Goal: Task Accomplishment & Management: Use online tool/utility

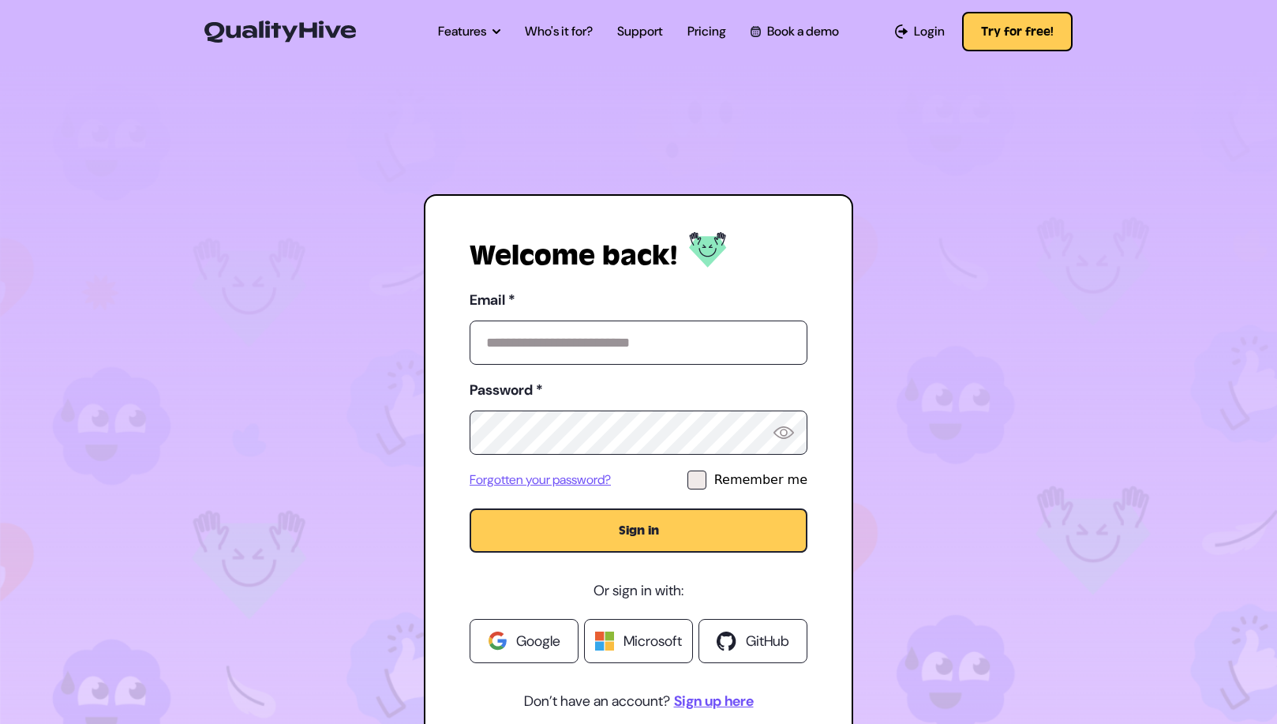
click at [519, 632] on span "Google" at bounding box center [538, 641] width 44 height 22
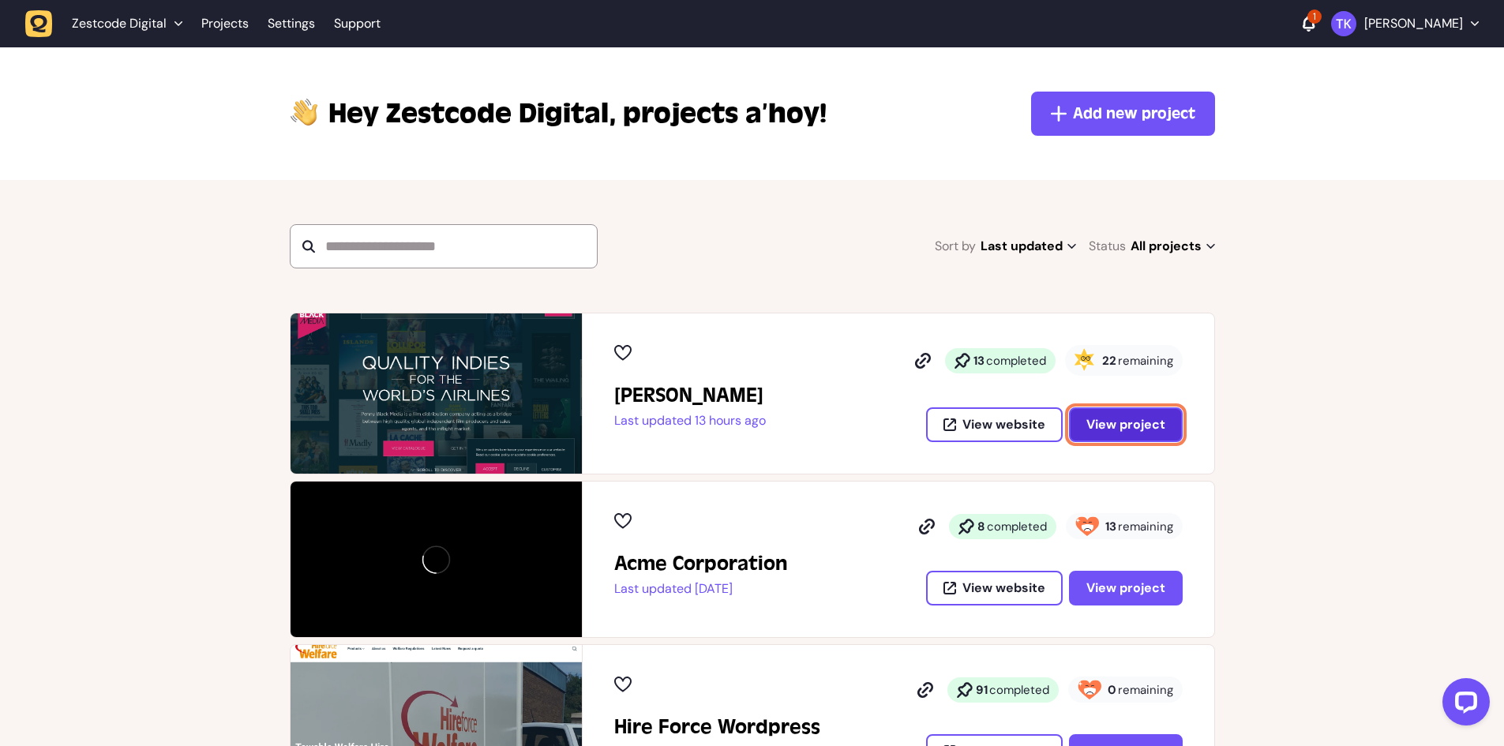
click at [1146, 419] on span "View project" at bounding box center [1125, 424] width 79 height 17
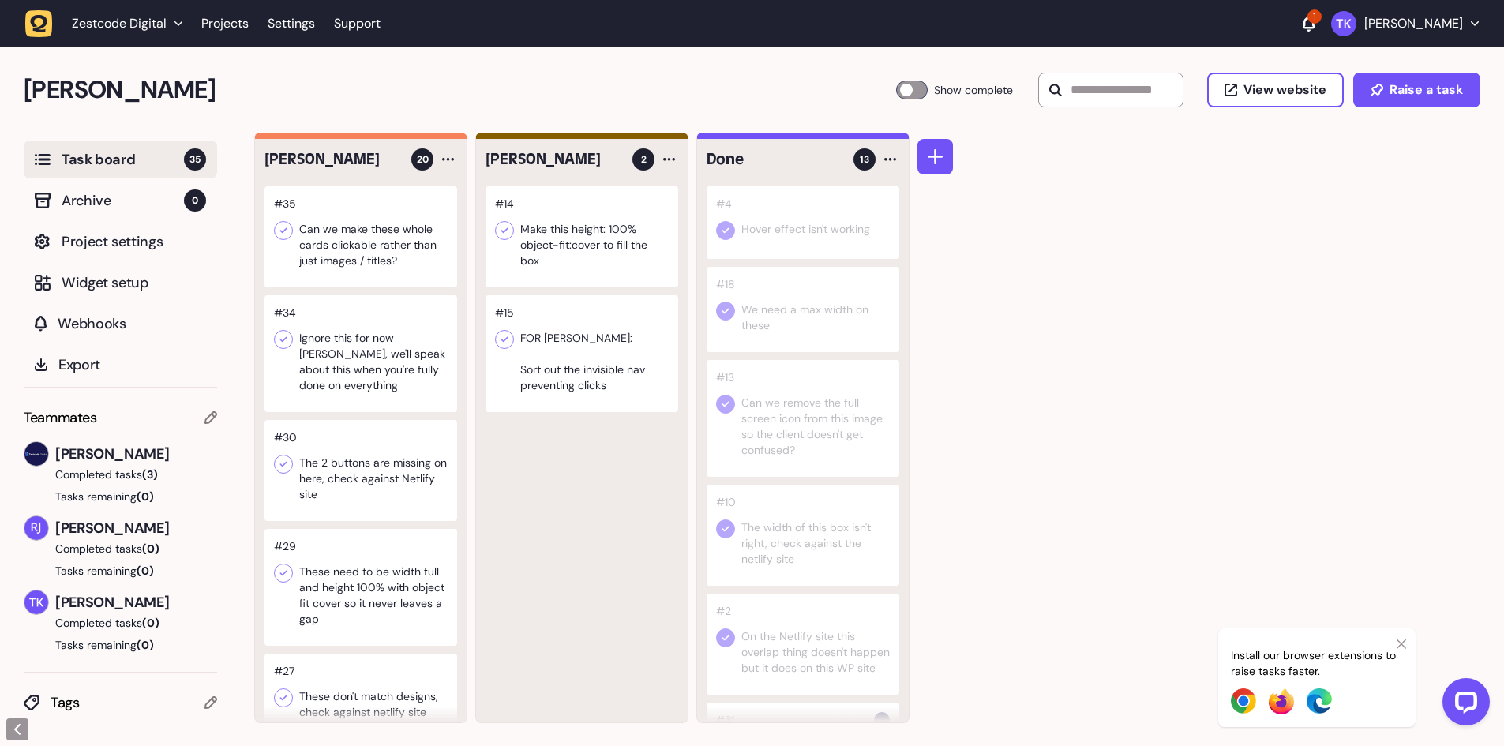
click at [288, 232] on icon at bounding box center [283, 231] width 16 height 16
click at [384, 247] on div at bounding box center [360, 236] width 193 height 101
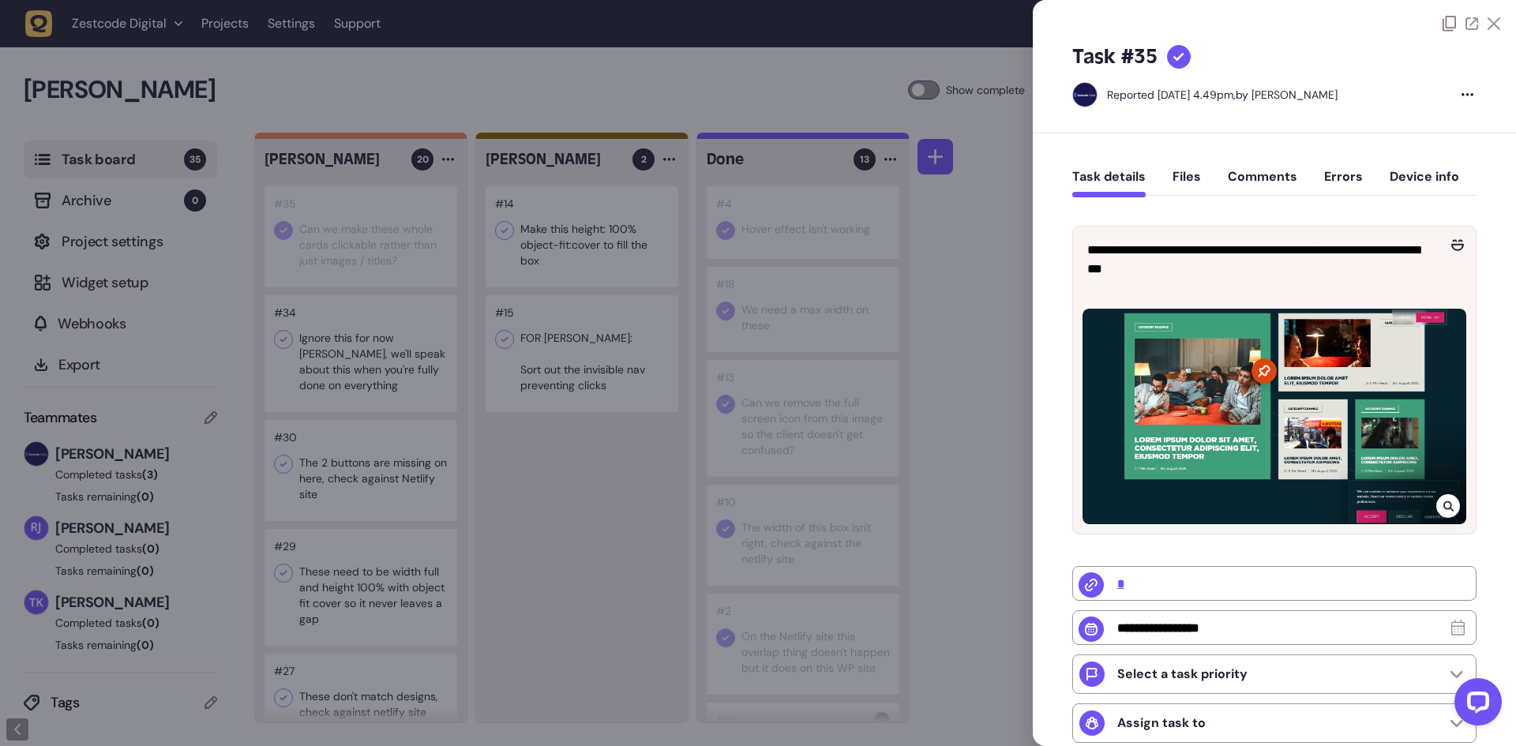
click at [378, 484] on div at bounding box center [758, 373] width 1516 height 746
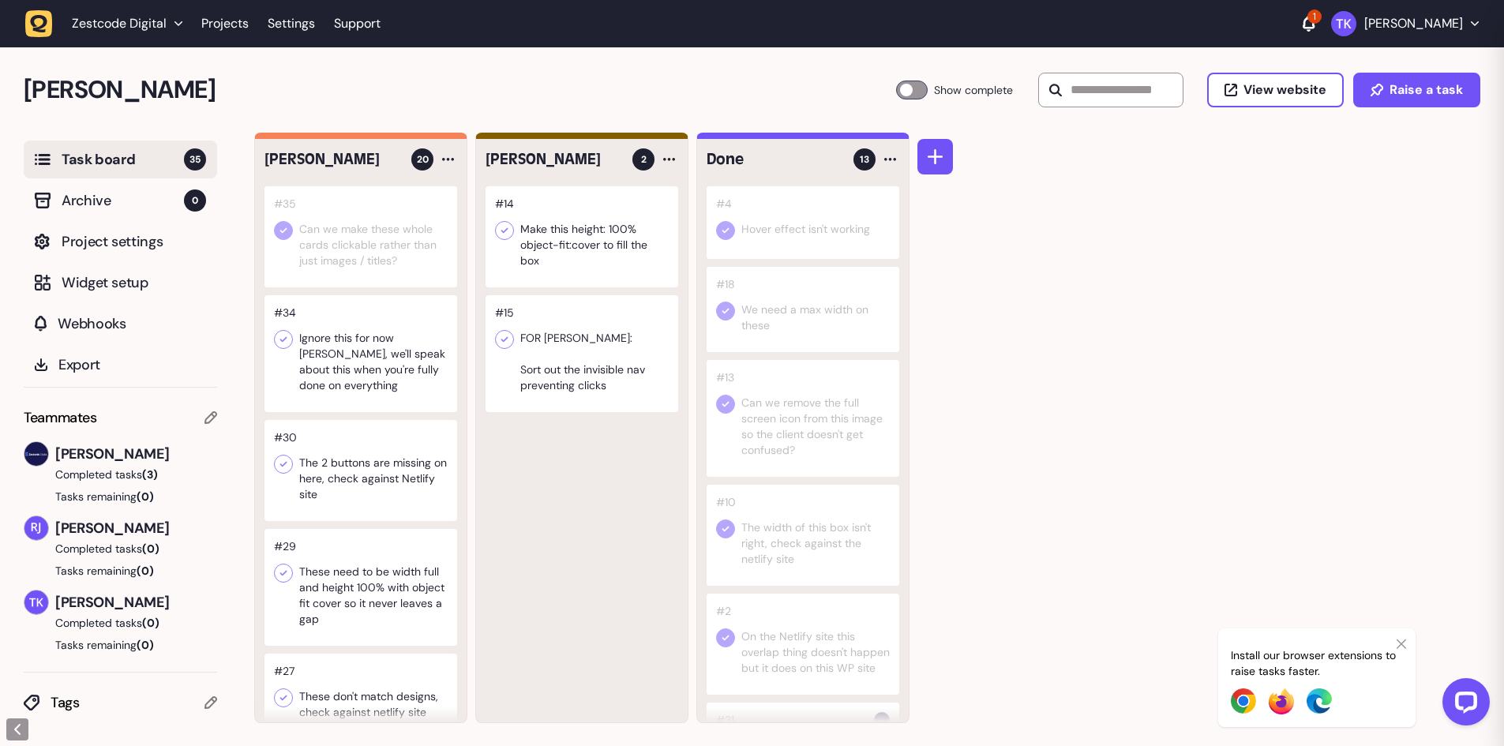
click at [378, 485] on div at bounding box center [360, 470] width 193 height 101
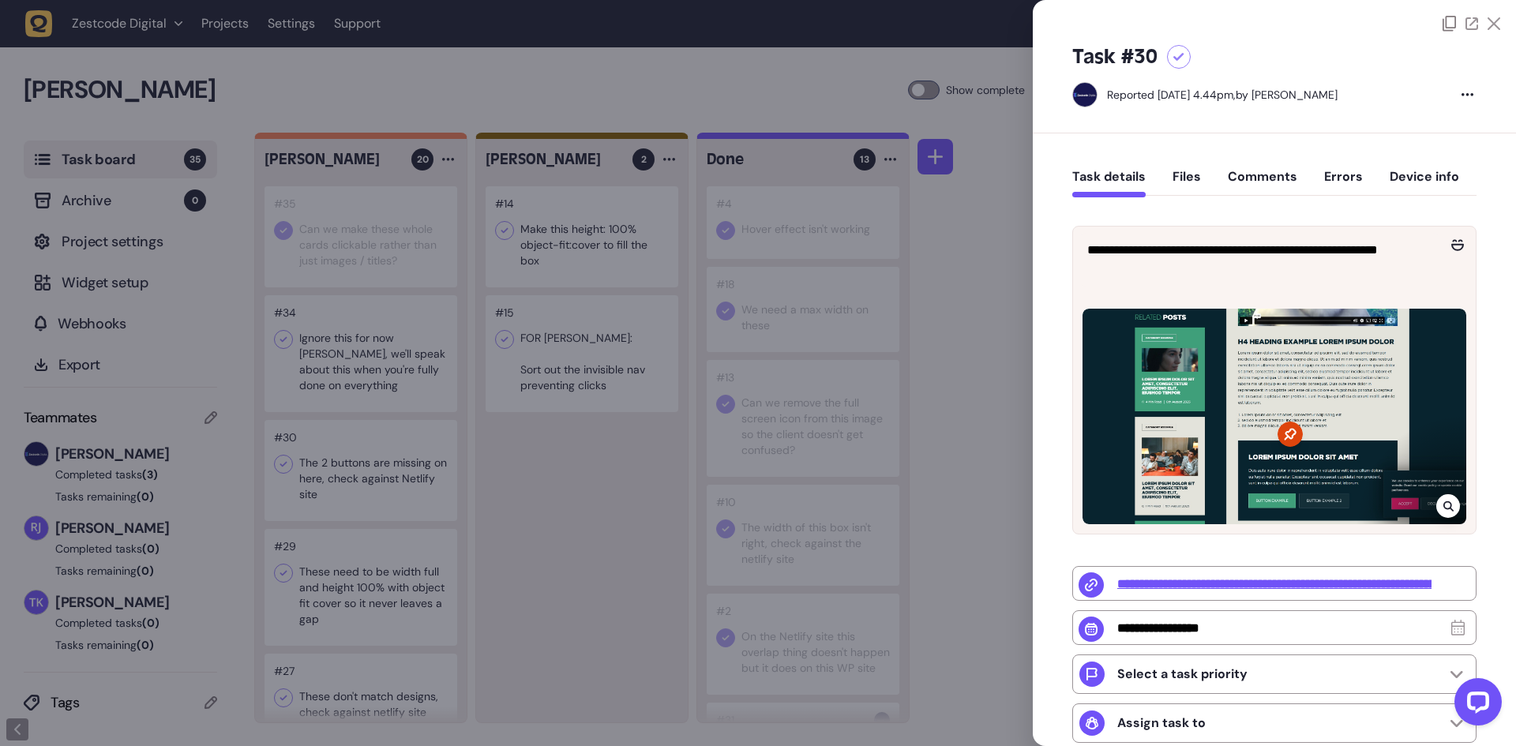
click at [357, 365] on div at bounding box center [758, 373] width 1516 height 746
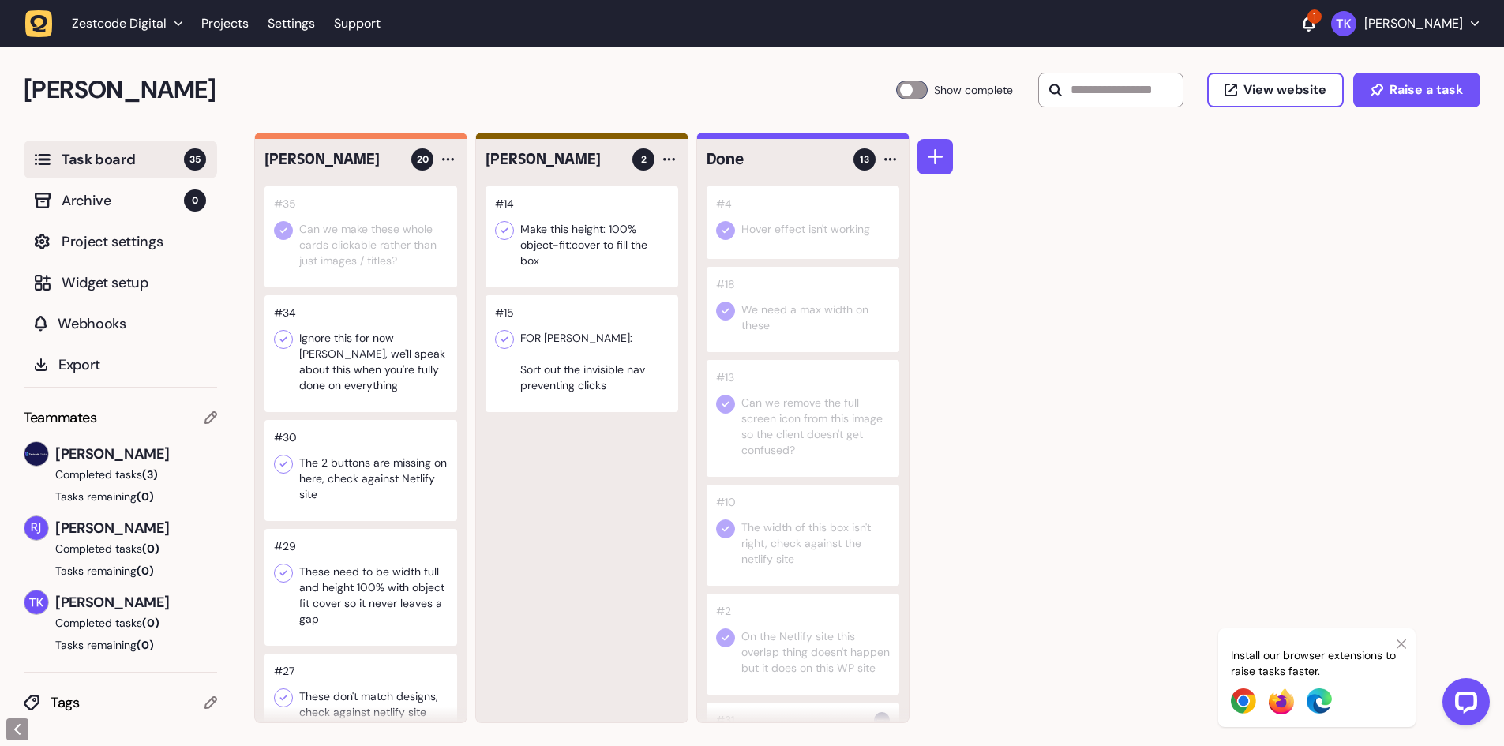
click at [285, 464] on icon at bounding box center [283, 465] width 7 height 6
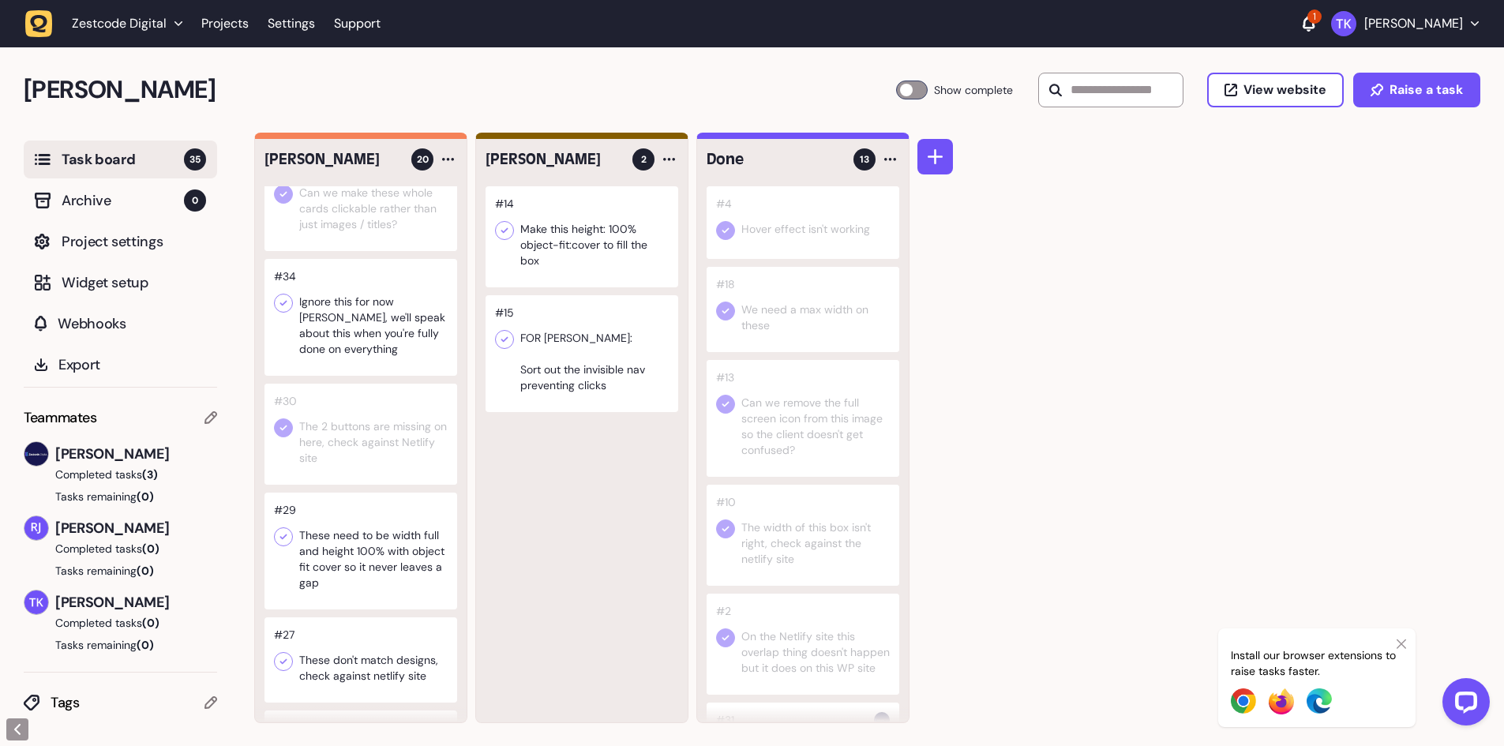
scroll to position [237, 0]
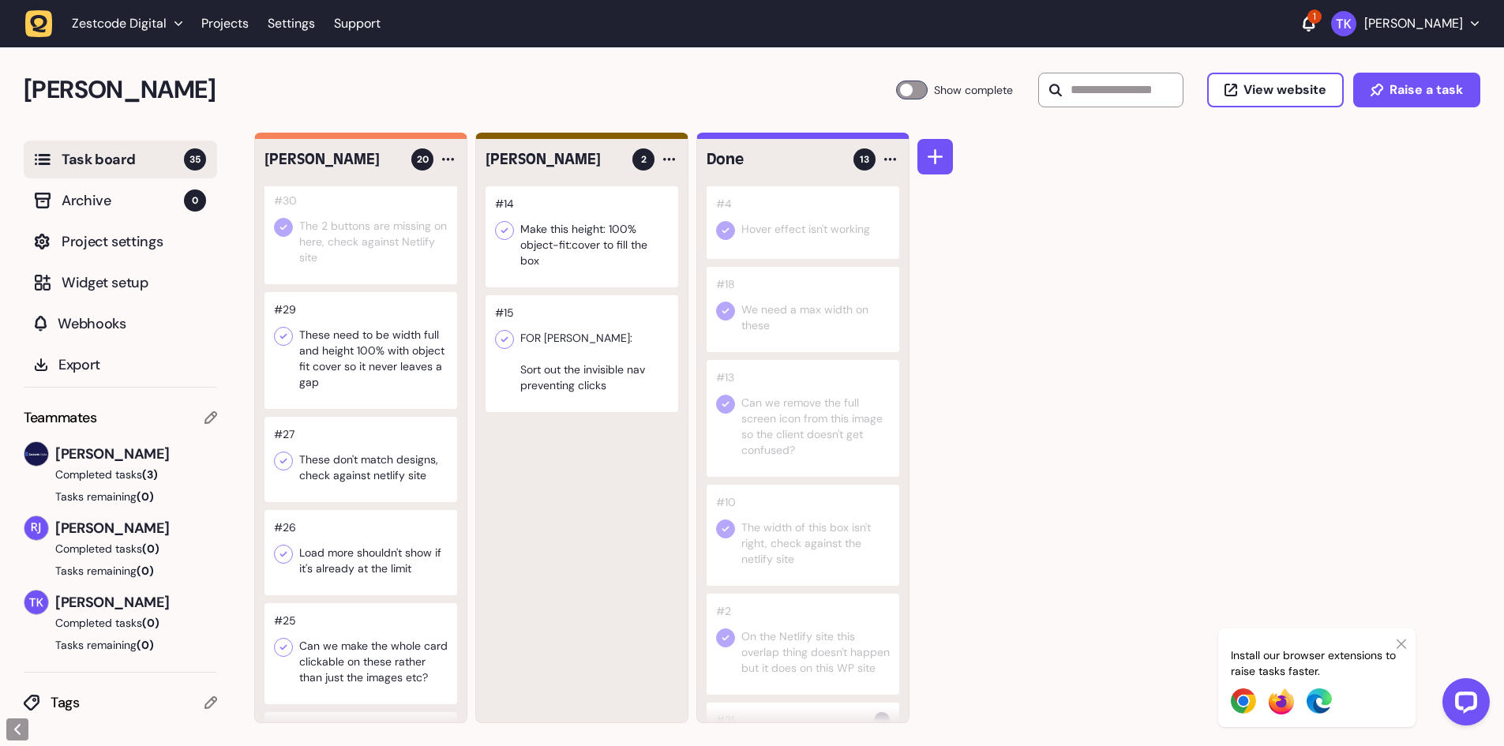
click at [353, 358] on div at bounding box center [360, 350] width 193 height 117
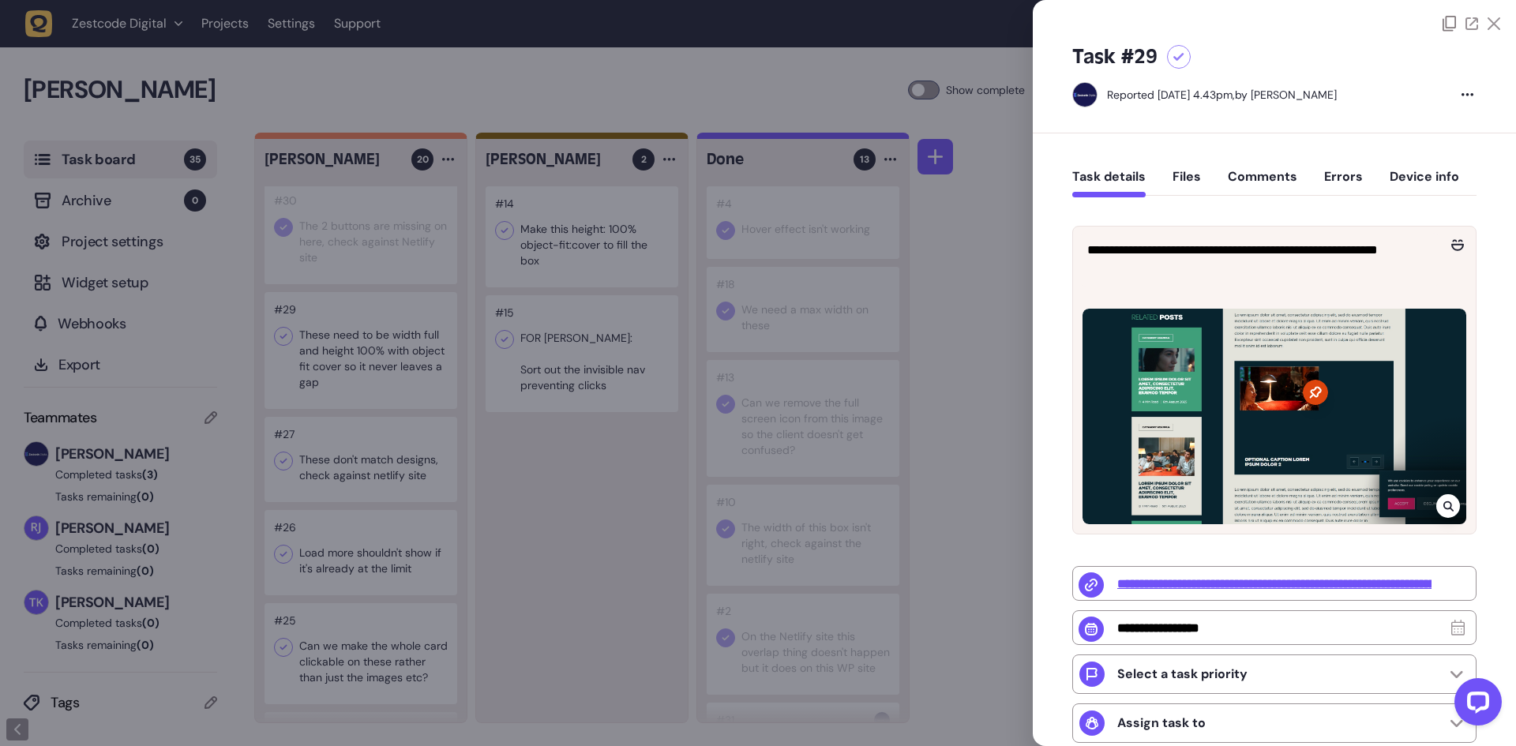
click at [353, 358] on div at bounding box center [758, 373] width 1516 height 746
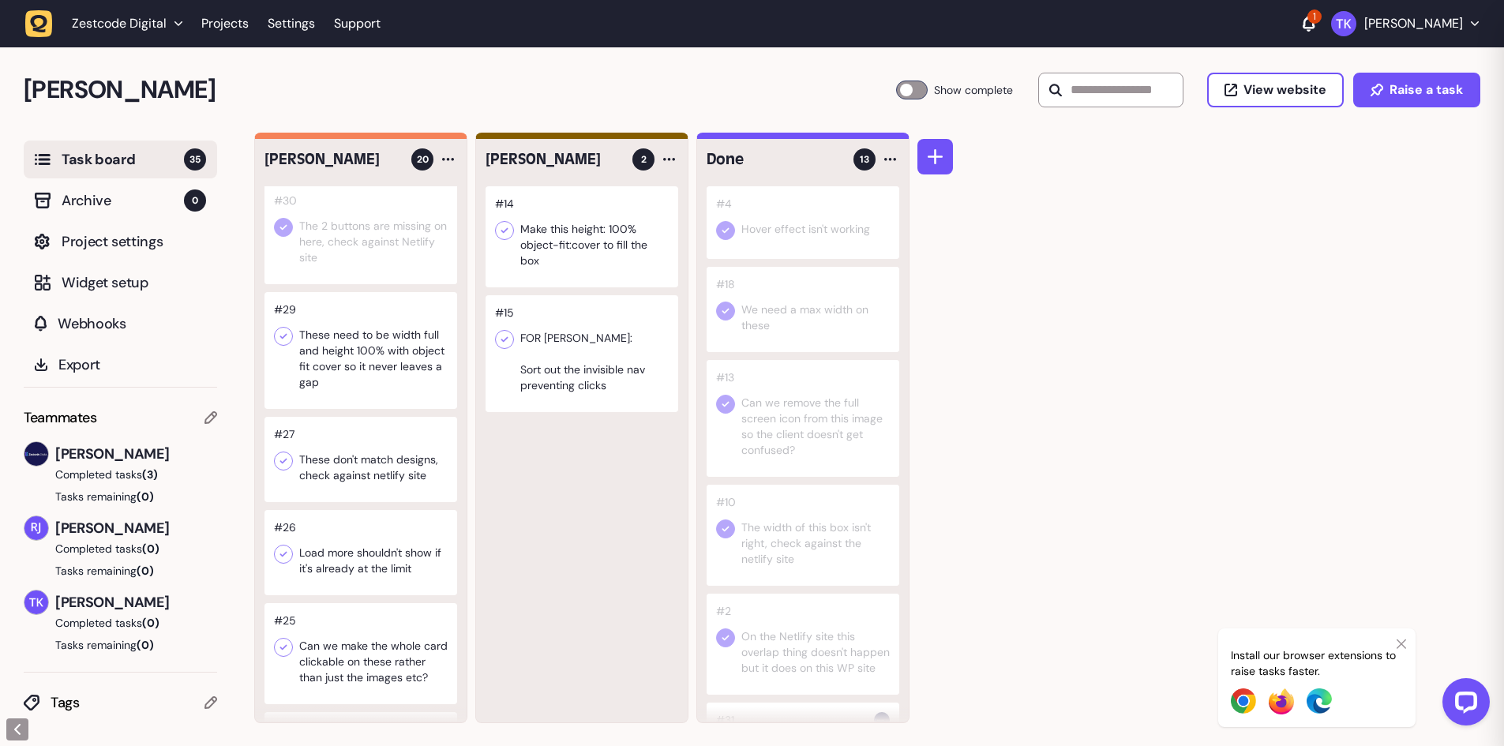
click at [353, 358] on div at bounding box center [360, 350] width 193 height 117
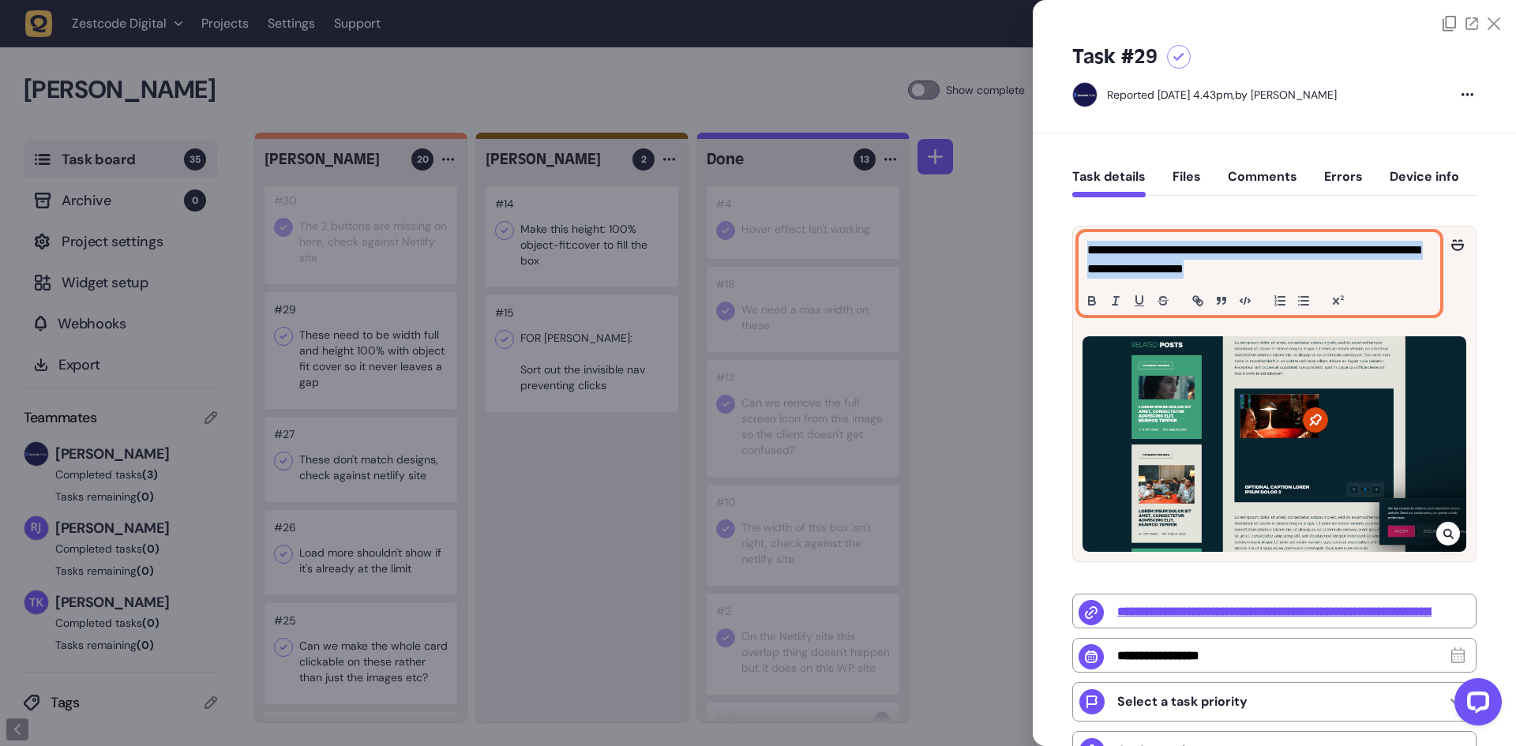
drag, startPoint x: 1335, startPoint y: 272, endPoint x: 1047, endPoint y: 241, distance: 289.8
click at [1046, 241] on div "**********" at bounding box center [1274, 570] width 483 height 874
copy p "**********"
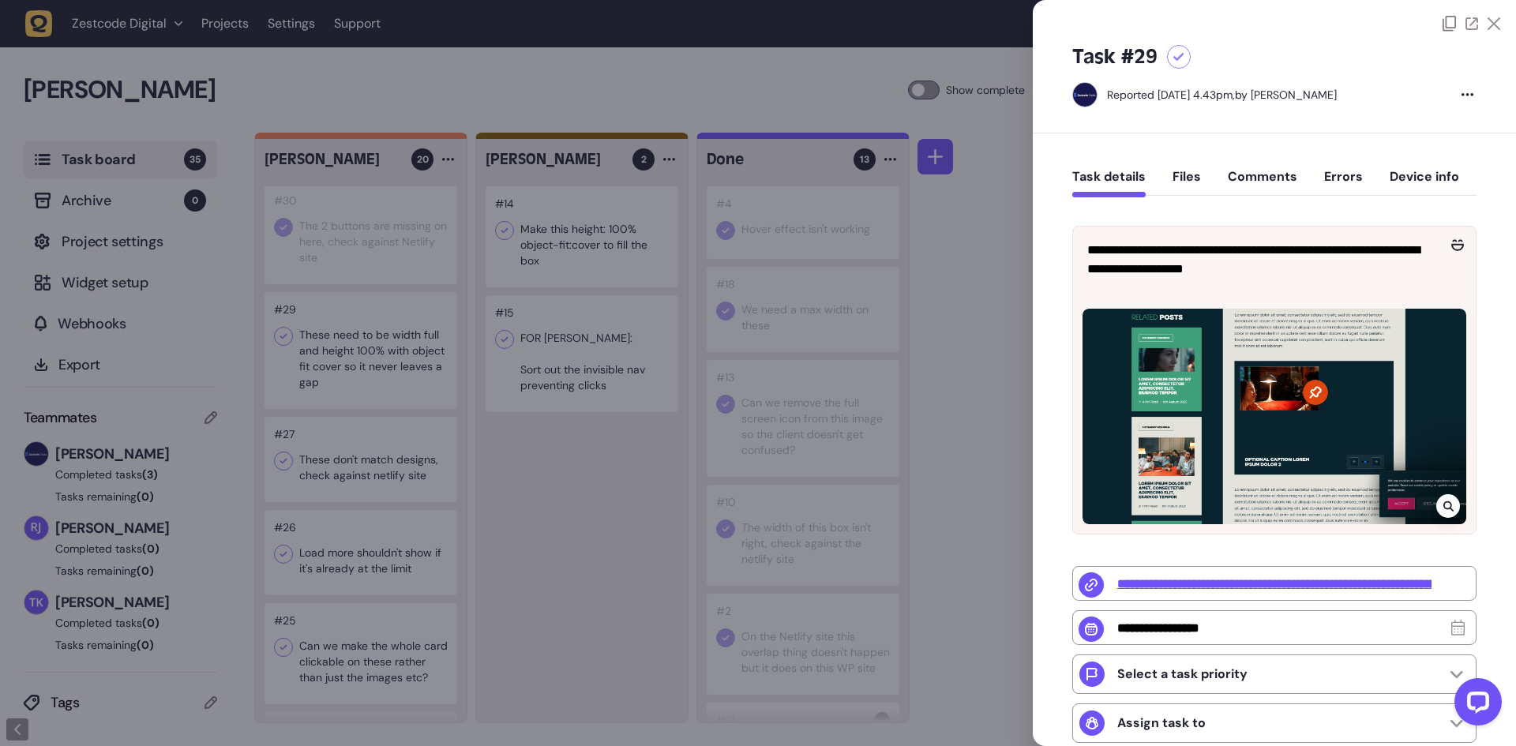
click at [448, 411] on div at bounding box center [758, 373] width 1516 height 746
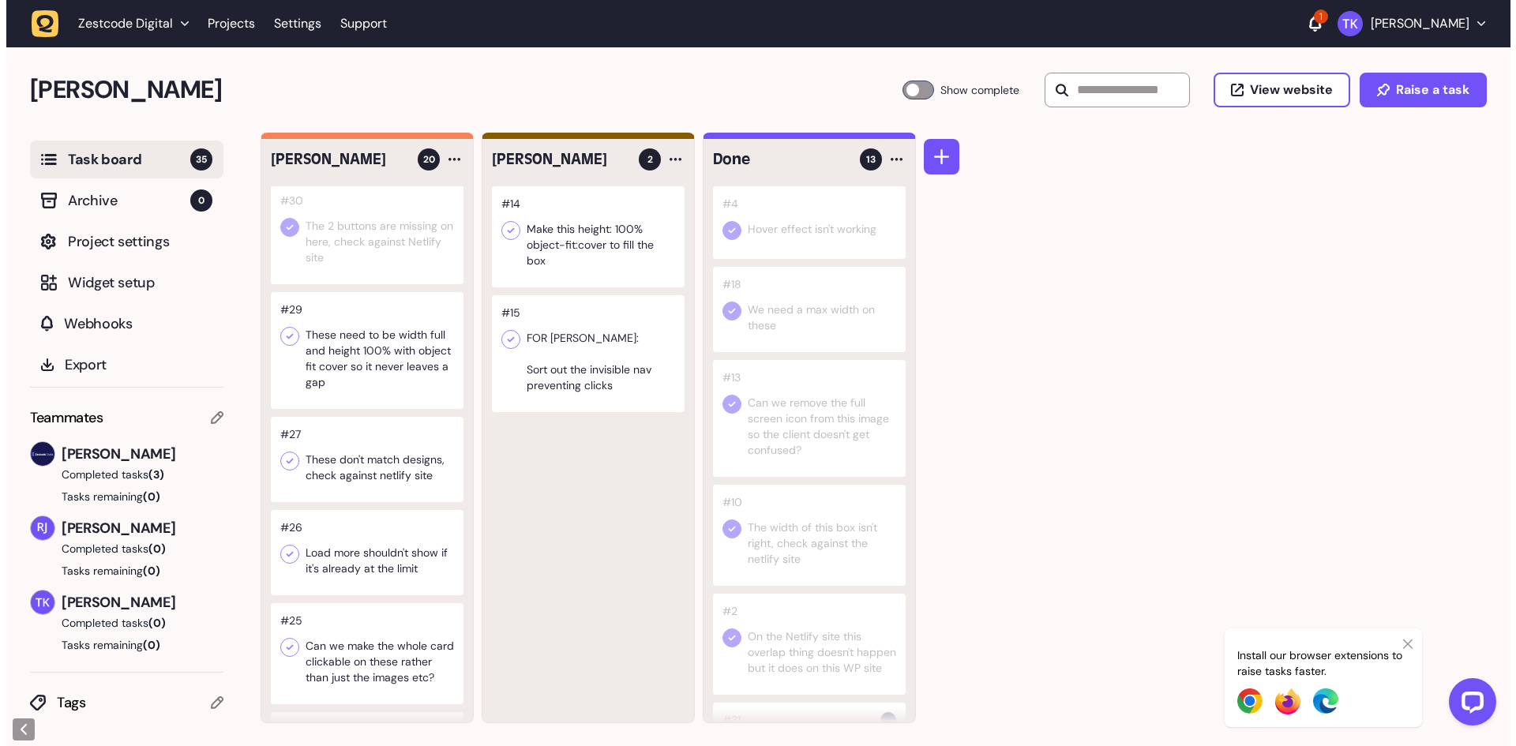
scroll to position [316, 0]
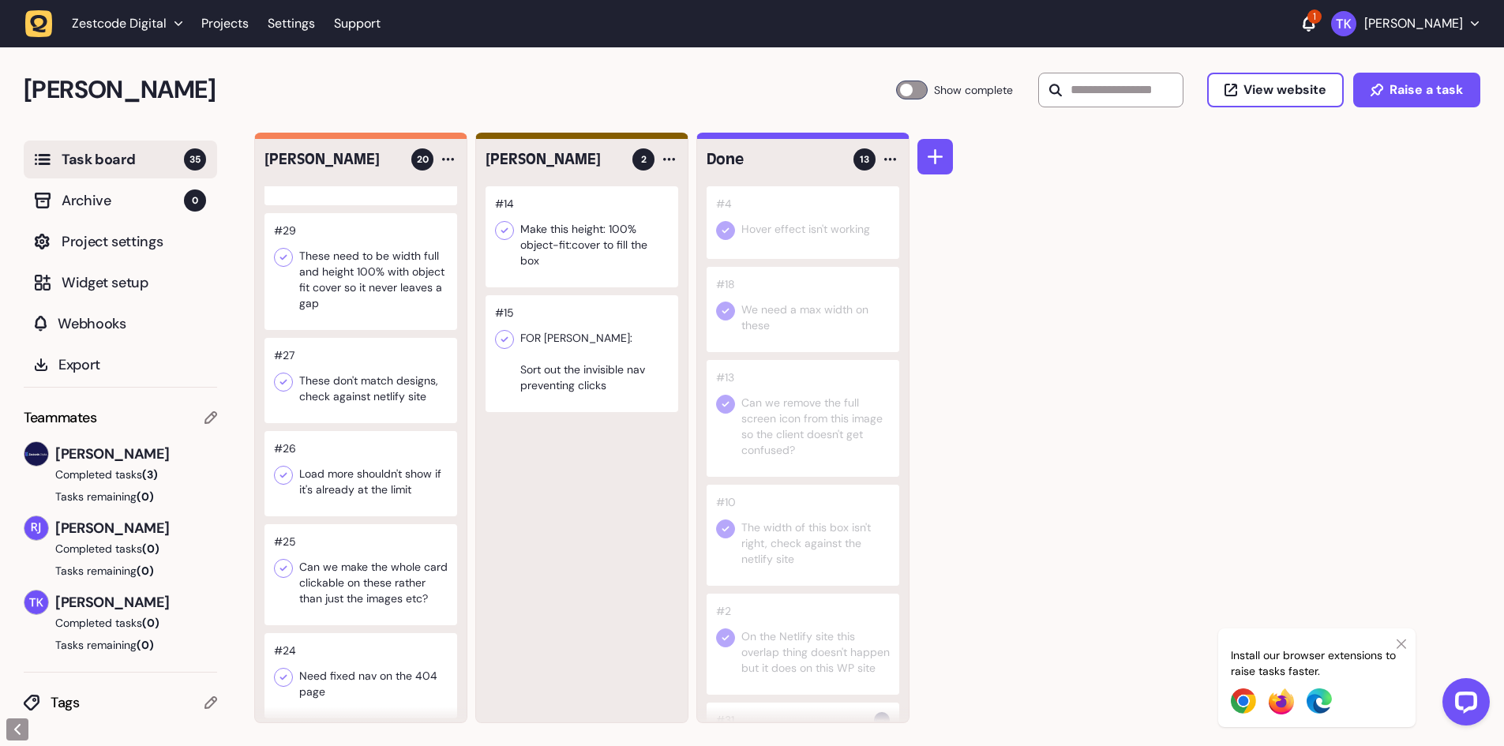
click at [279, 255] on icon at bounding box center [283, 257] width 16 height 16
click at [343, 393] on div at bounding box center [360, 380] width 193 height 85
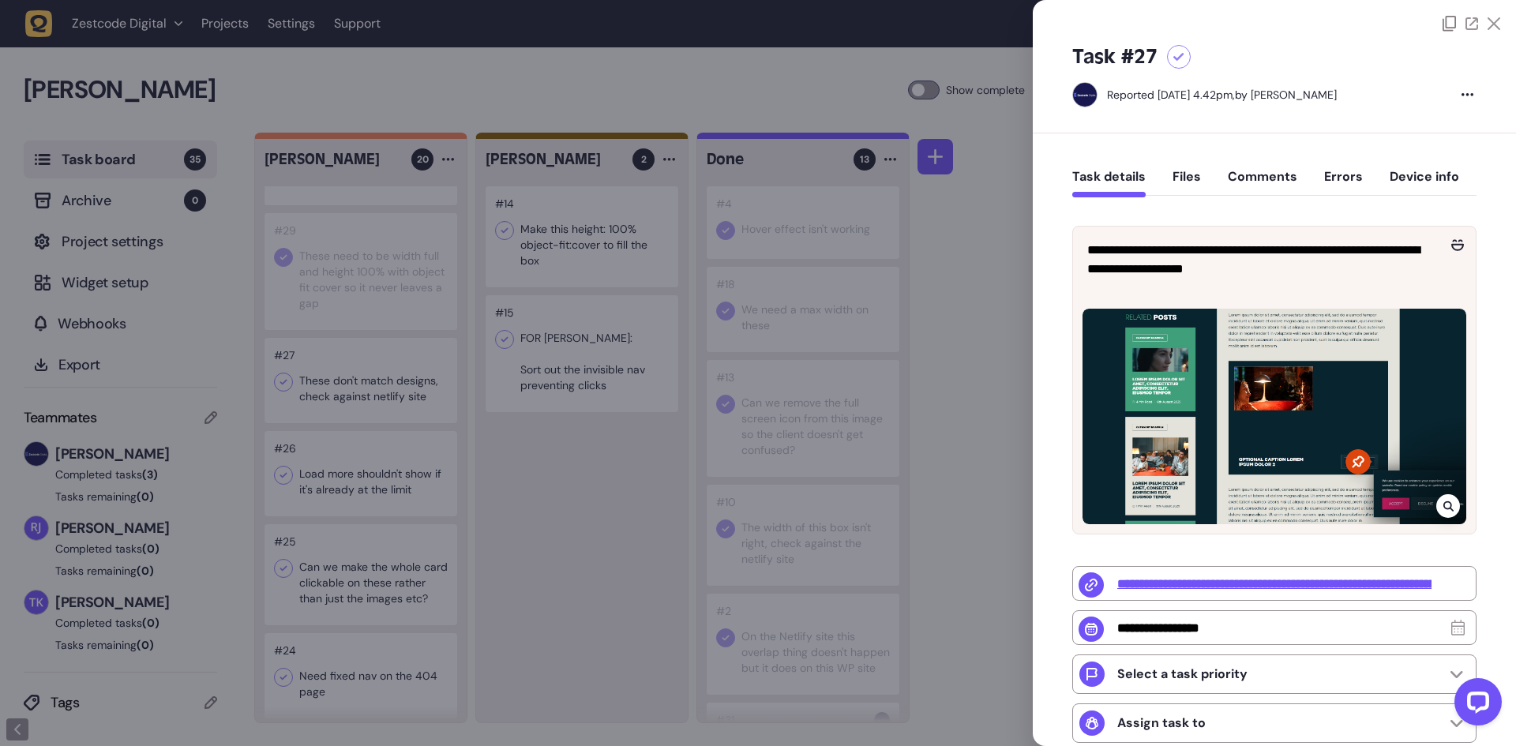
click at [343, 387] on div at bounding box center [758, 373] width 1516 height 746
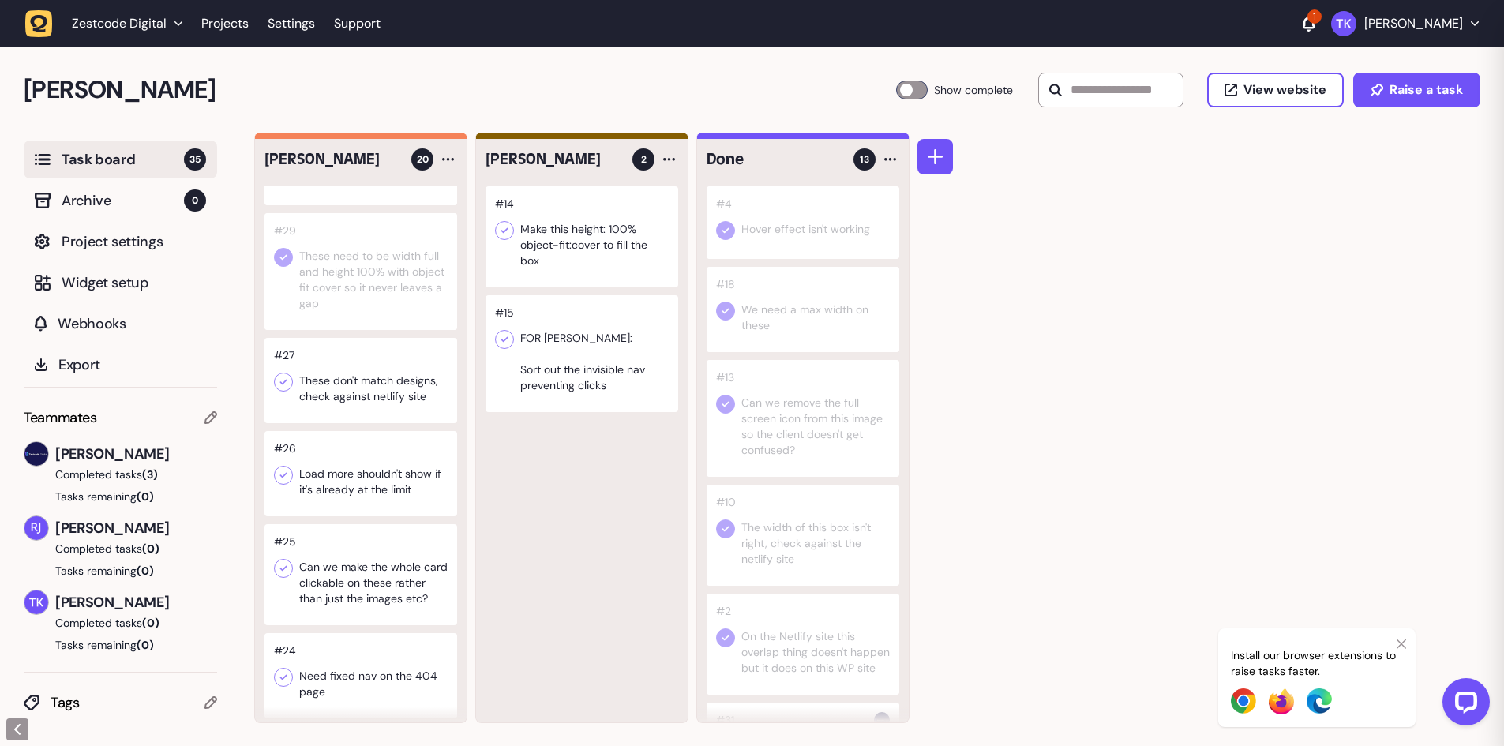
click at [343, 387] on div at bounding box center [360, 380] width 193 height 85
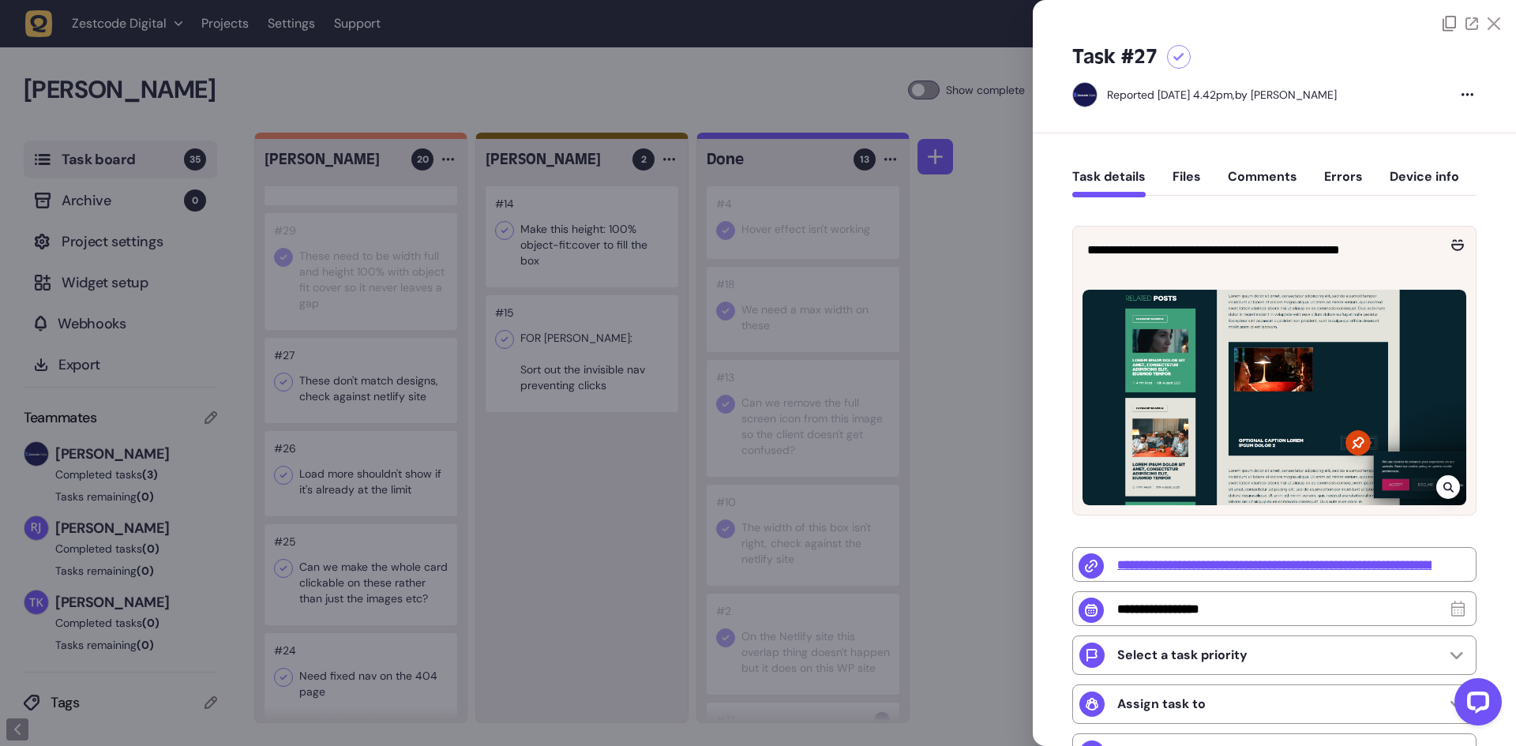
click at [343, 387] on div at bounding box center [758, 373] width 1516 height 746
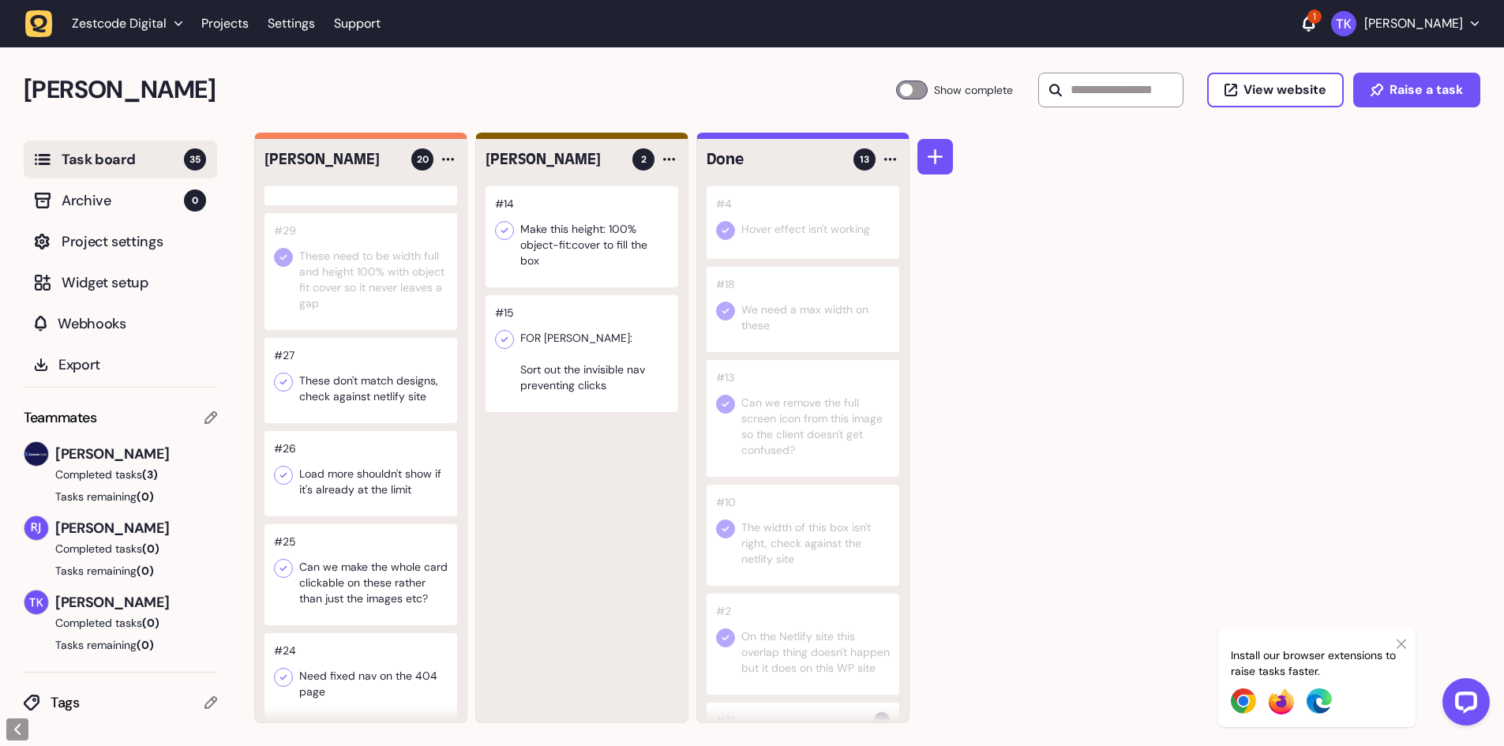
click at [348, 387] on div at bounding box center [360, 380] width 193 height 85
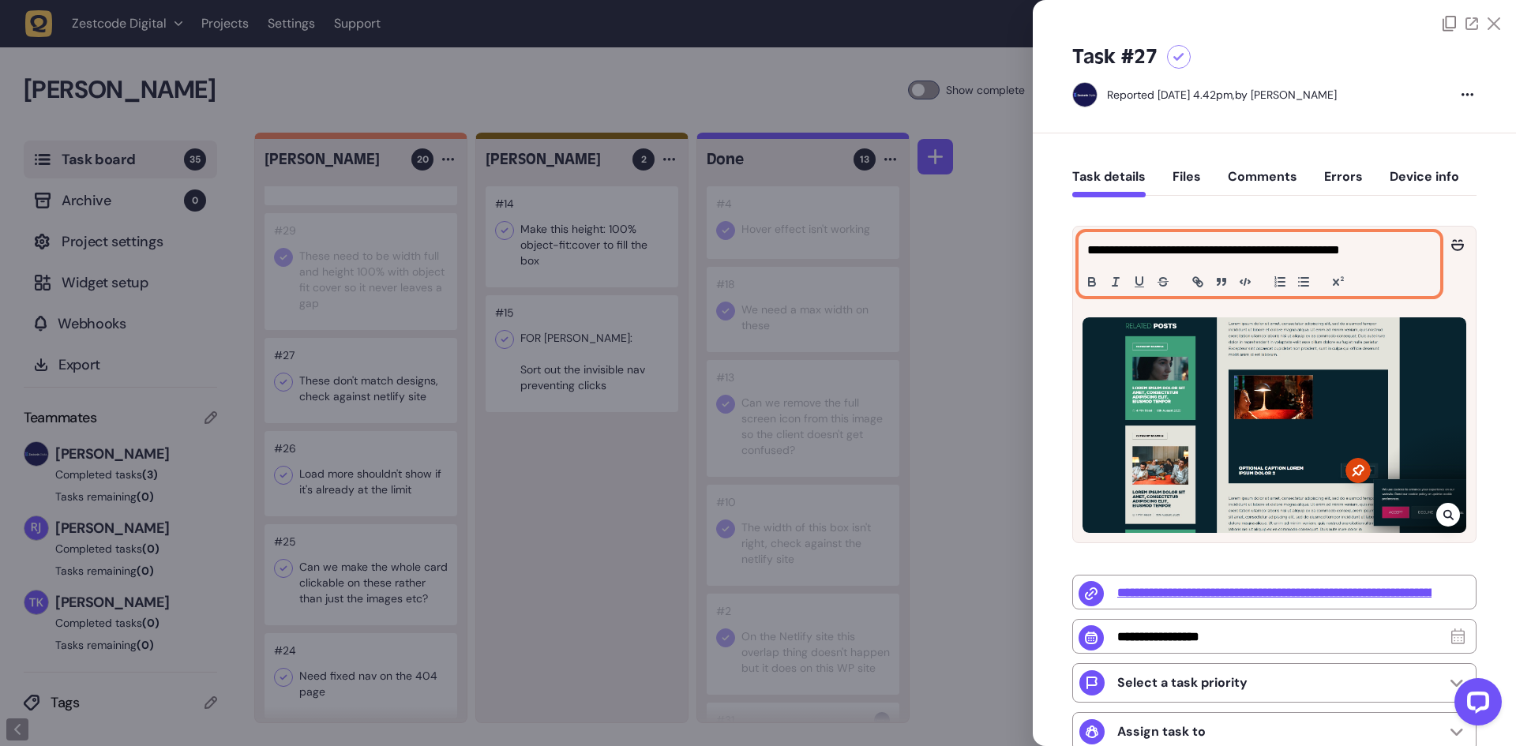
click at [1175, 247] on p "**********" at bounding box center [1257, 250] width 340 height 19
click at [1327, 261] on div "**********" at bounding box center [1259, 264] width 360 height 62
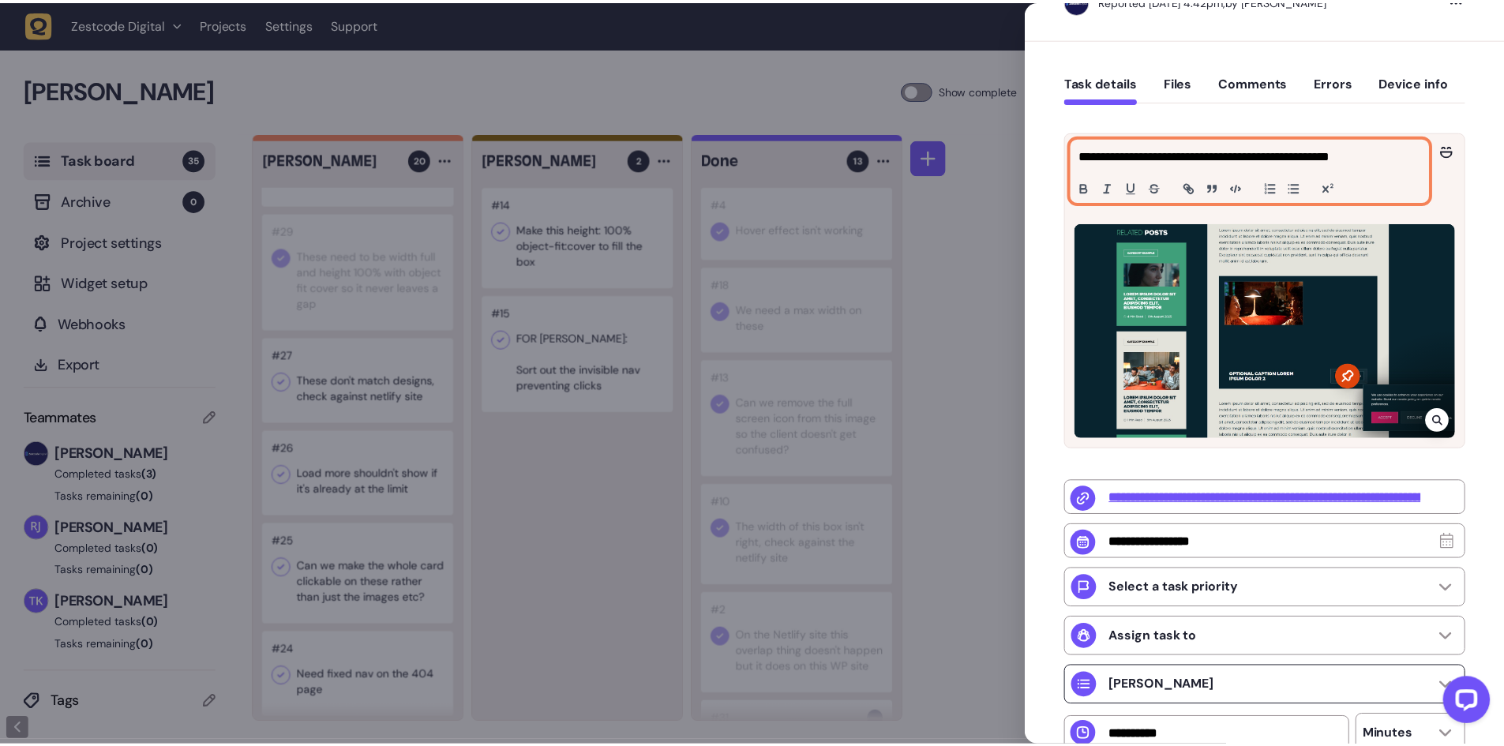
scroll to position [89, 0]
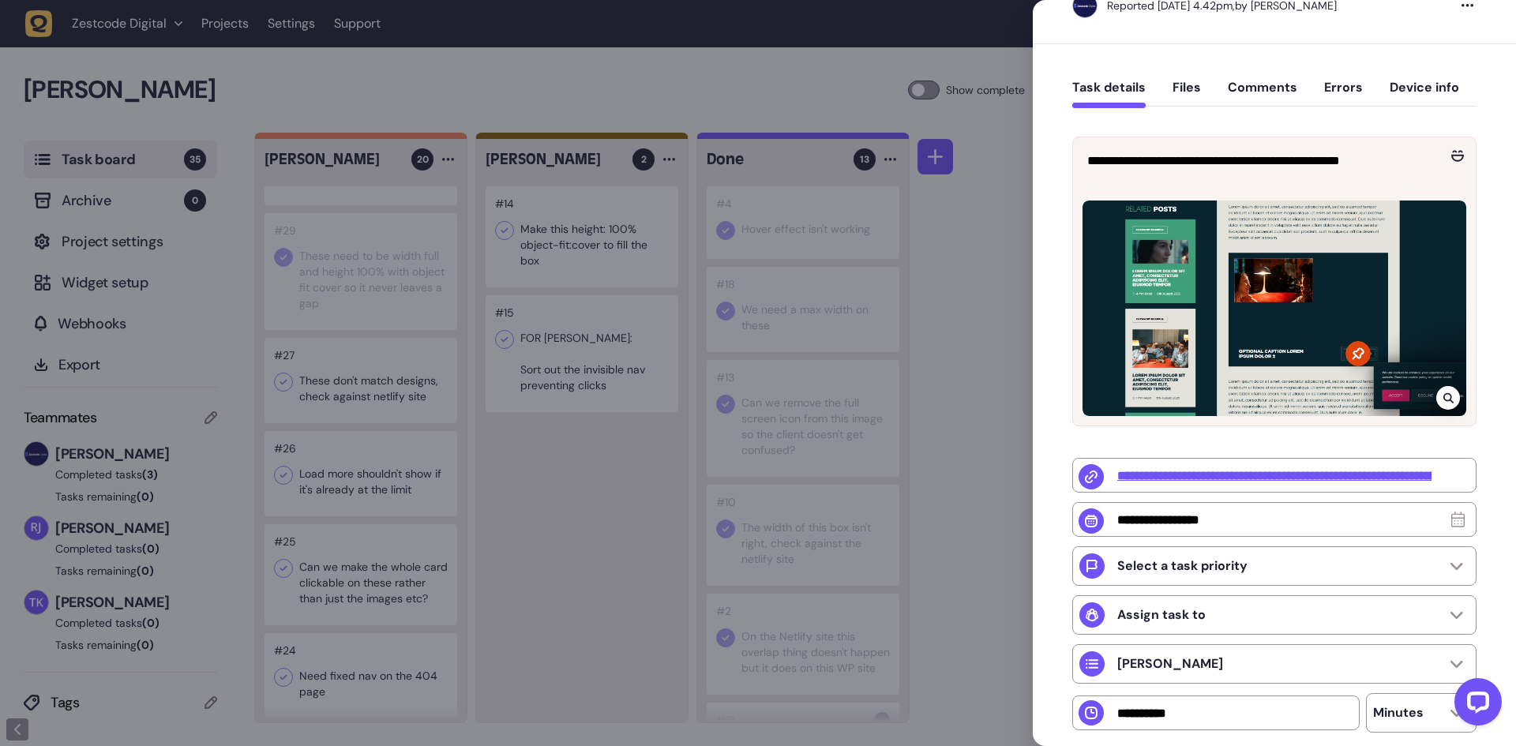
click at [370, 403] on div at bounding box center [758, 373] width 1516 height 746
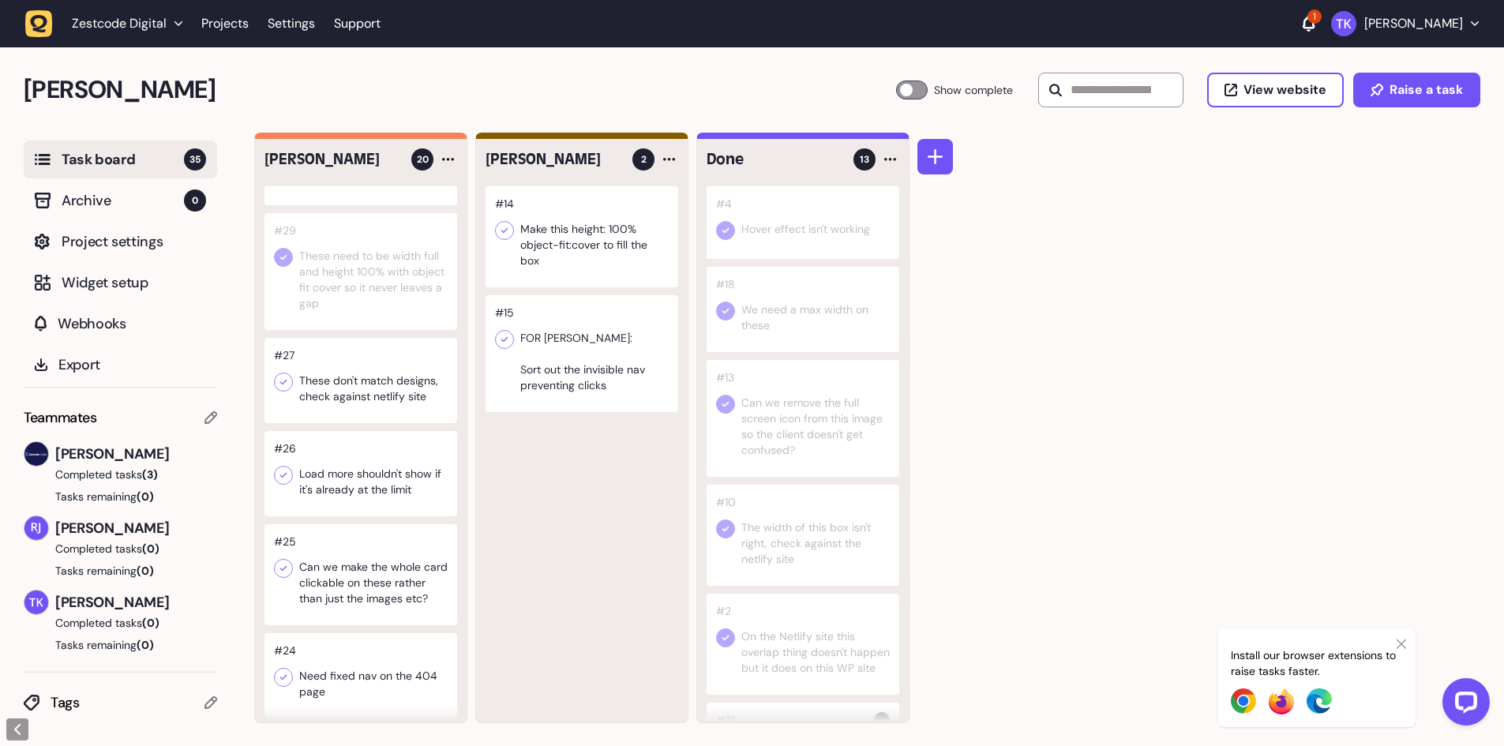
click at [372, 386] on div at bounding box center [360, 380] width 193 height 85
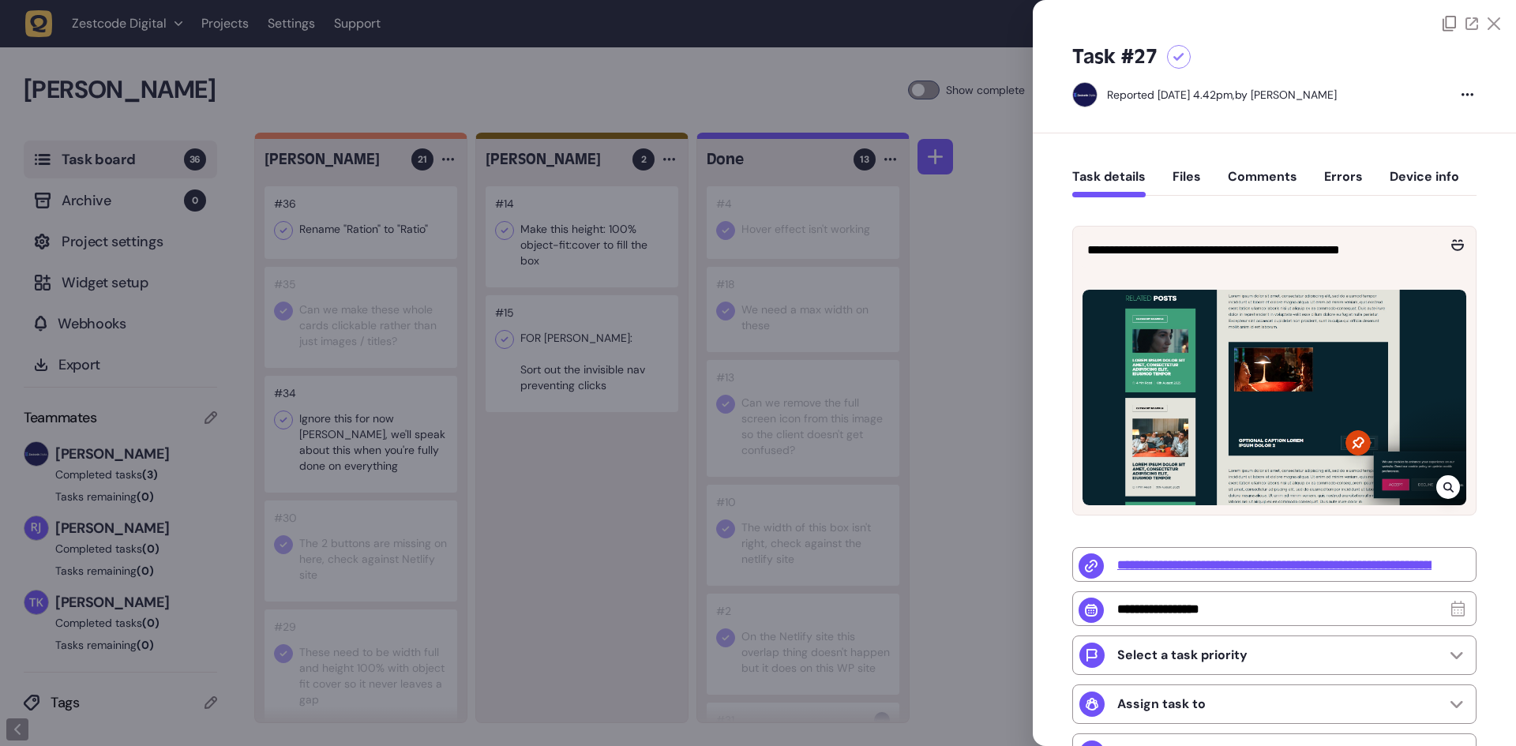
click at [379, 429] on div at bounding box center [758, 373] width 1516 height 746
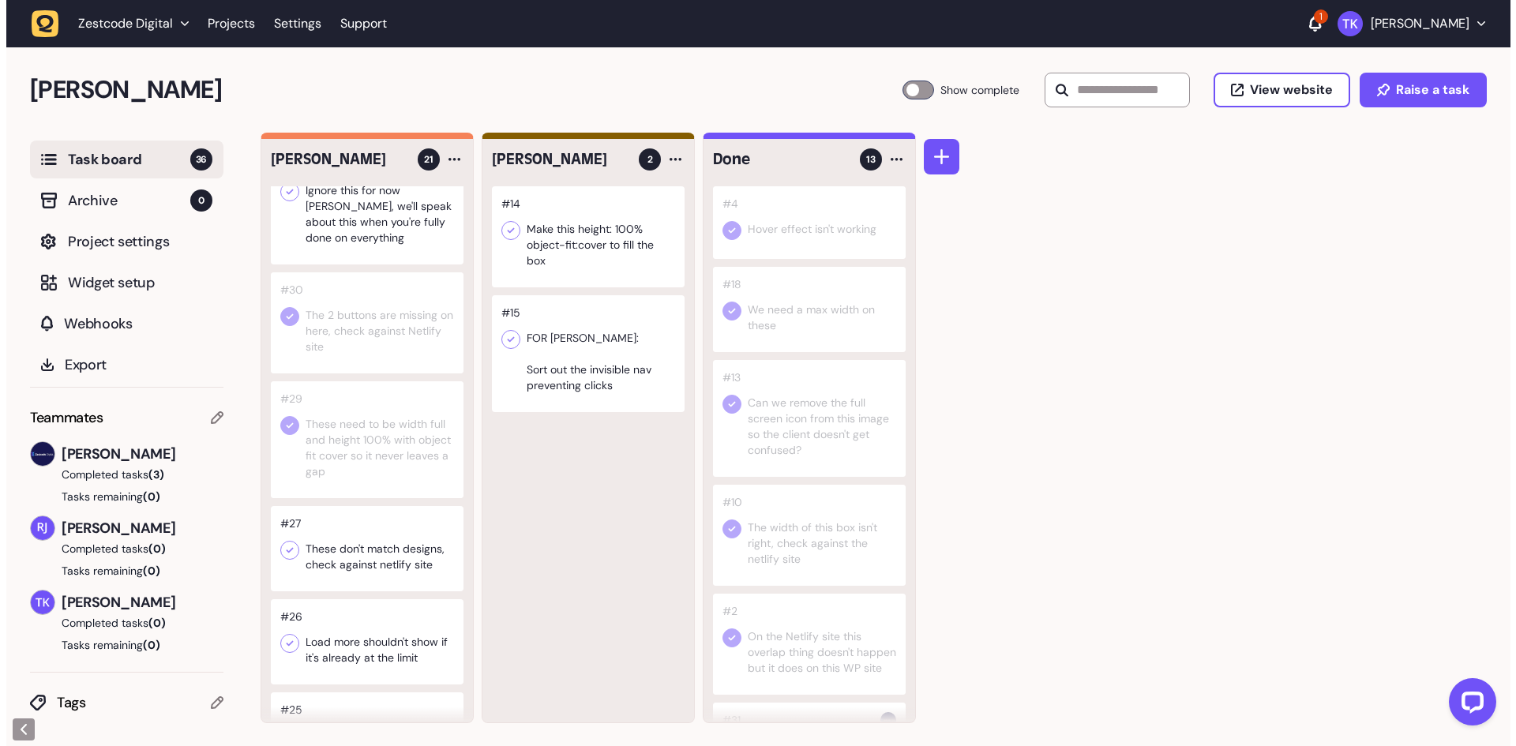
scroll to position [395, 0]
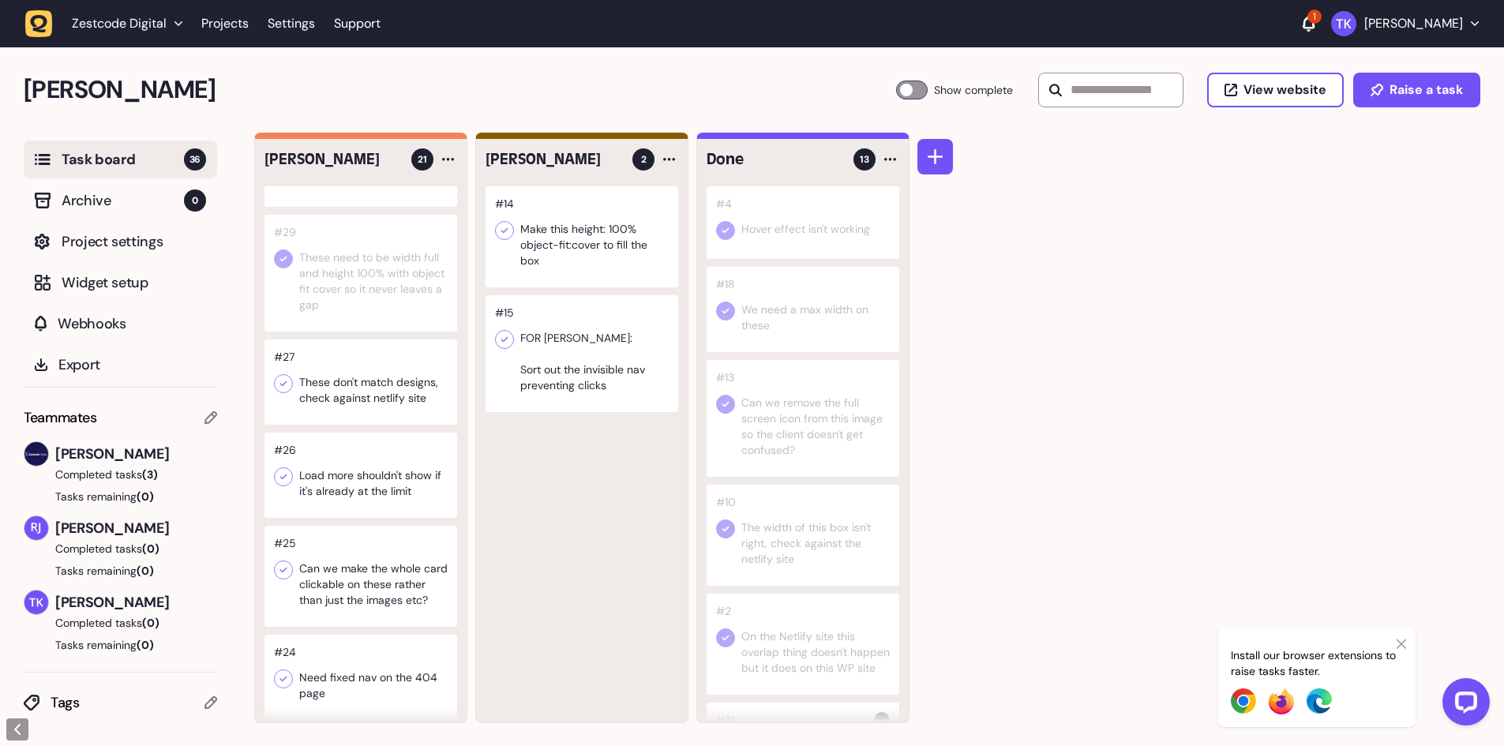
click at [356, 399] on div at bounding box center [360, 381] width 193 height 85
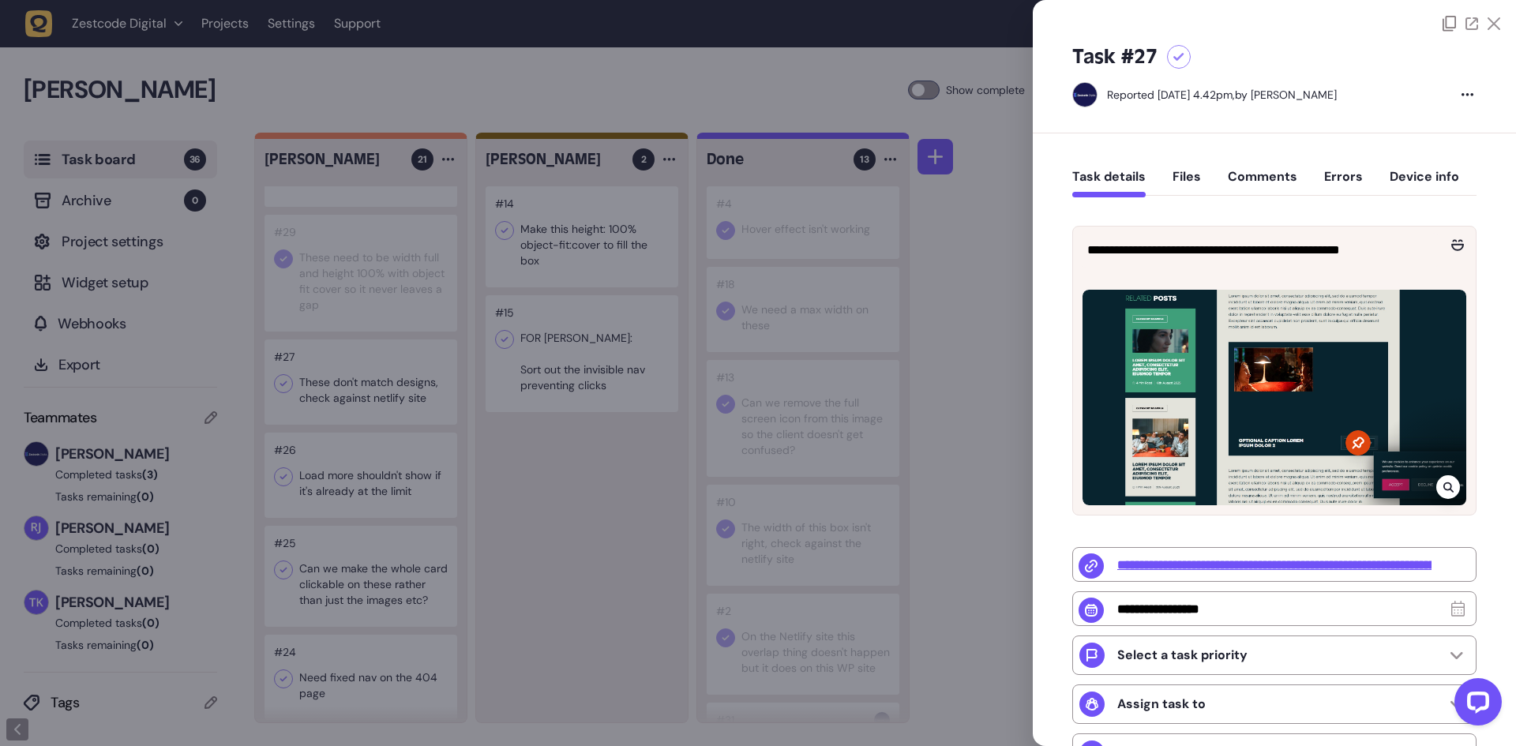
click at [525, 455] on div at bounding box center [758, 373] width 1516 height 746
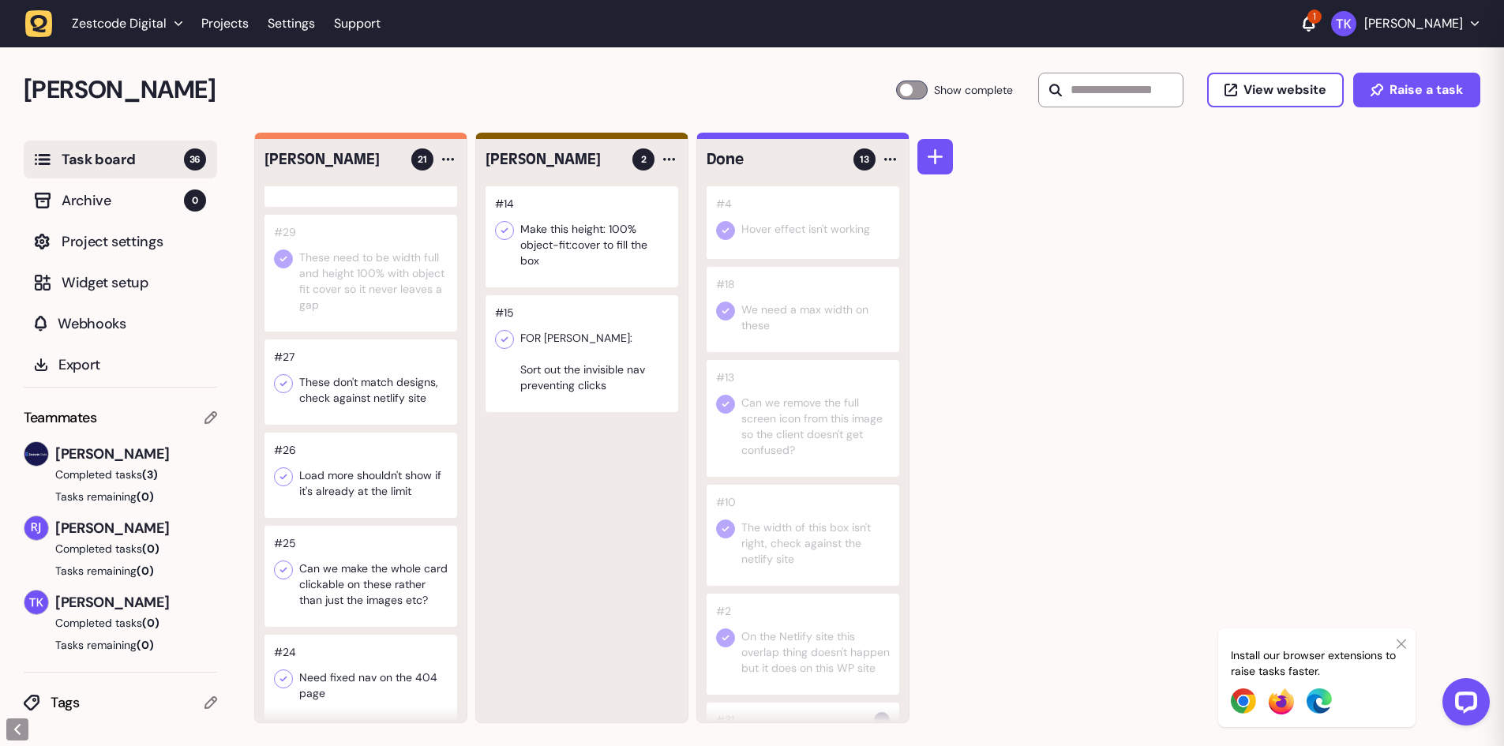
click at [279, 380] on icon at bounding box center [283, 384] width 16 height 16
click at [361, 493] on div at bounding box center [360, 475] width 193 height 85
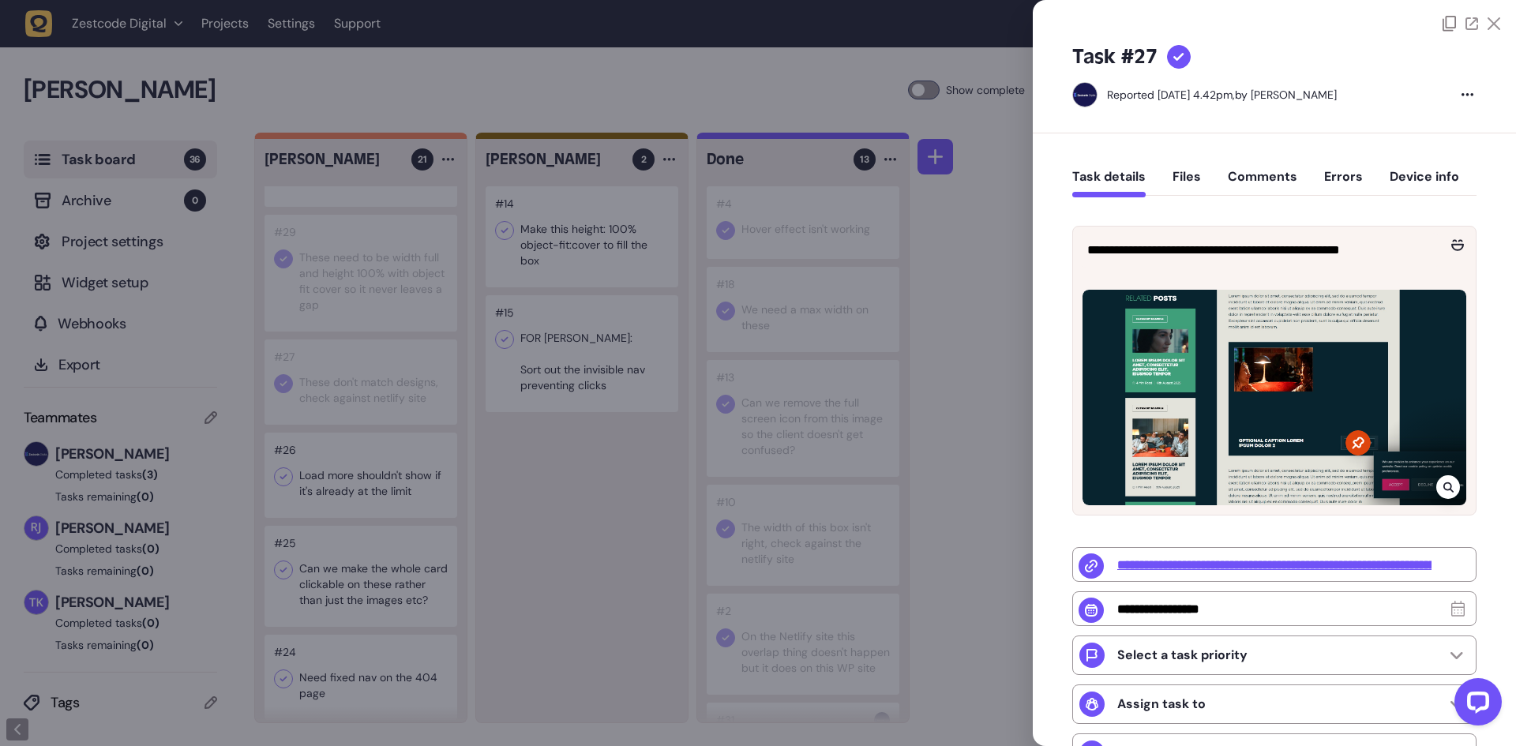
type input "******"
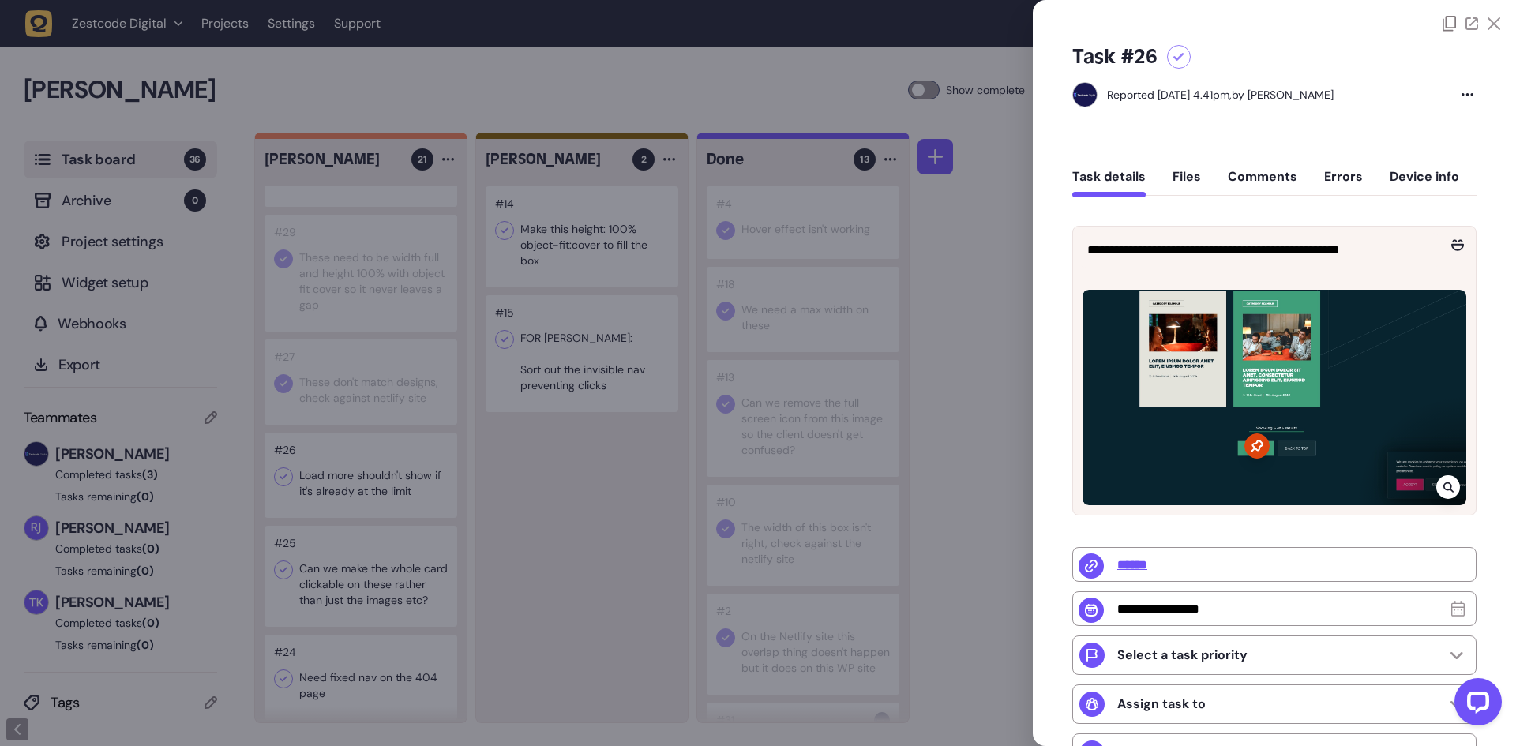
click at [372, 491] on div at bounding box center [758, 373] width 1516 height 746
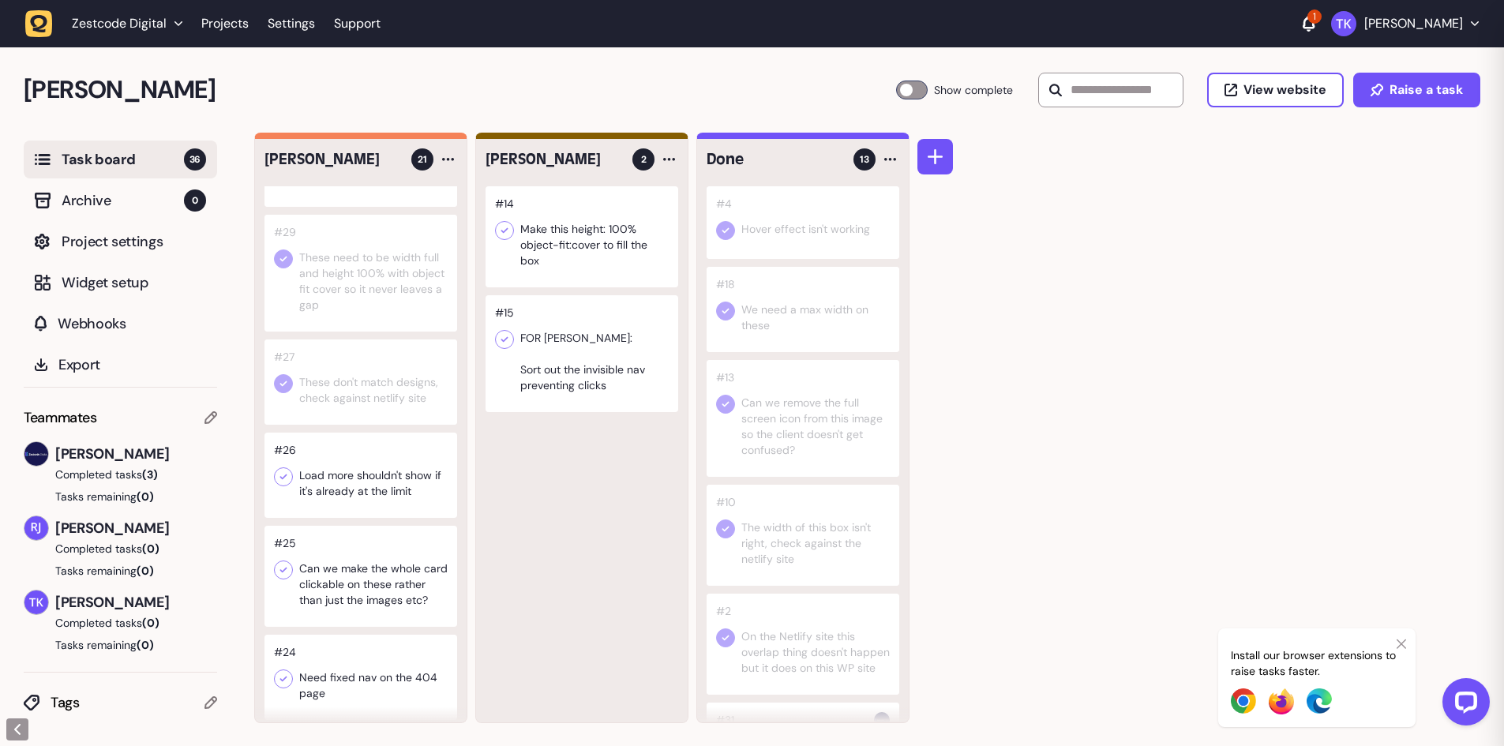
click at [372, 491] on div at bounding box center [360, 475] width 193 height 85
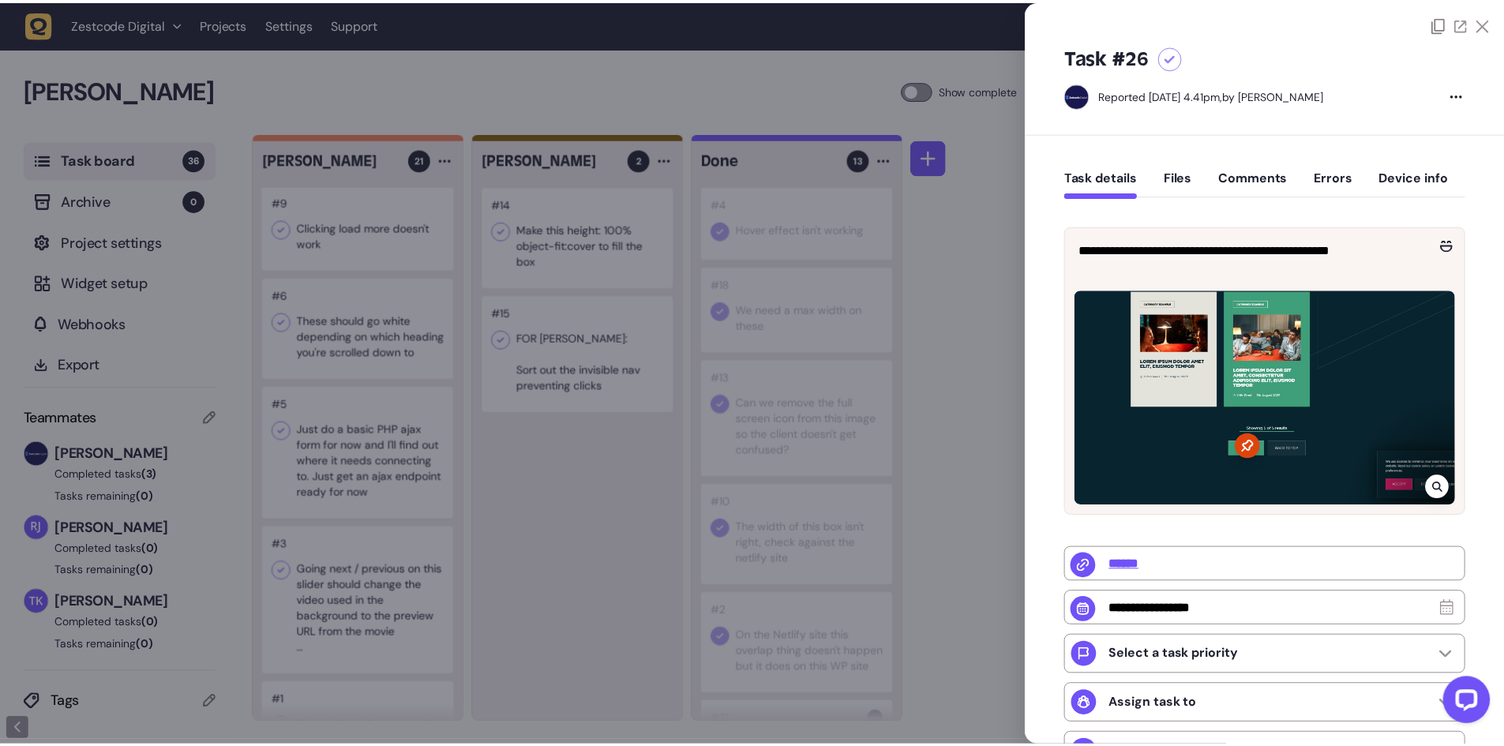
scroll to position [1719, 0]
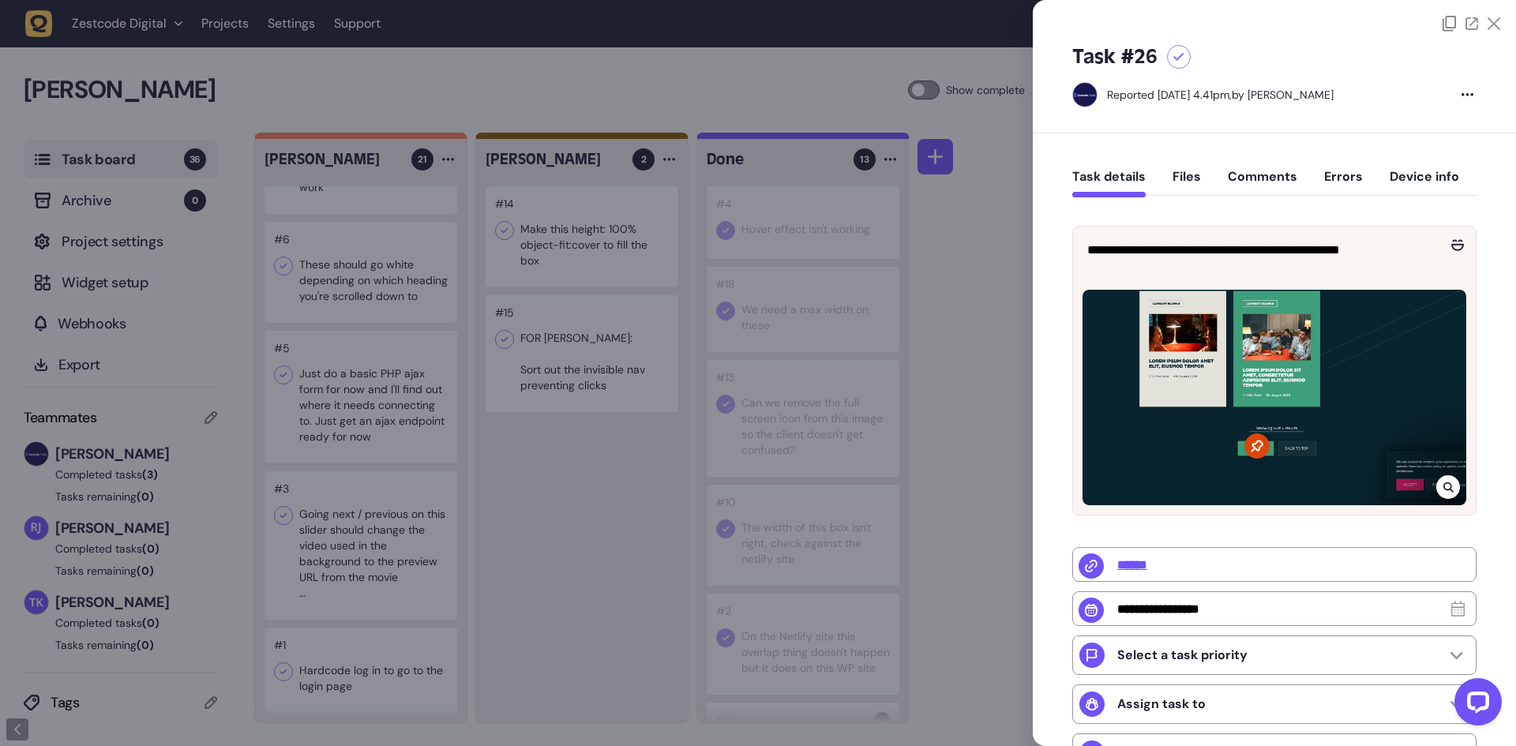
click at [564, 512] on div at bounding box center [758, 373] width 1516 height 746
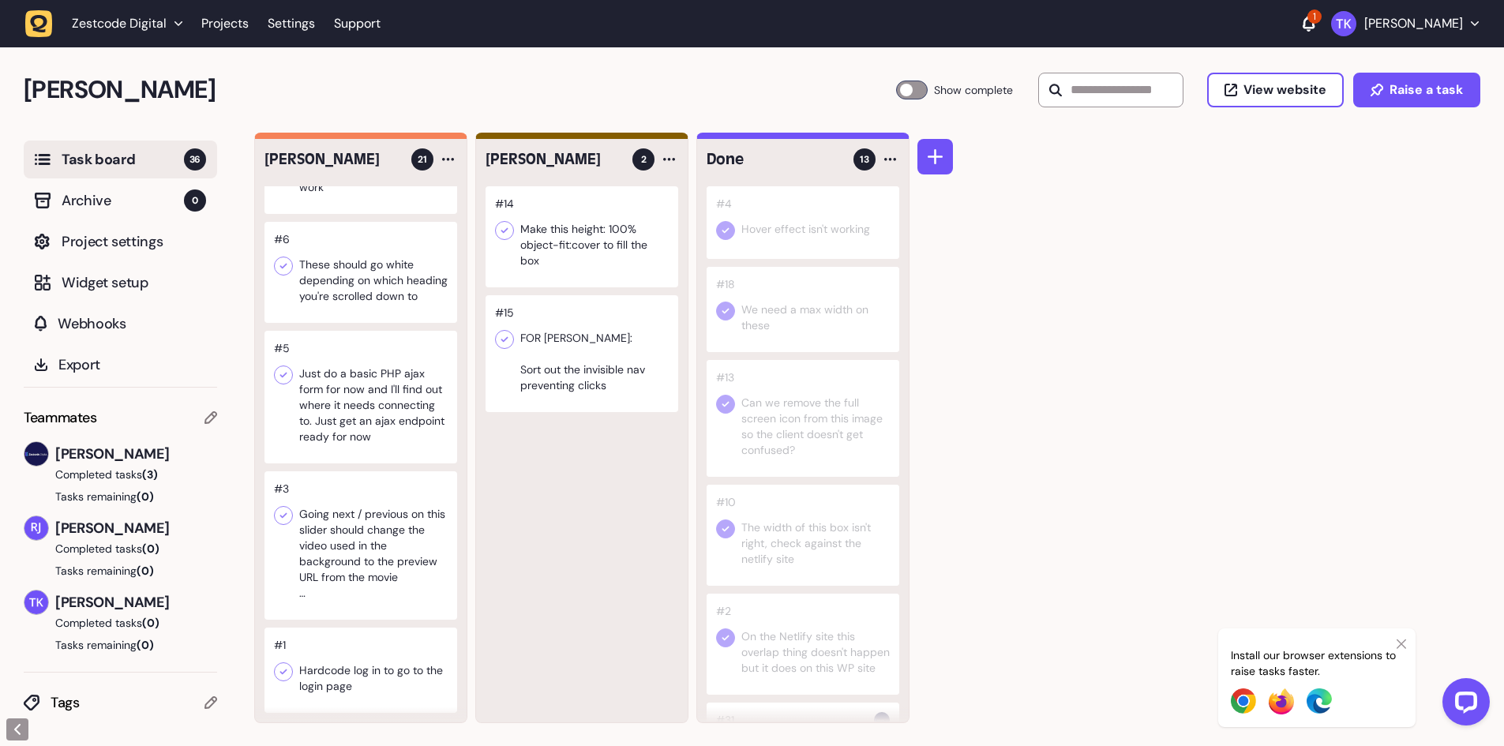
click at [394, 306] on div at bounding box center [360, 272] width 193 height 101
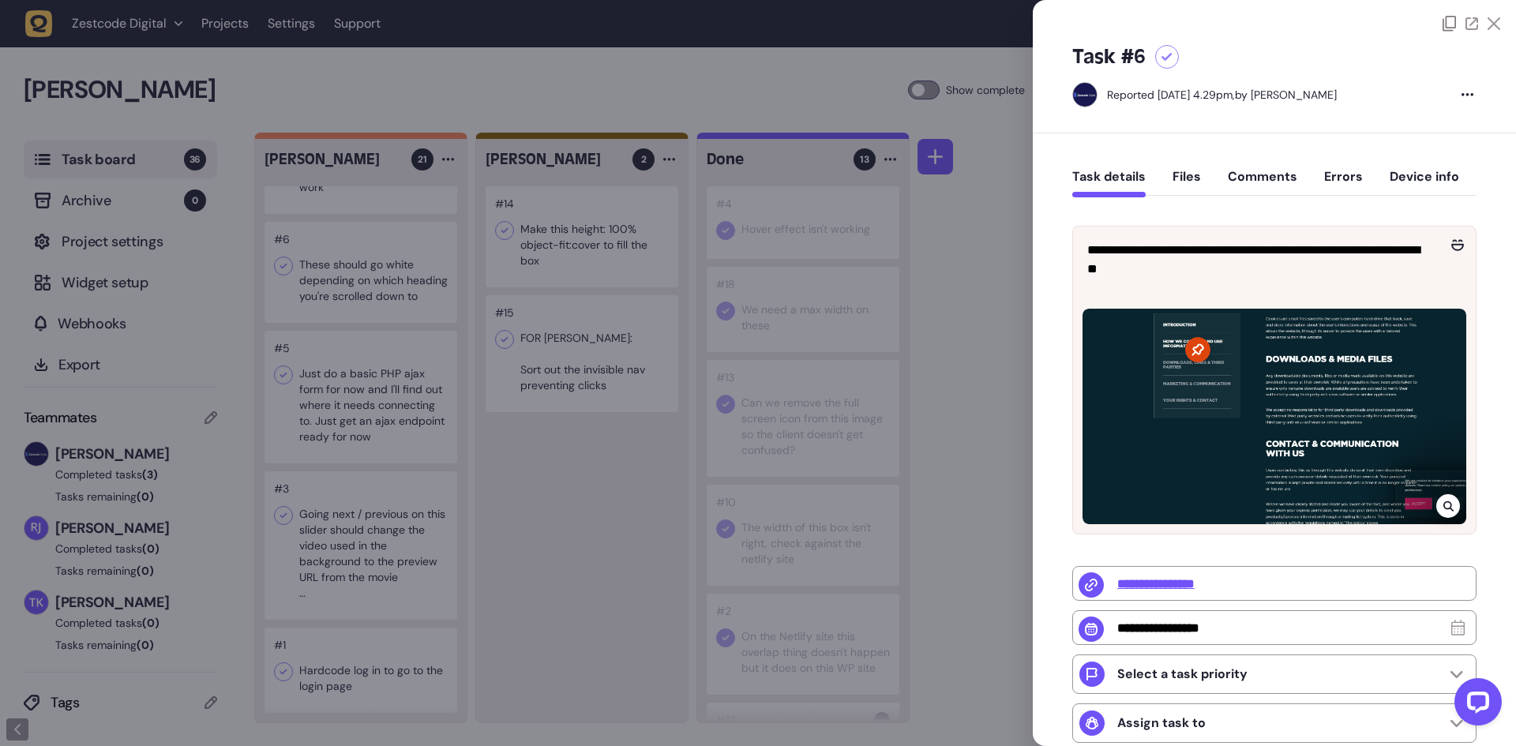
click at [394, 306] on div at bounding box center [758, 373] width 1516 height 746
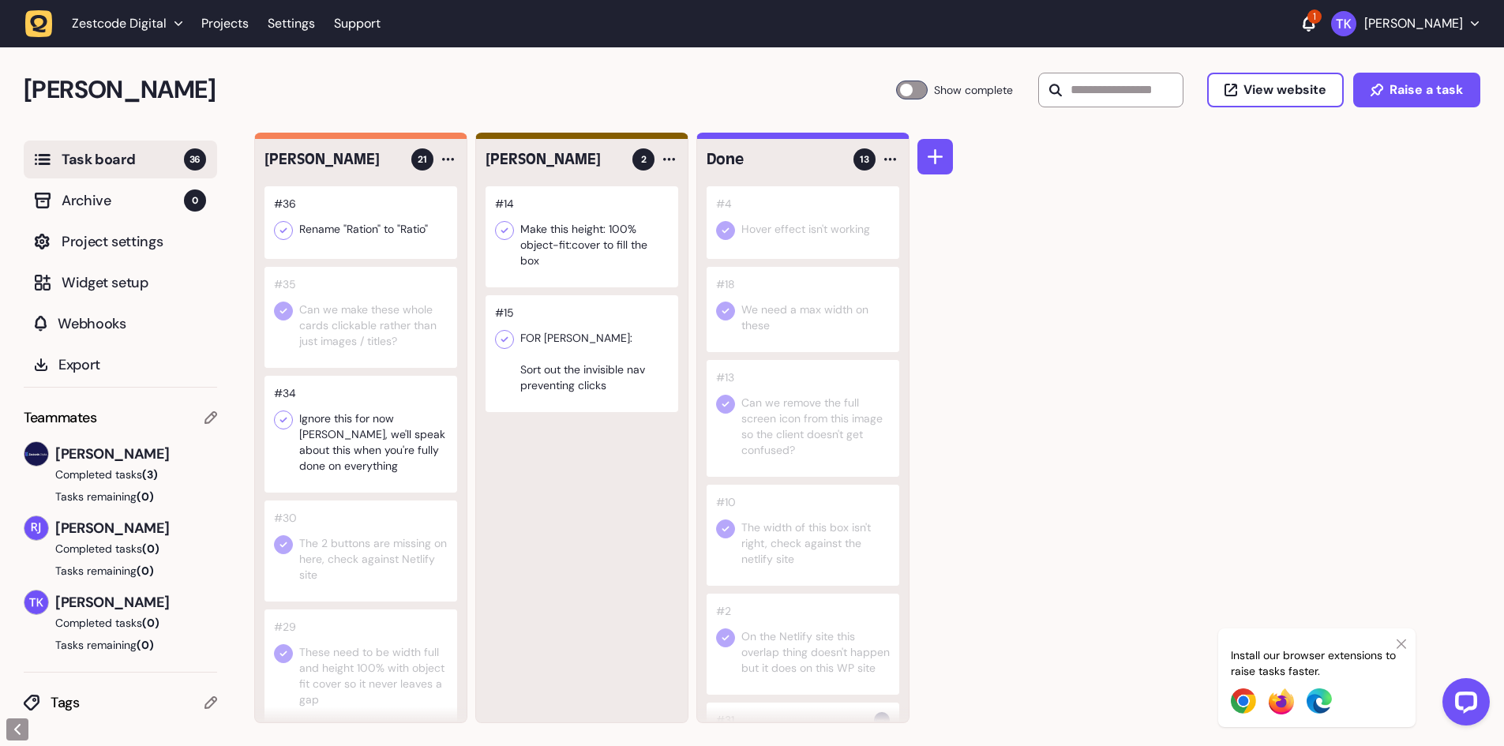
scroll to position [474, 0]
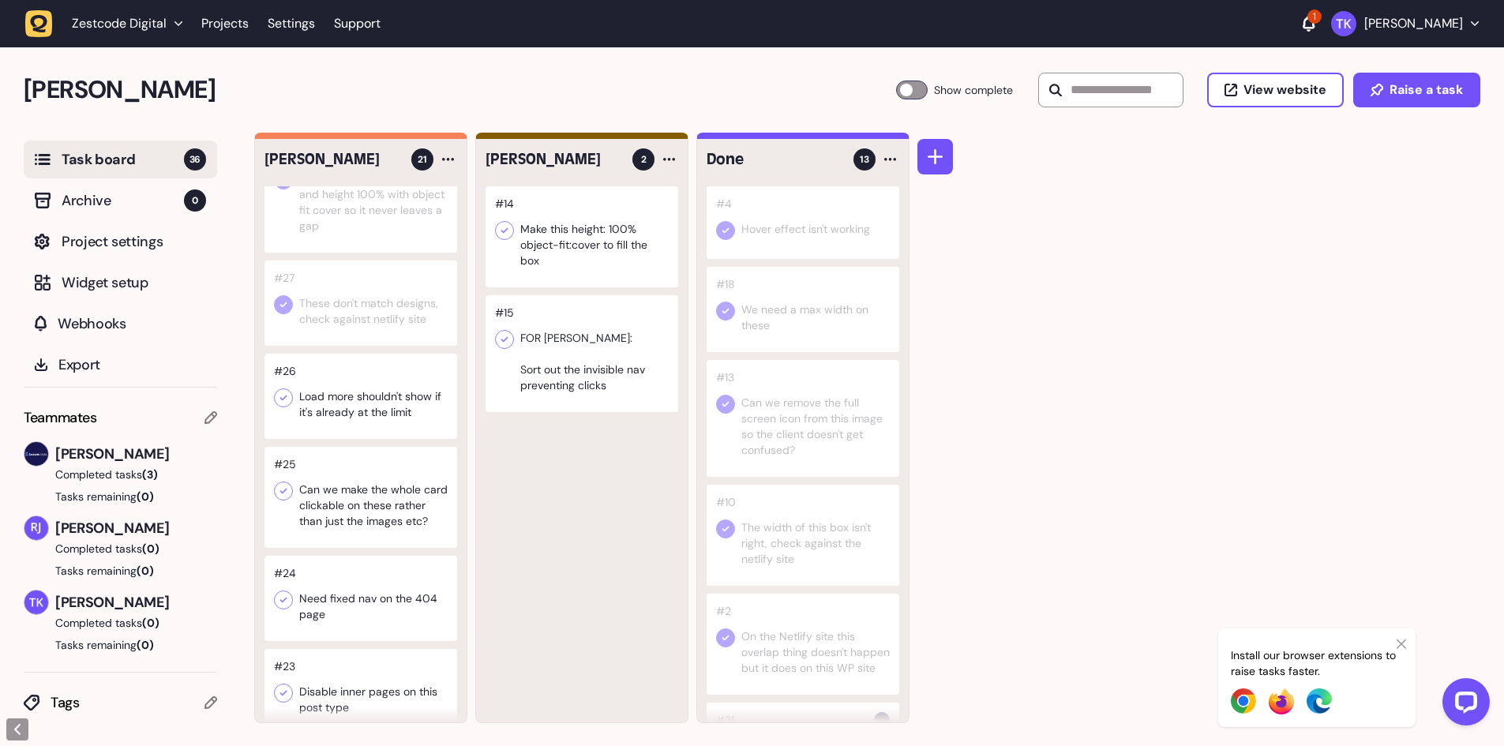
click at [346, 403] on div at bounding box center [360, 396] width 193 height 85
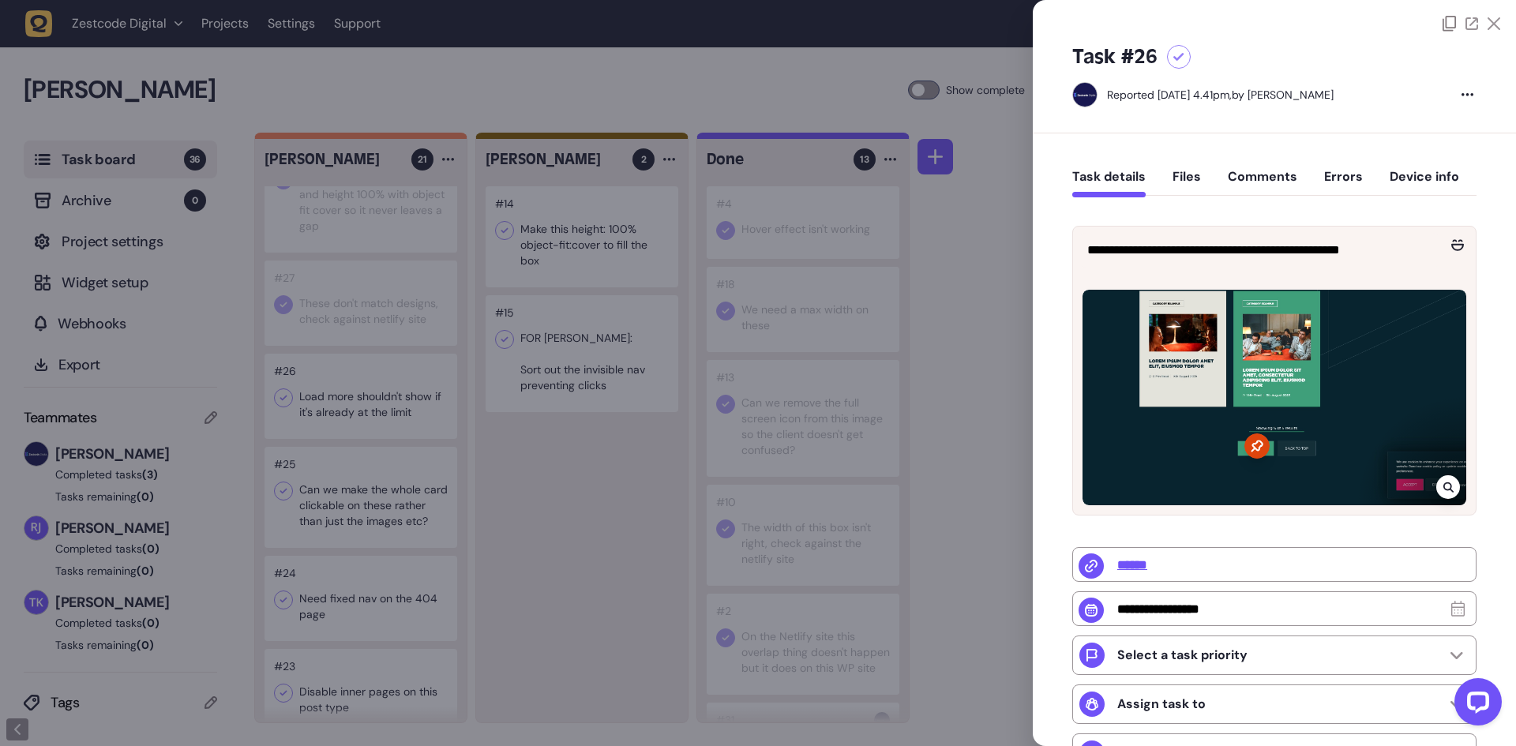
drag, startPoint x: 659, startPoint y: 374, endPoint x: 645, endPoint y: 375, distance: 14.2
click at [659, 374] on div at bounding box center [758, 373] width 1516 height 746
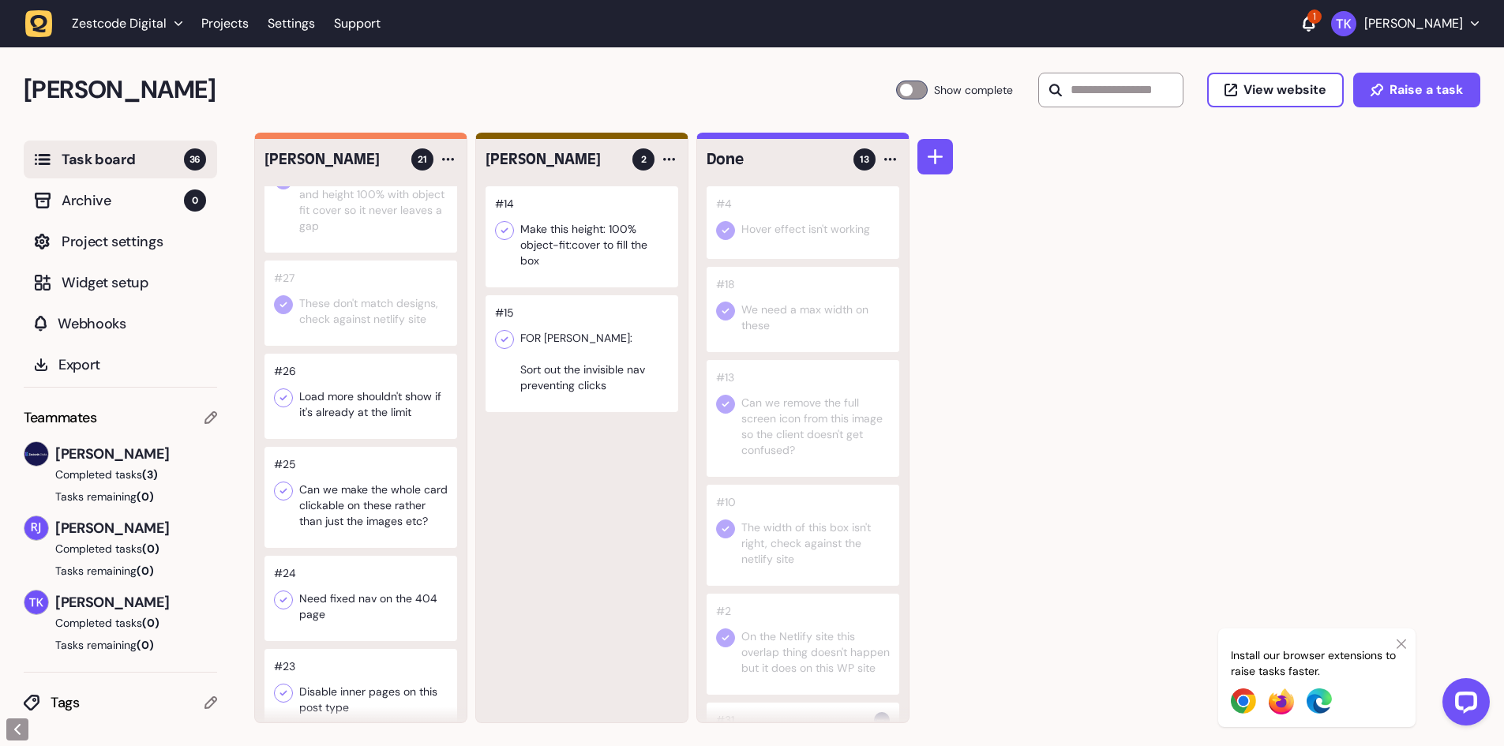
click at [281, 399] on icon at bounding box center [283, 398] width 7 height 6
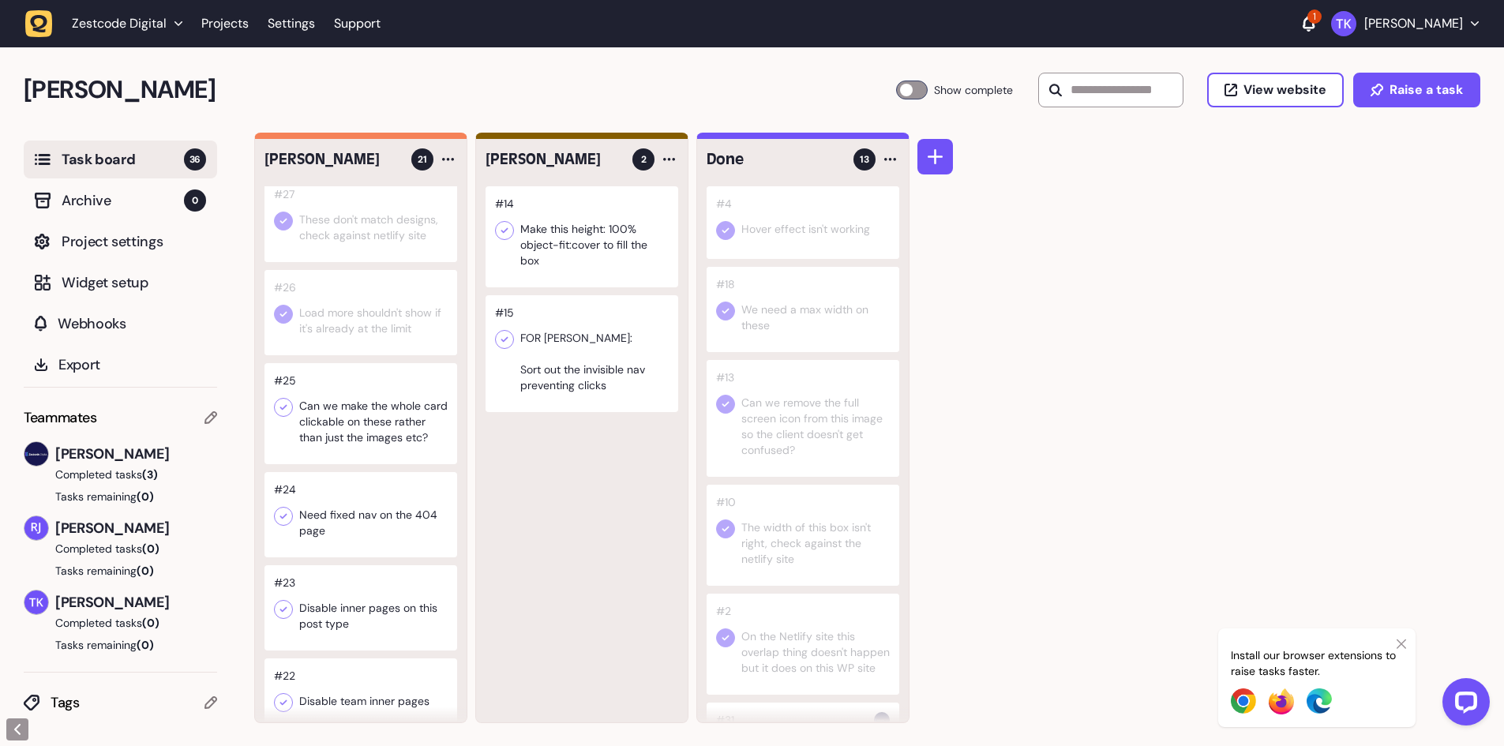
scroll to position [632, 0]
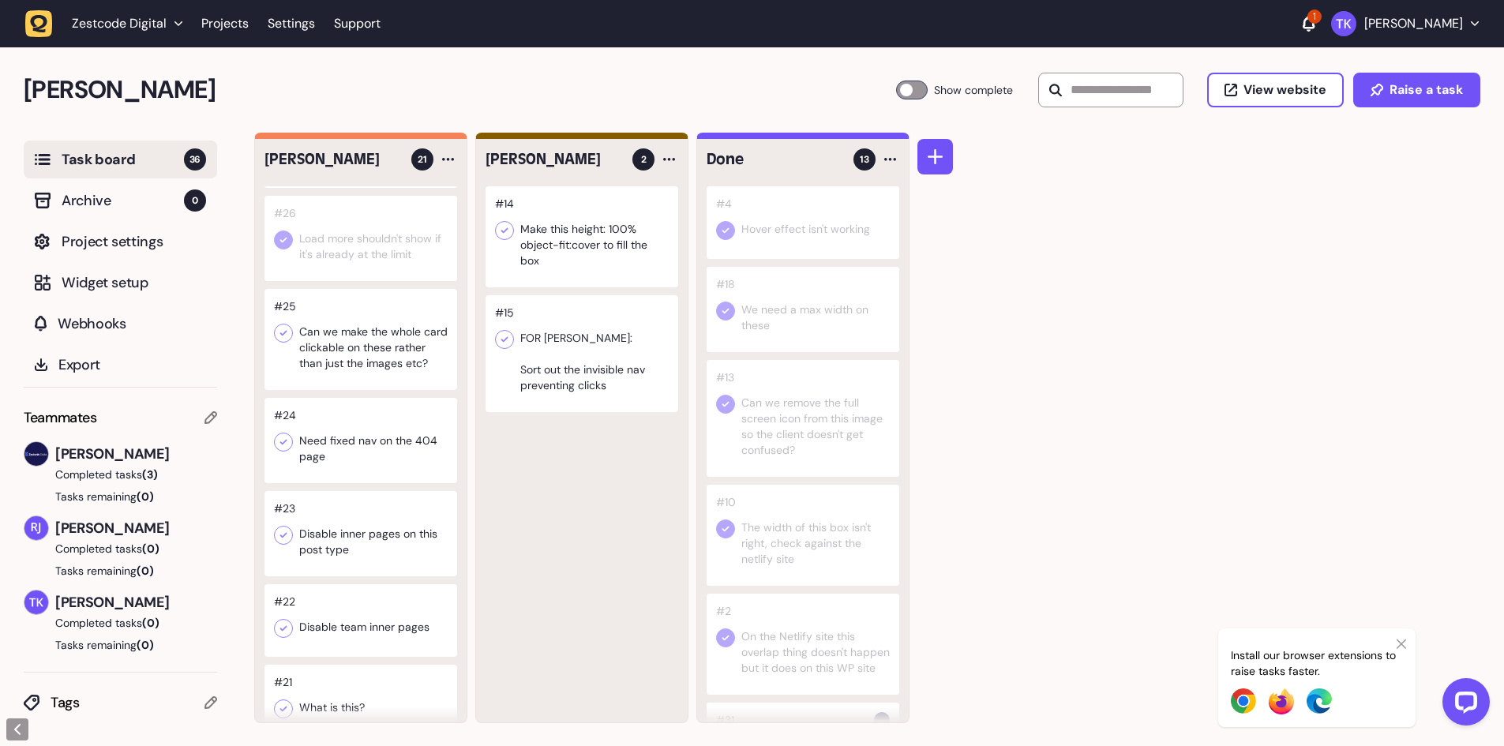
click at [361, 366] on div at bounding box center [360, 339] width 193 height 101
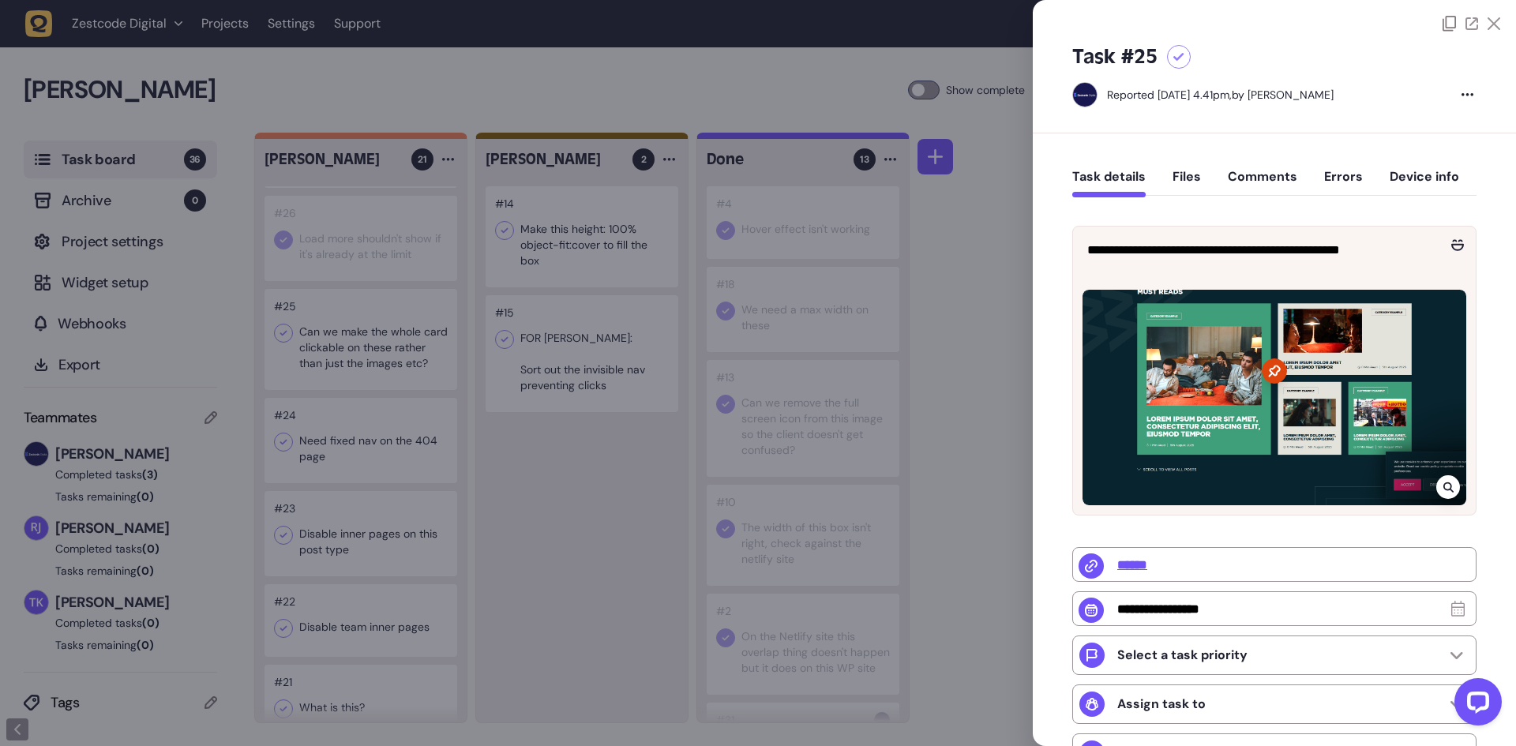
click at [362, 358] on div at bounding box center [758, 373] width 1516 height 746
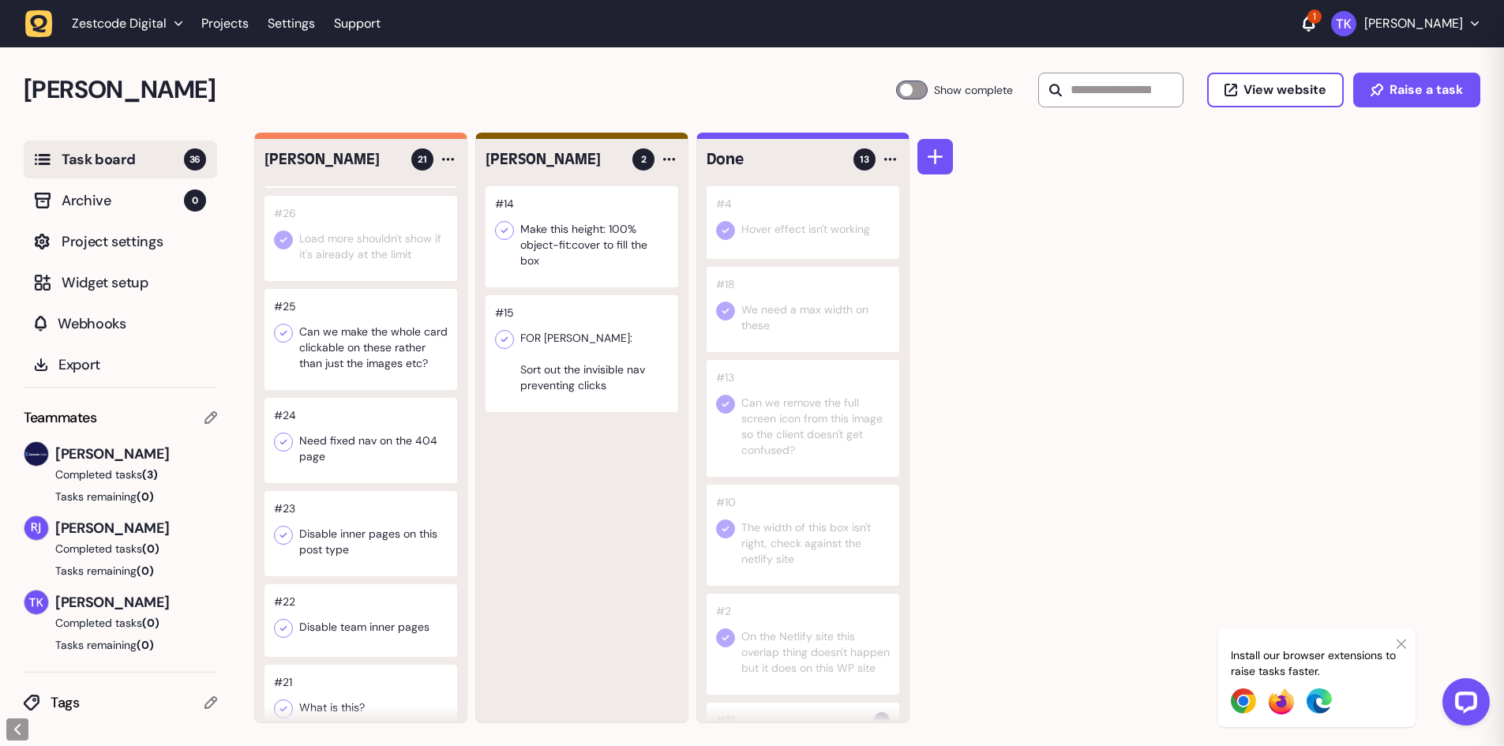
click at [362, 358] on div at bounding box center [360, 339] width 193 height 101
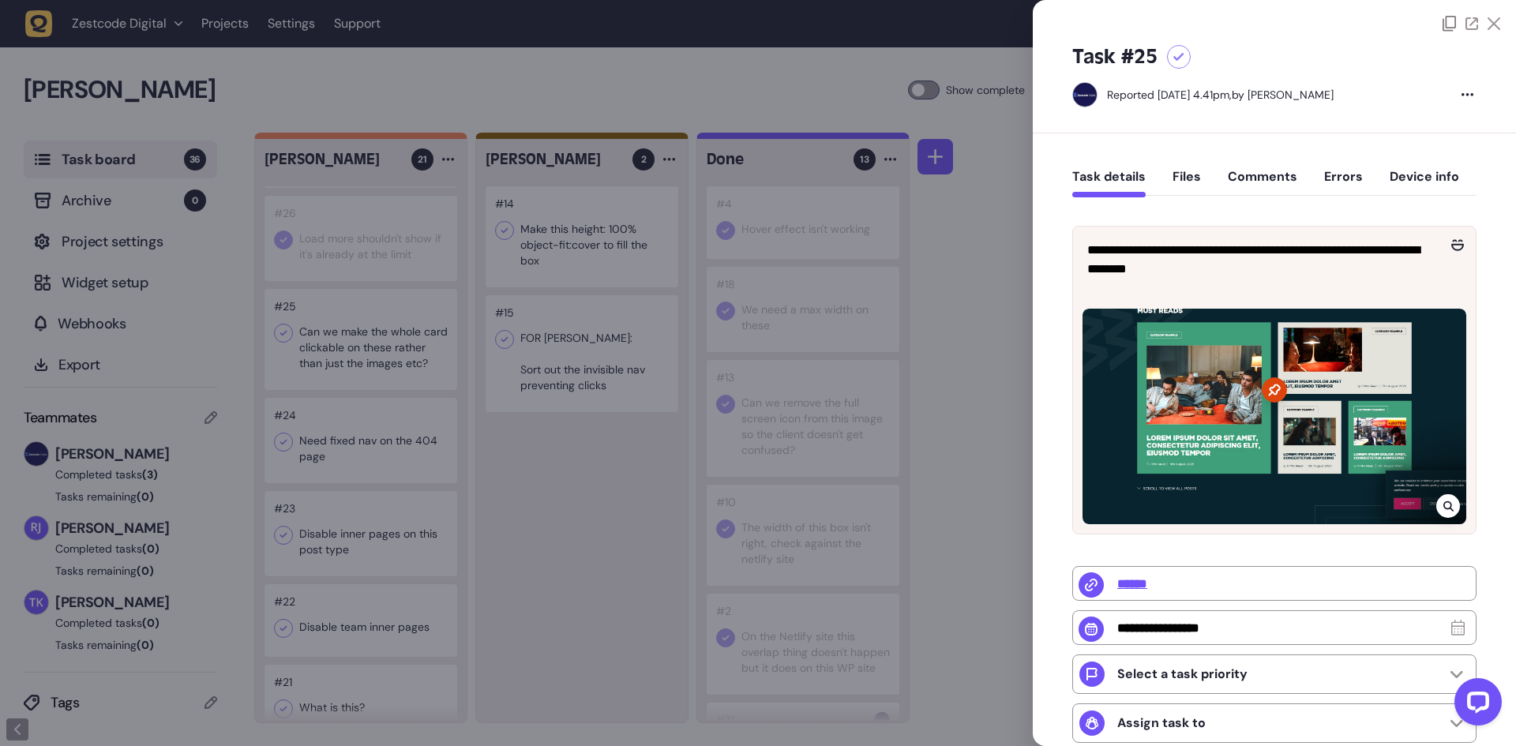
click at [362, 358] on div at bounding box center [758, 373] width 1516 height 746
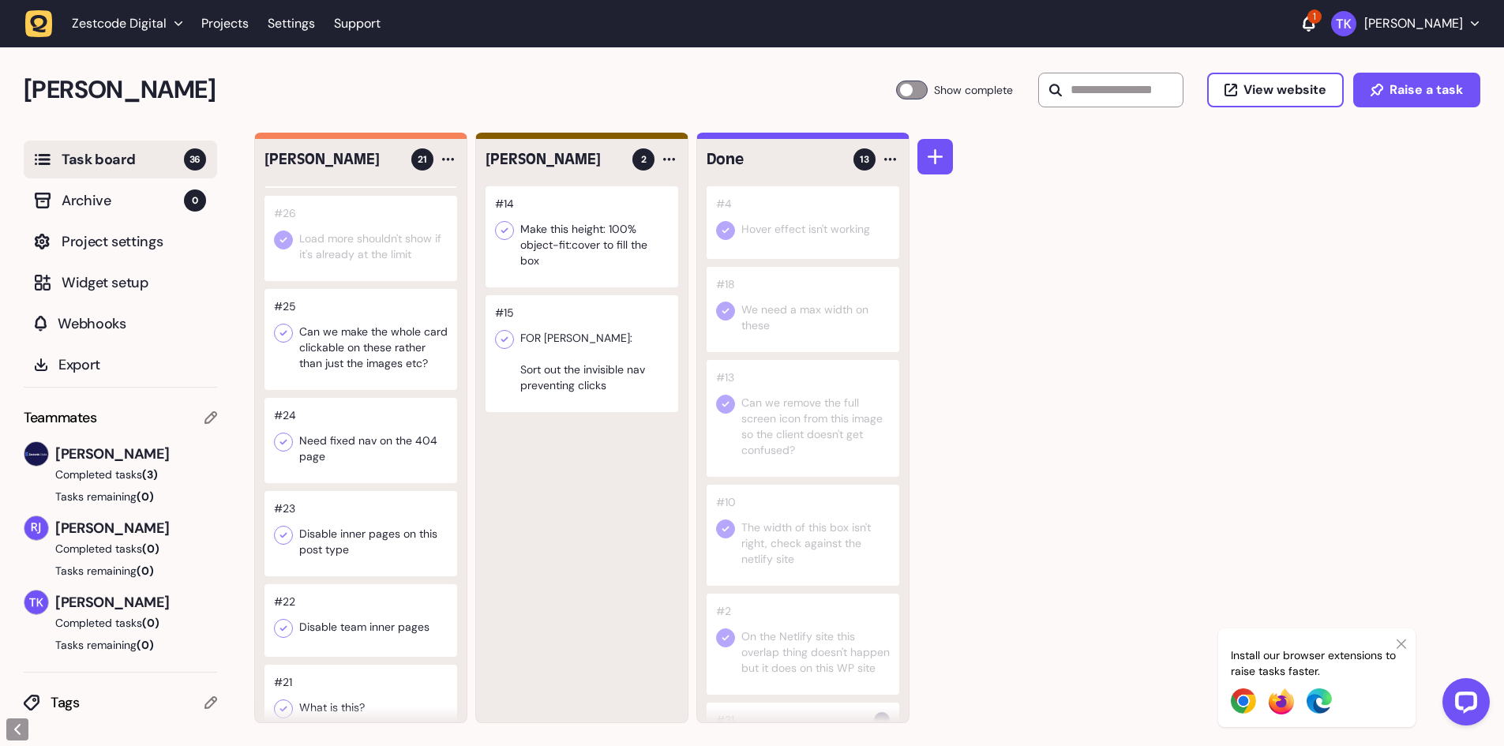
click at [281, 332] on icon at bounding box center [283, 333] width 16 height 16
click at [350, 483] on div at bounding box center [360, 440] width 193 height 85
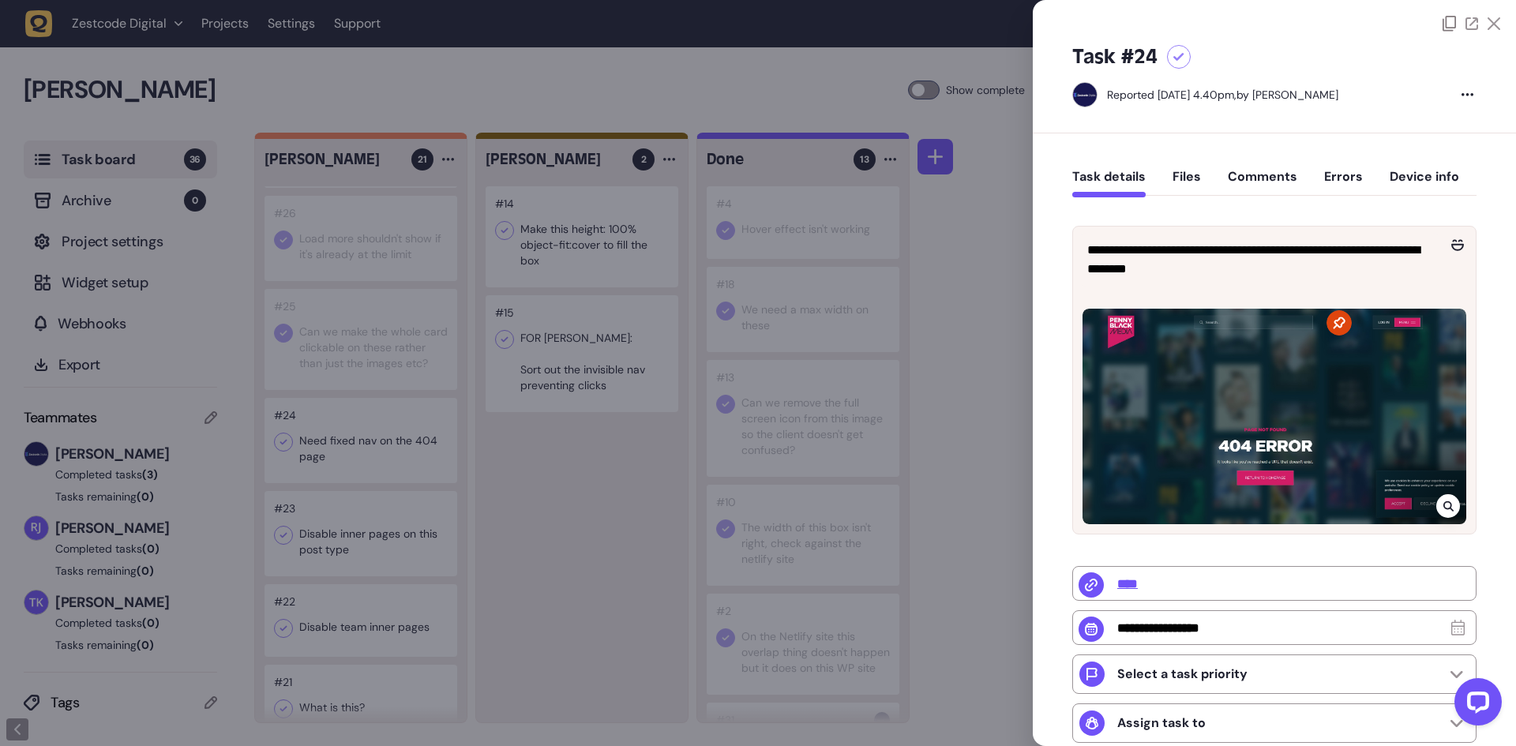
click at [349, 492] on div at bounding box center [758, 373] width 1516 height 746
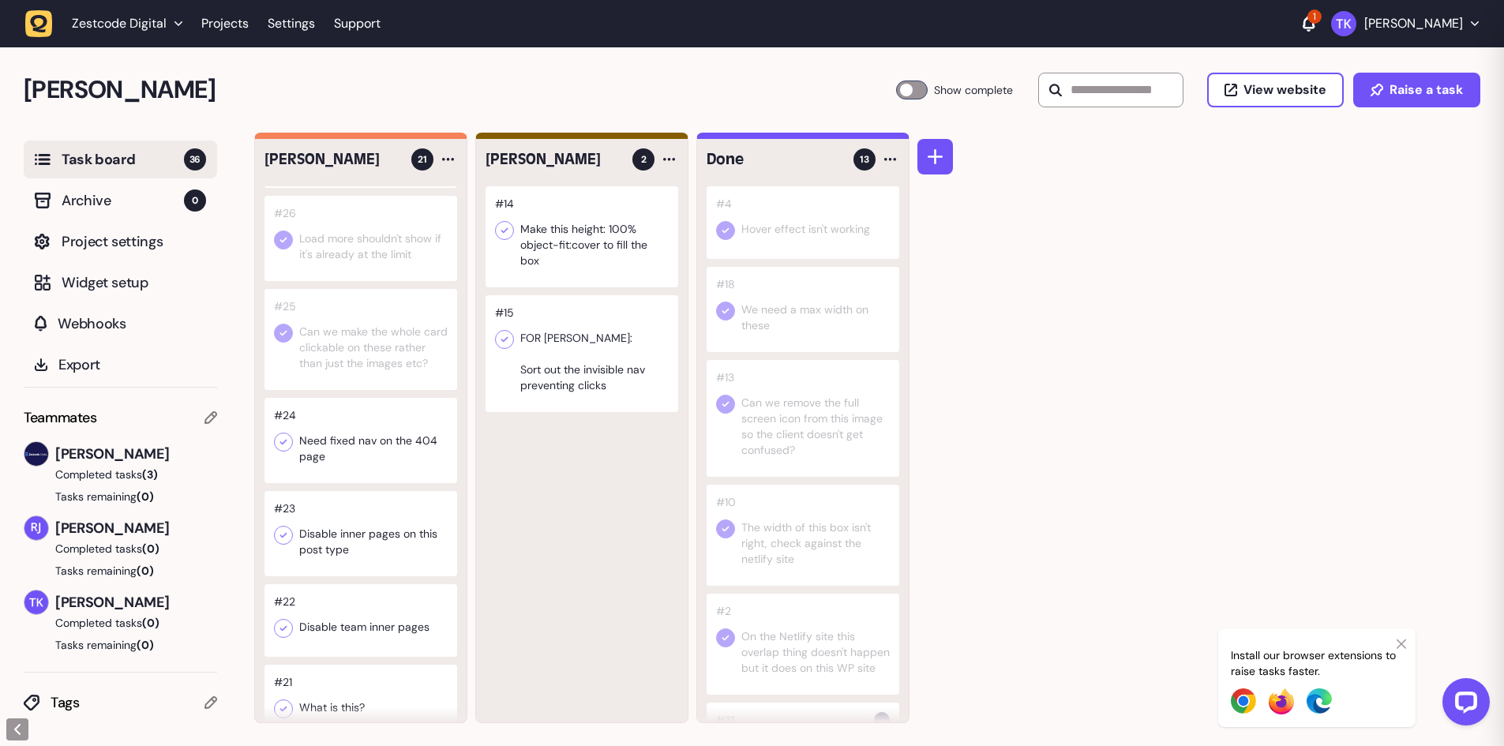
click at [349, 483] on div at bounding box center [360, 440] width 193 height 85
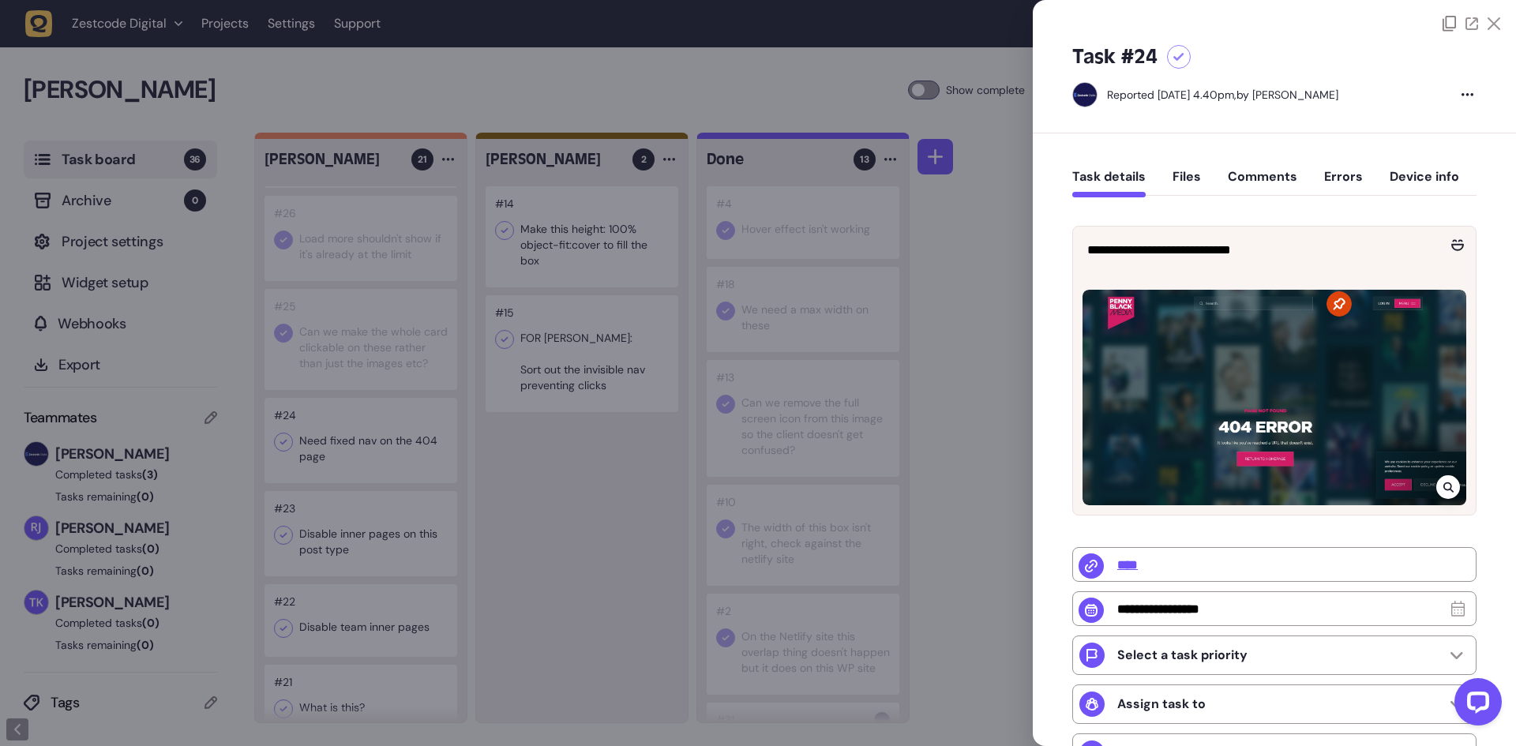
click at [861, 47] on div at bounding box center [758, 373] width 1516 height 746
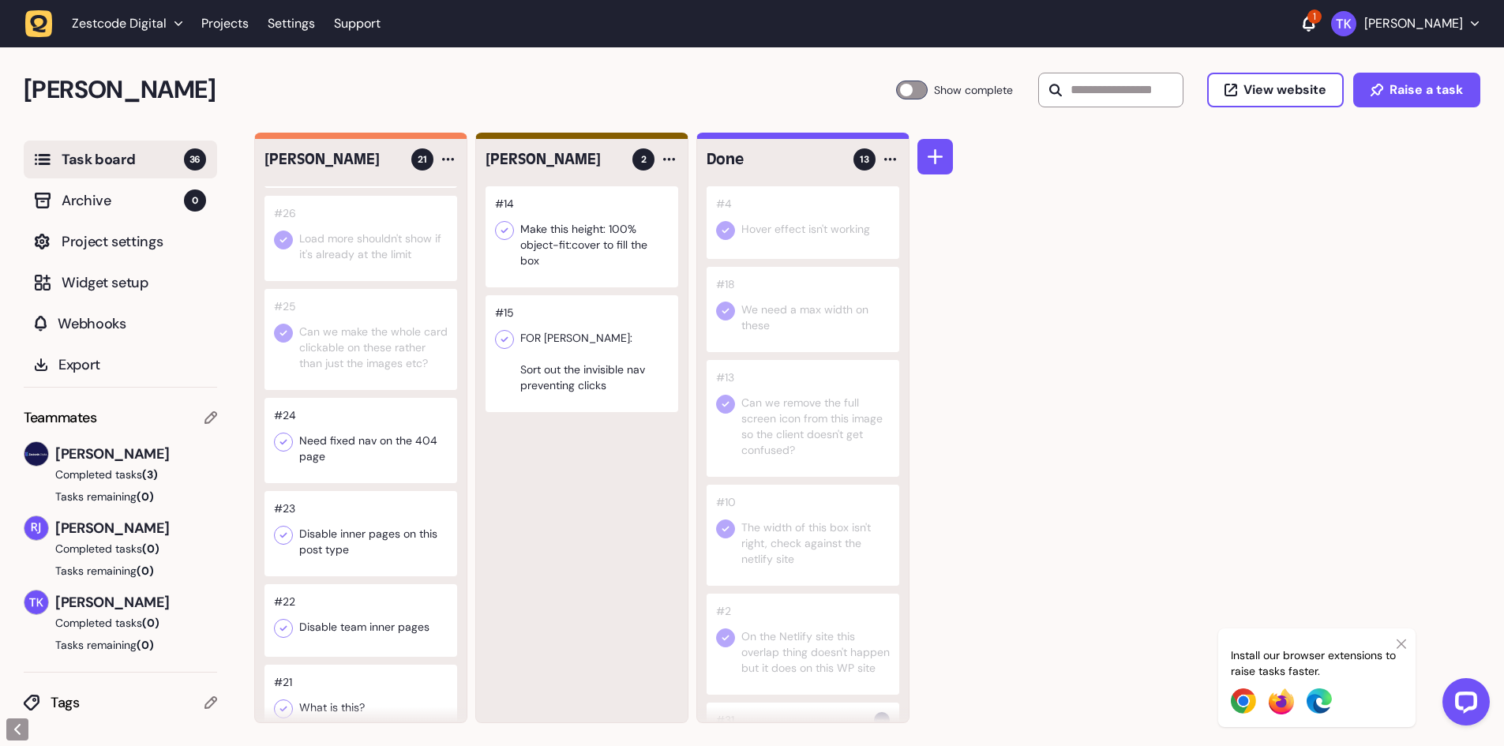
click at [281, 450] on icon at bounding box center [283, 442] width 16 height 16
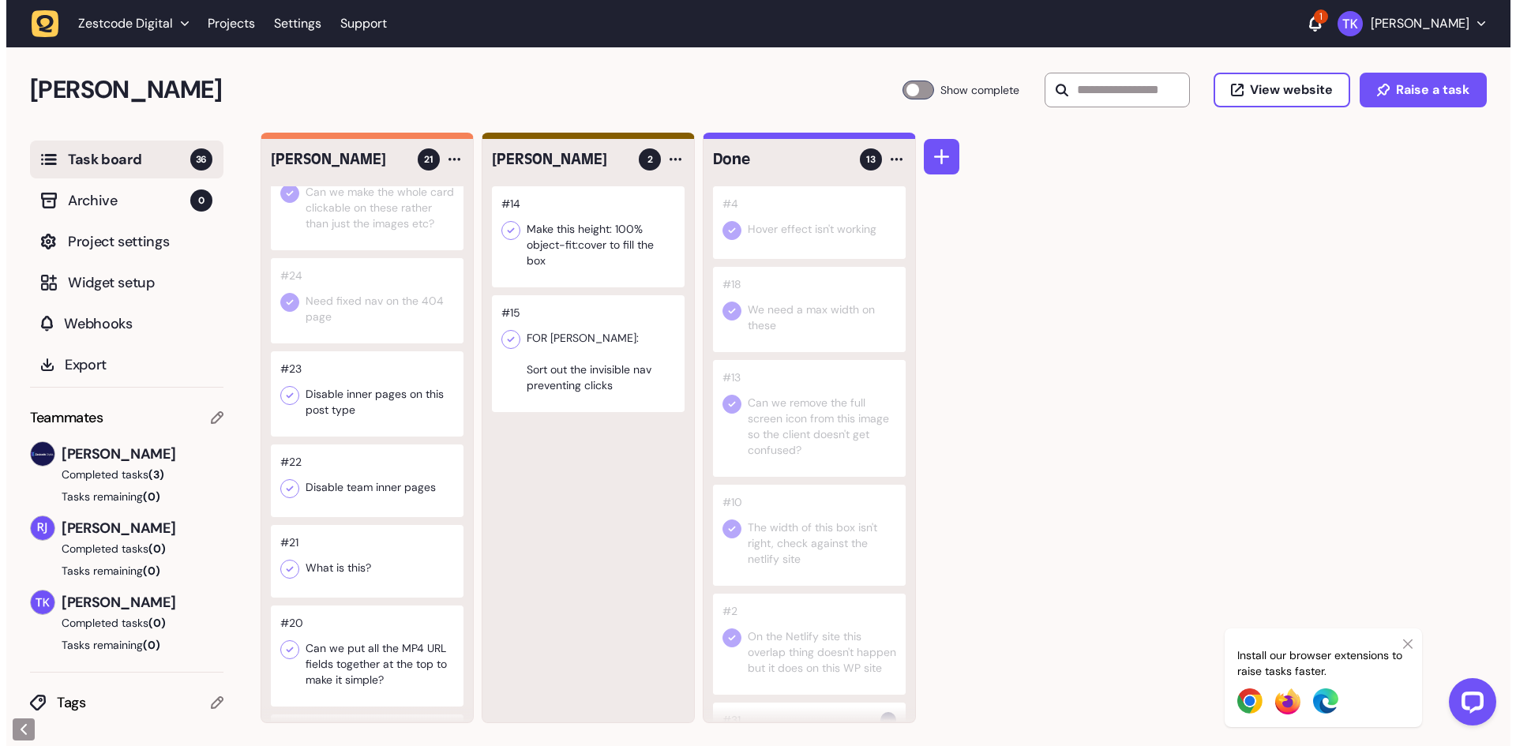
scroll to position [789, 0]
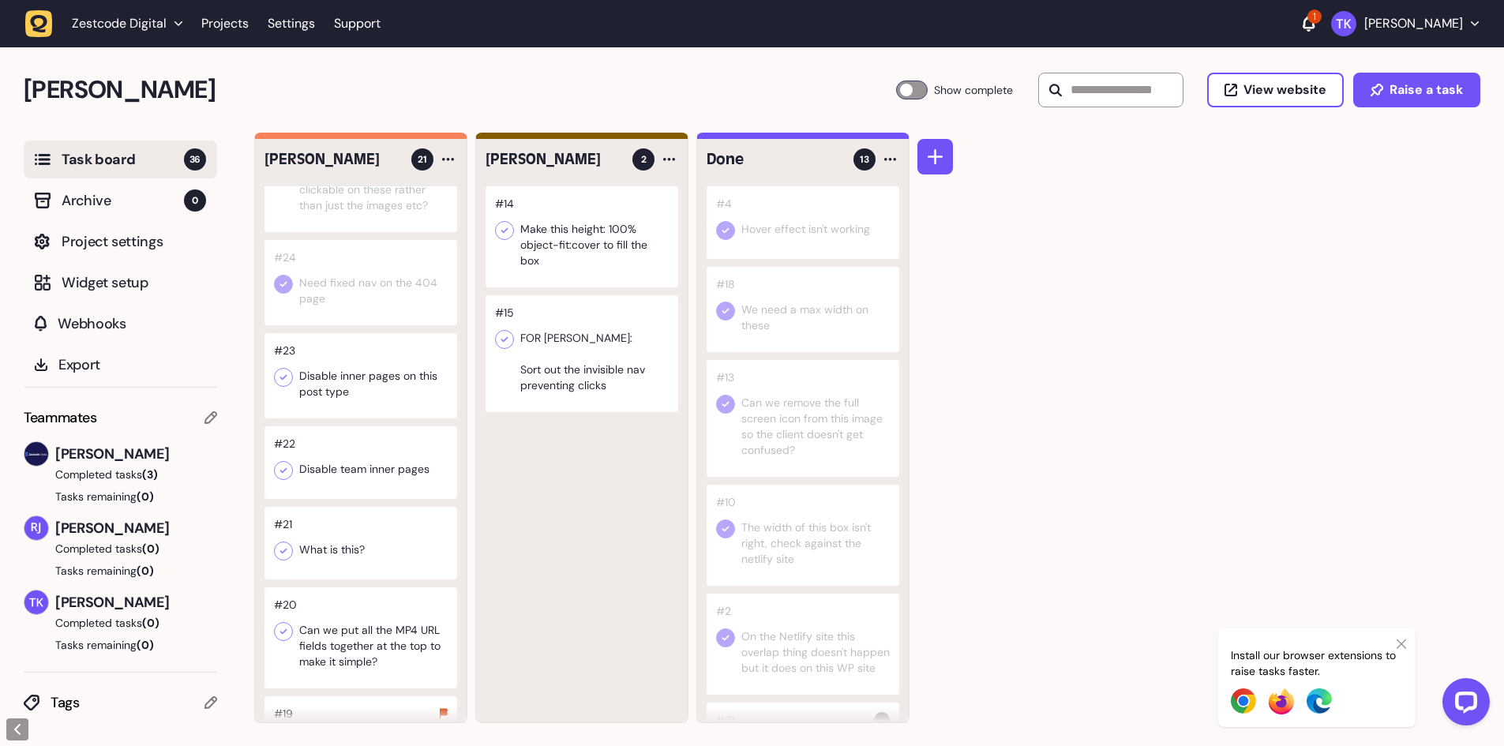
click at [354, 395] on div at bounding box center [360, 375] width 193 height 85
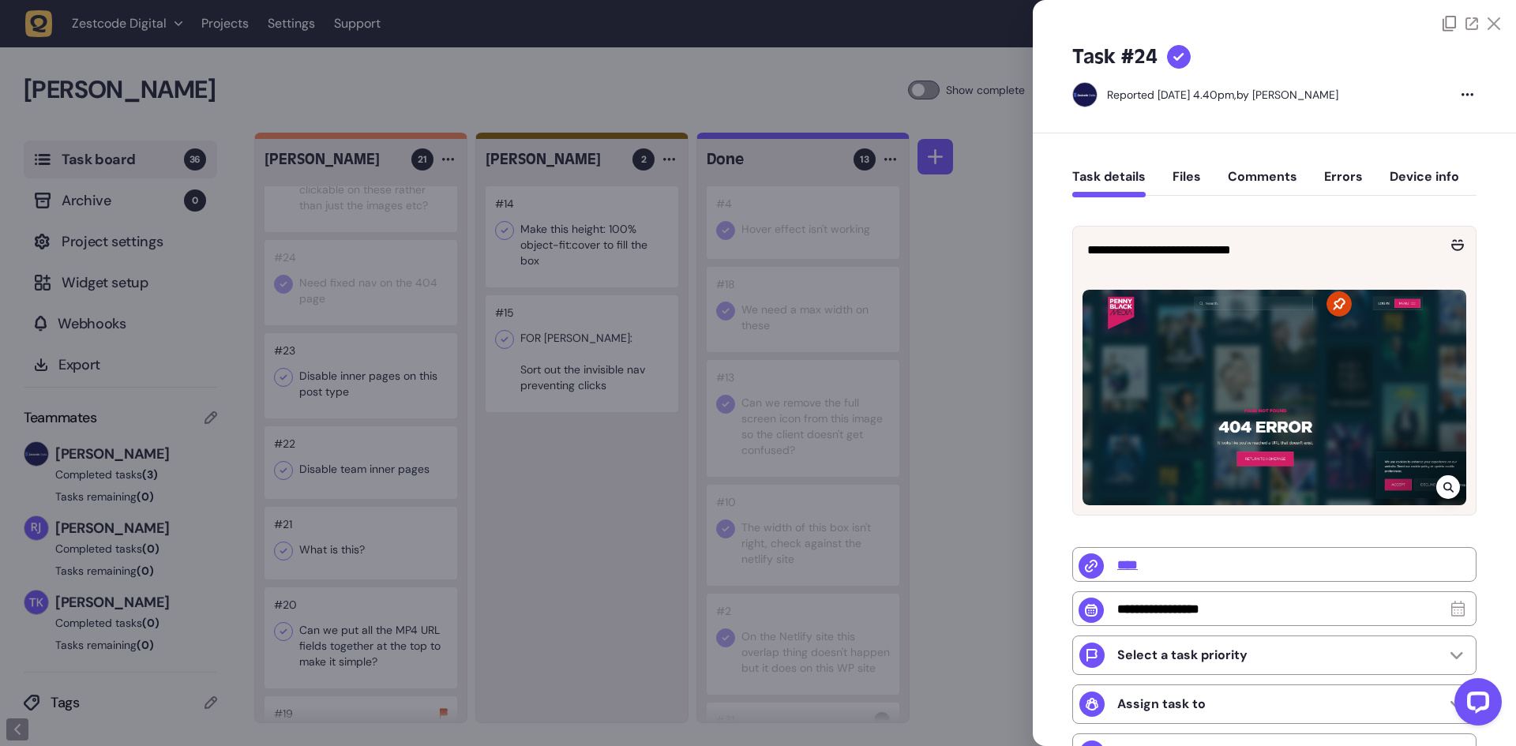
type input "**********"
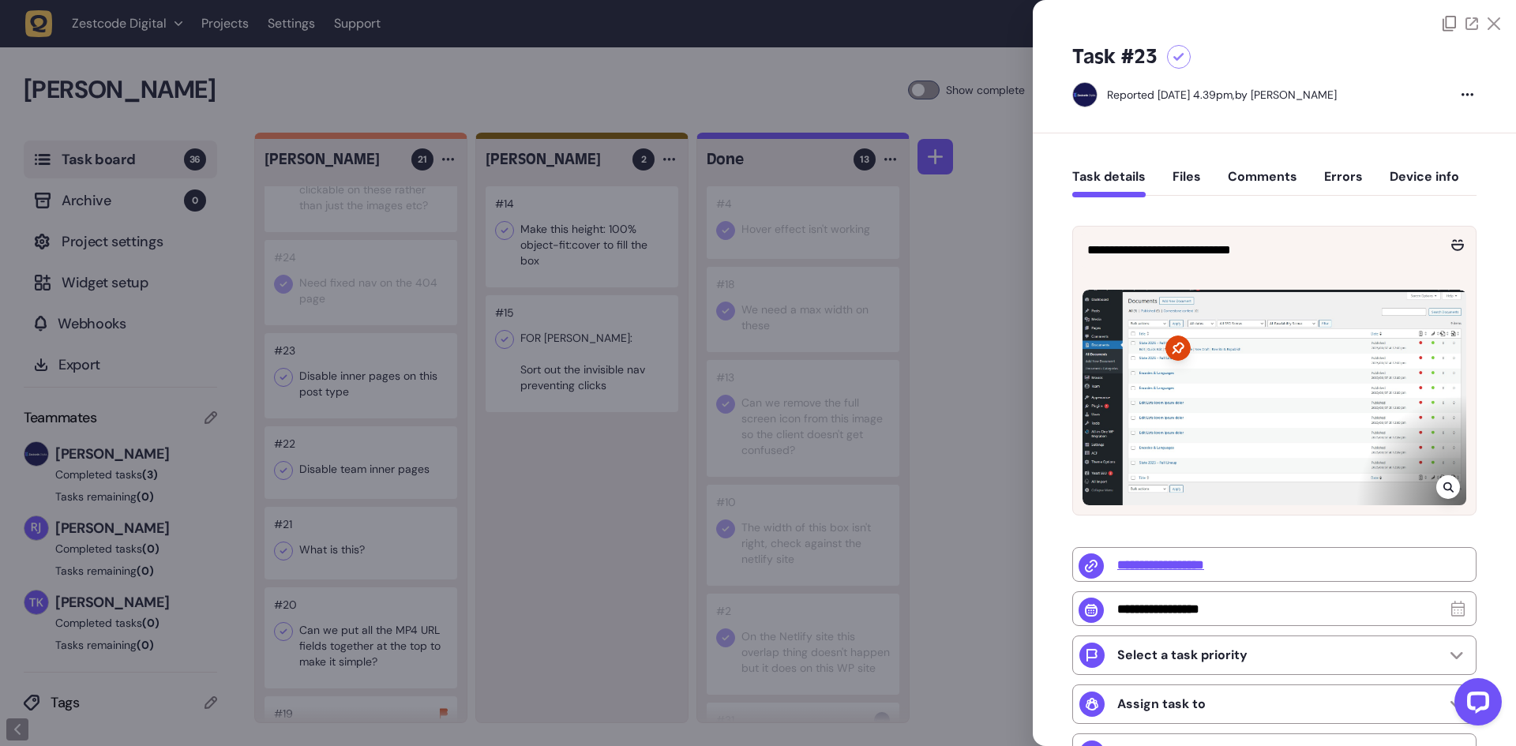
click at [354, 395] on div at bounding box center [758, 373] width 1516 height 746
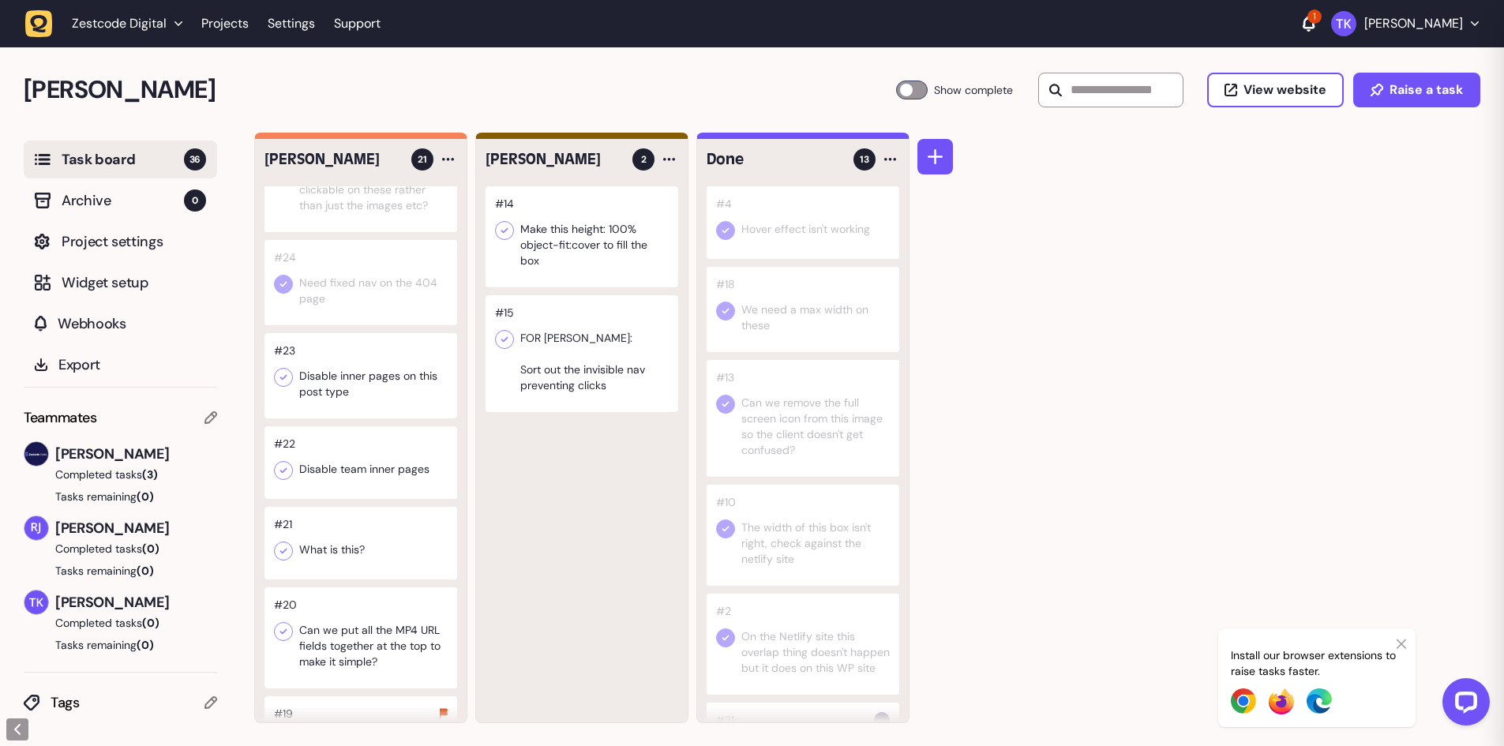
click at [354, 395] on div at bounding box center [360, 375] width 193 height 85
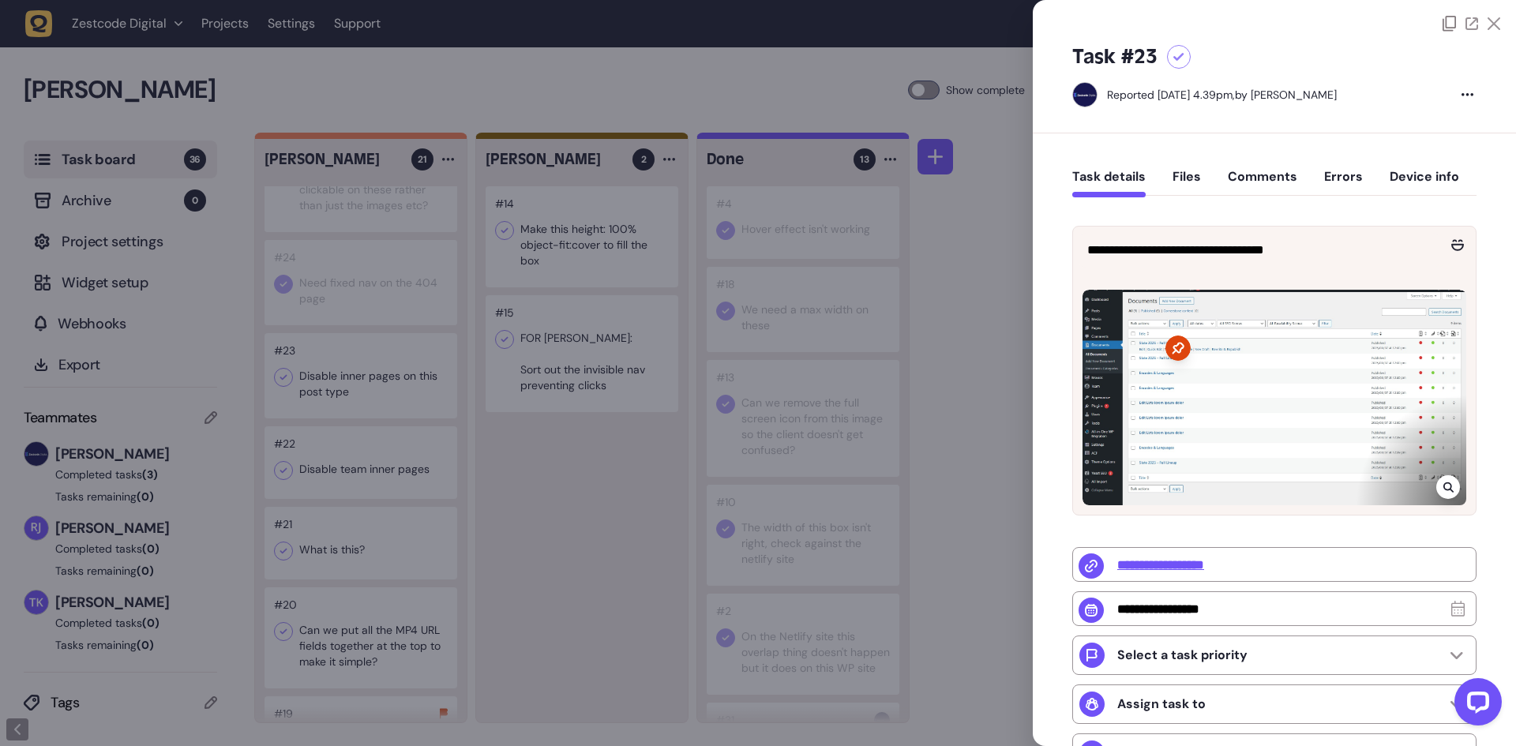
click at [1438, 475] on div at bounding box center [1448, 487] width 24 height 24
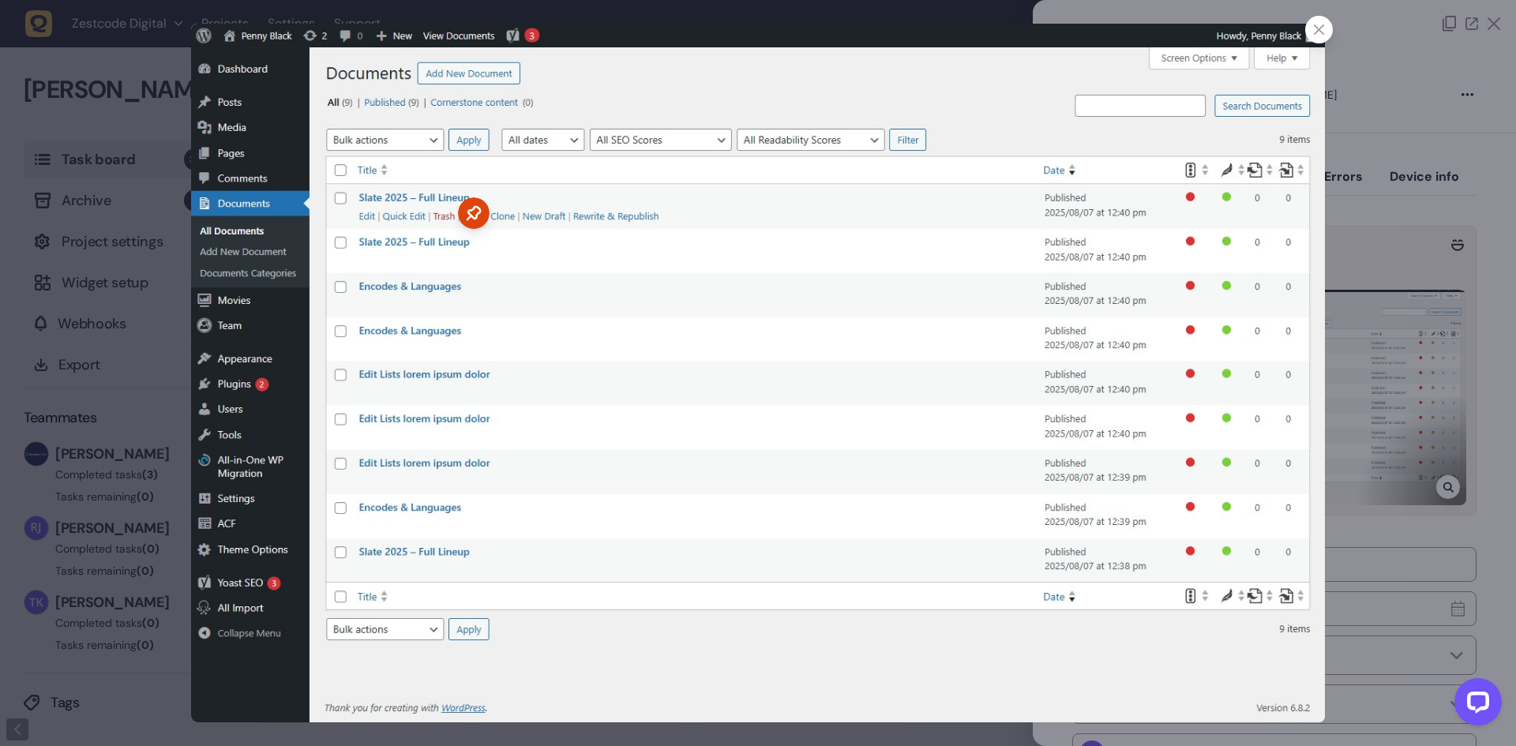
click at [1319, 30] on icon at bounding box center [1319, 29] width 10 height 10
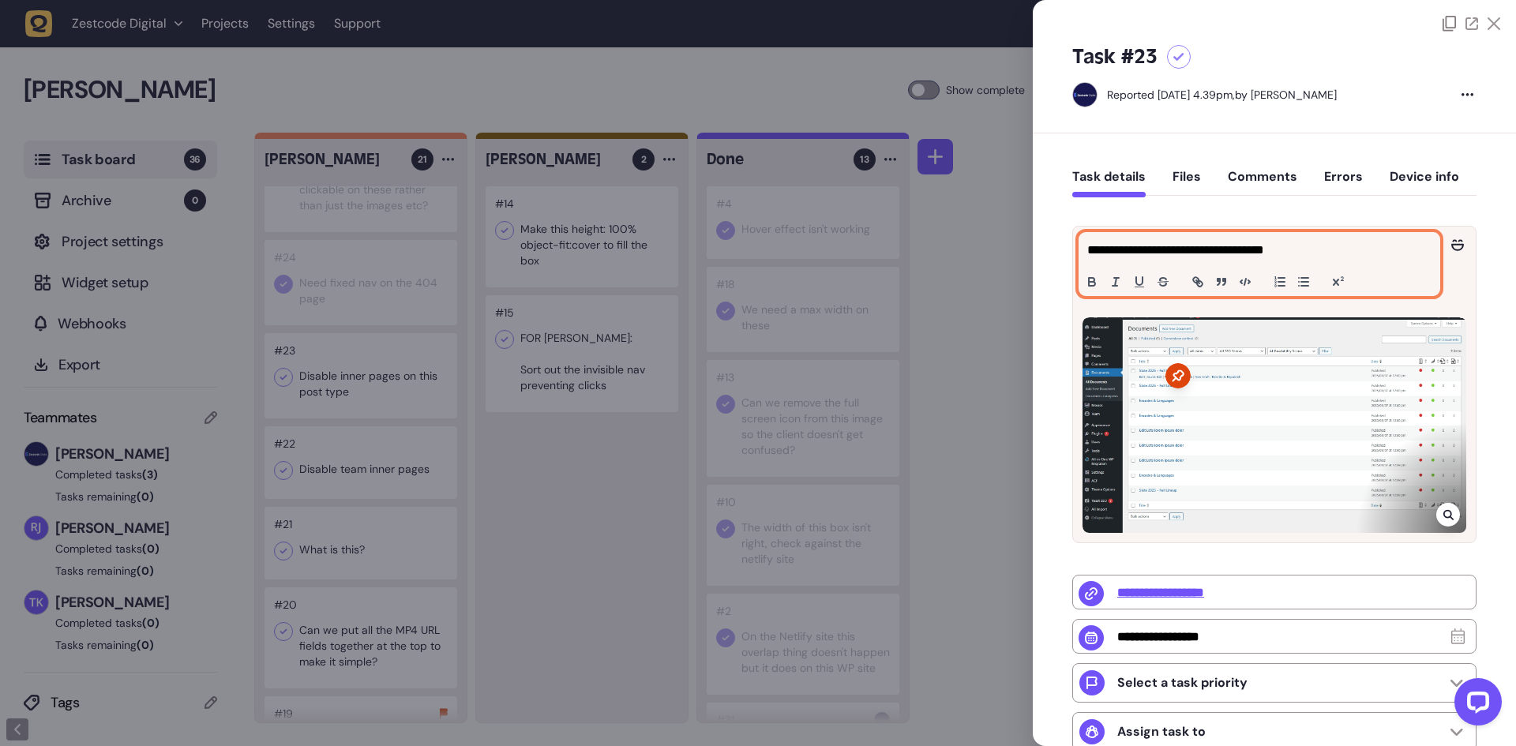
click at [1173, 255] on p "**********" at bounding box center [1257, 250] width 340 height 19
copy p "**********"
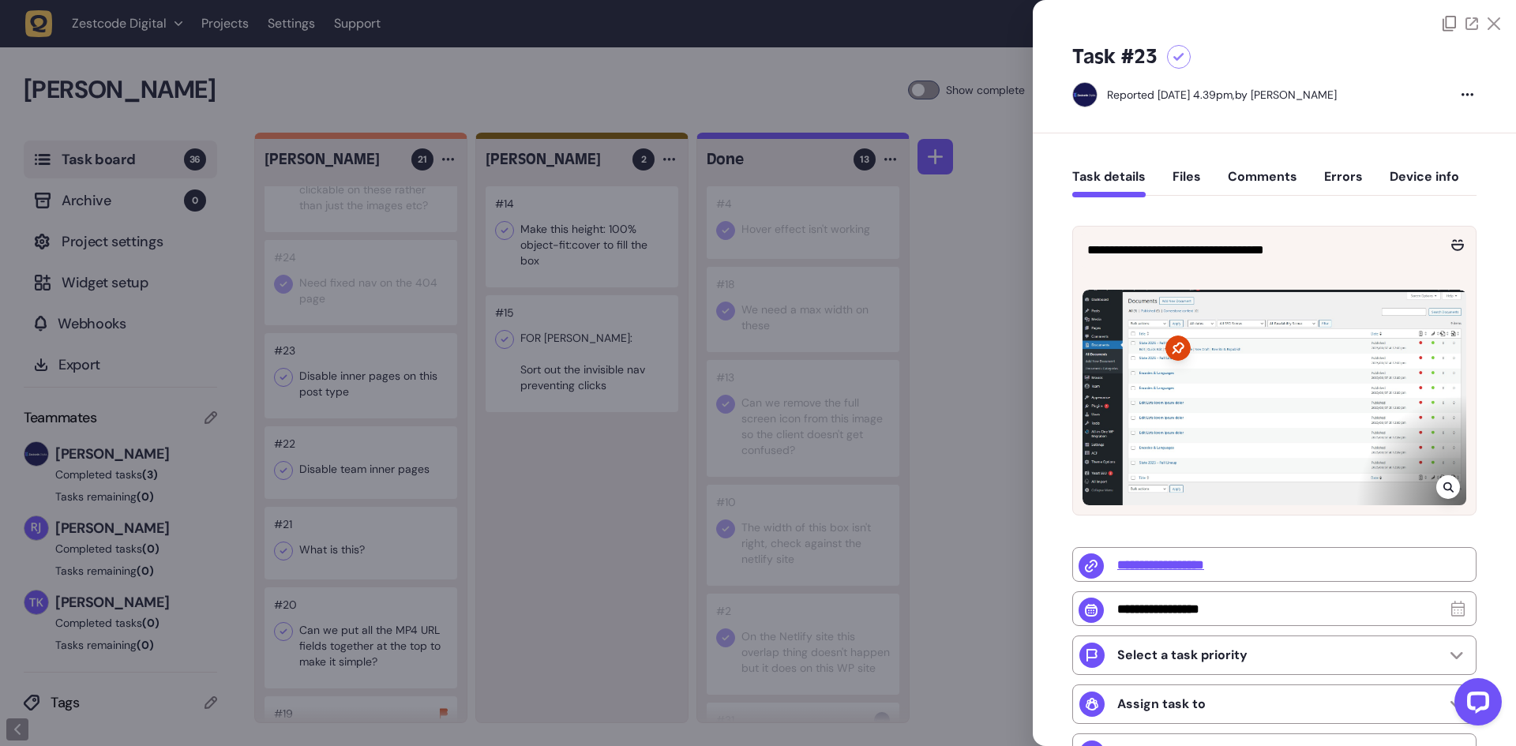
click at [660, 564] on div at bounding box center [758, 373] width 1516 height 746
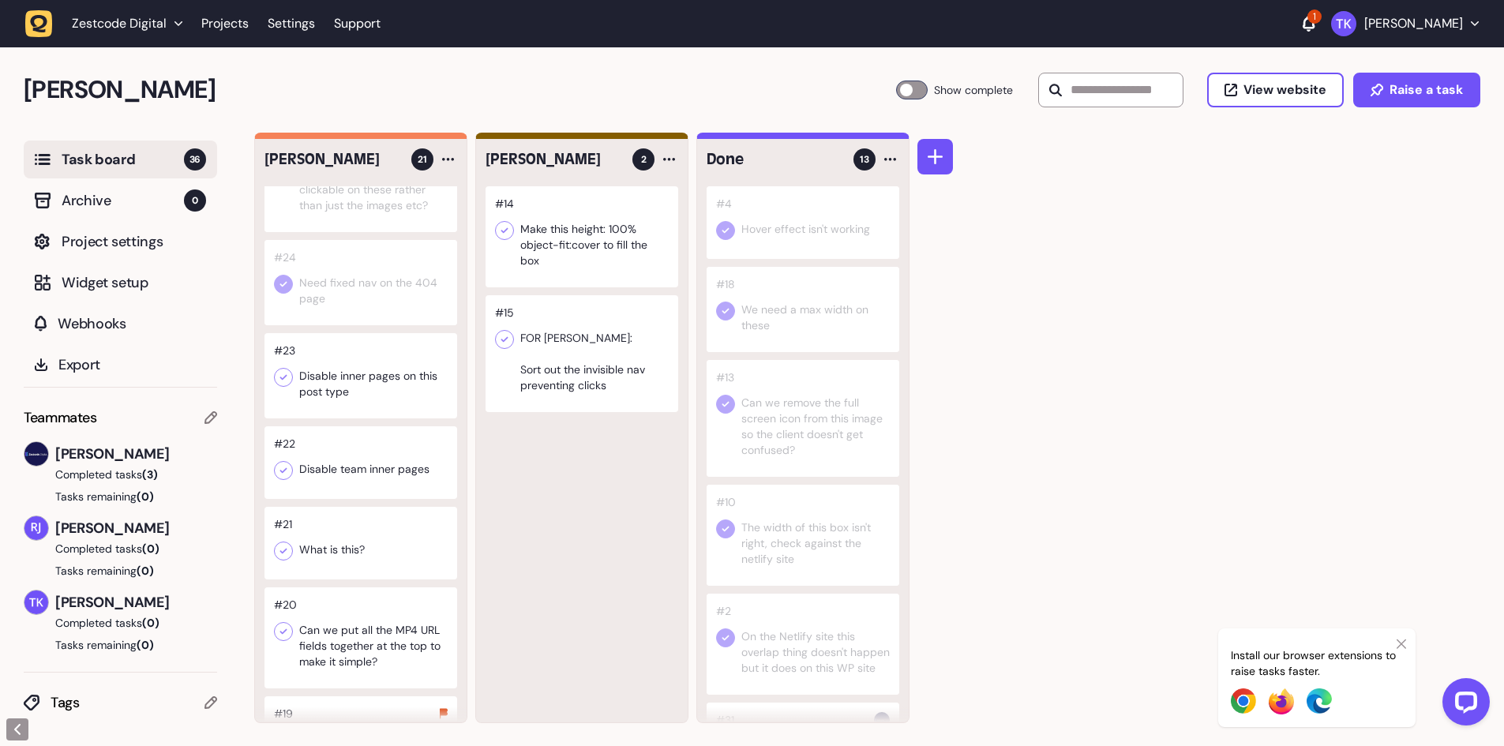
click at [286, 385] on icon at bounding box center [283, 377] width 16 height 16
click at [347, 485] on div at bounding box center [360, 462] width 193 height 73
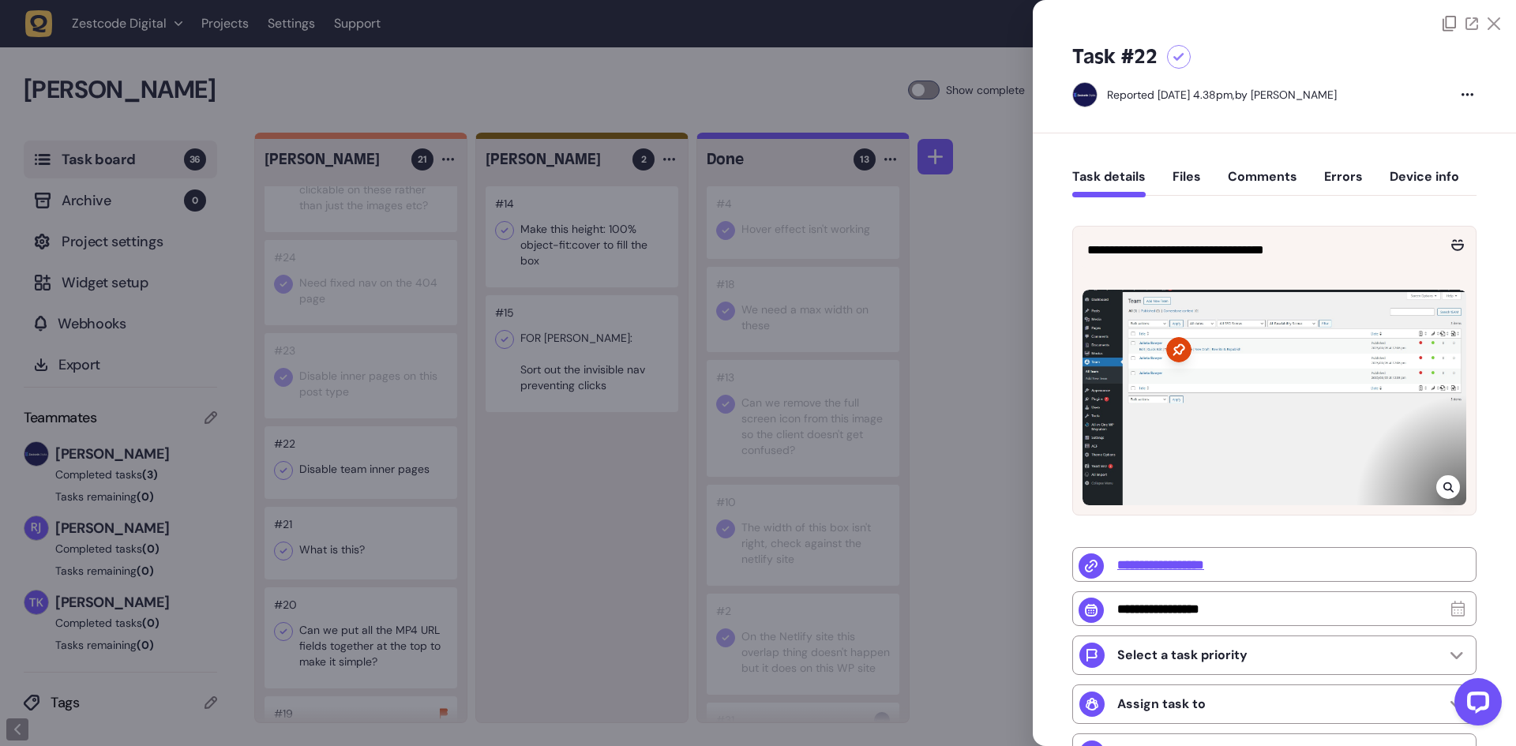
click at [355, 485] on div at bounding box center [758, 373] width 1516 height 746
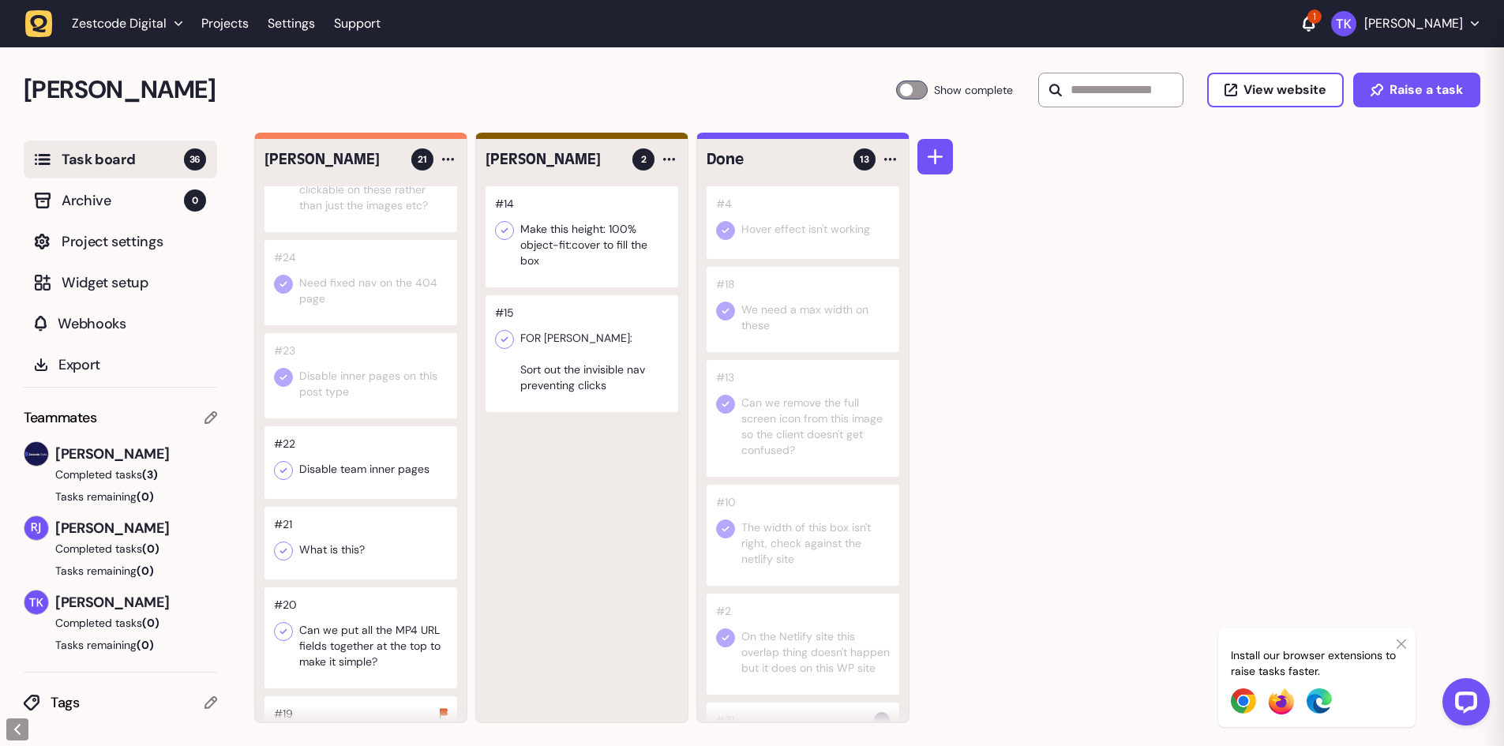
click at [355, 485] on div at bounding box center [360, 462] width 193 height 73
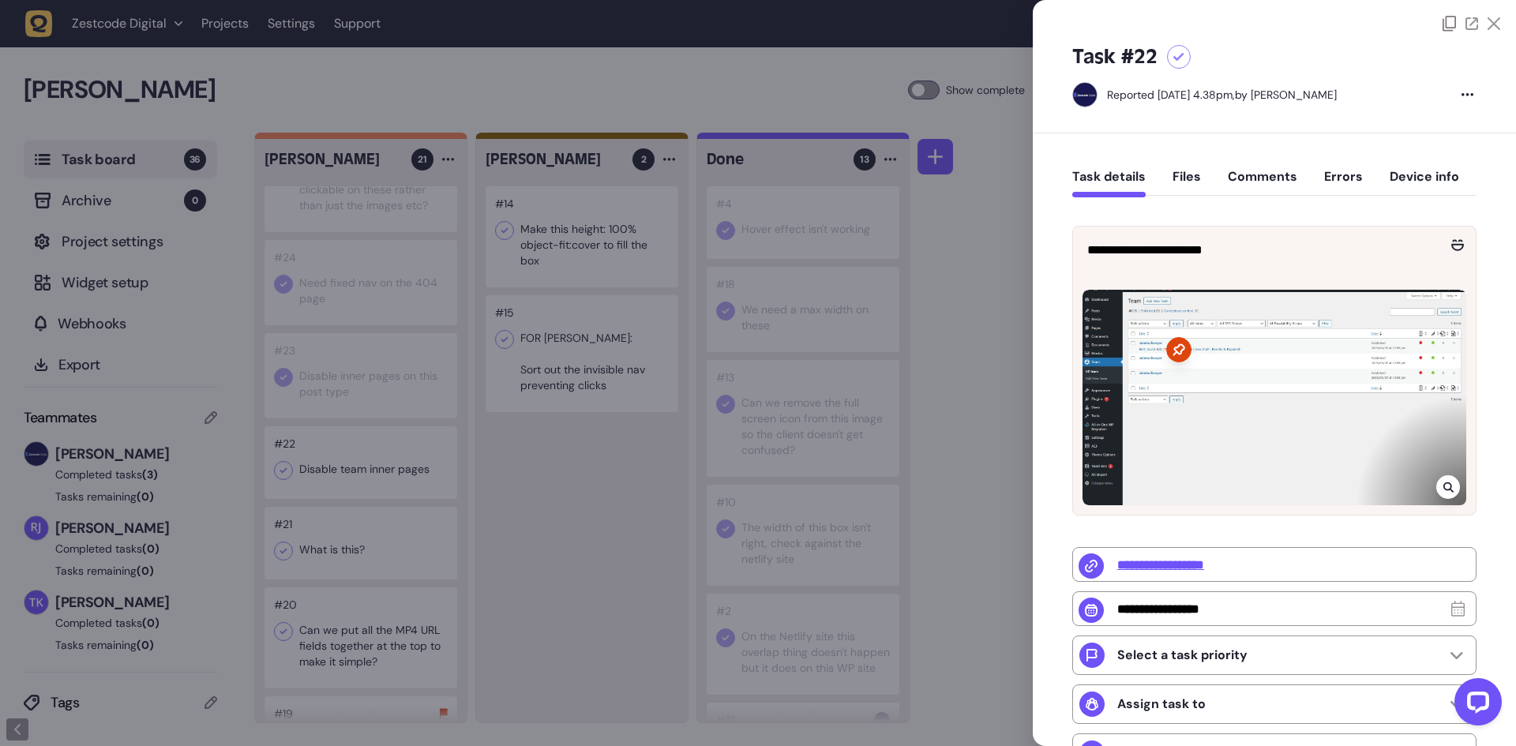
click at [590, 568] on div at bounding box center [758, 373] width 1516 height 746
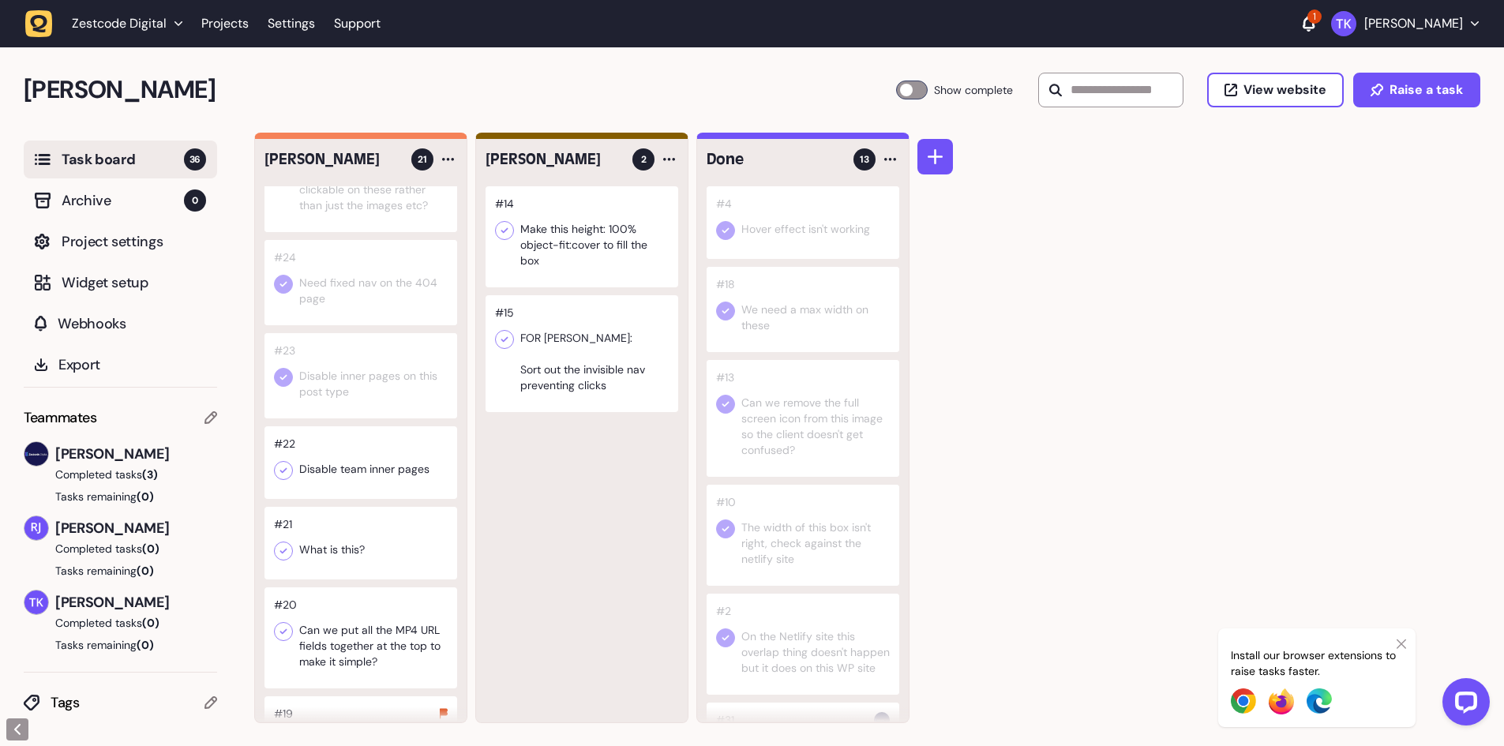
click at [287, 478] on icon at bounding box center [283, 471] width 16 height 16
click at [359, 571] on div at bounding box center [360, 543] width 193 height 73
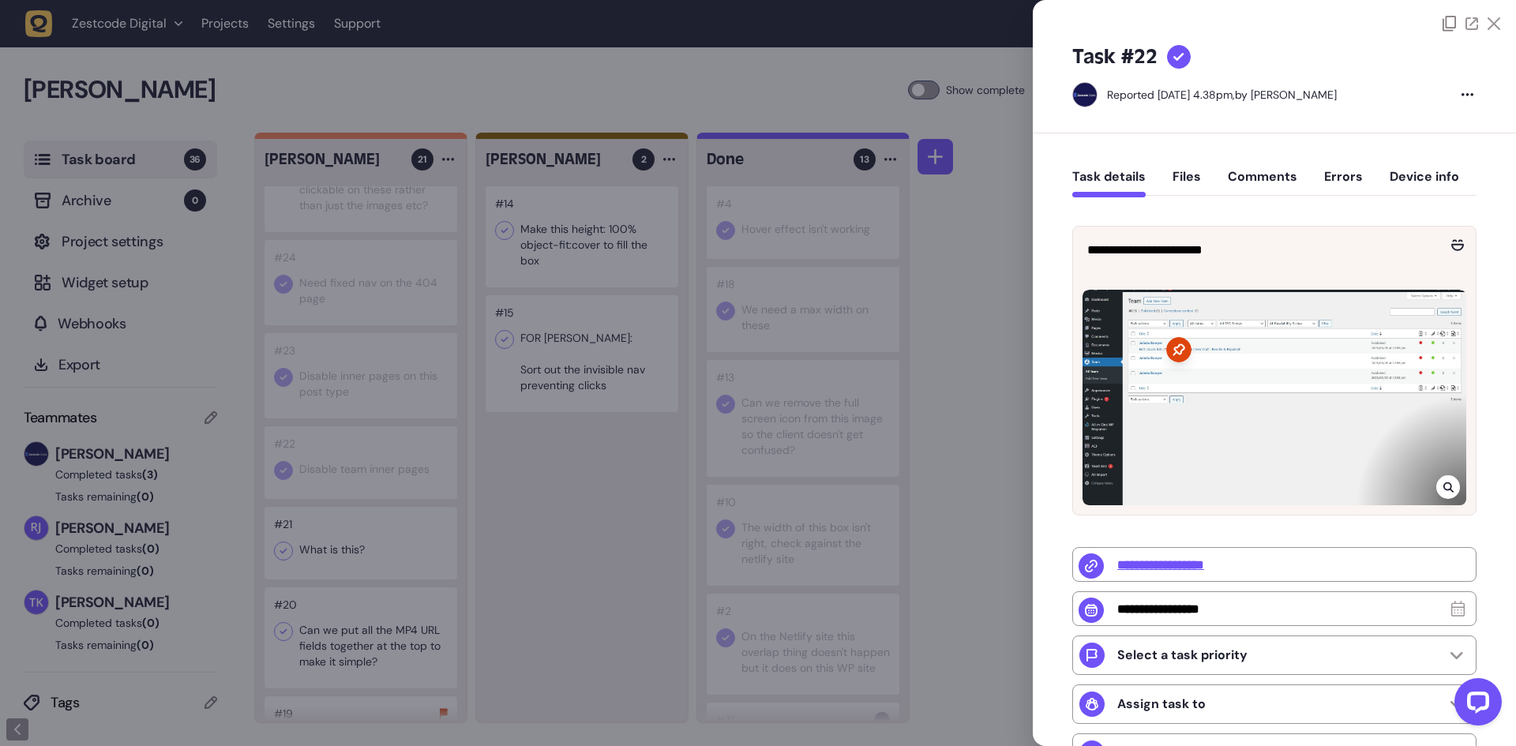
type input "**********"
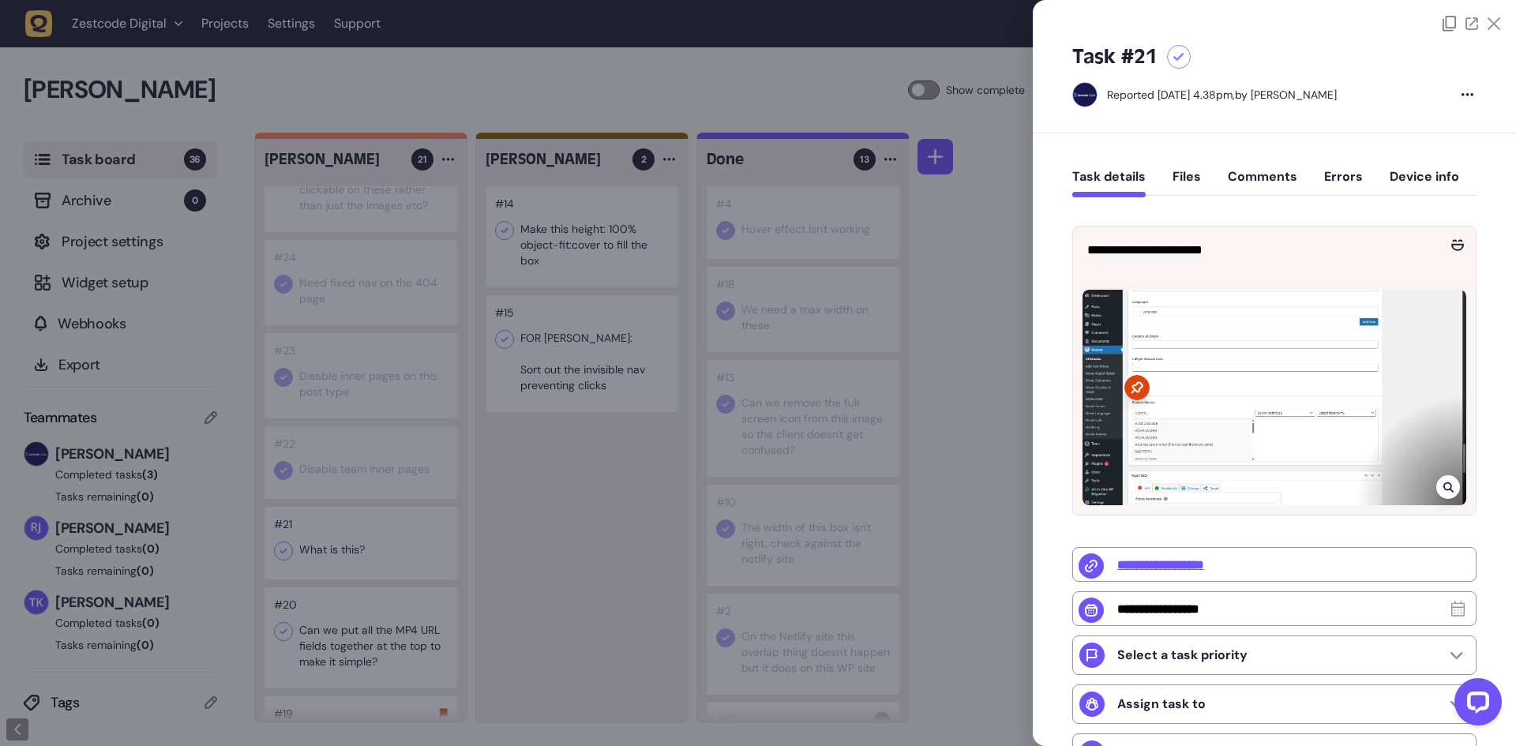
click at [536, 579] on div at bounding box center [758, 373] width 1516 height 746
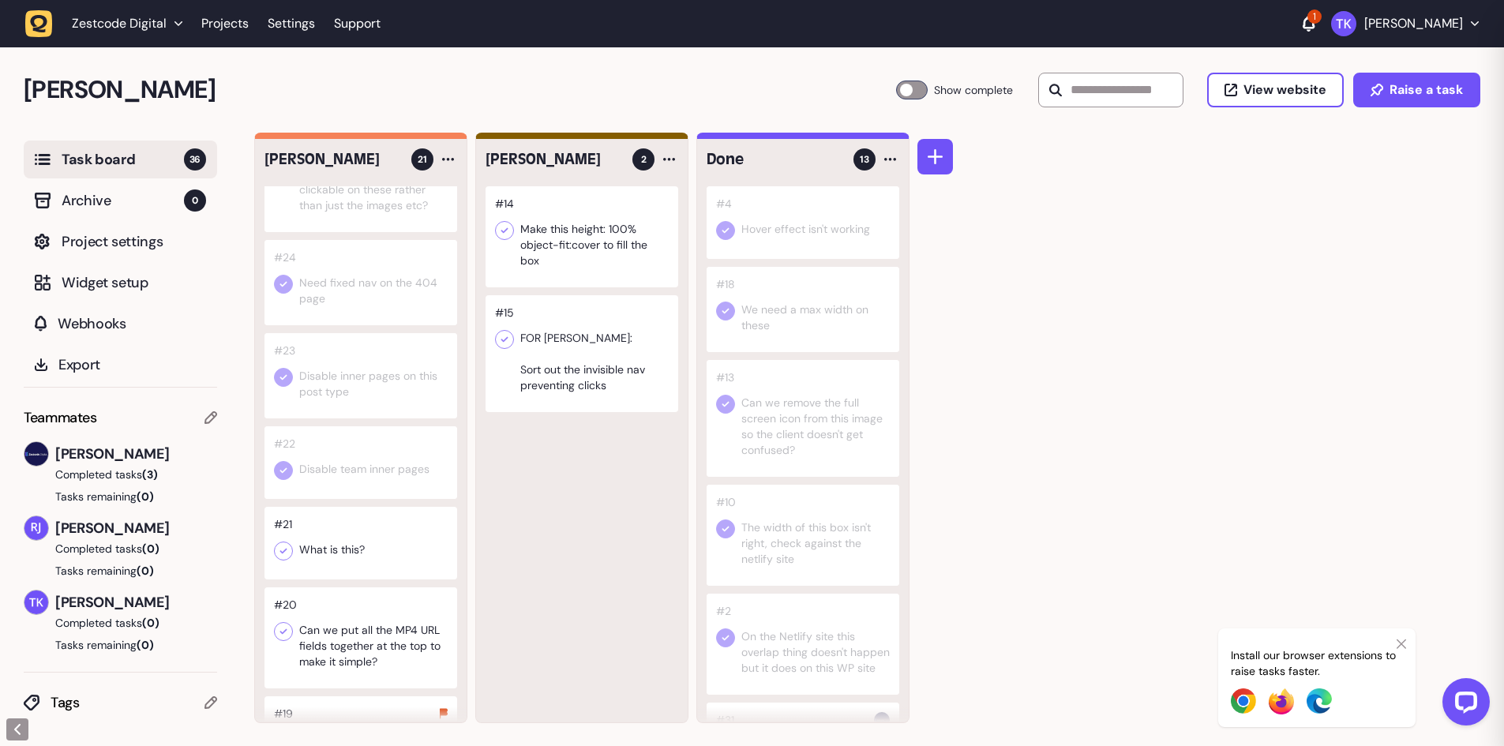
click at [349, 561] on div at bounding box center [360, 543] width 193 height 73
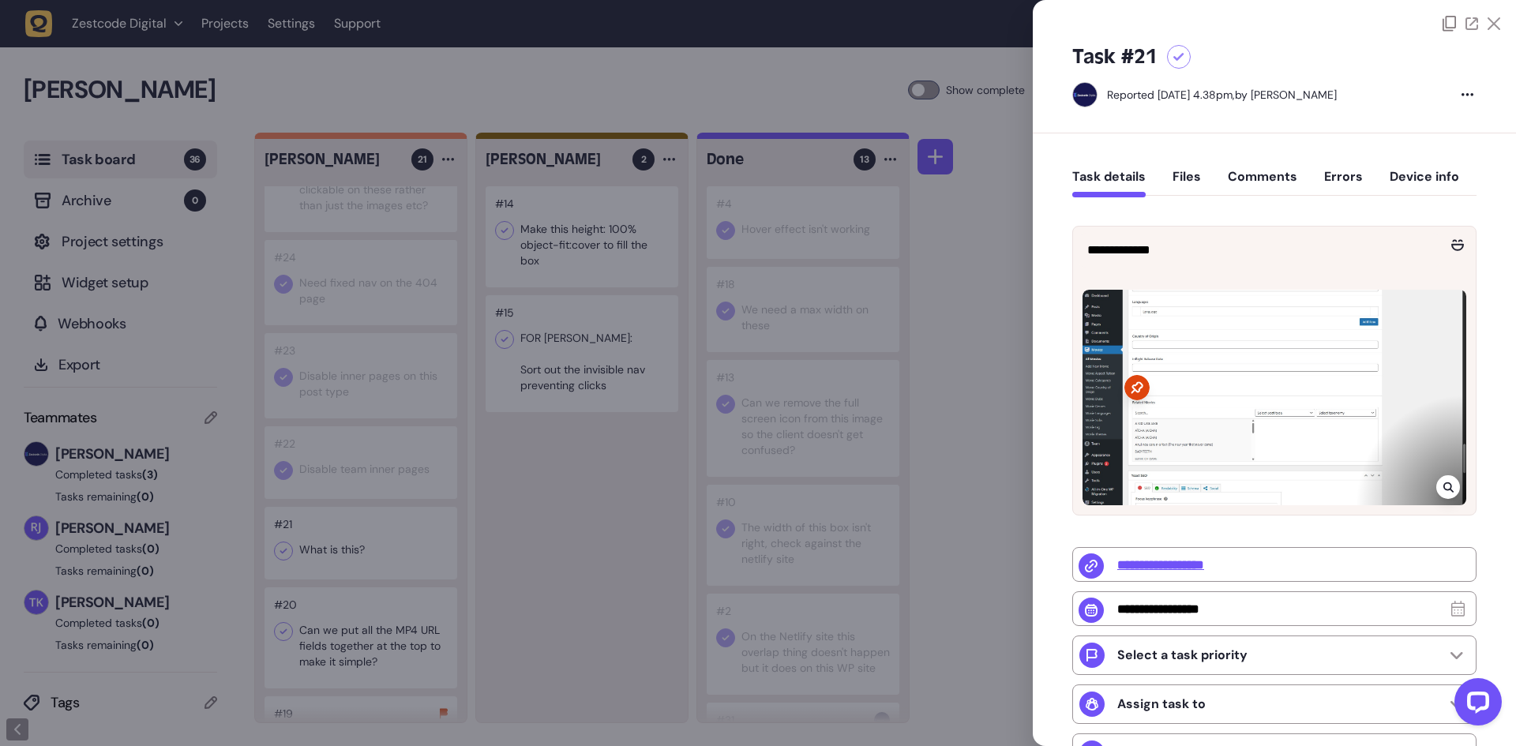
click at [1445, 482] on icon at bounding box center [1448, 487] width 10 height 13
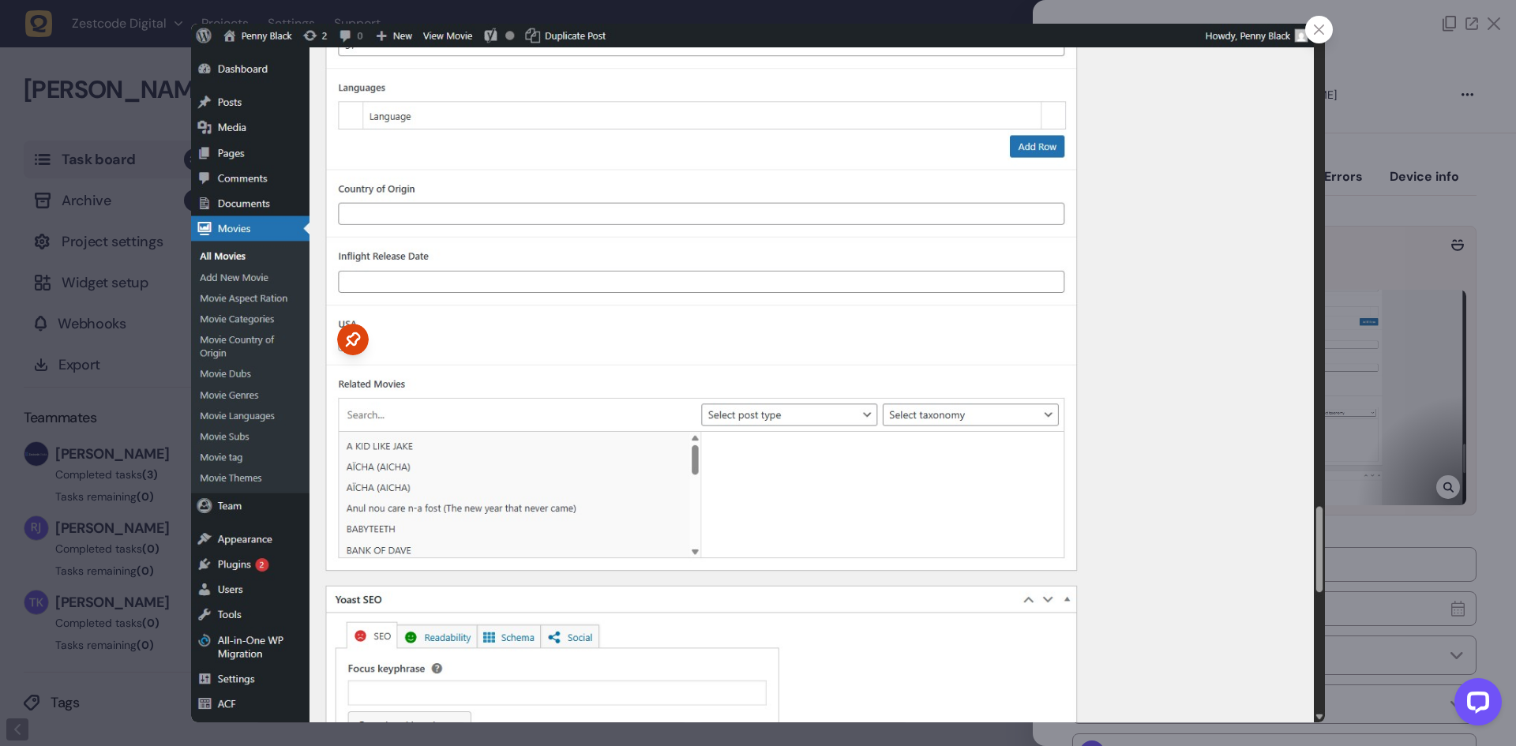
click at [1324, 34] on div at bounding box center [1319, 30] width 28 height 28
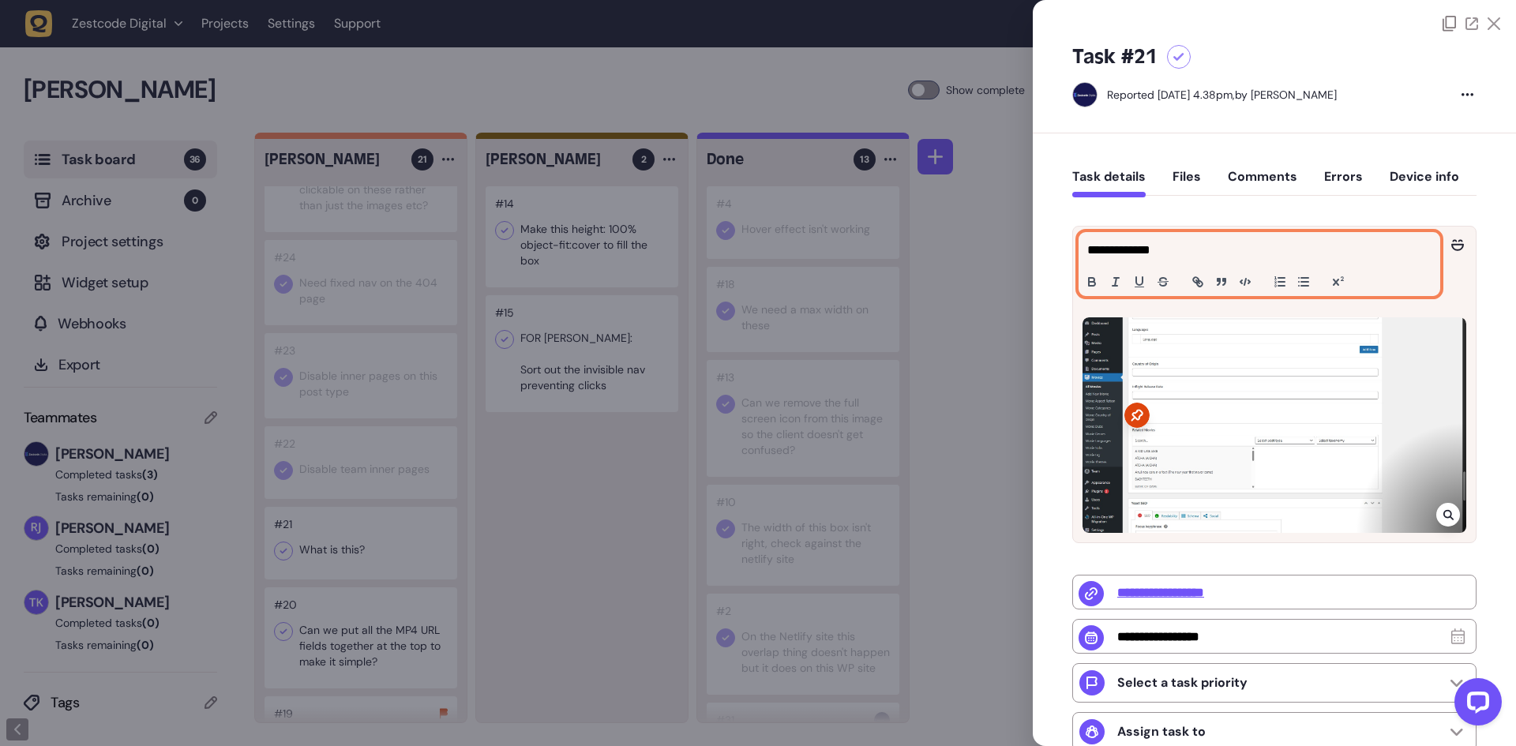
click at [1208, 238] on div "**********" at bounding box center [1259, 264] width 360 height 62
click at [1231, 173] on button "Comments" at bounding box center [1262, 183] width 69 height 28
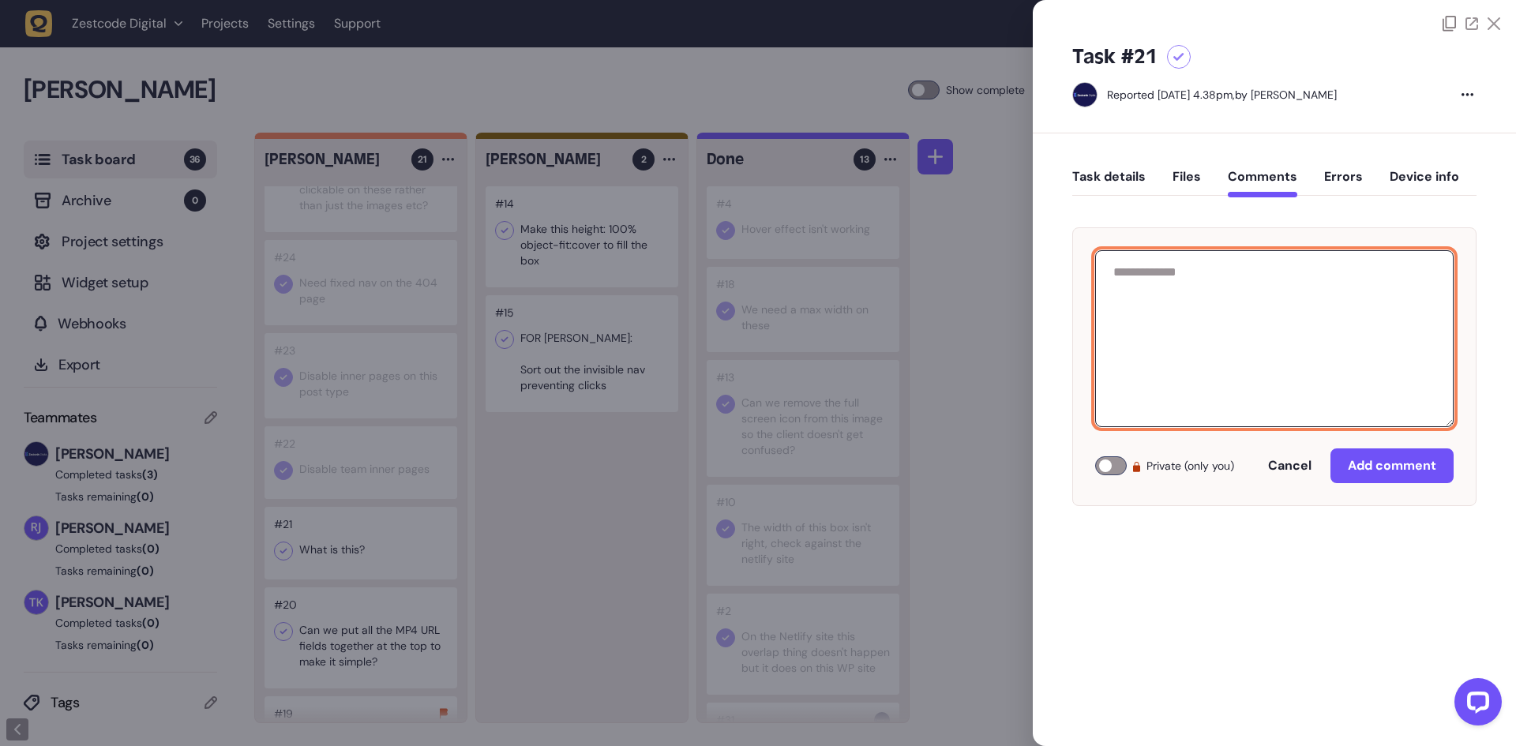
click at [1164, 368] on textarea at bounding box center [1274, 338] width 358 height 177
click at [1185, 369] on textarea "**********" at bounding box center [1274, 338] width 358 height 177
paste textarea "**********"
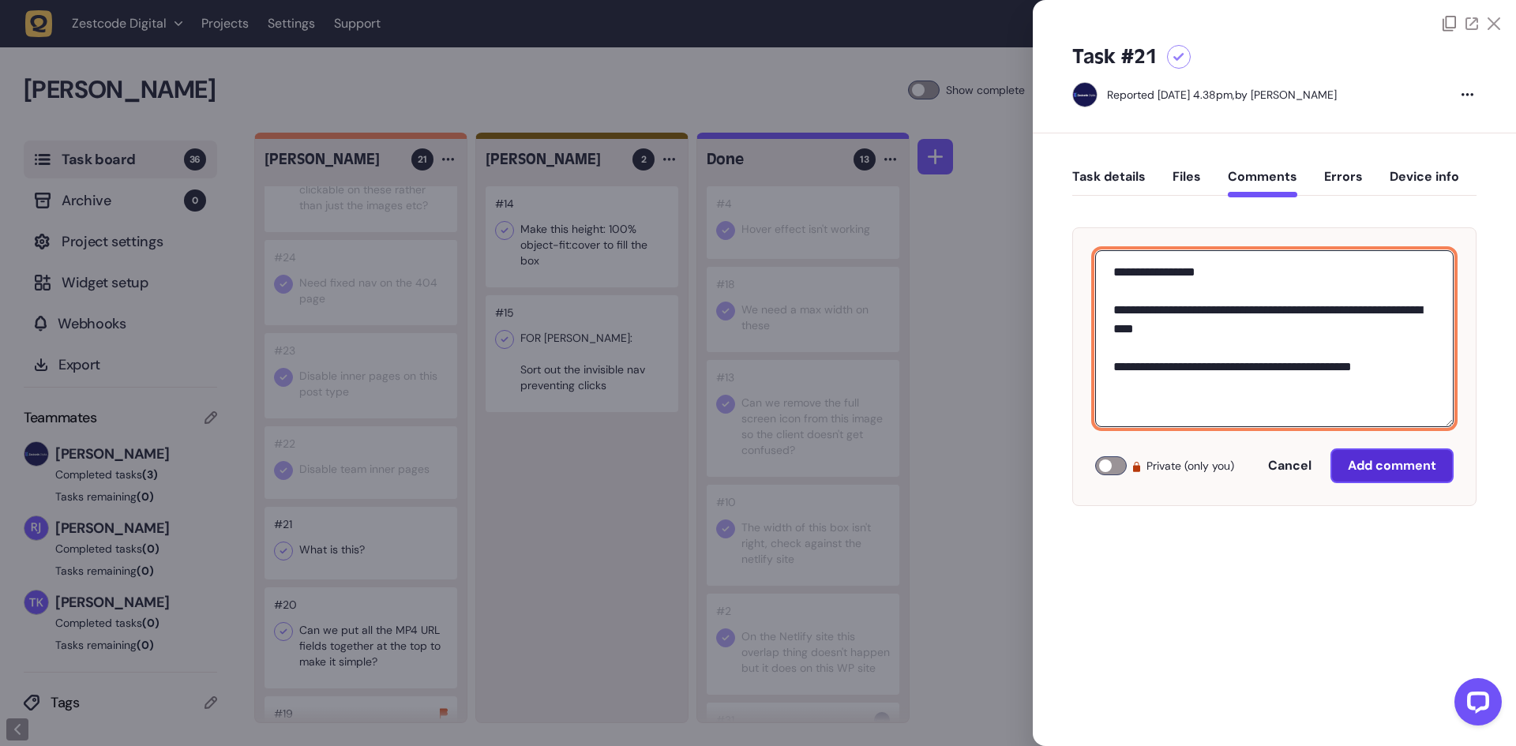
type textarea "**********"
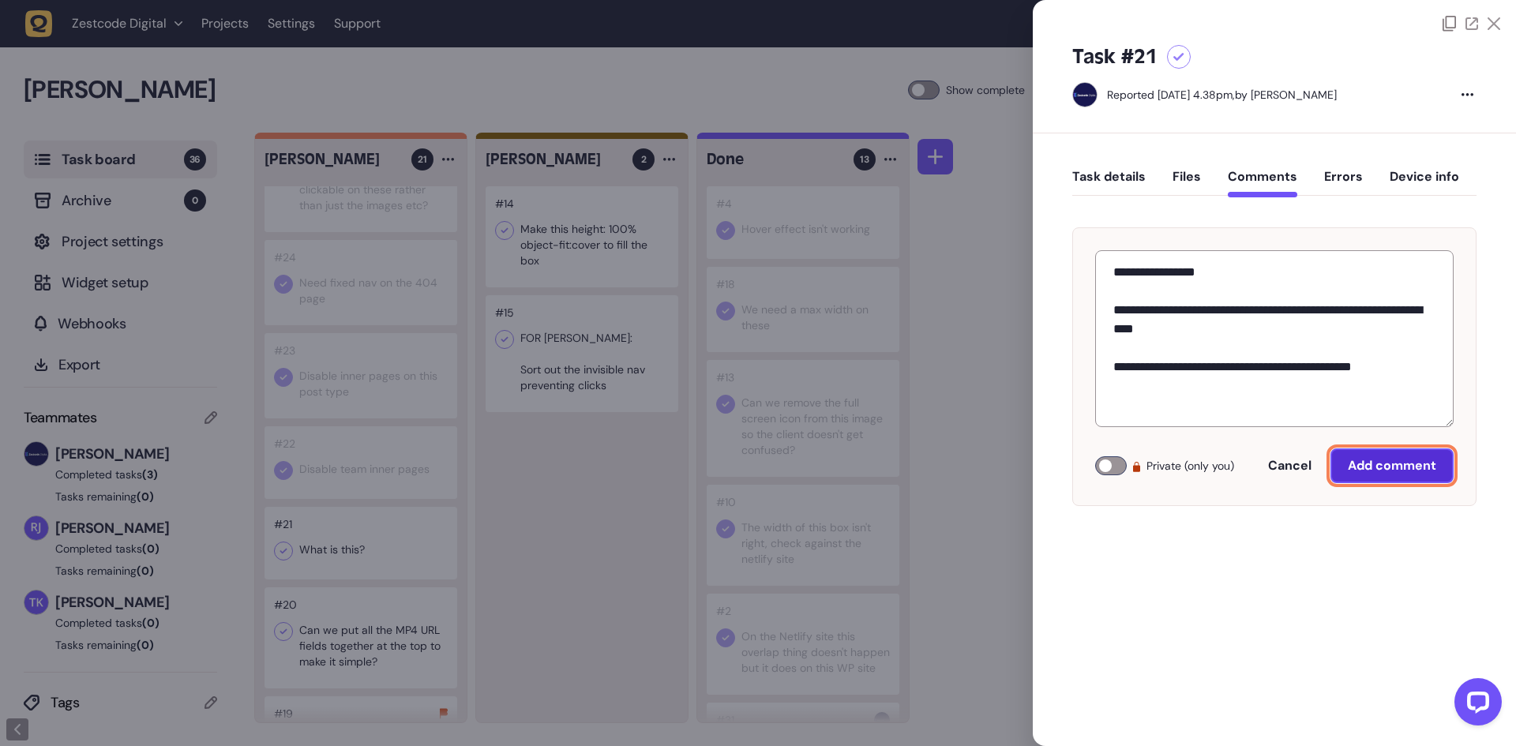
click at [1385, 458] on span "Add comment" at bounding box center [1392, 465] width 88 height 17
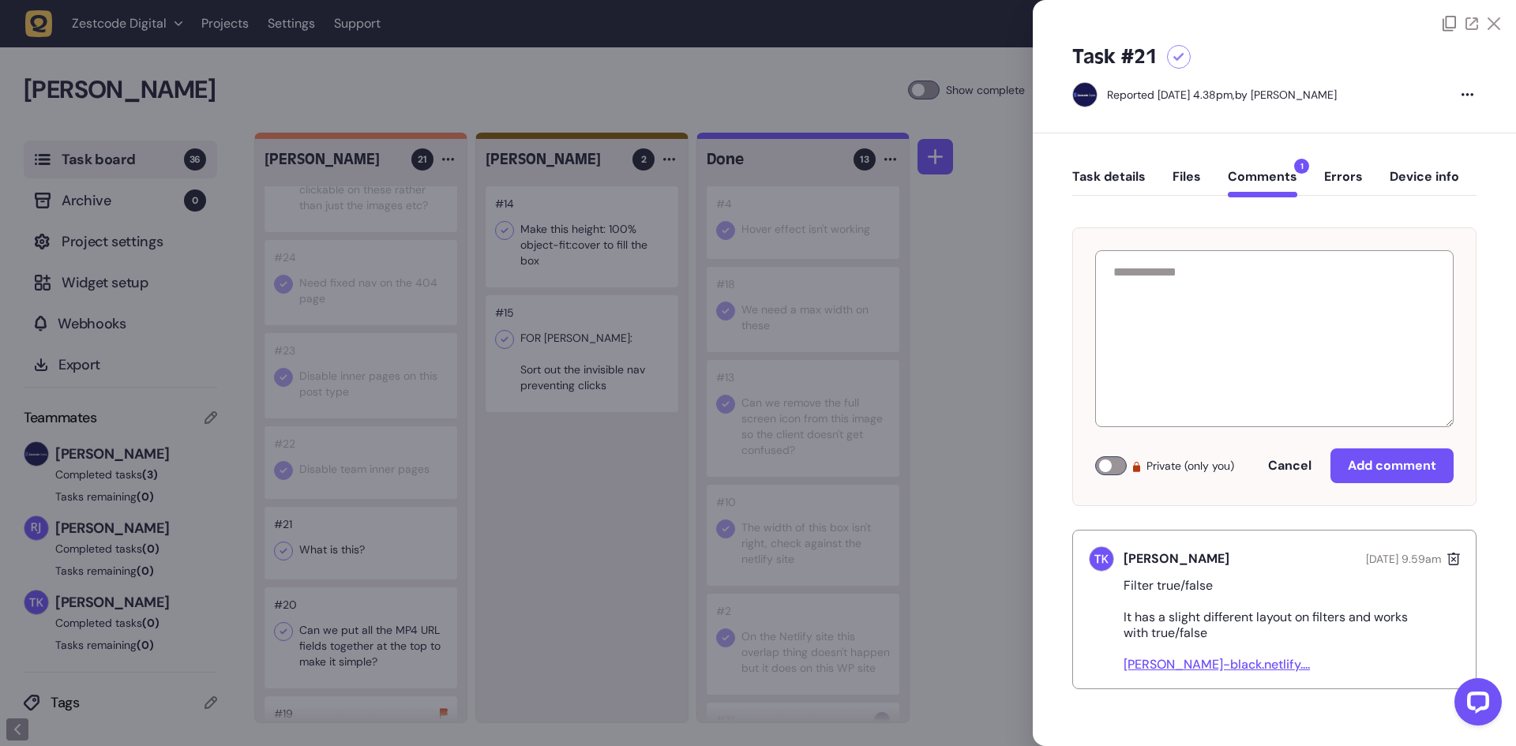
click at [616, 561] on div at bounding box center [758, 373] width 1516 height 746
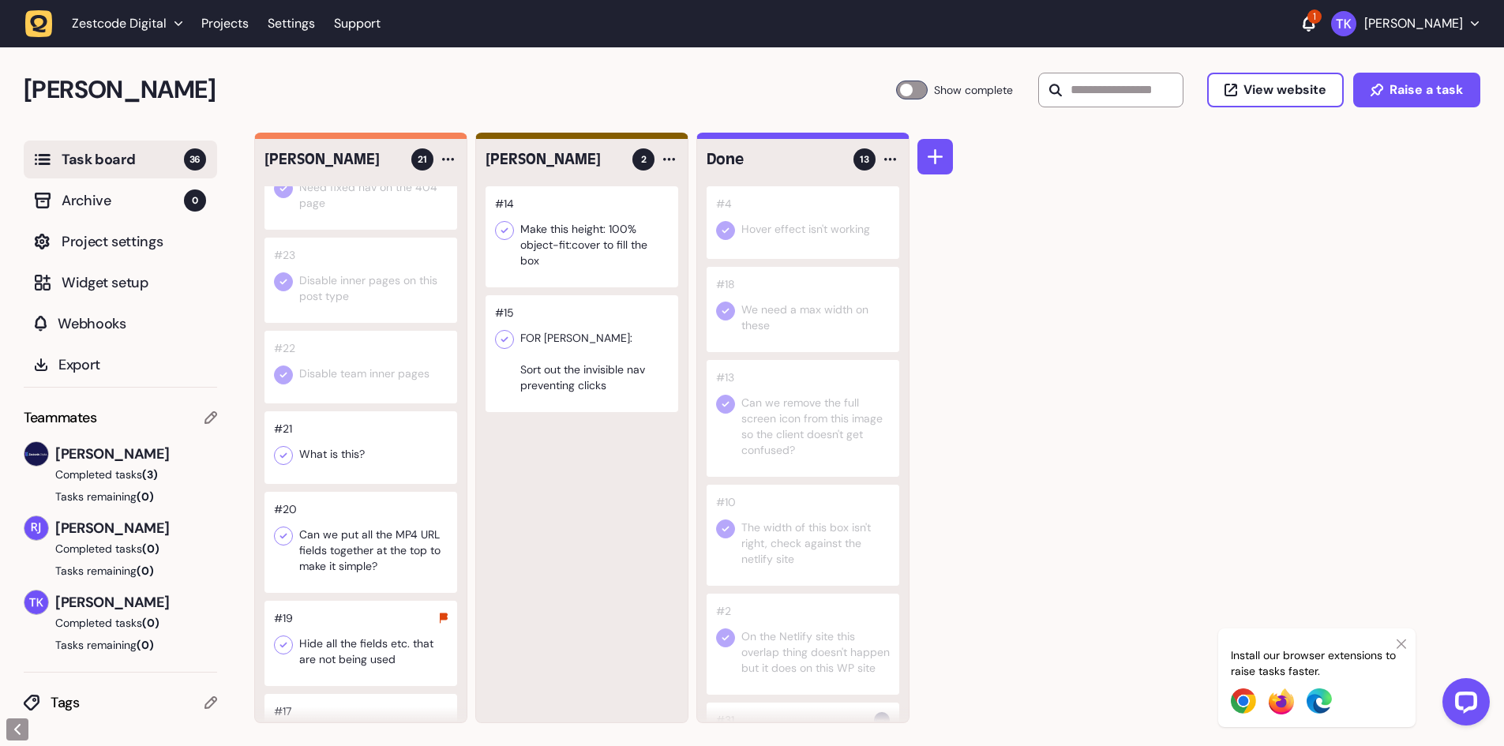
scroll to position [1026, 0]
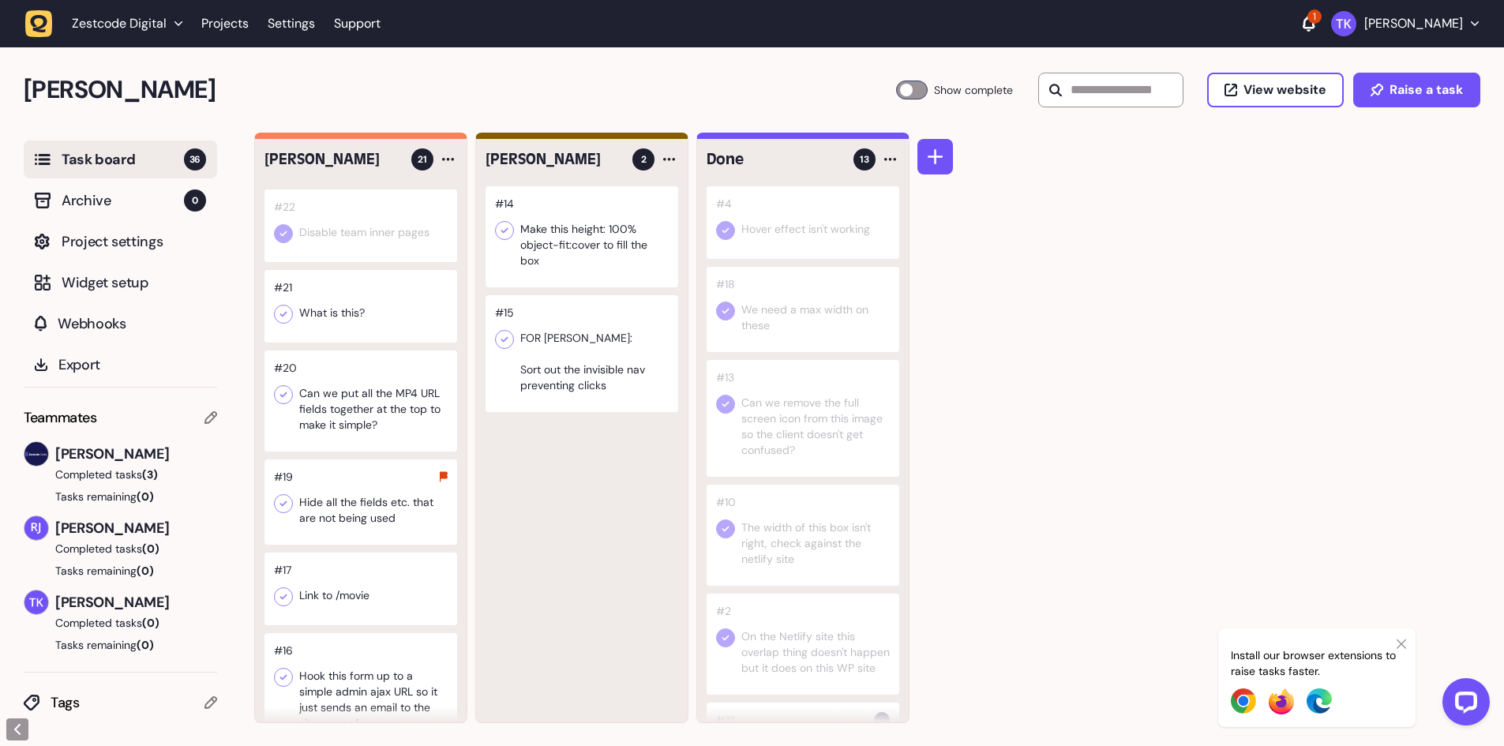
click at [350, 438] on div at bounding box center [360, 400] width 193 height 101
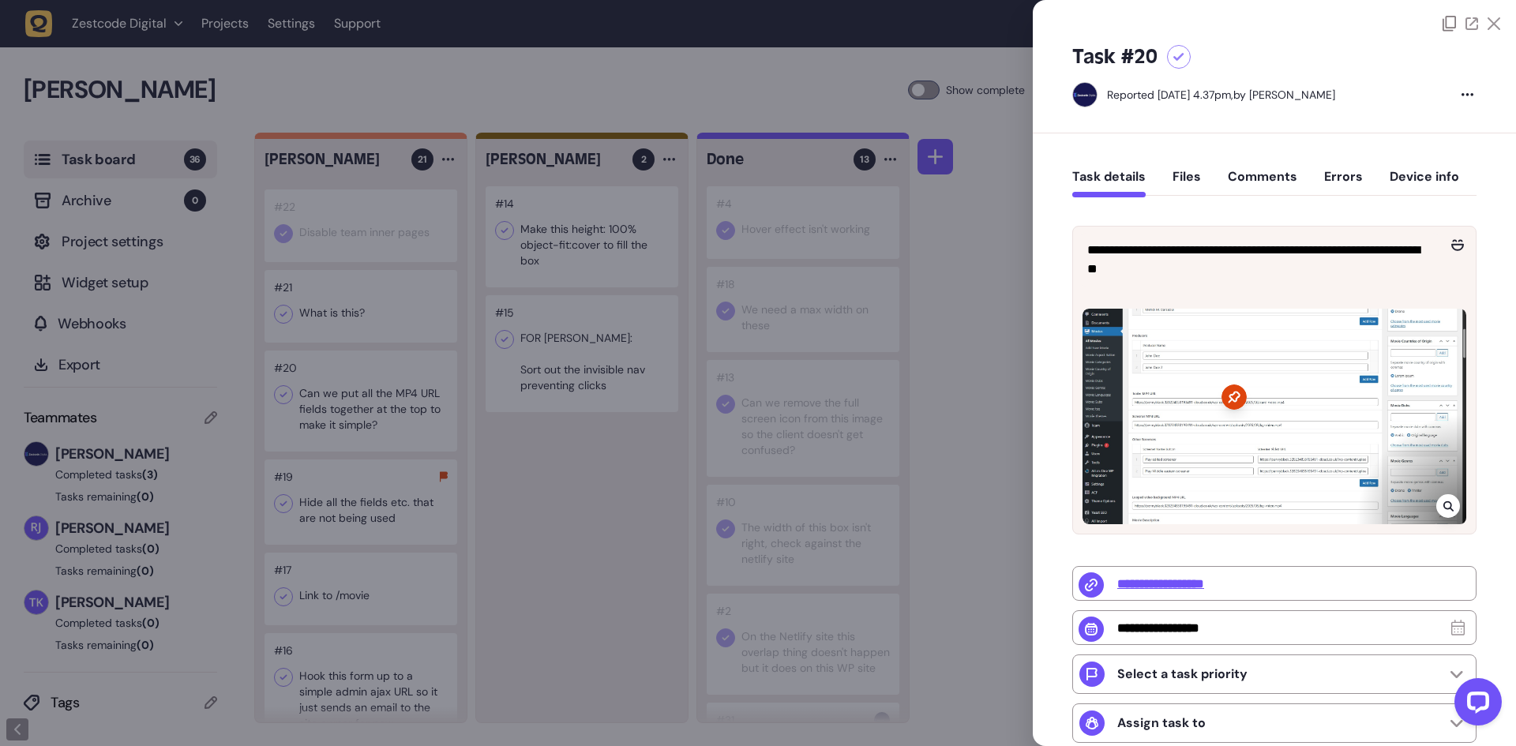
click at [350, 425] on div at bounding box center [758, 373] width 1516 height 746
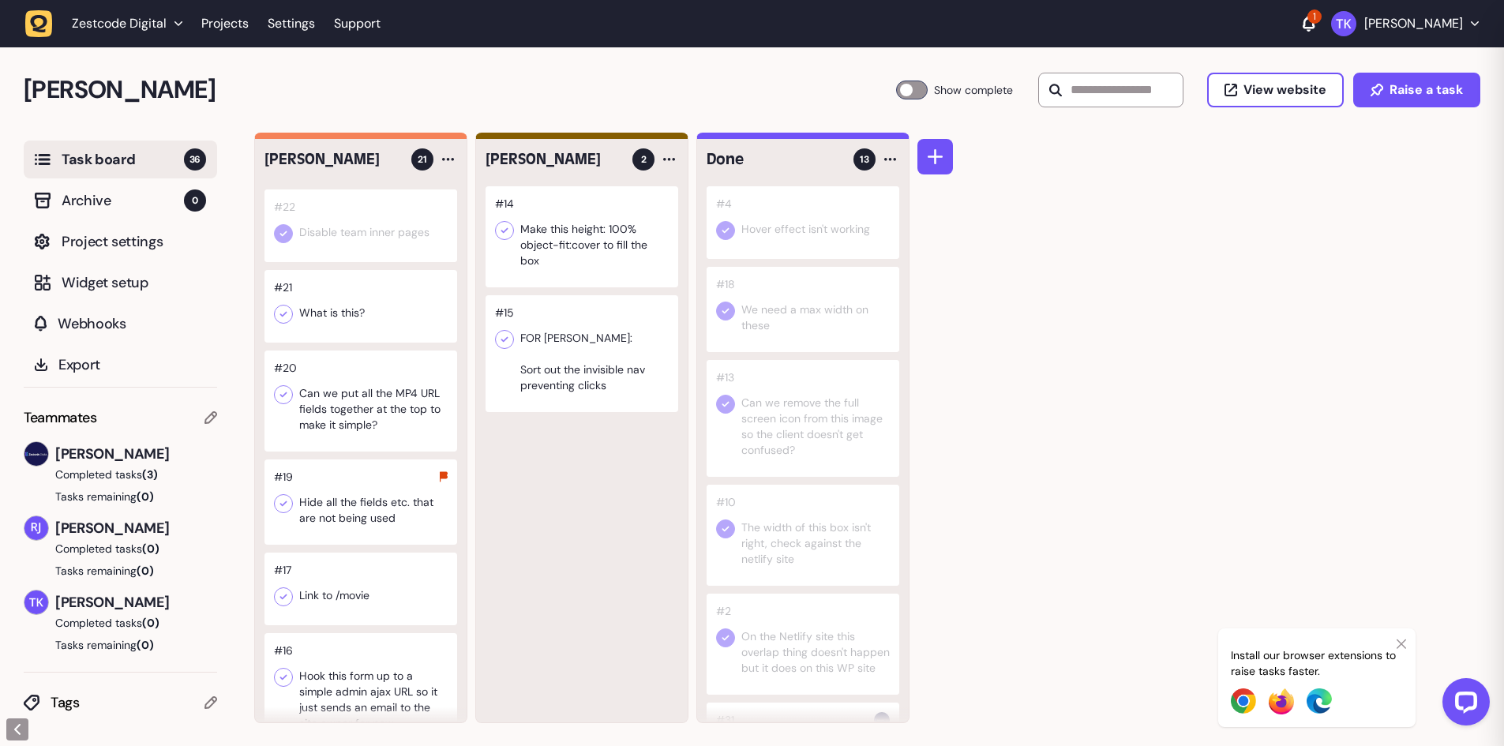
click at [350, 425] on div at bounding box center [360, 400] width 193 height 101
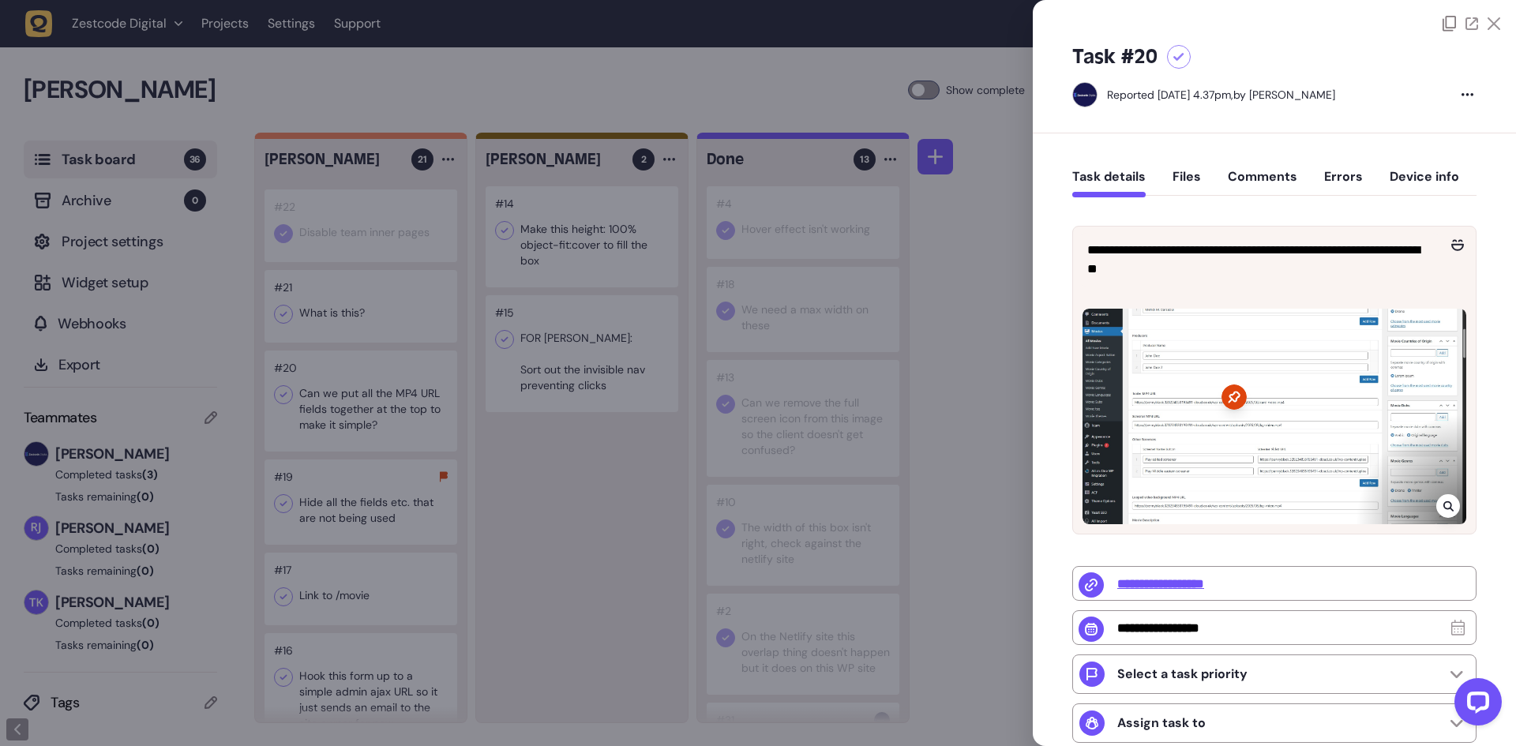
click at [540, 476] on div at bounding box center [758, 373] width 1516 height 746
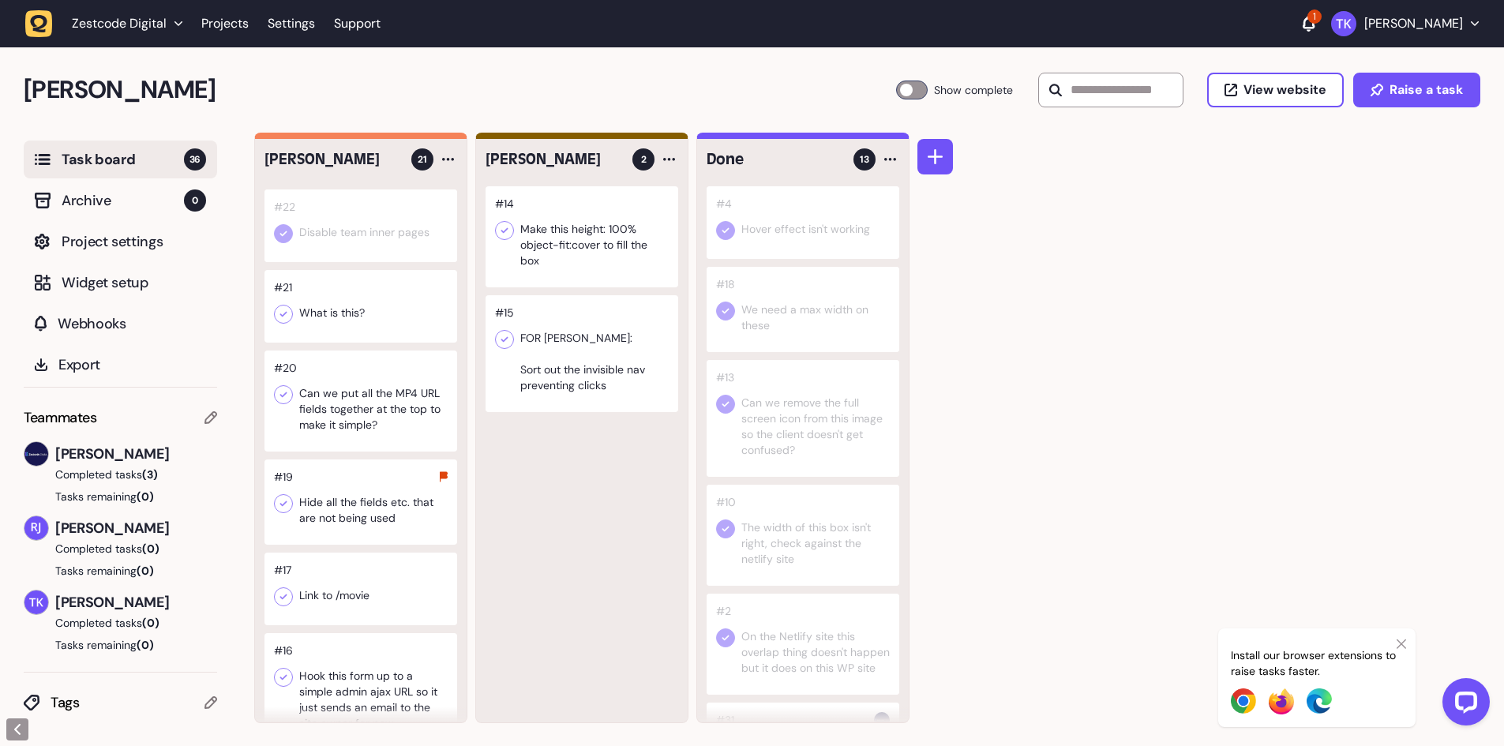
click at [284, 322] on icon at bounding box center [283, 314] width 16 height 16
click at [286, 322] on icon at bounding box center [283, 314] width 16 height 16
click at [358, 425] on div at bounding box center [360, 400] width 193 height 101
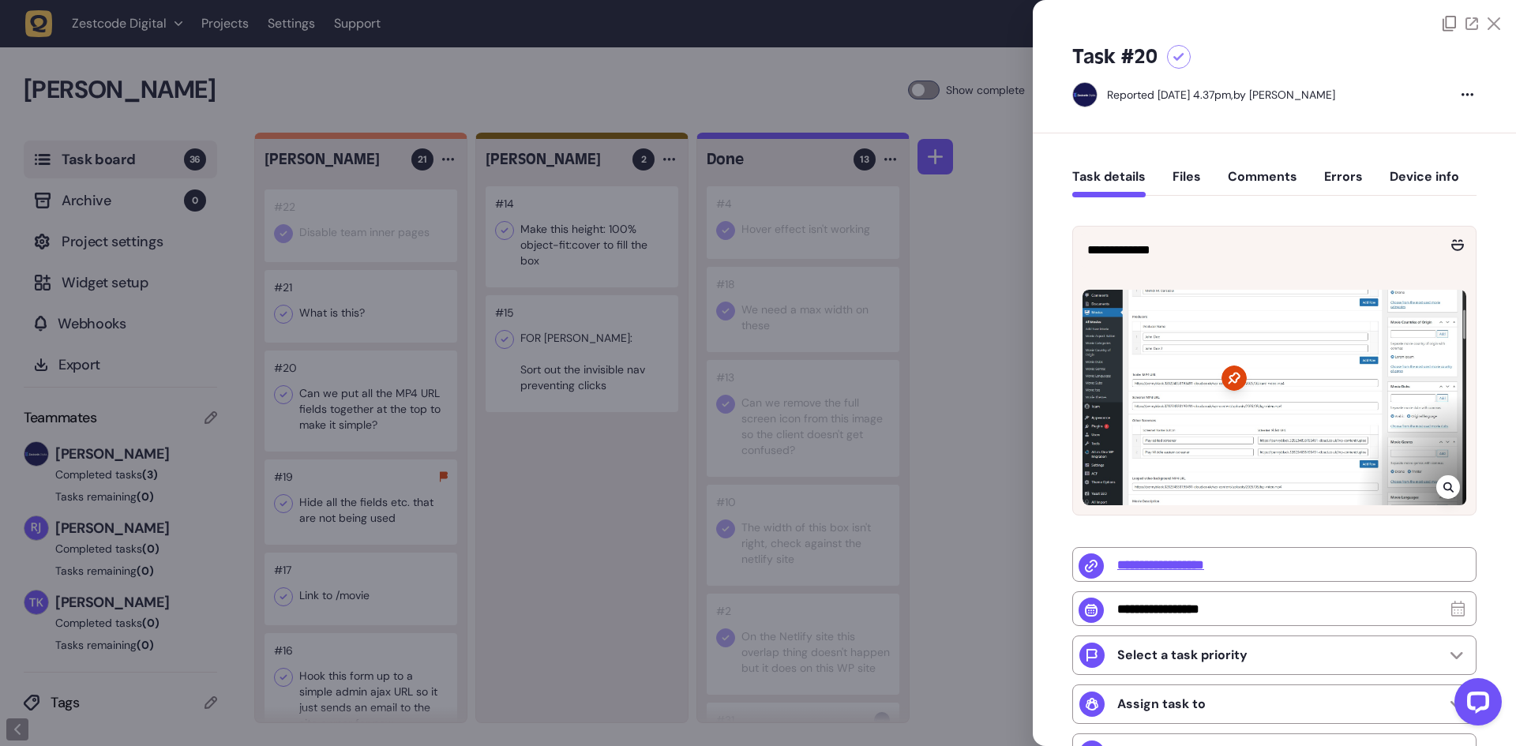
click at [253, 448] on div at bounding box center [758, 373] width 1516 height 746
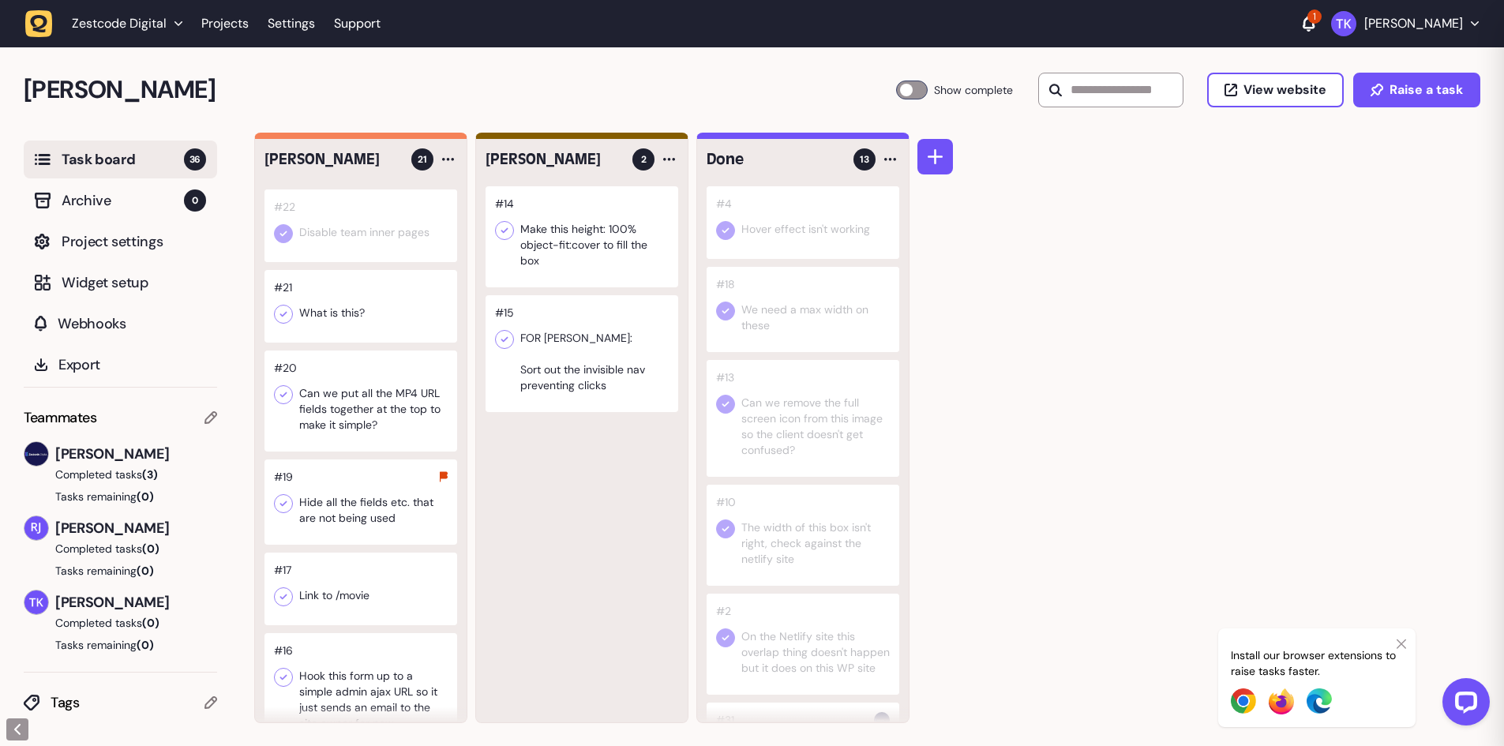
click at [343, 436] on div at bounding box center [360, 400] width 193 height 101
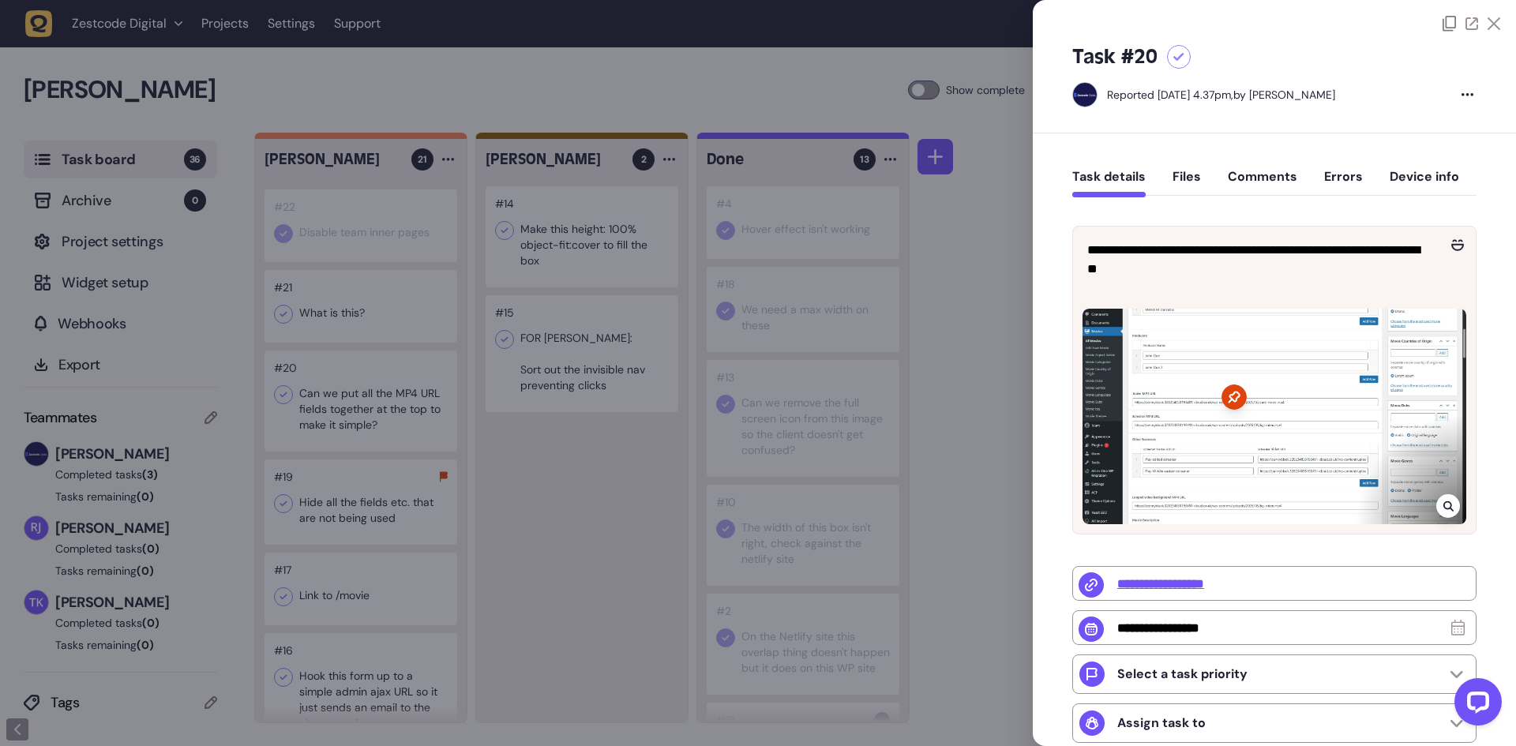
click at [512, 499] on div at bounding box center [758, 373] width 1516 height 746
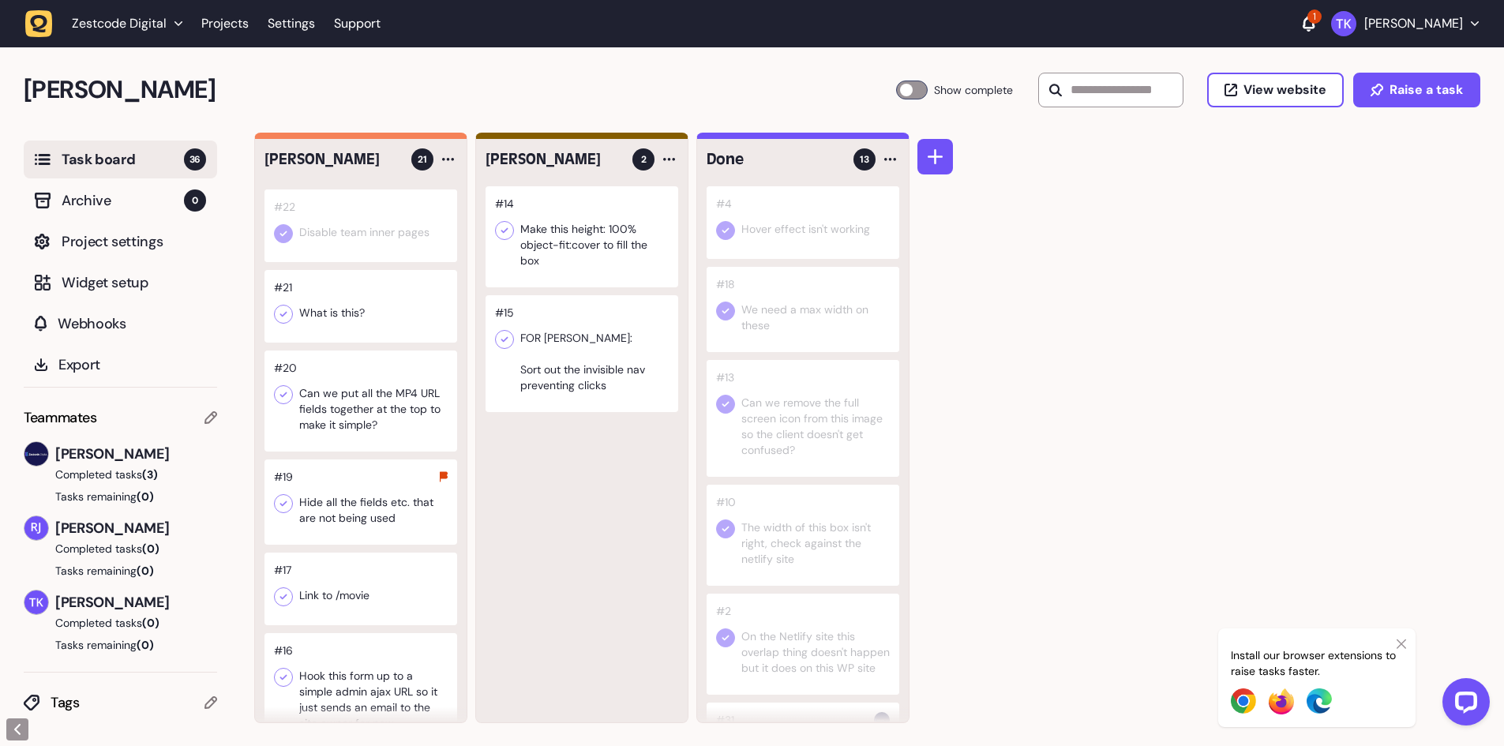
click at [282, 403] on icon at bounding box center [283, 395] width 16 height 16
click at [369, 527] on div at bounding box center [360, 501] width 193 height 85
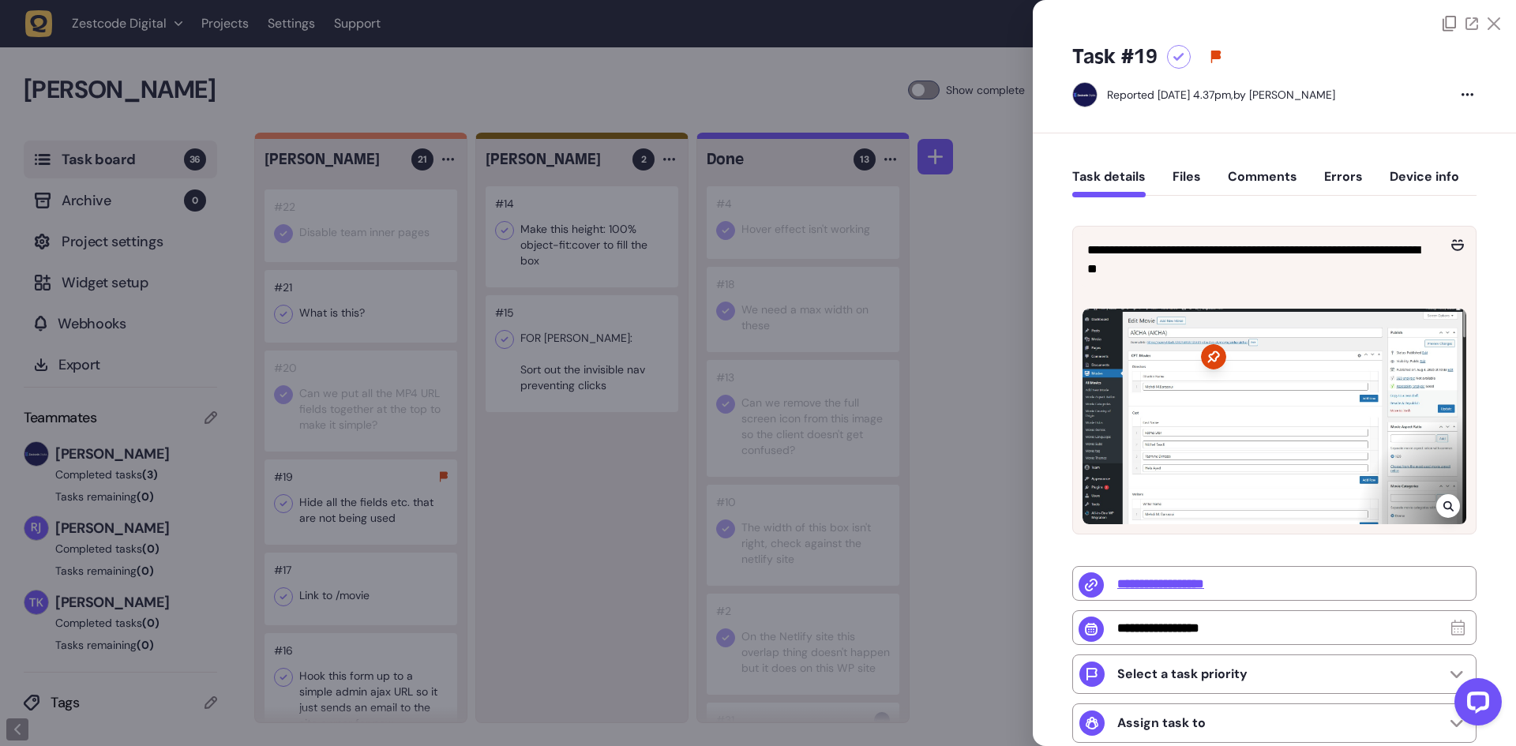
click at [380, 504] on div at bounding box center [758, 373] width 1516 height 746
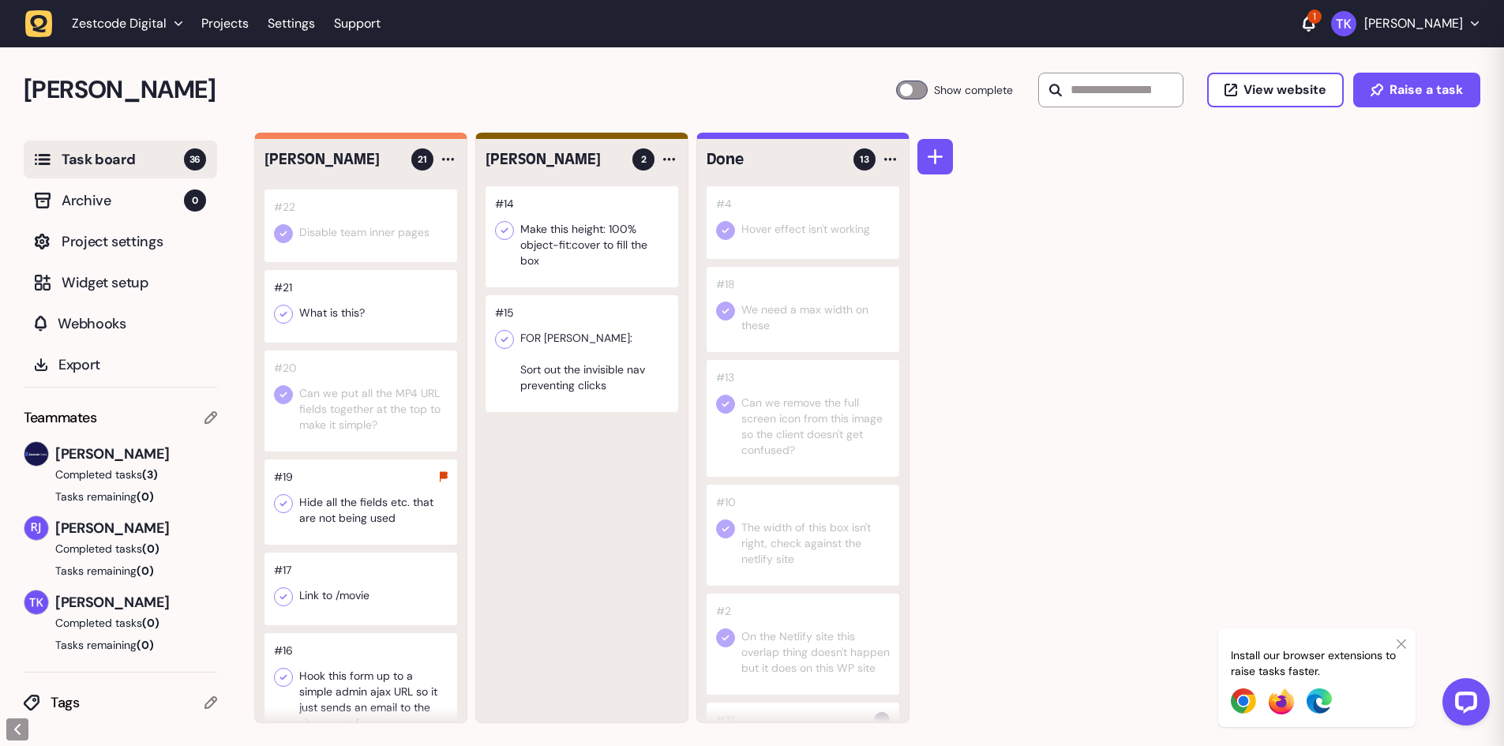
click at [380, 504] on div at bounding box center [360, 501] width 193 height 85
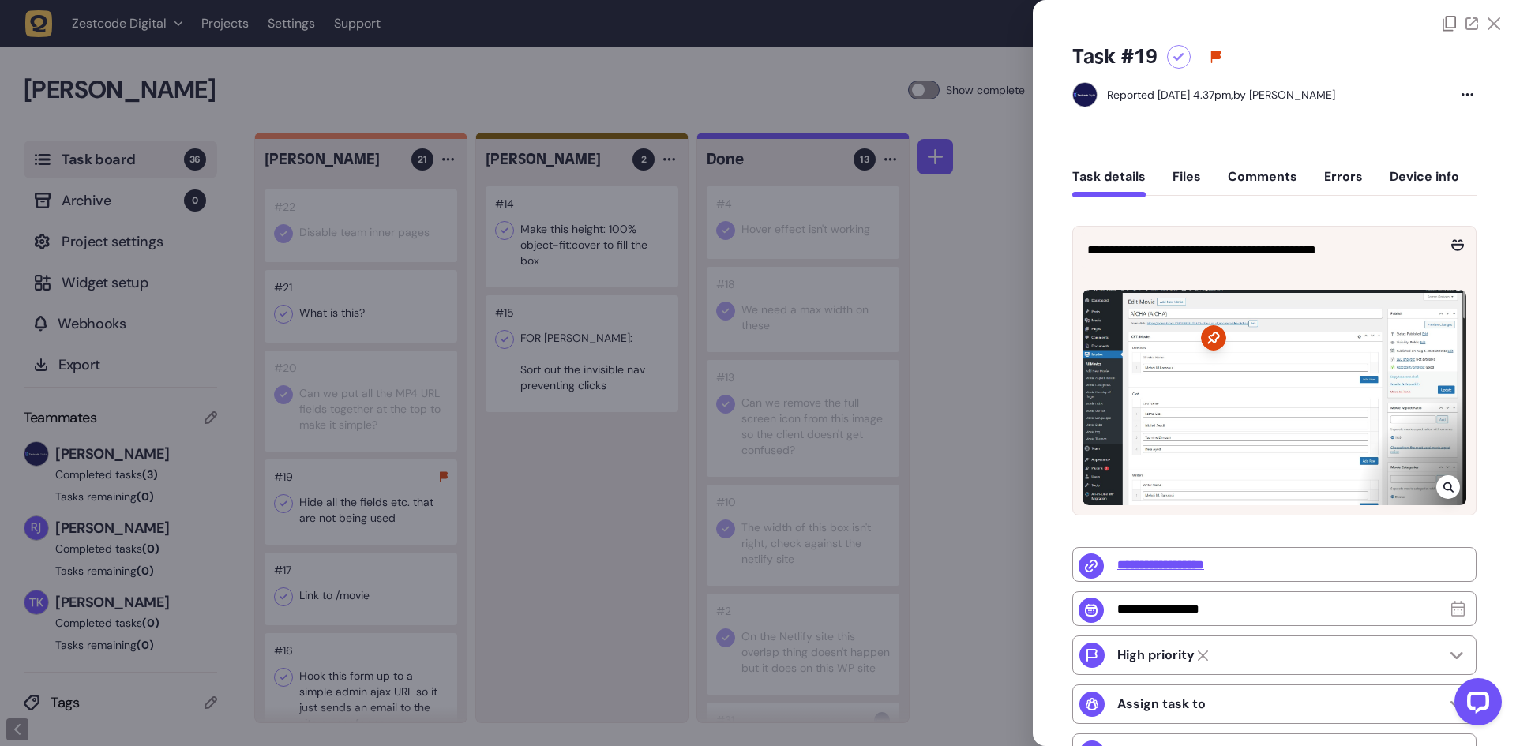
click at [1445, 484] on icon at bounding box center [1448, 487] width 10 height 13
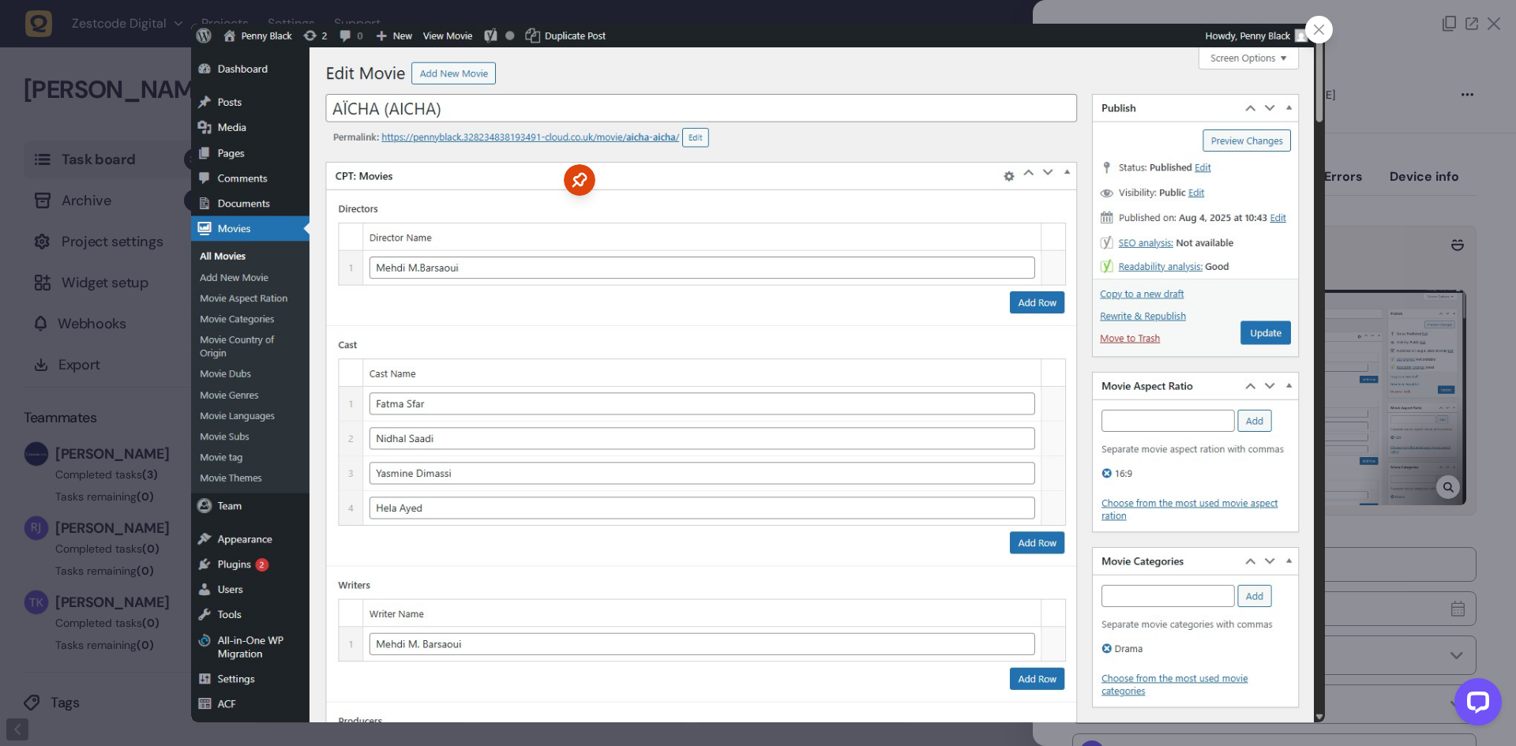
click at [1422, 431] on div at bounding box center [758, 373] width 1516 height 746
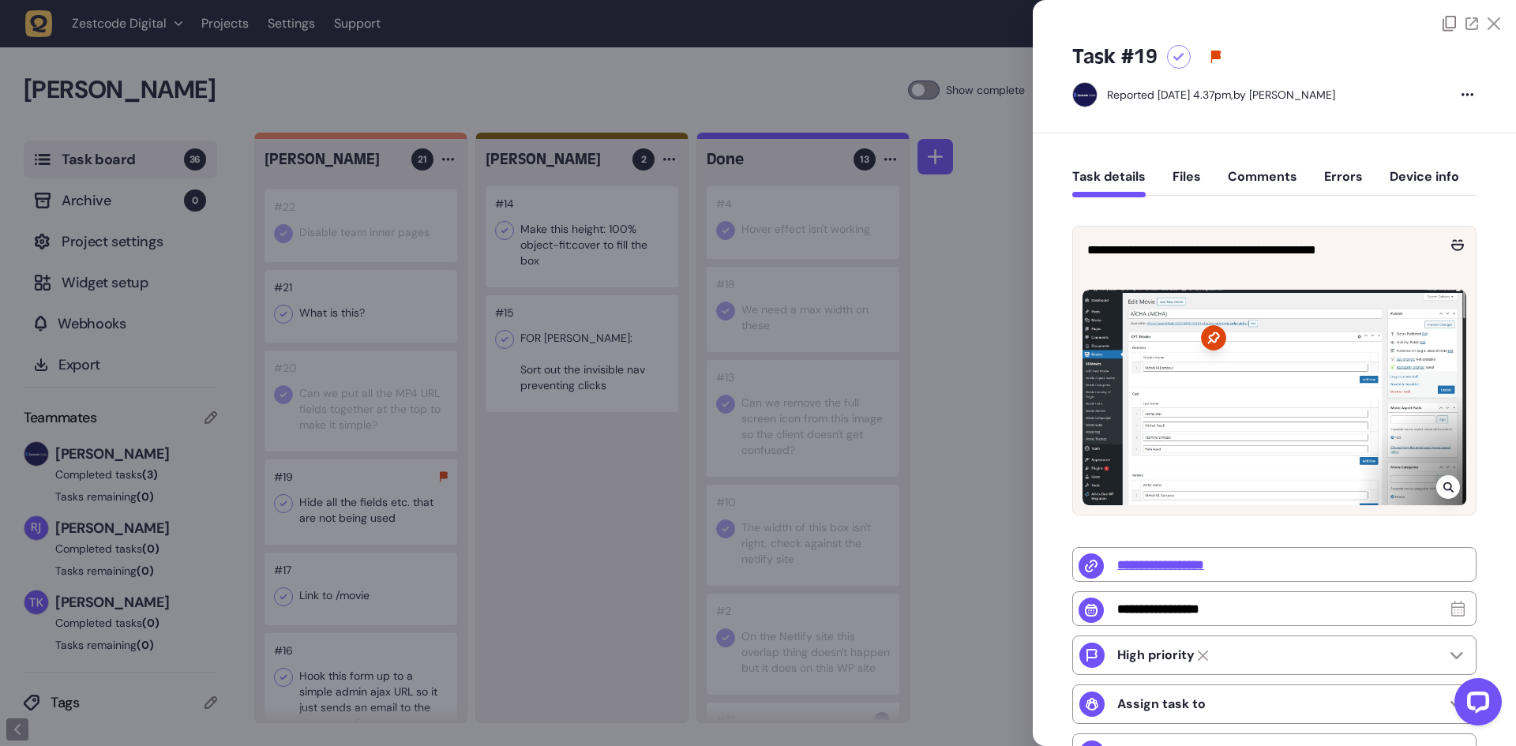
click at [552, 535] on div at bounding box center [758, 373] width 1516 height 746
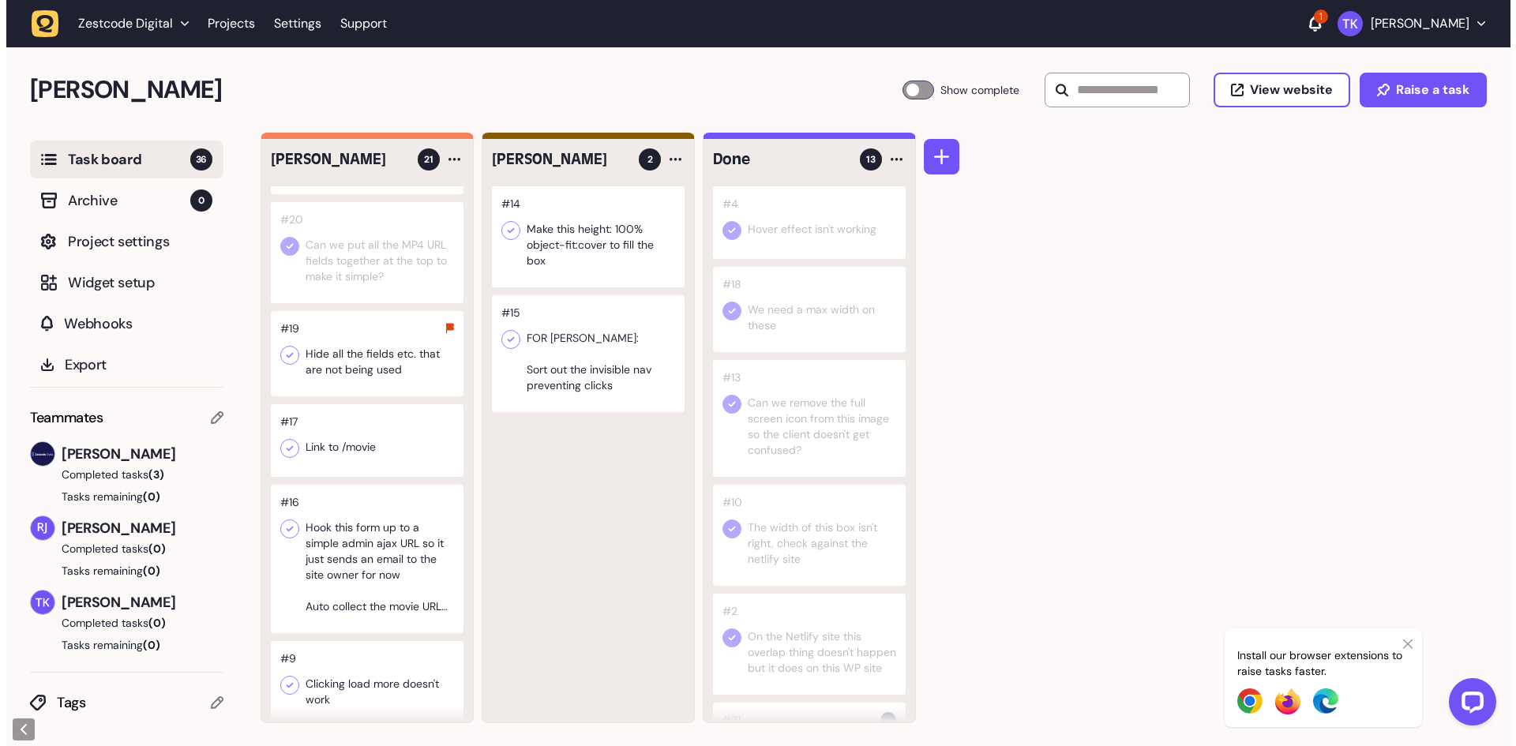
scroll to position [1166, 0]
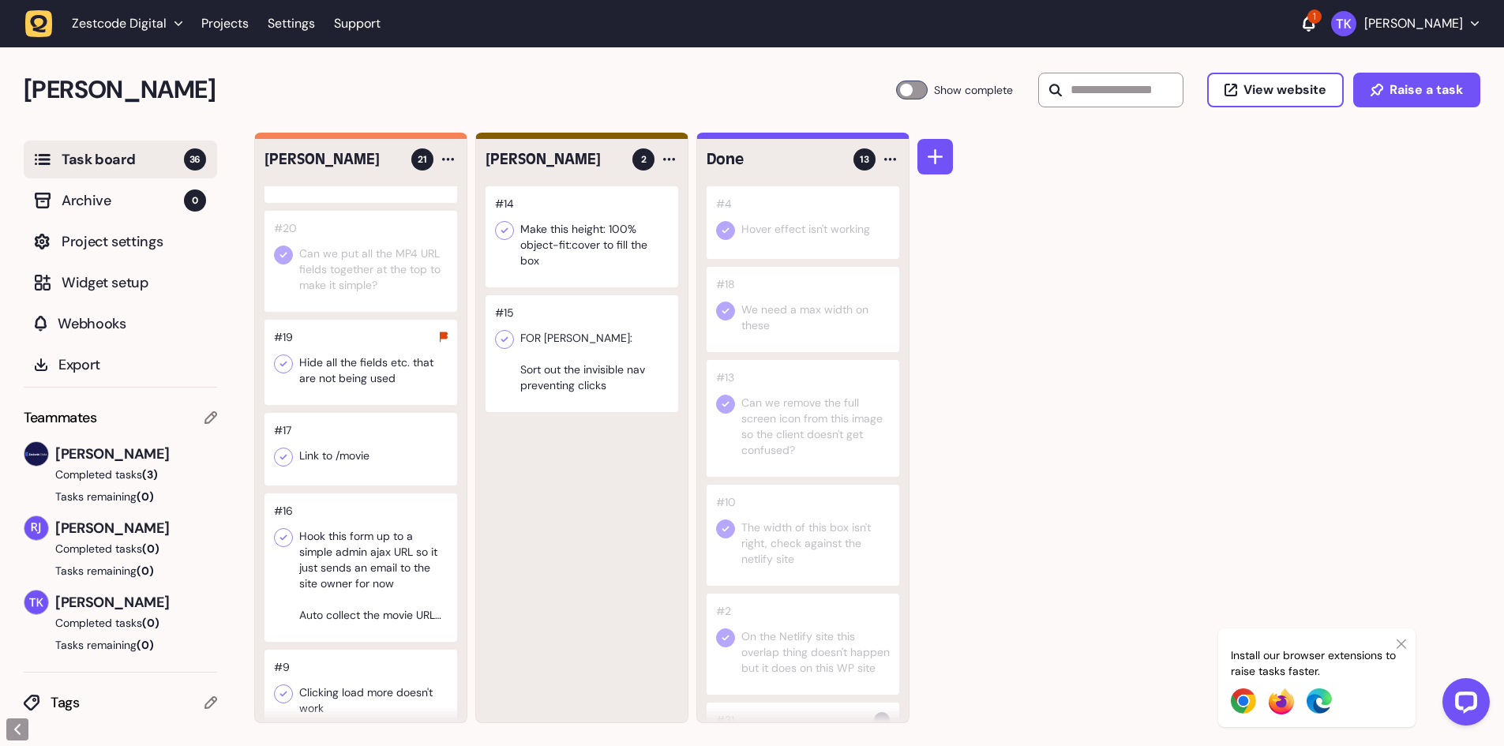
click at [383, 391] on div at bounding box center [360, 362] width 193 height 85
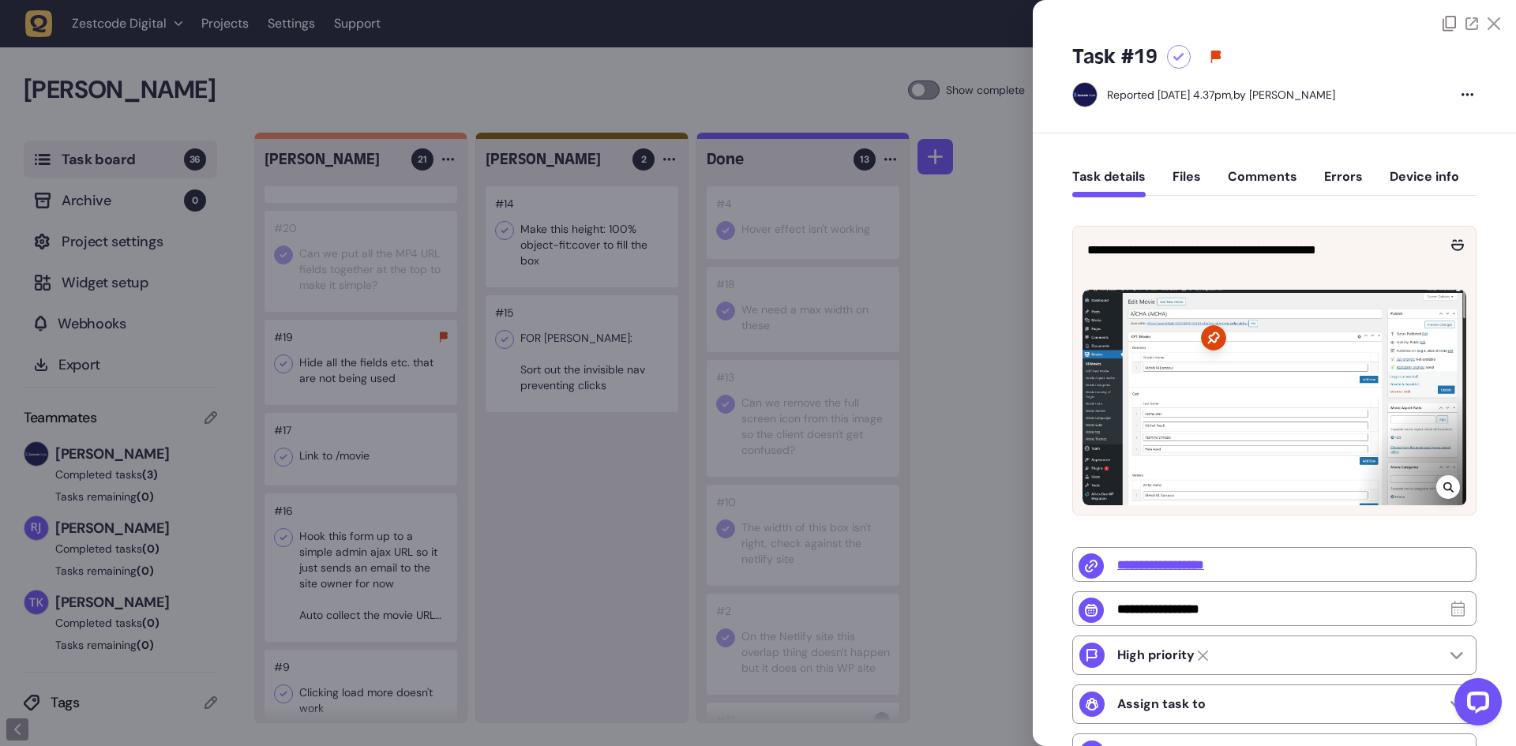
drag, startPoint x: 547, startPoint y: 496, endPoint x: 532, endPoint y: 482, distance: 20.7
click at [547, 496] on div at bounding box center [758, 373] width 1516 height 746
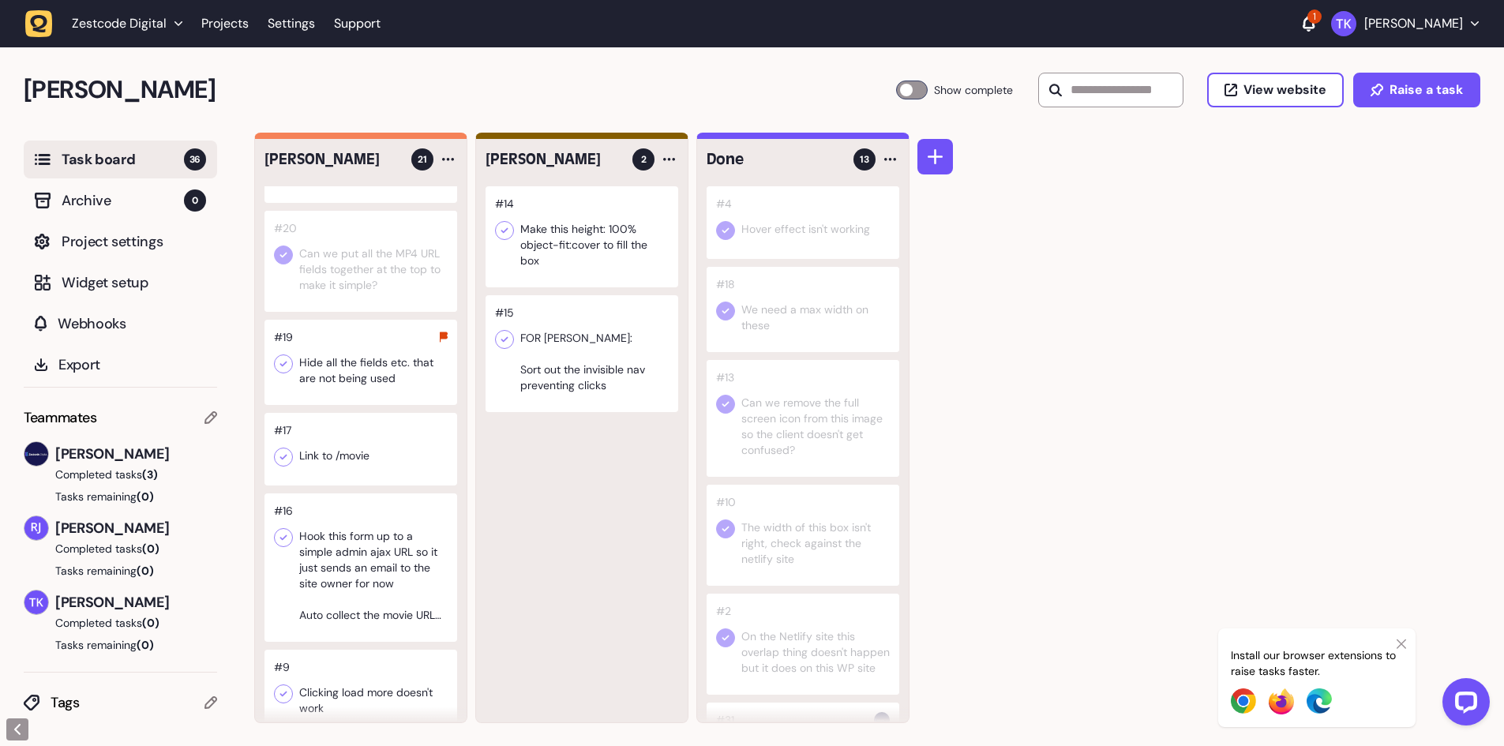
click at [287, 372] on icon at bounding box center [283, 364] width 16 height 16
click at [358, 482] on div at bounding box center [360, 449] width 193 height 73
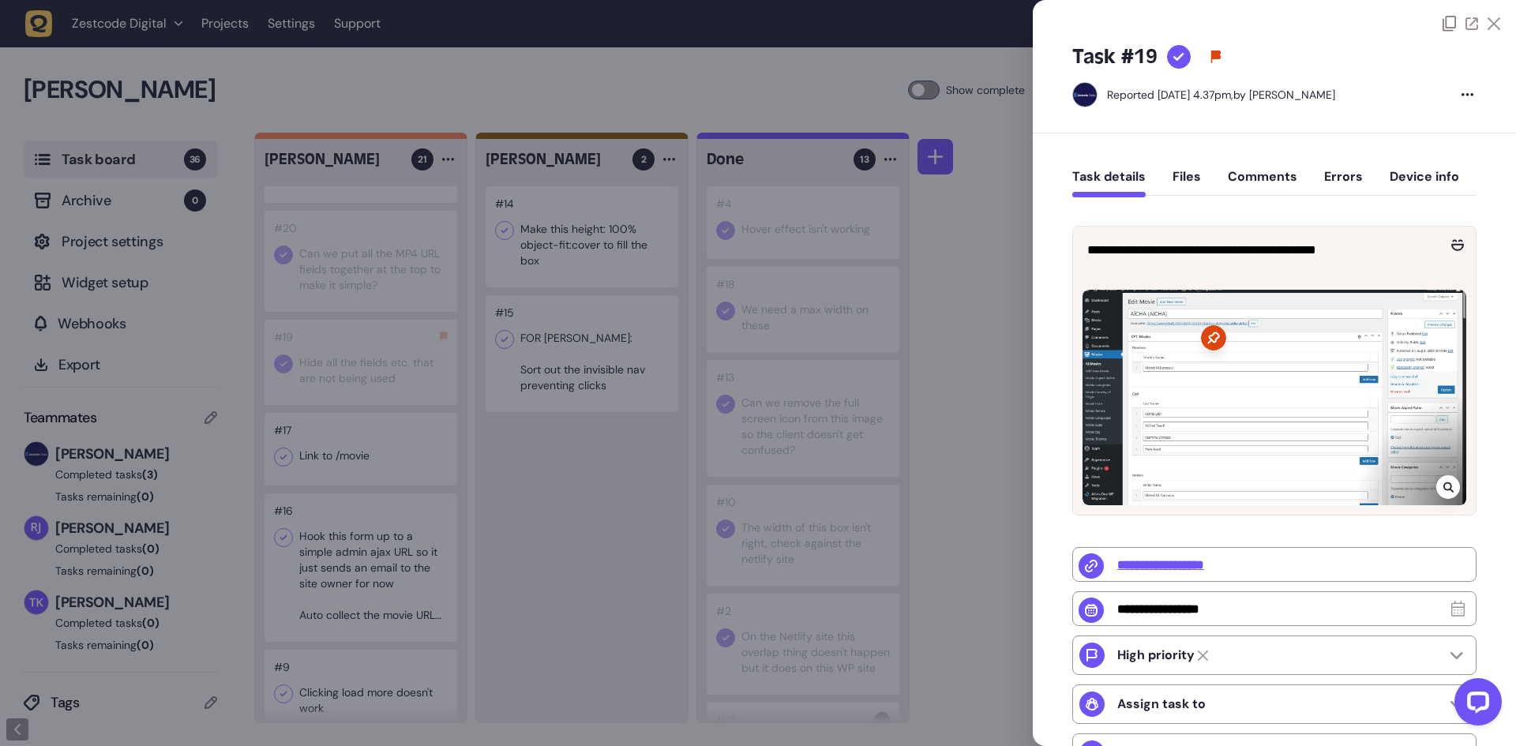
type input "**********"
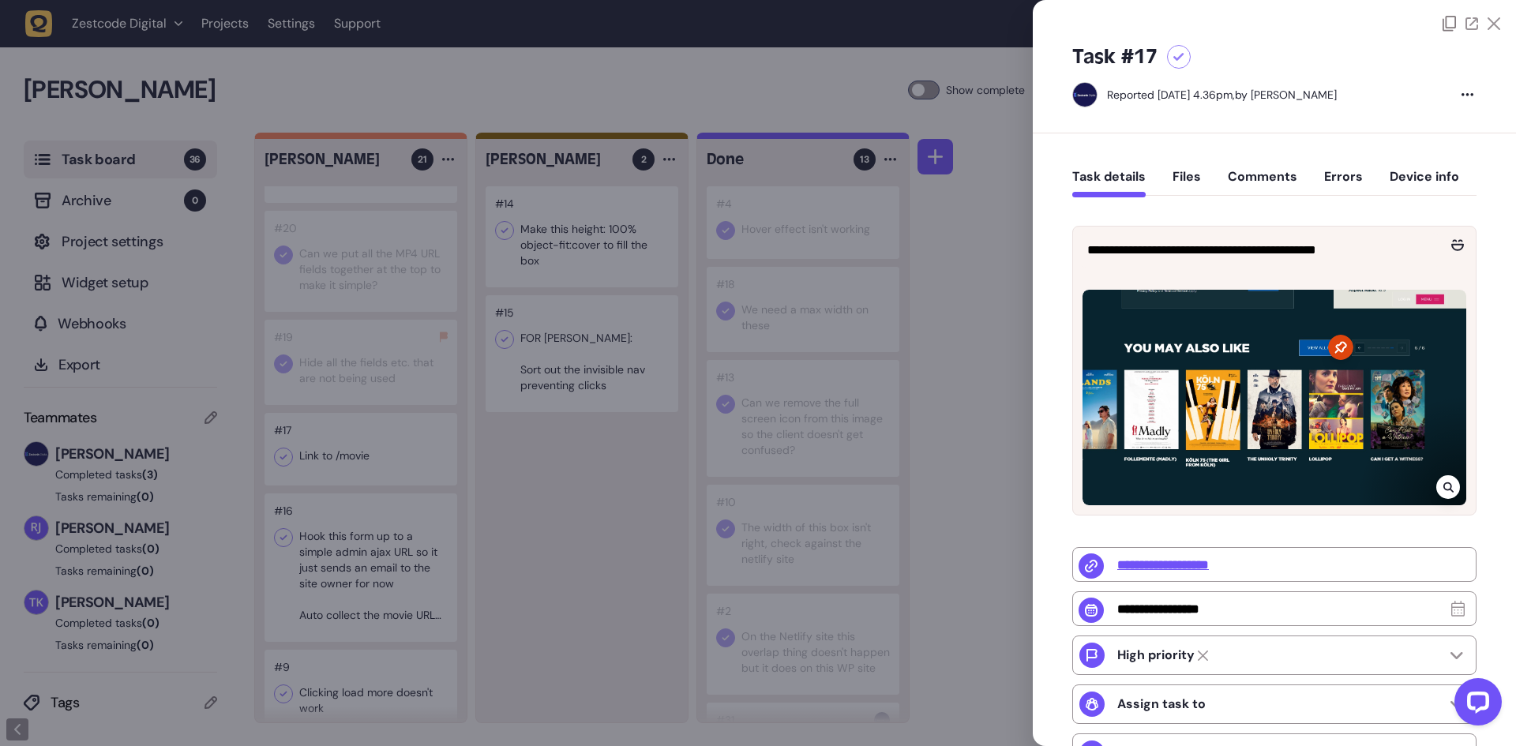
click at [354, 474] on div at bounding box center [758, 373] width 1516 height 746
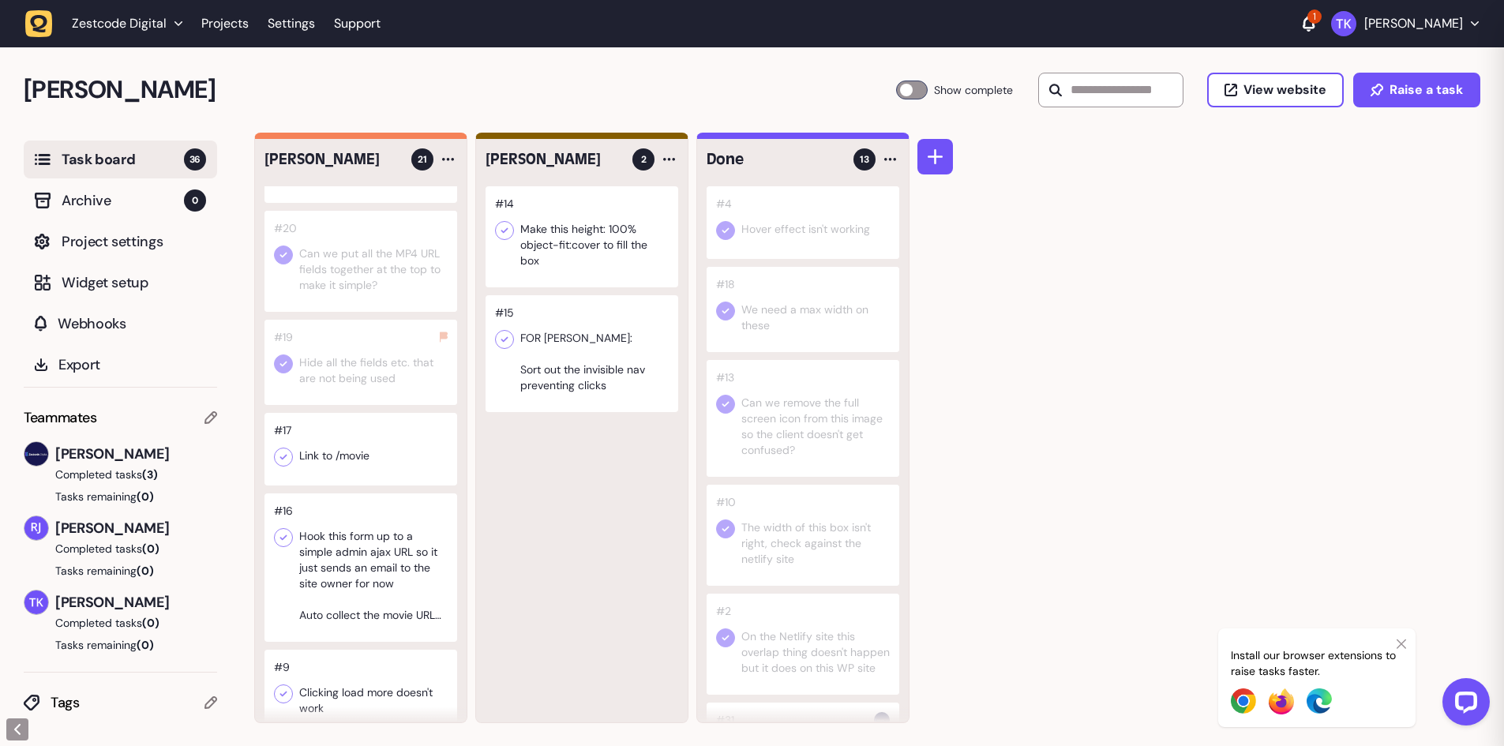
click at [354, 474] on div at bounding box center [360, 449] width 193 height 73
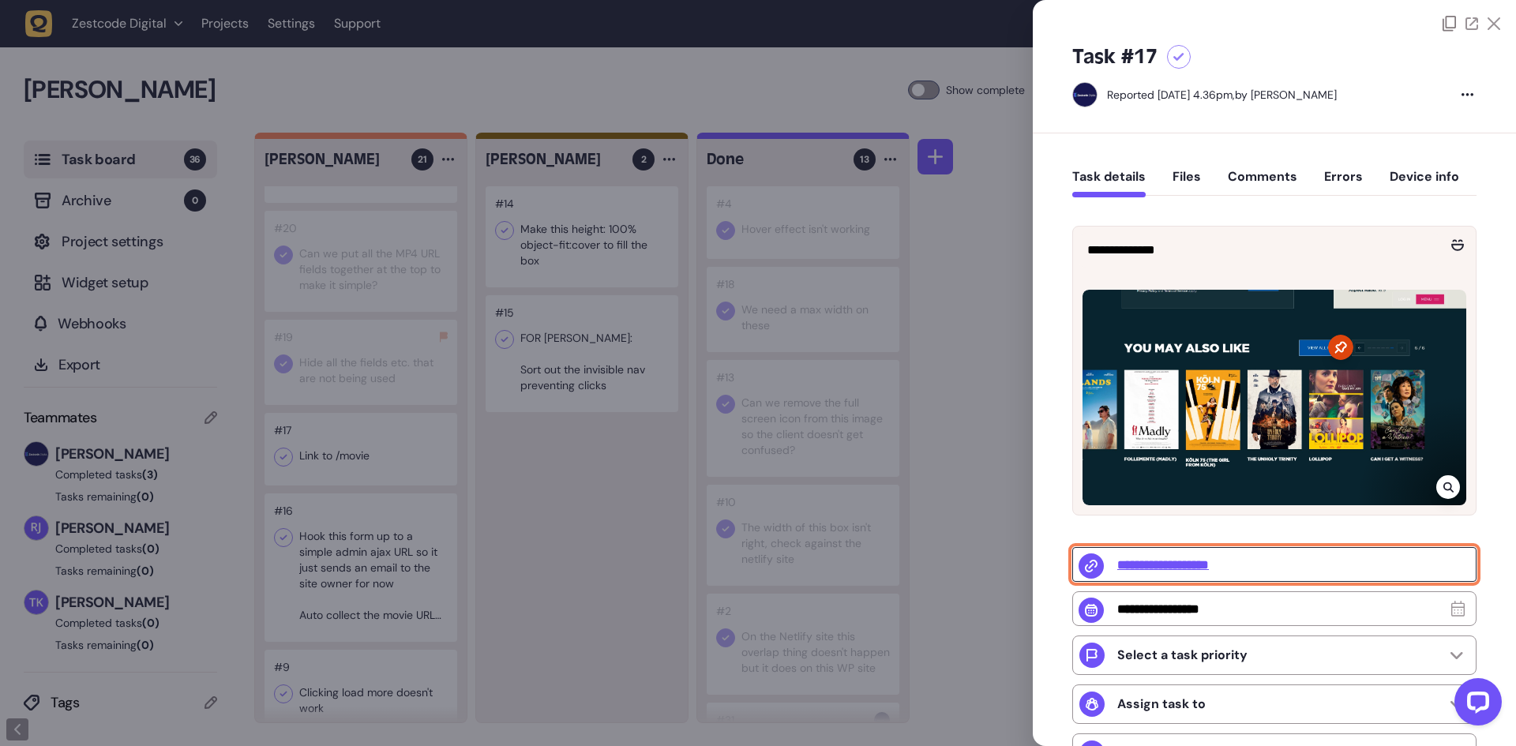
click at [1180, 560] on input "**********" at bounding box center [1274, 564] width 404 height 35
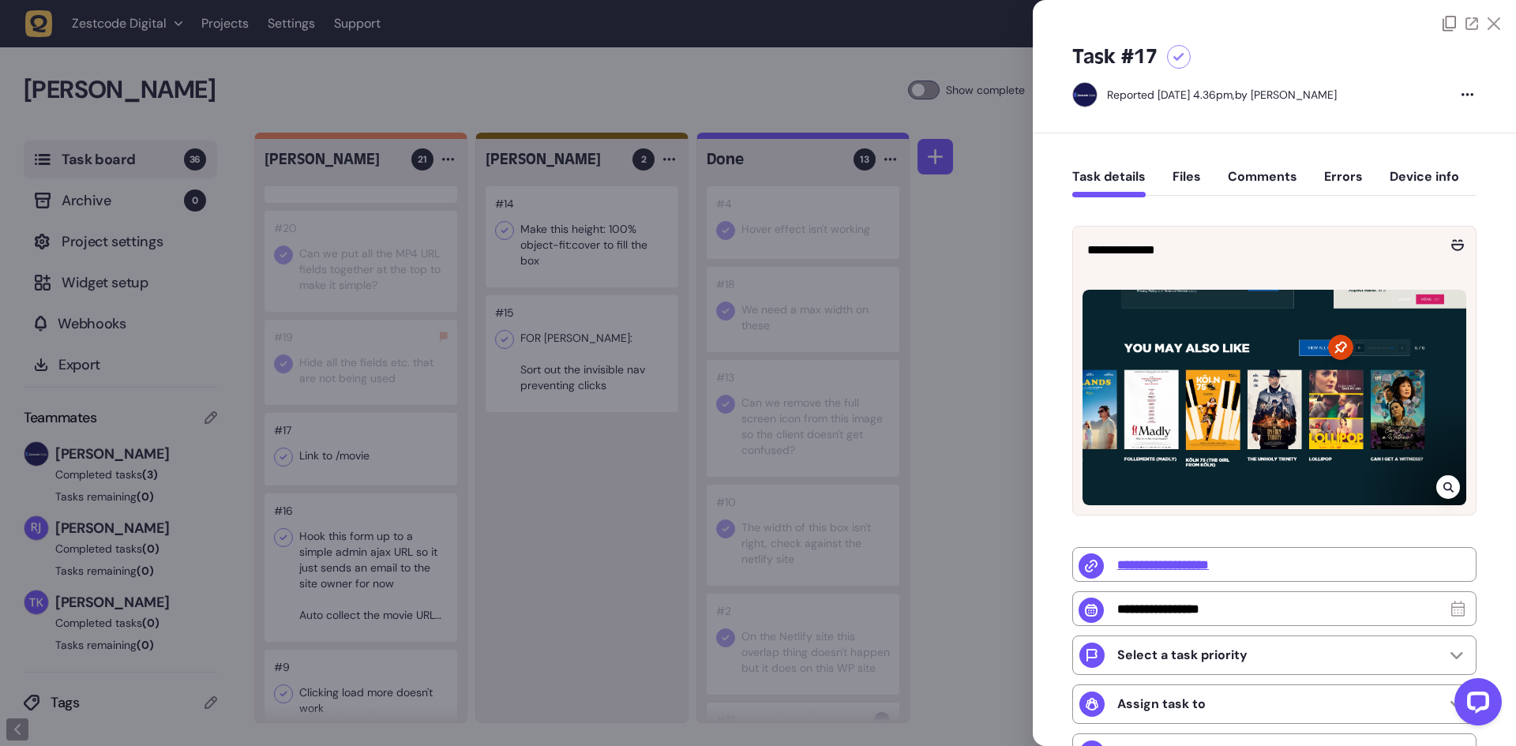
click at [504, 382] on div at bounding box center [758, 373] width 1516 height 746
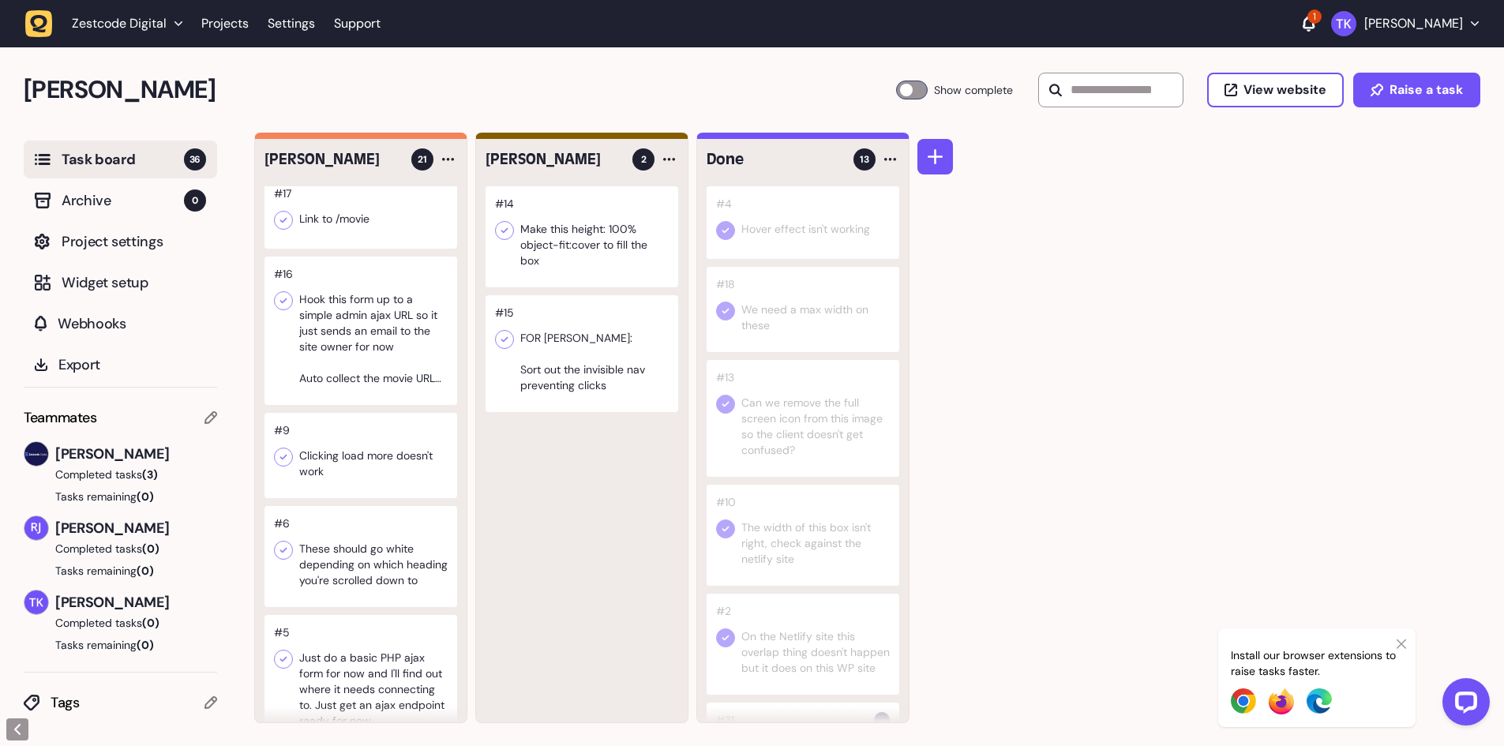
scroll to position [1324, 0]
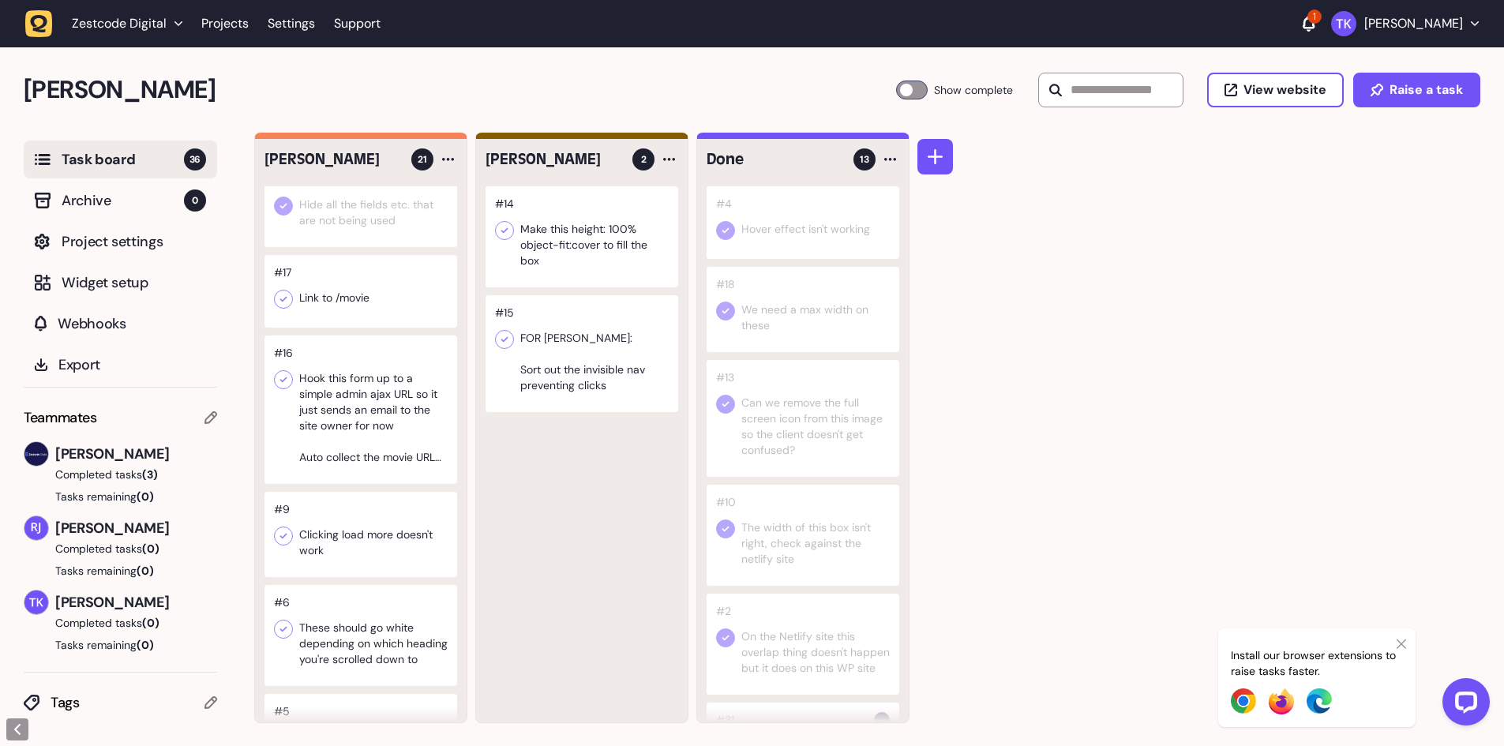
click at [350, 425] on div at bounding box center [360, 409] width 193 height 148
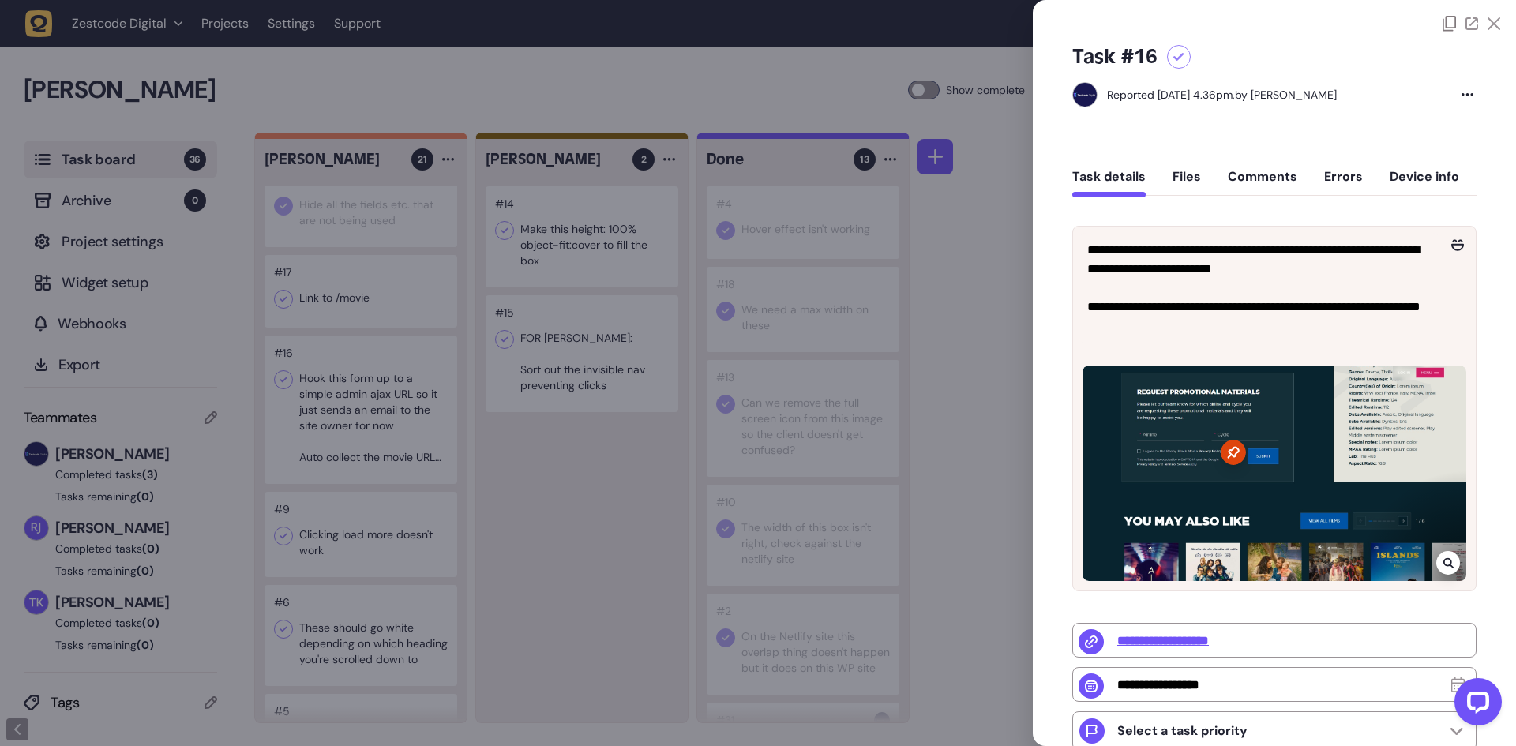
click at [349, 394] on div at bounding box center [758, 373] width 1516 height 746
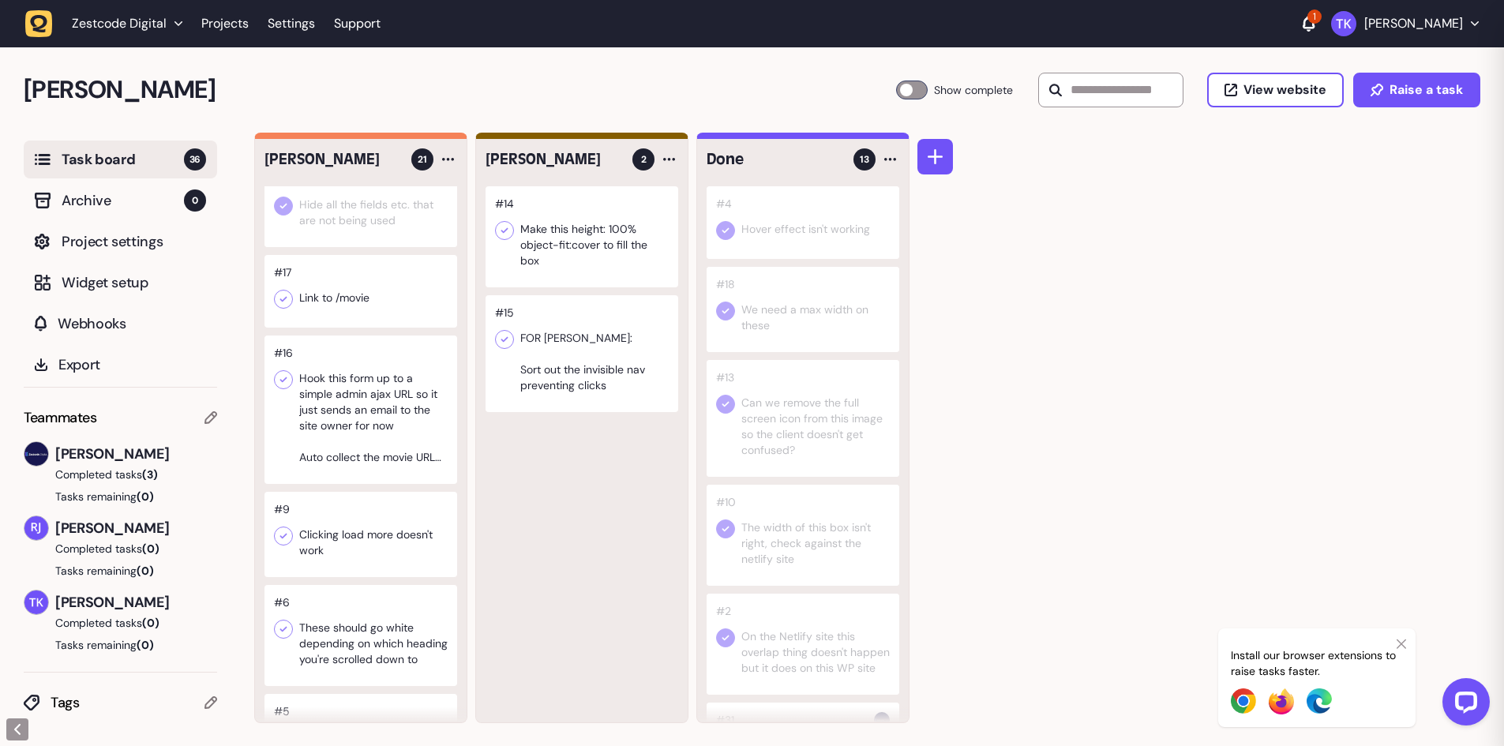
click at [282, 307] on icon at bounding box center [283, 299] width 16 height 16
click at [343, 418] on div at bounding box center [360, 409] width 193 height 148
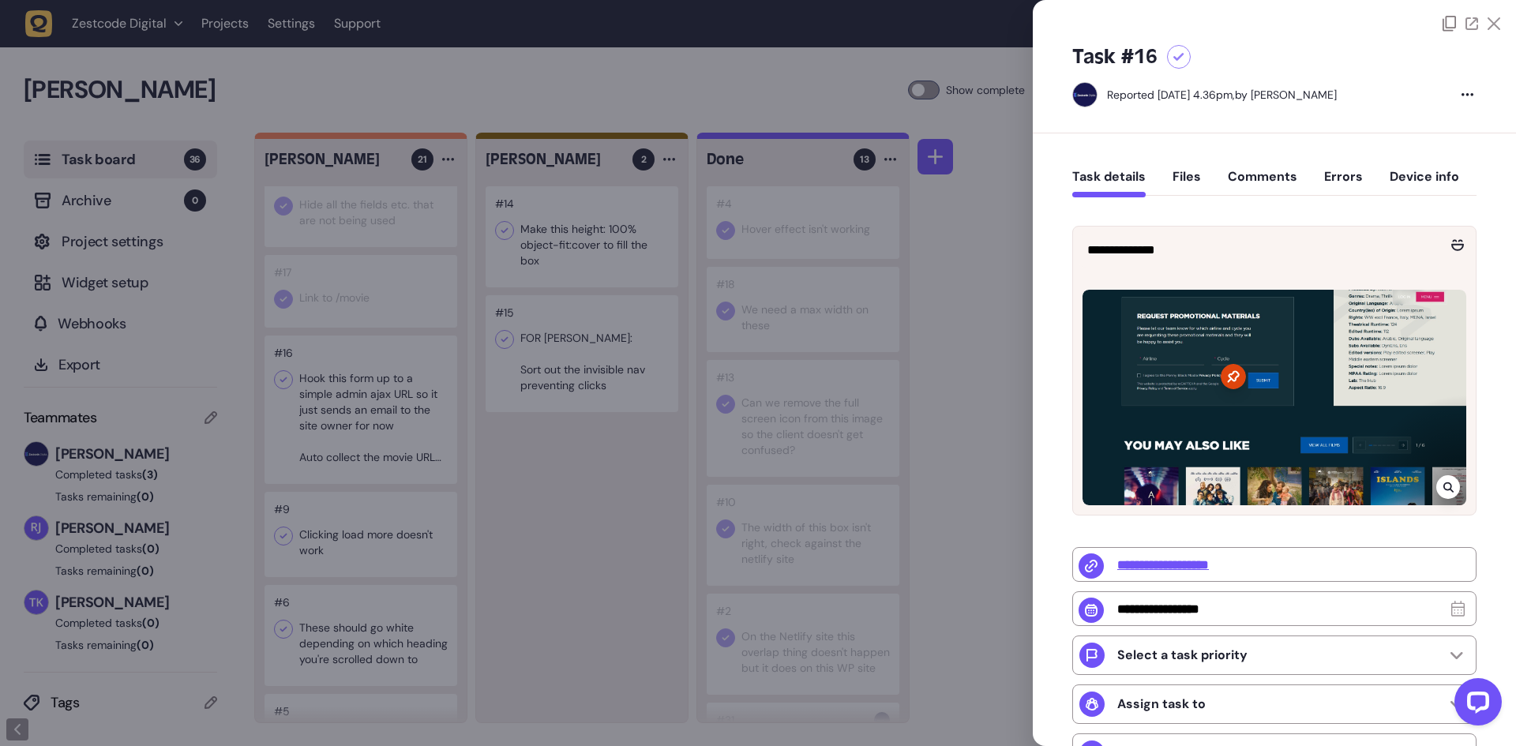
click at [354, 441] on div at bounding box center [758, 373] width 1516 height 746
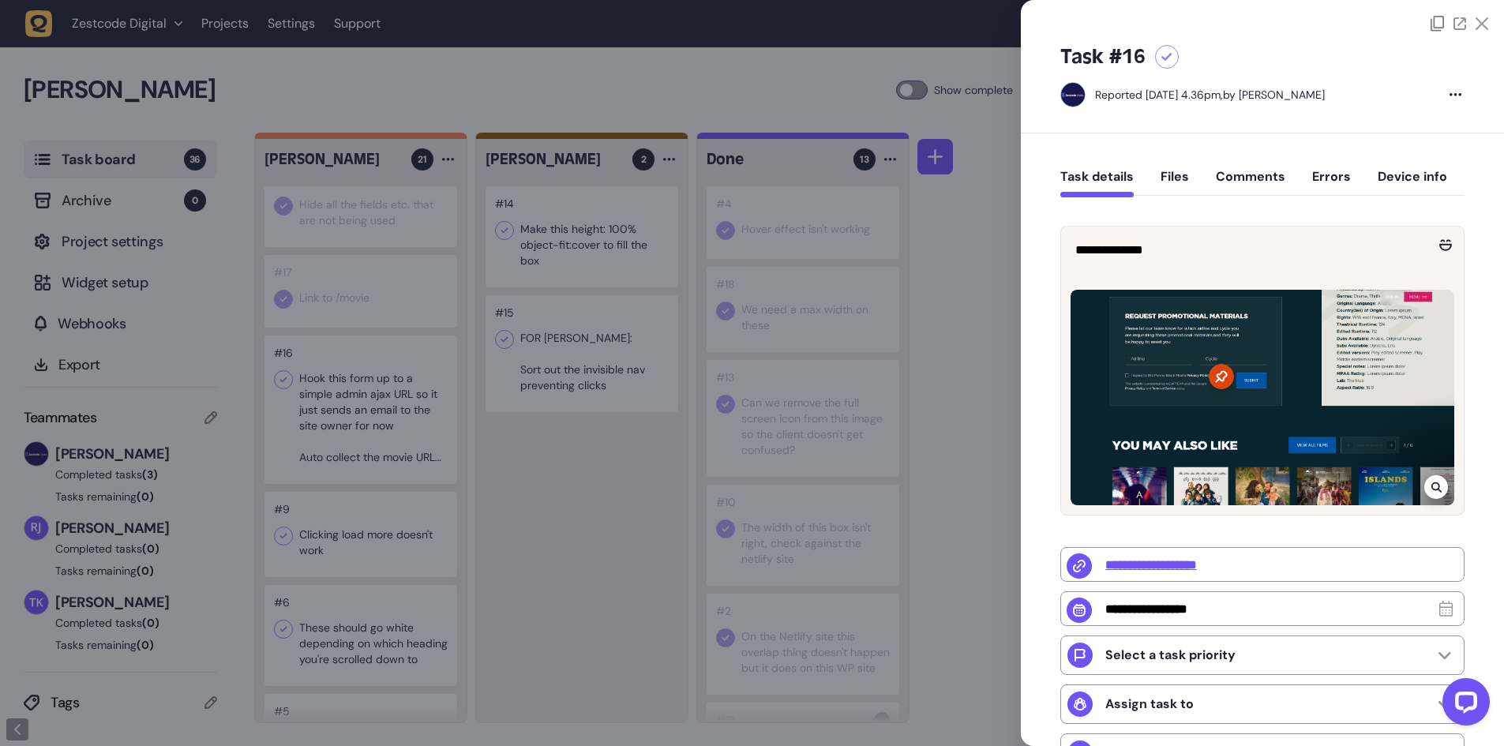
click at [354, 441] on div at bounding box center [360, 409] width 193 height 148
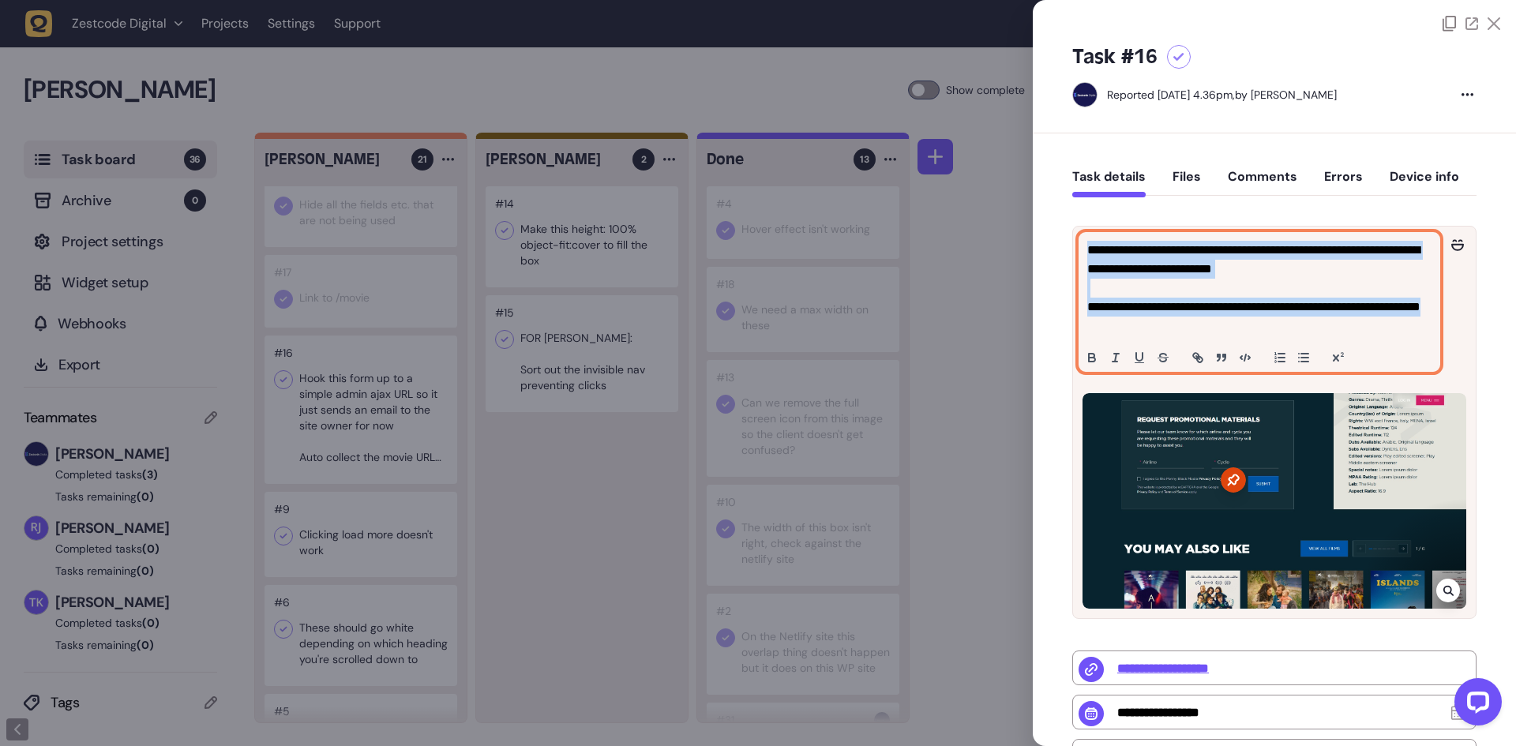
drag, startPoint x: 1231, startPoint y: 332, endPoint x: 1031, endPoint y: 251, distance: 215.6
click at [1031, 251] on div "Task board 36 Archive 0 Project settings Widget setup Webhooks Export Teammates…" at bounding box center [758, 440] width 1516 height 614
copy div "**********"
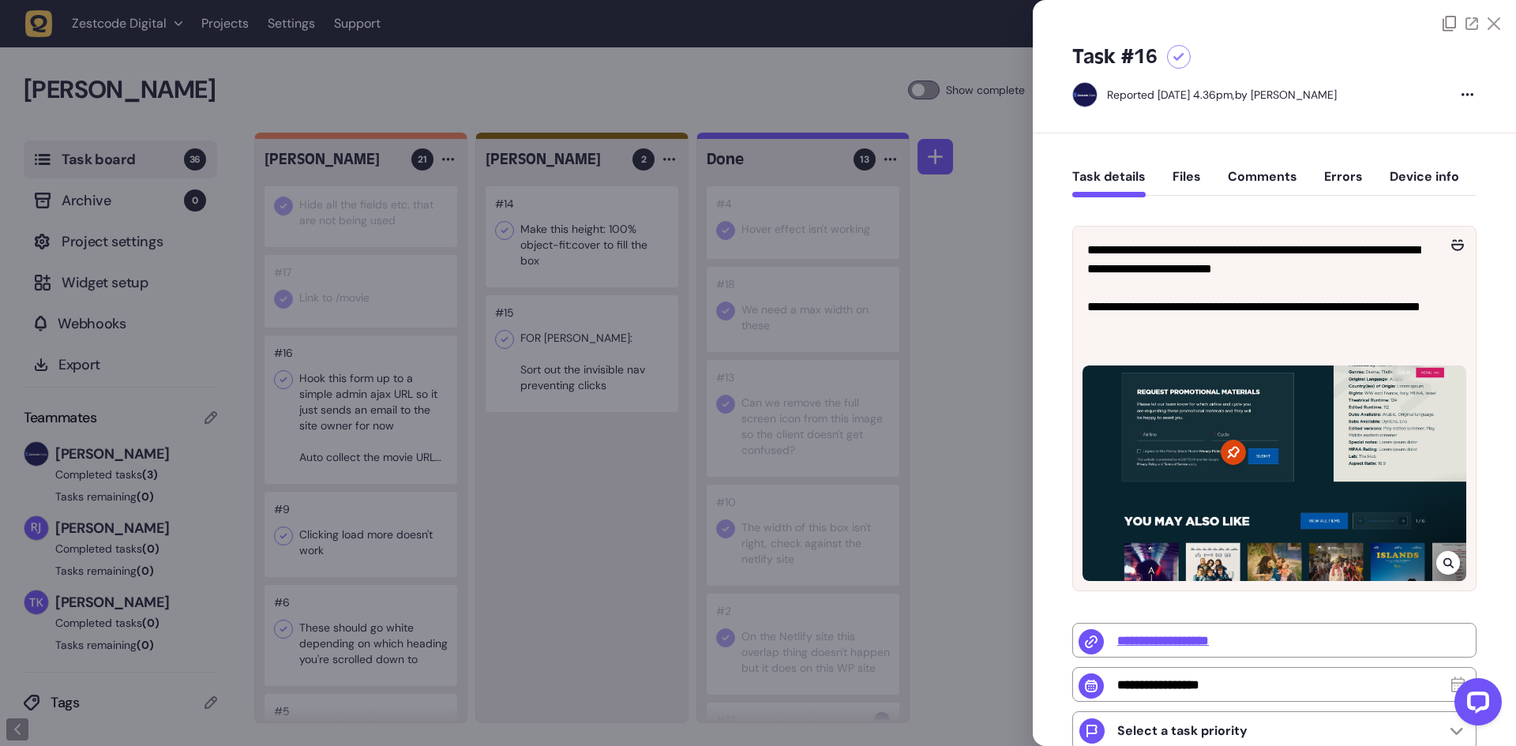
click at [808, 65] on div at bounding box center [758, 373] width 1516 height 746
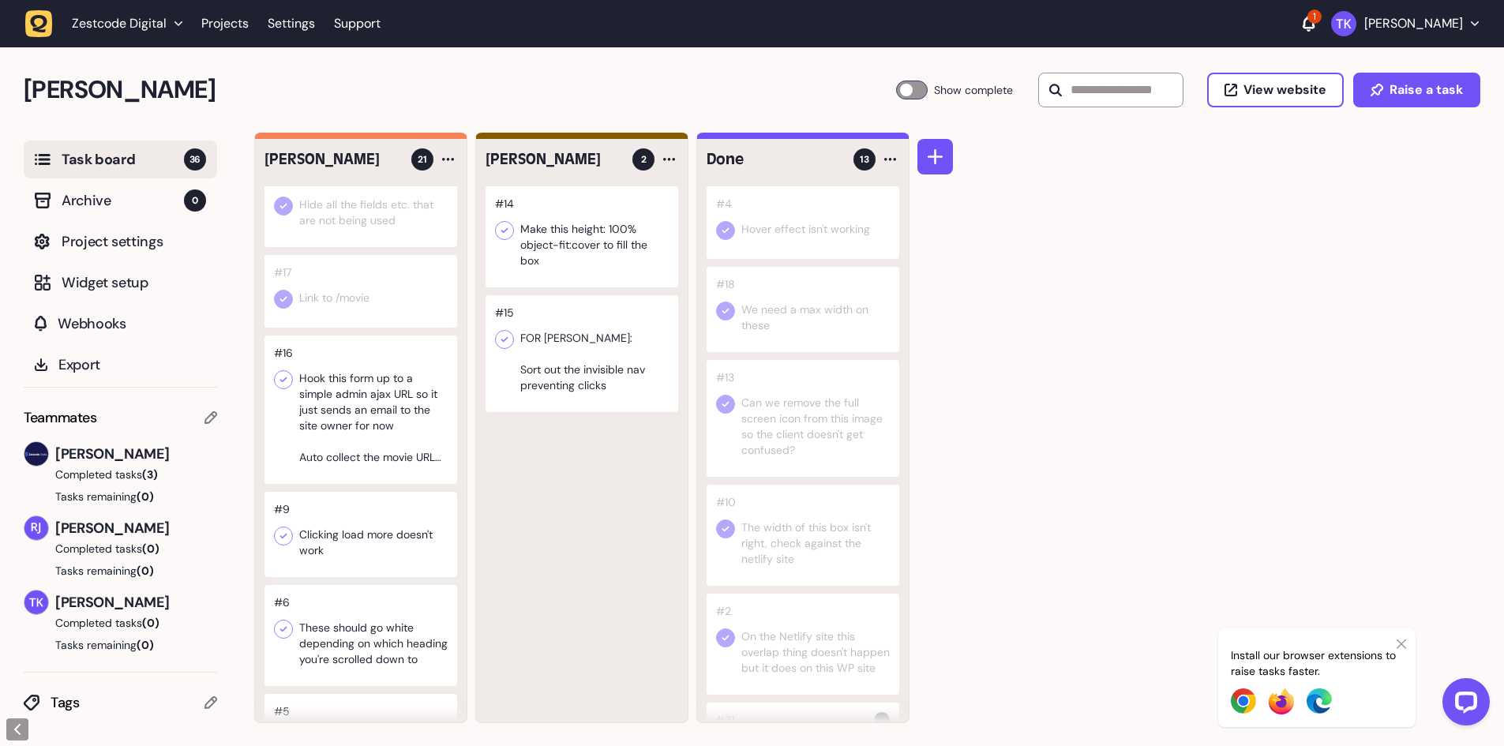
click at [519, 450] on div "#14 Make this height: 100% object-fit:cover to fill the box #15 FOR HARRY: Sort…" at bounding box center [582, 454] width 212 height 536
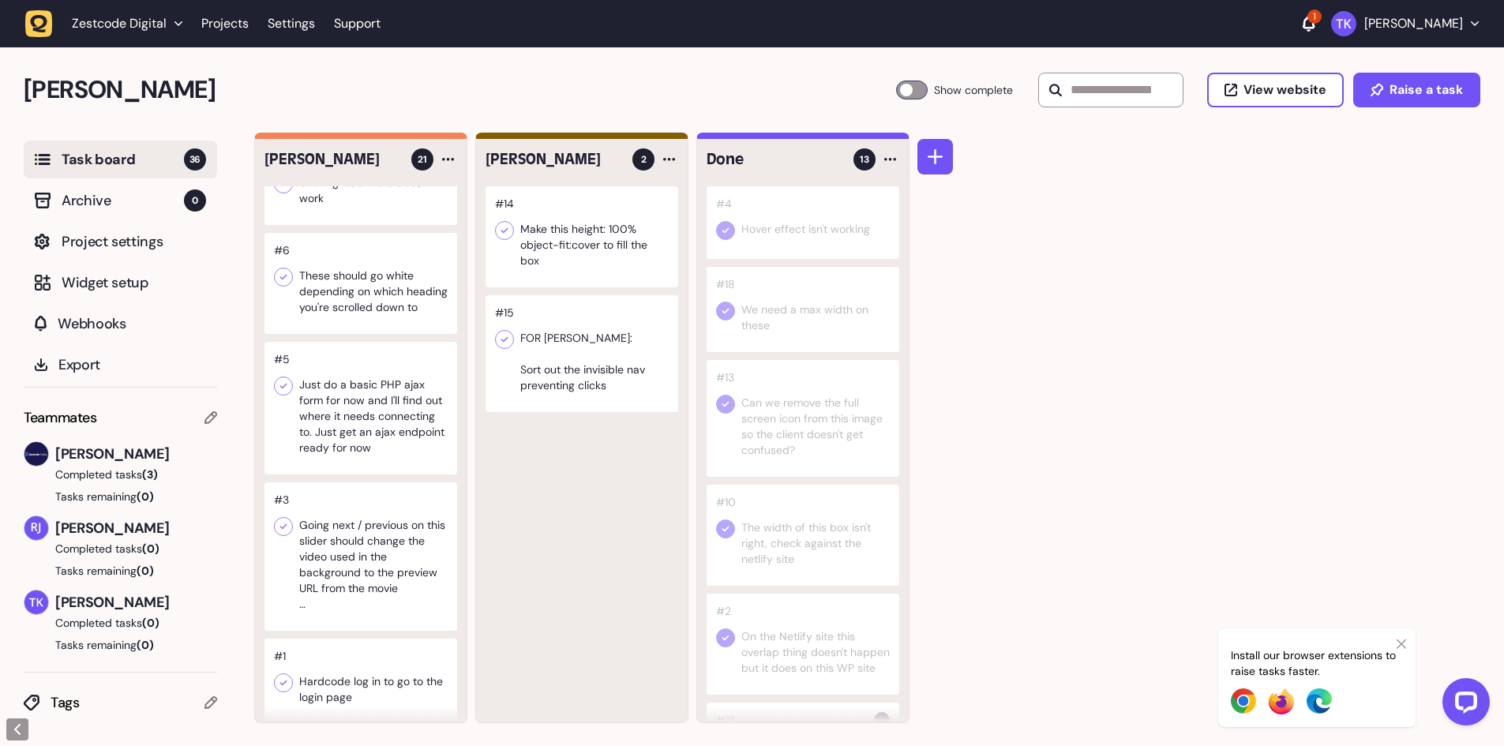
scroll to position [1403, 0]
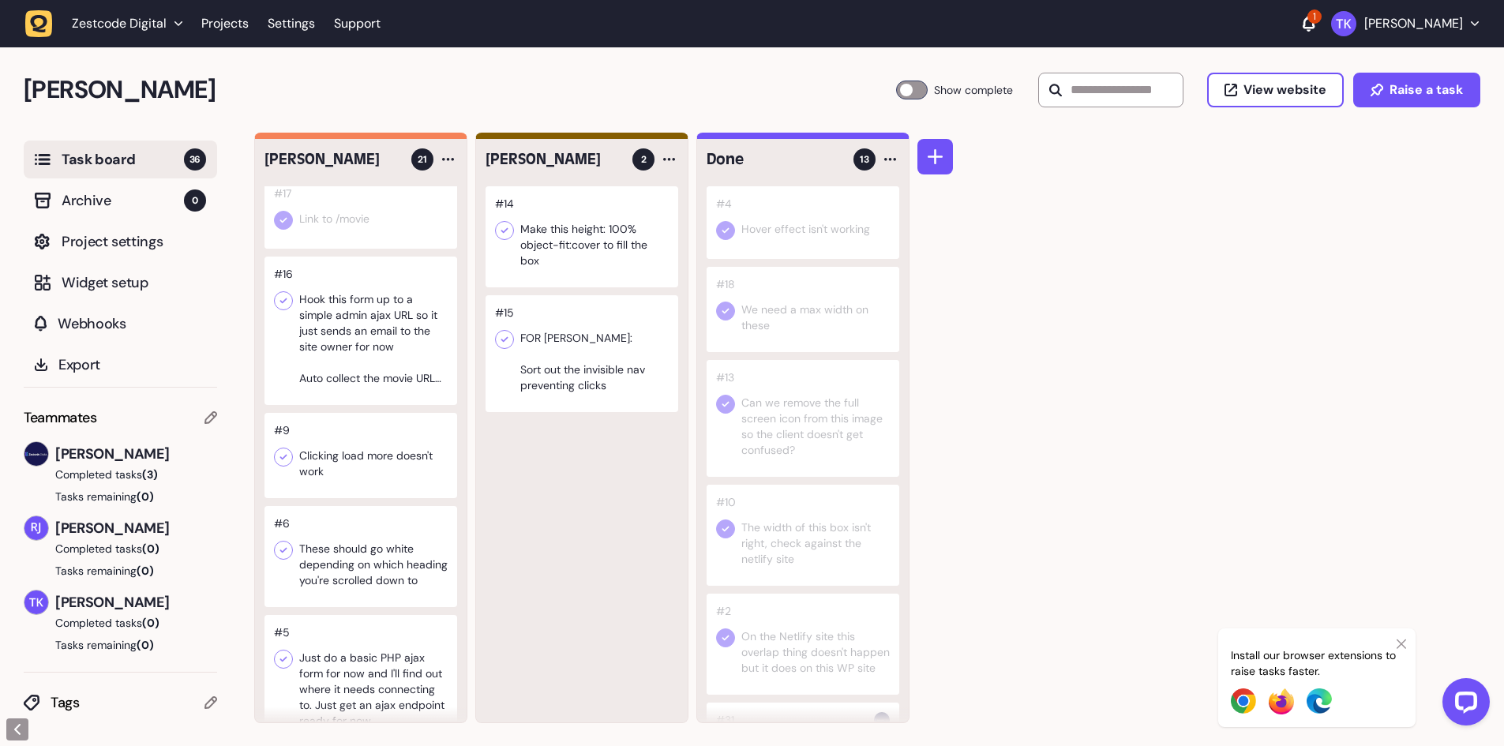
click at [347, 478] on div at bounding box center [360, 455] width 193 height 85
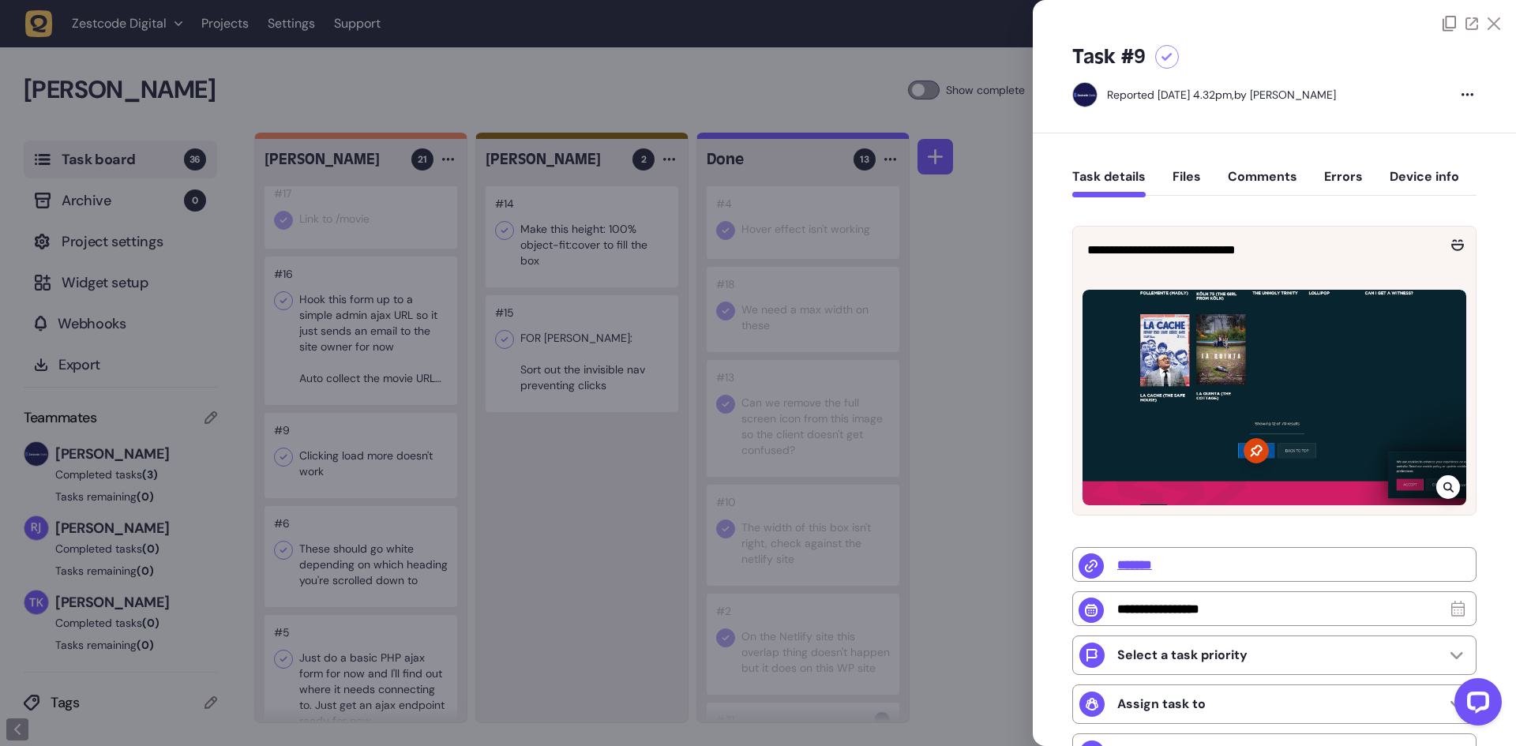
click at [358, 466] on div at bounding box center [758, 373] width 1516 height 746
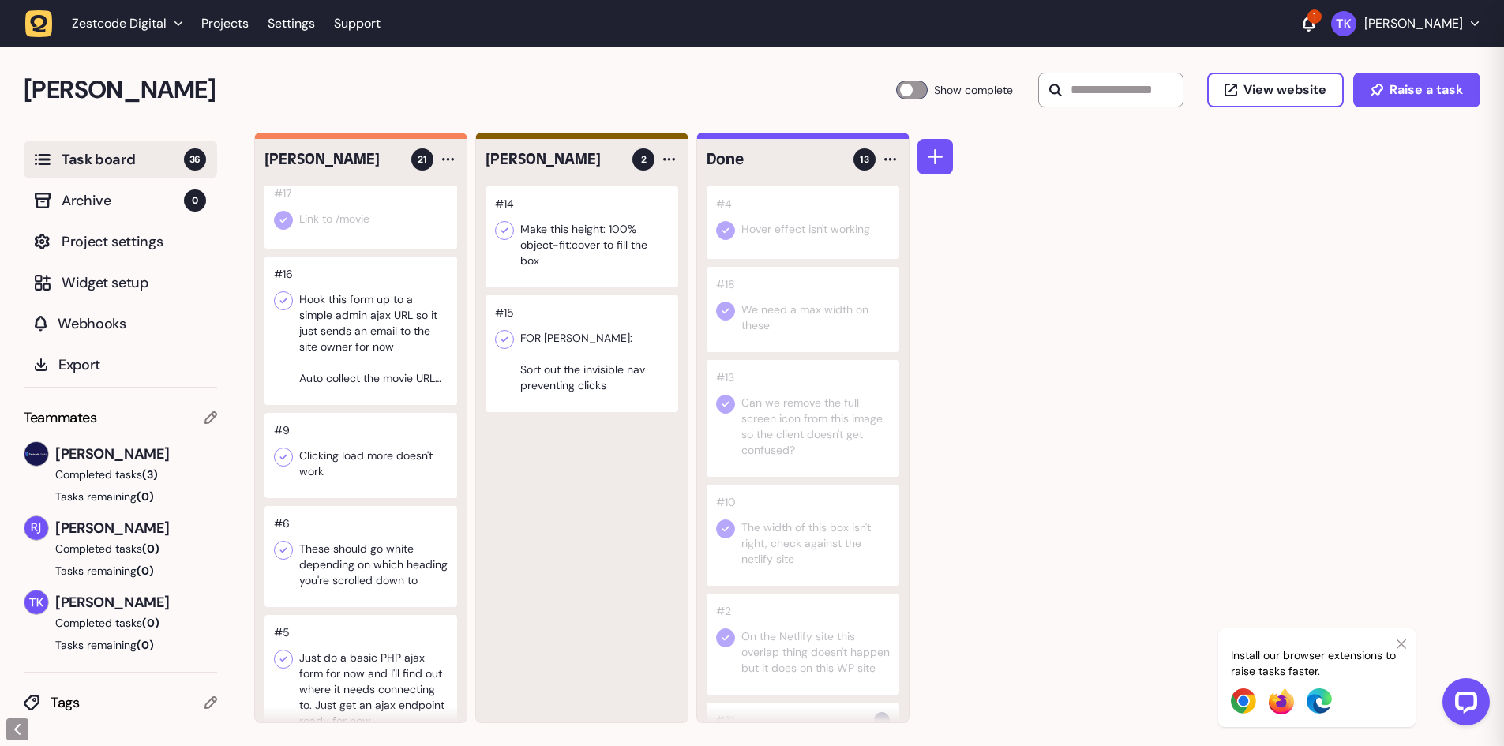
click at [282, 309] on icon at bounding box center [283, 301] width 16 height 16
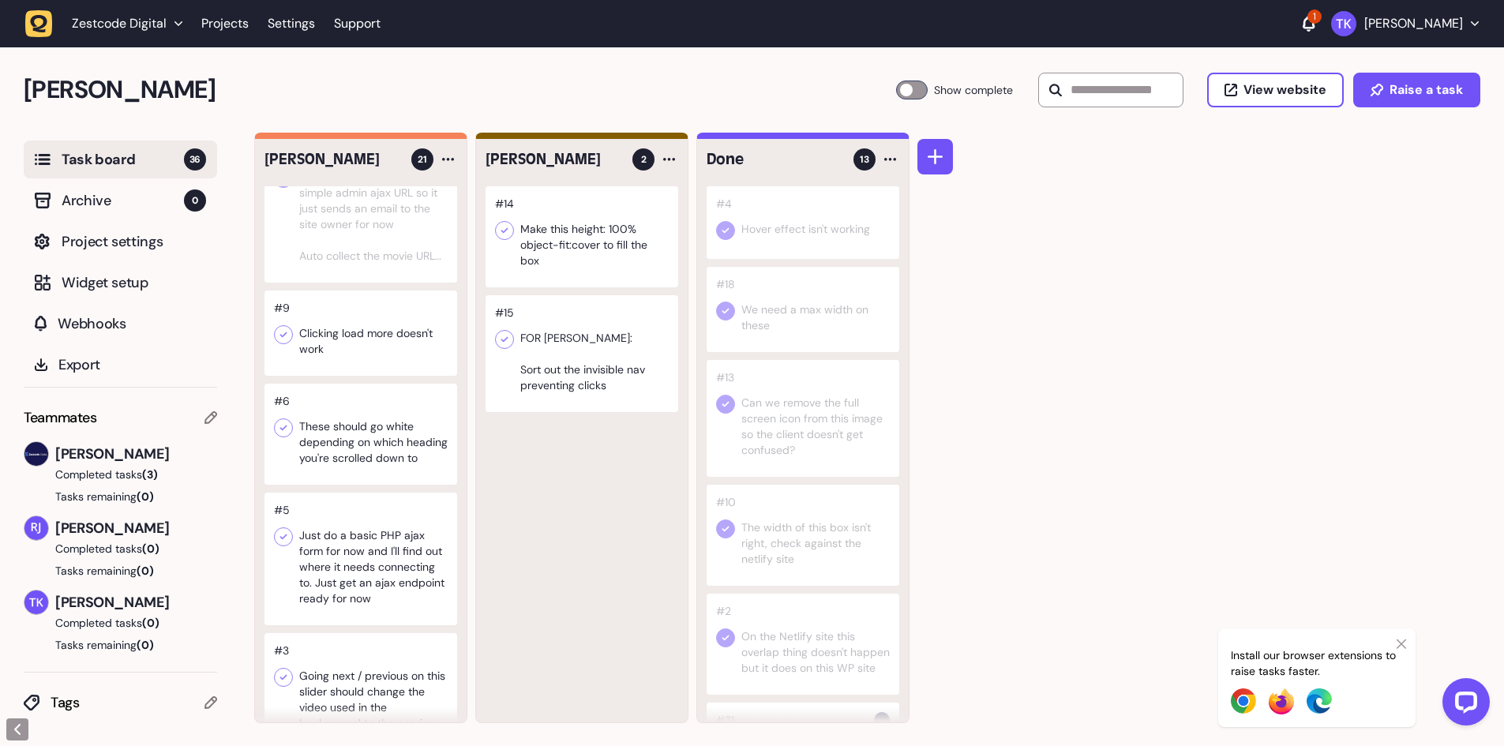
scroll to position [1640, 0]
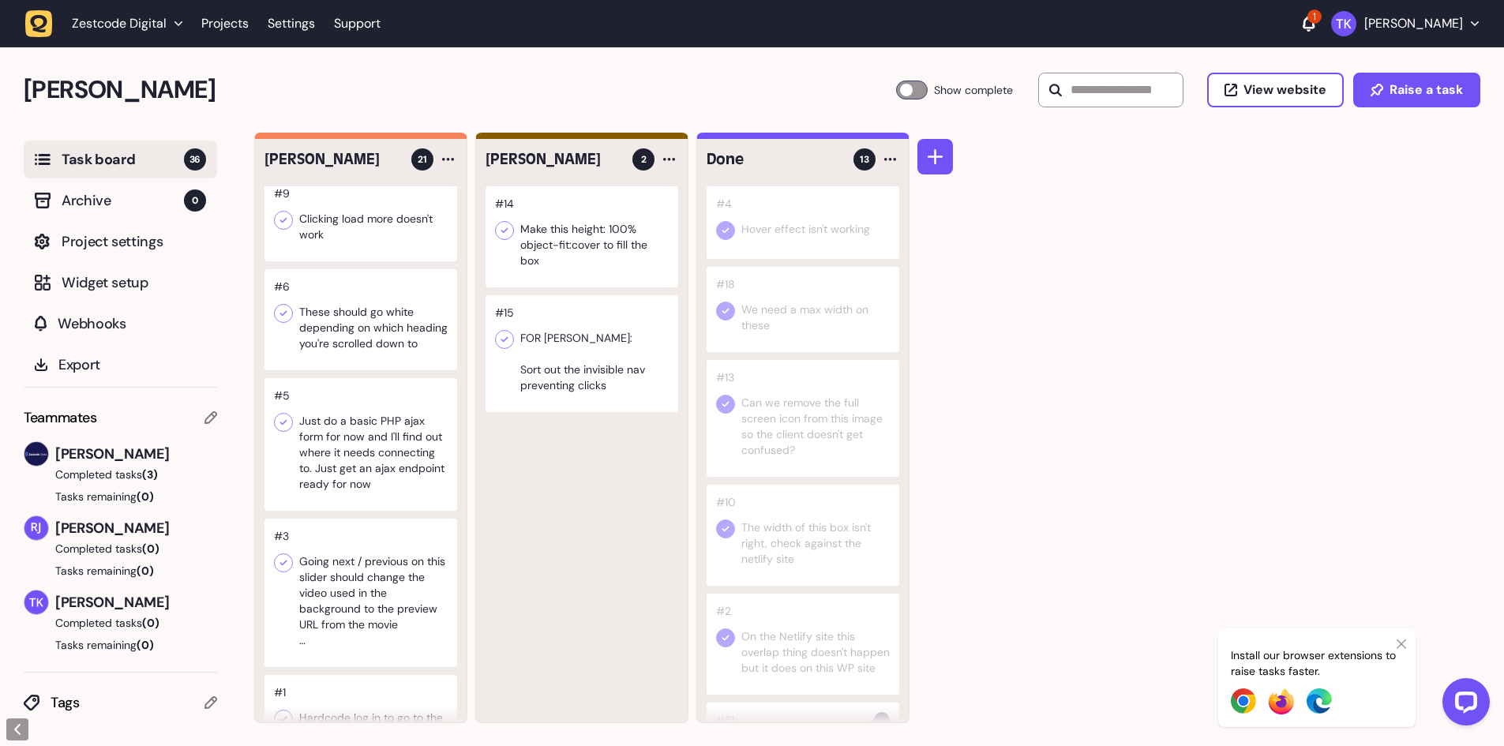
click at [345, 354] on div at bounding box center [360, 319] width 193 height 101
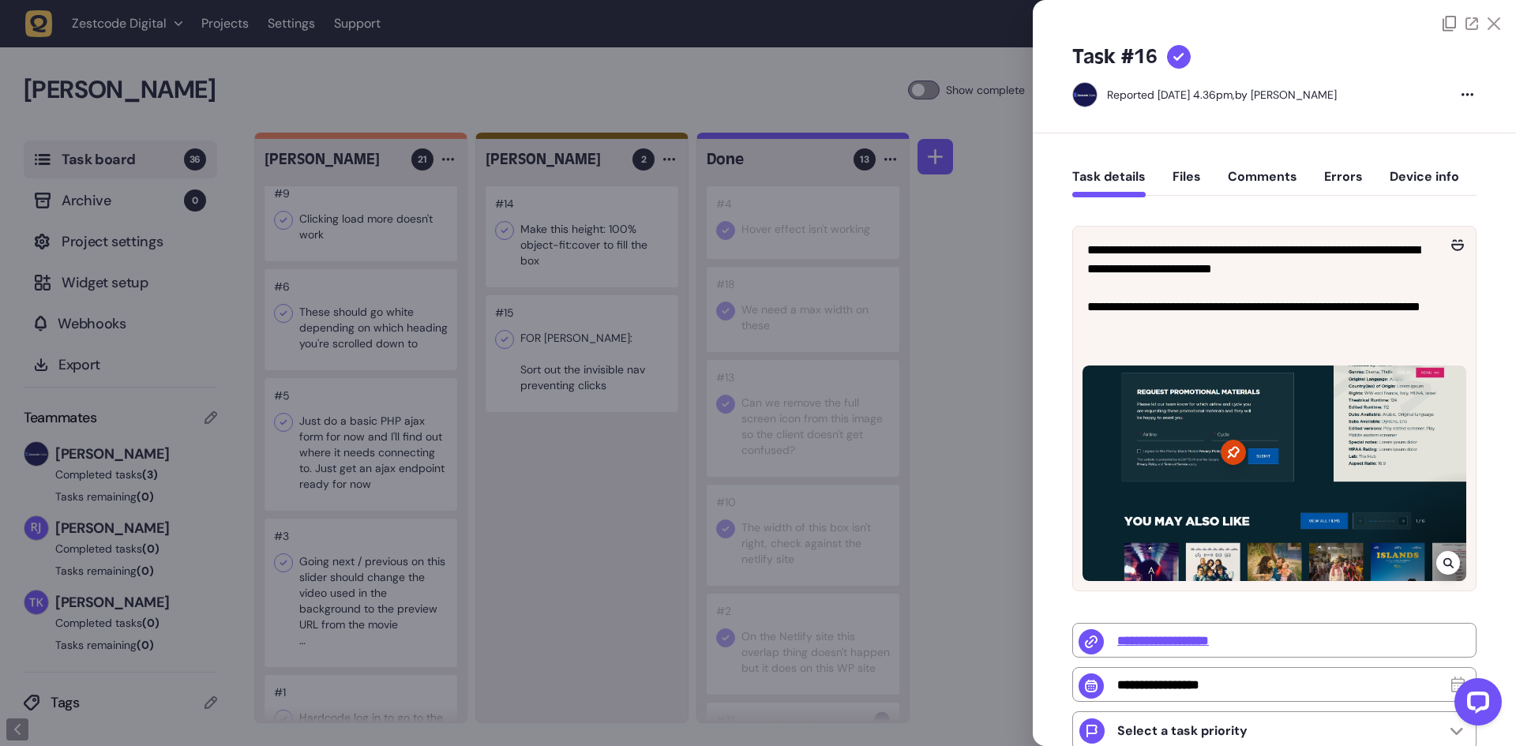
type input "**********"
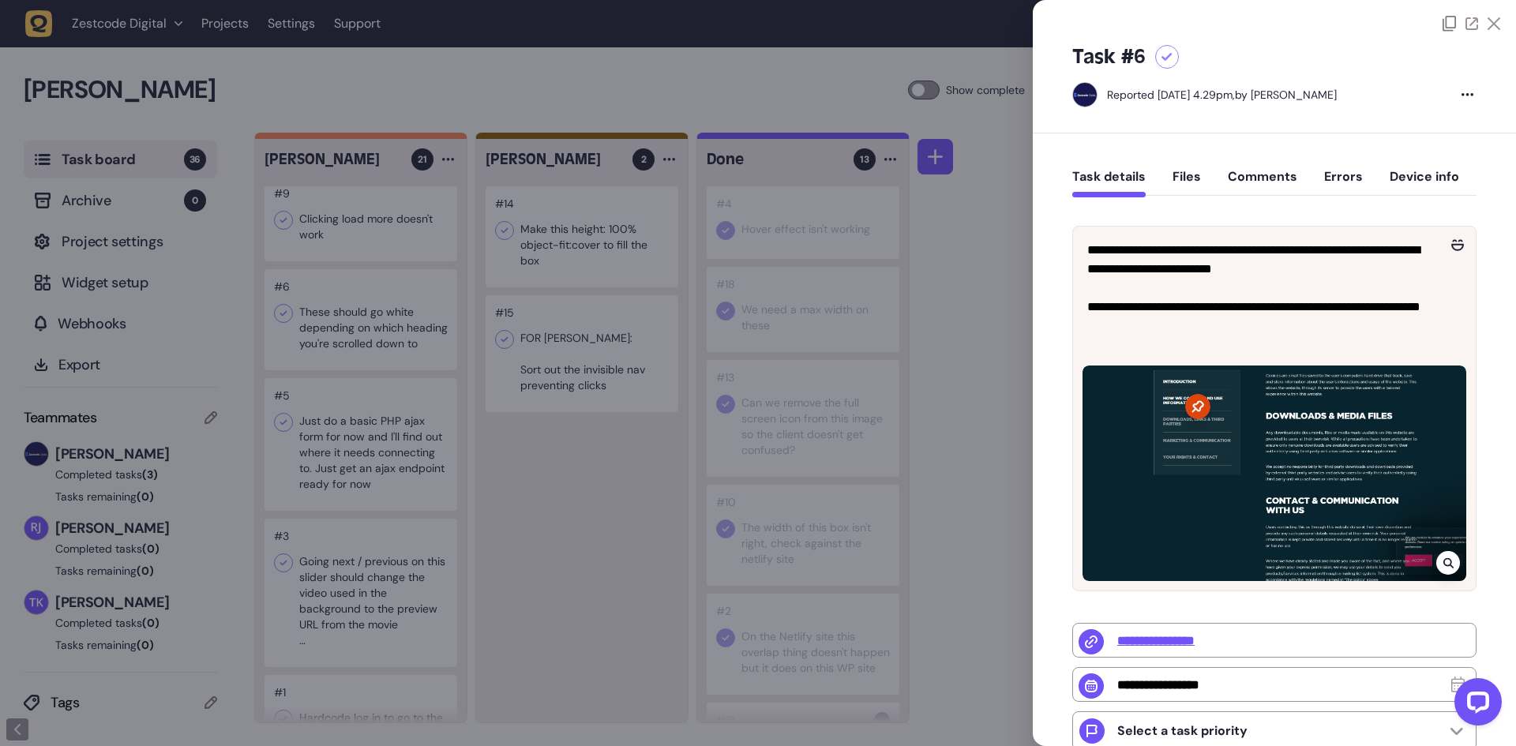
click at [585, 455] on div at bounding box center [758, 373] width 1516 height 746
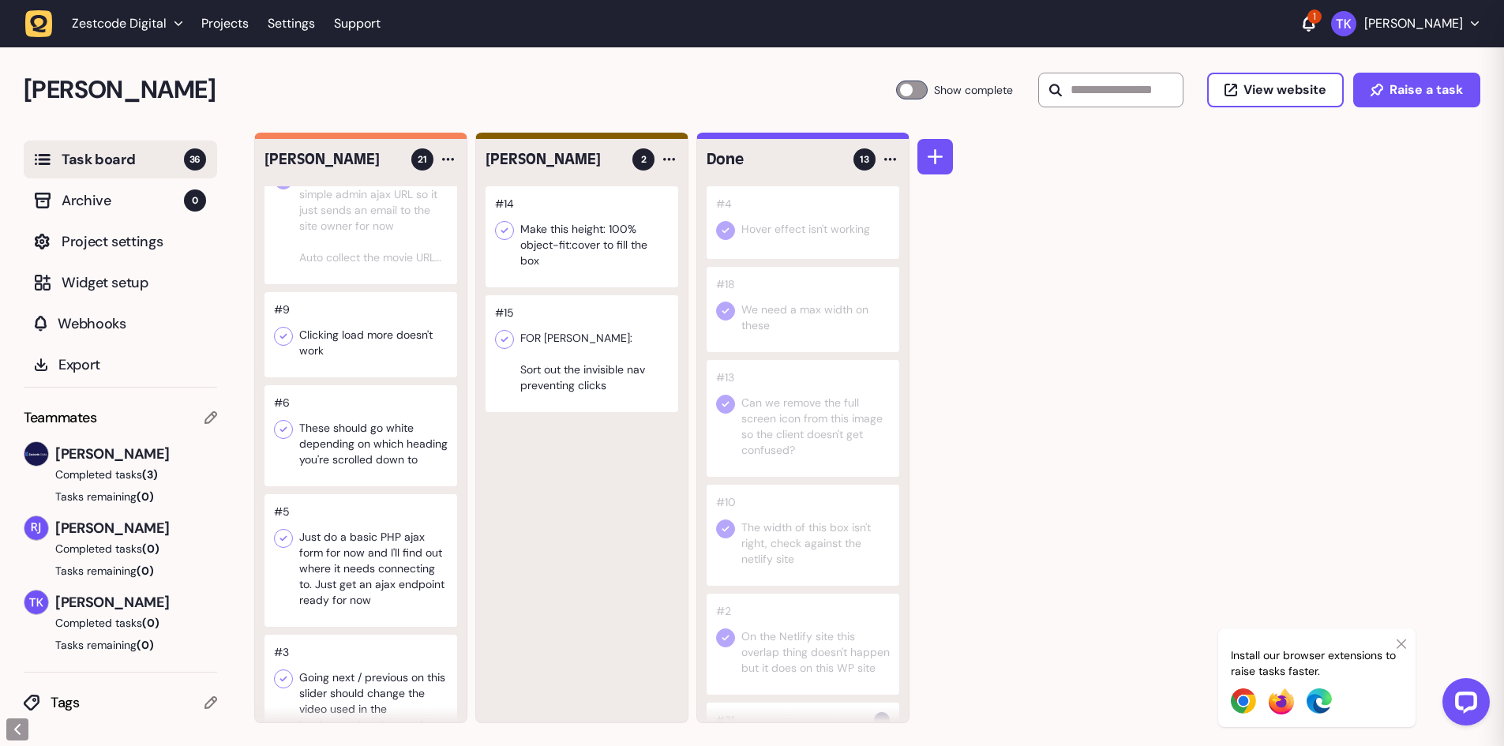
scroll to position [1403, 0]
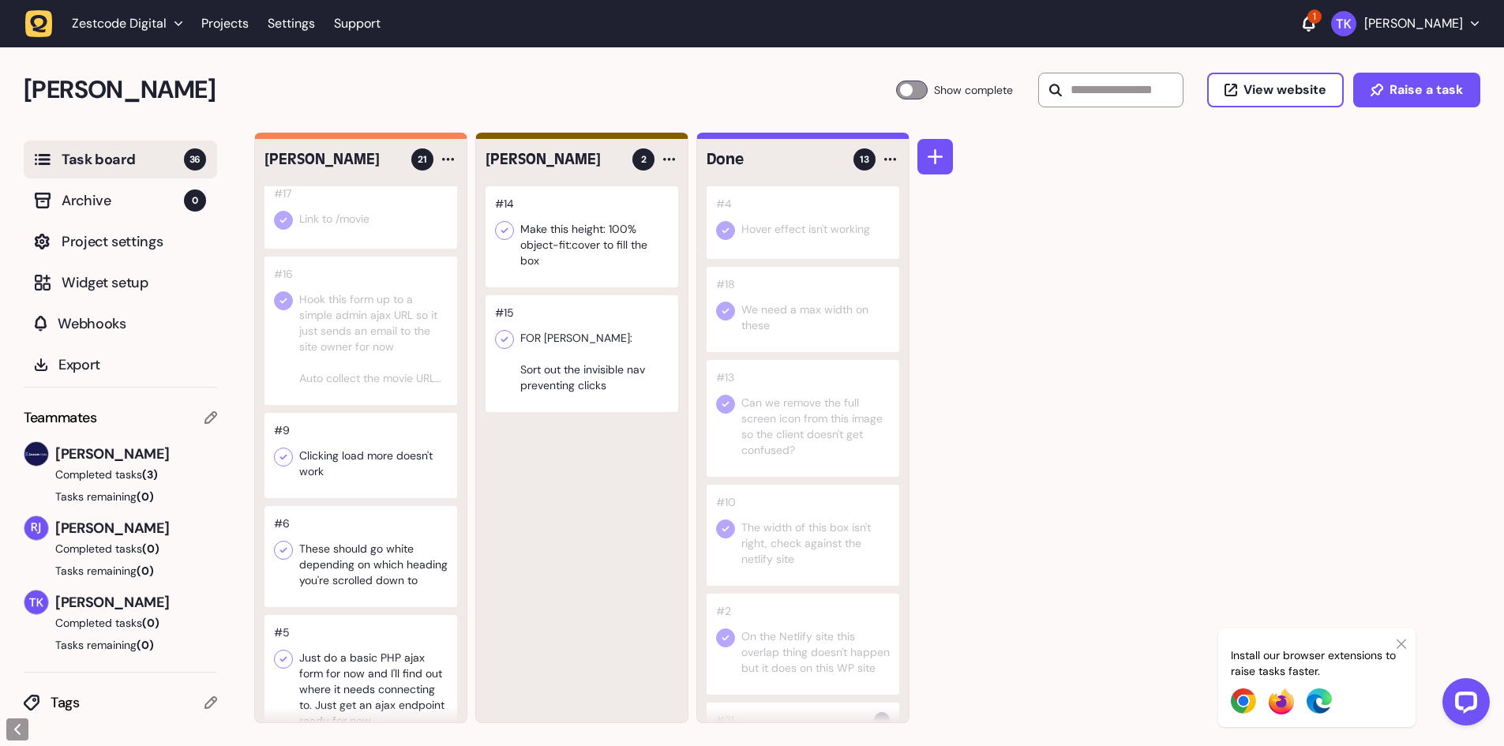
click at [287, 460] on icon at bounding box center [283, 458] width 7 height 6
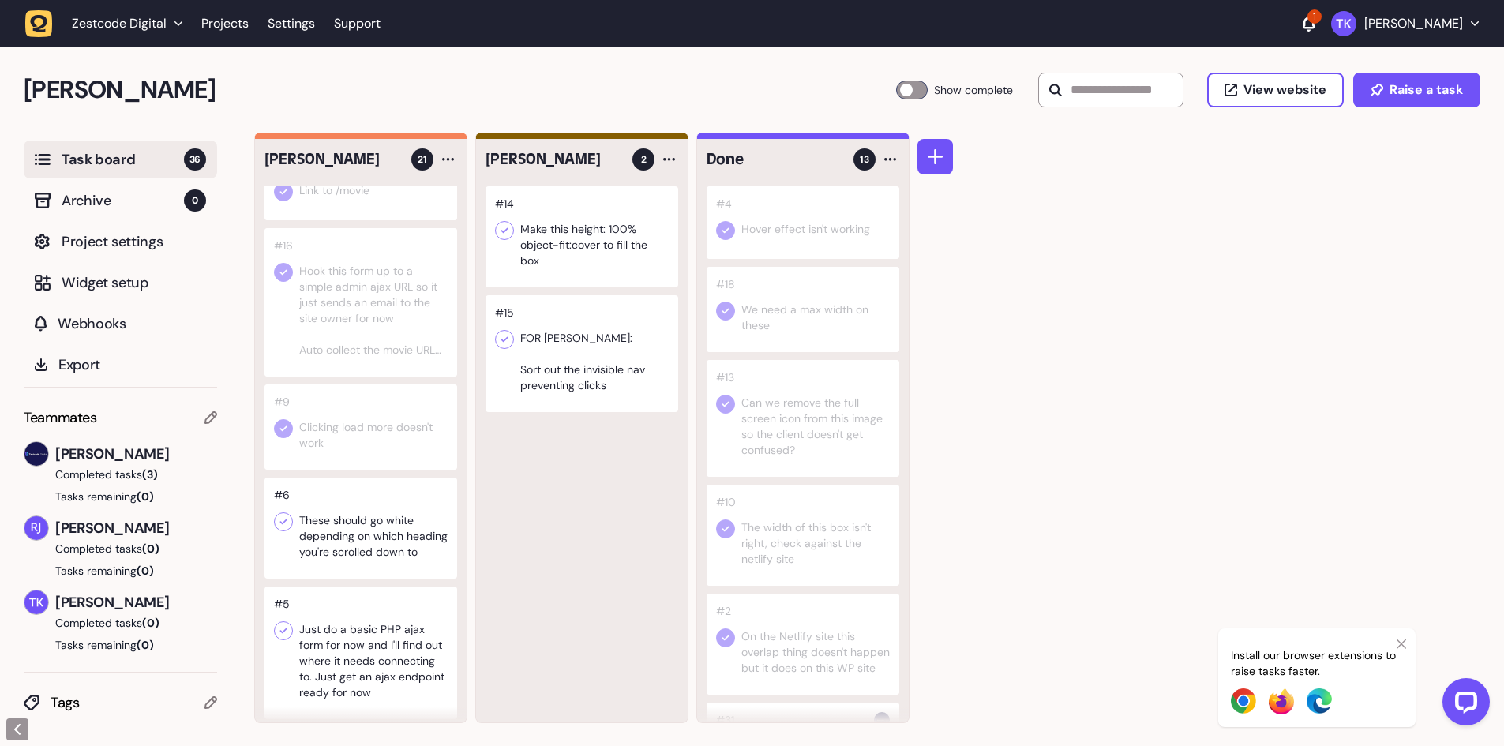
scroll to position [1561, 0]
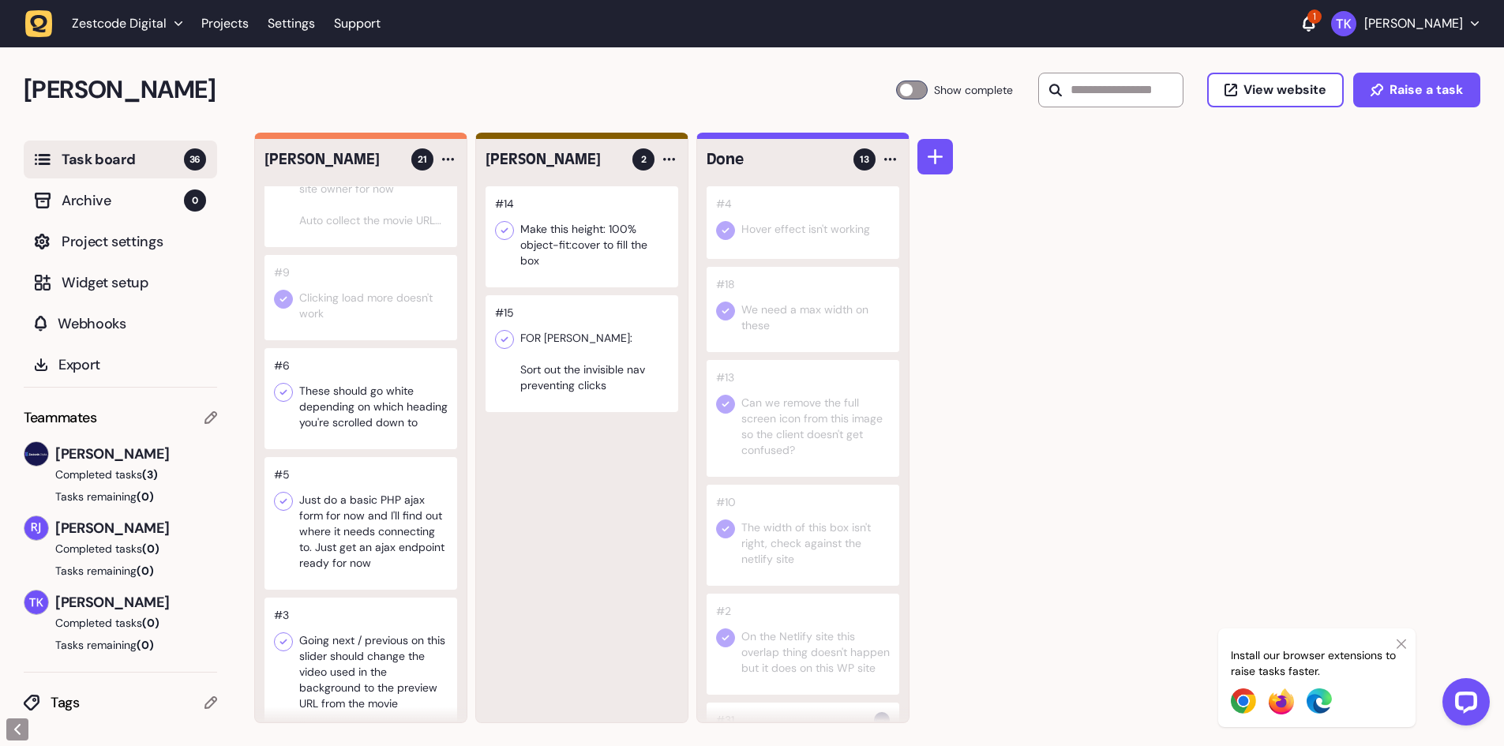
click at [350, 436] on div at bounding box center [360, 398] width 193 height 101
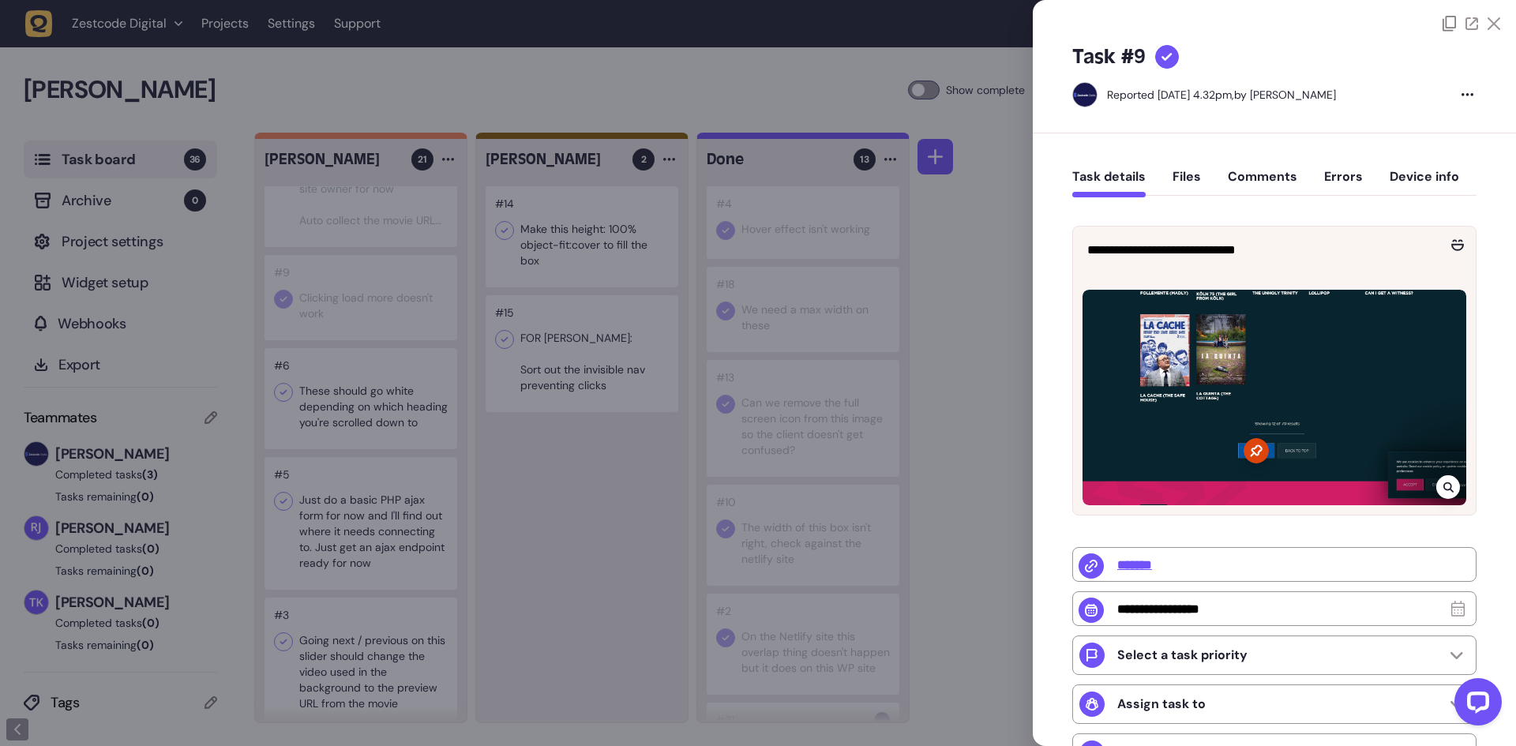
type input "**********"
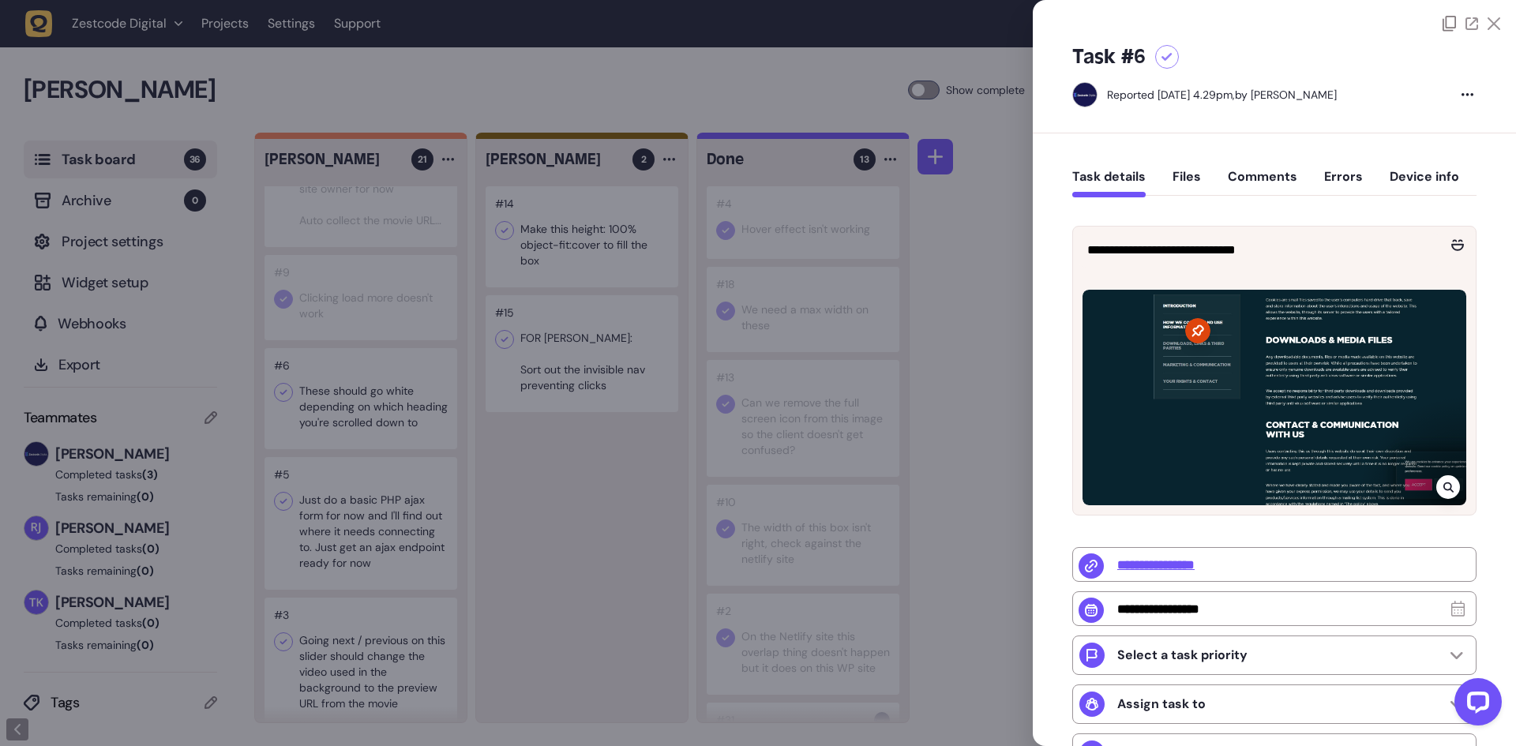
click at [350, 436] on div at bounding box center [758, 373] width 1516 height 746
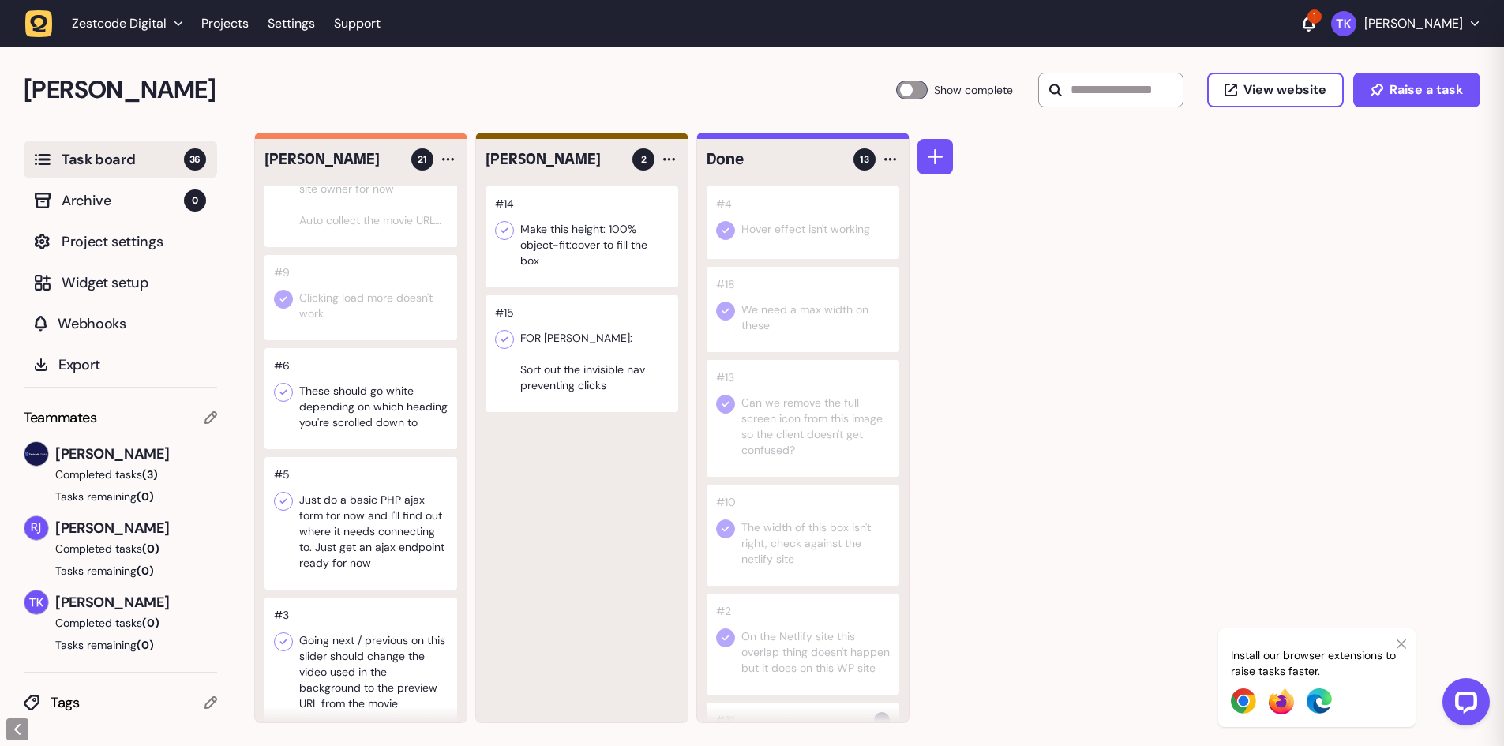
click at [350, 436] on div at bounding box center [360, 398] width 193 height 101
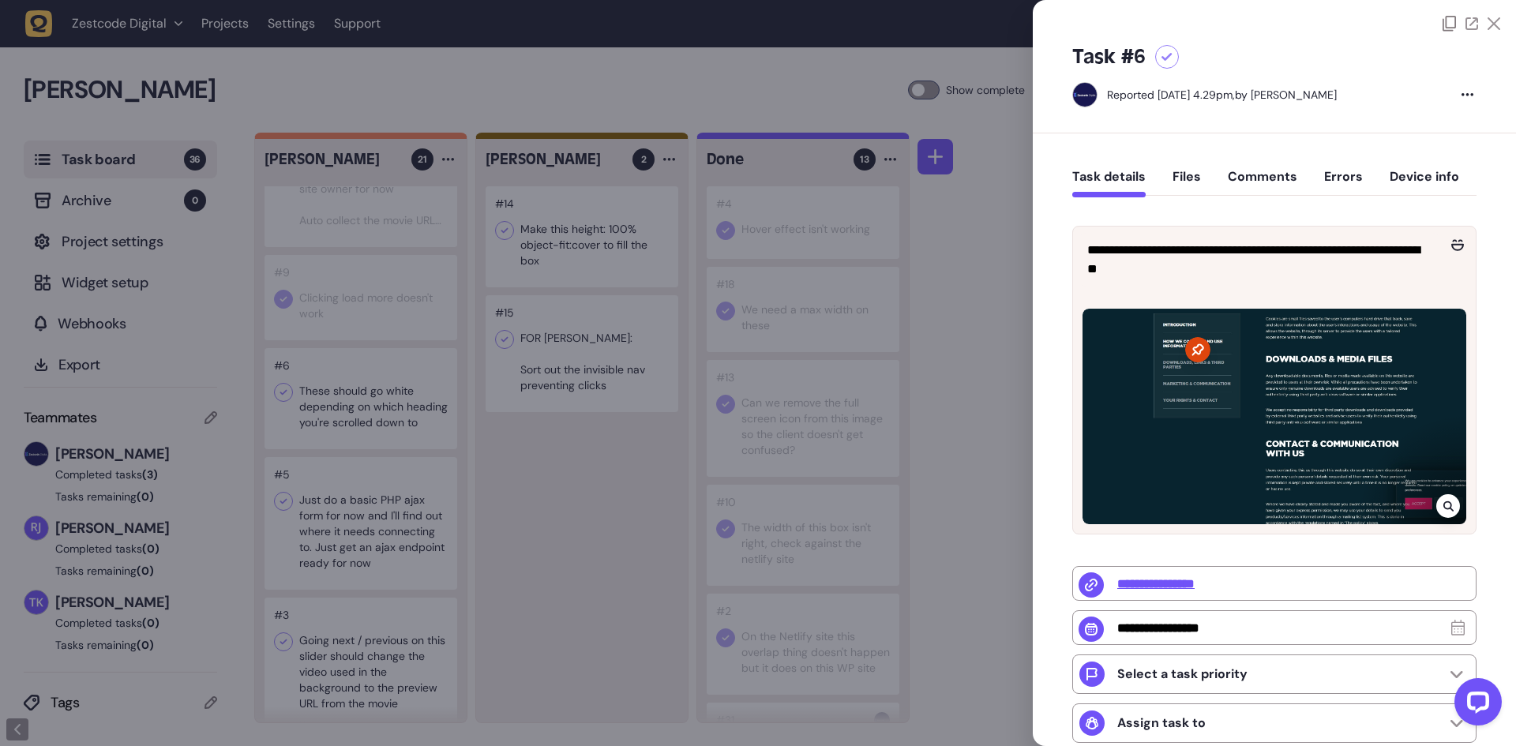
click at [350, 436] on div at bounding box center [758, 373] width 1516 height 746
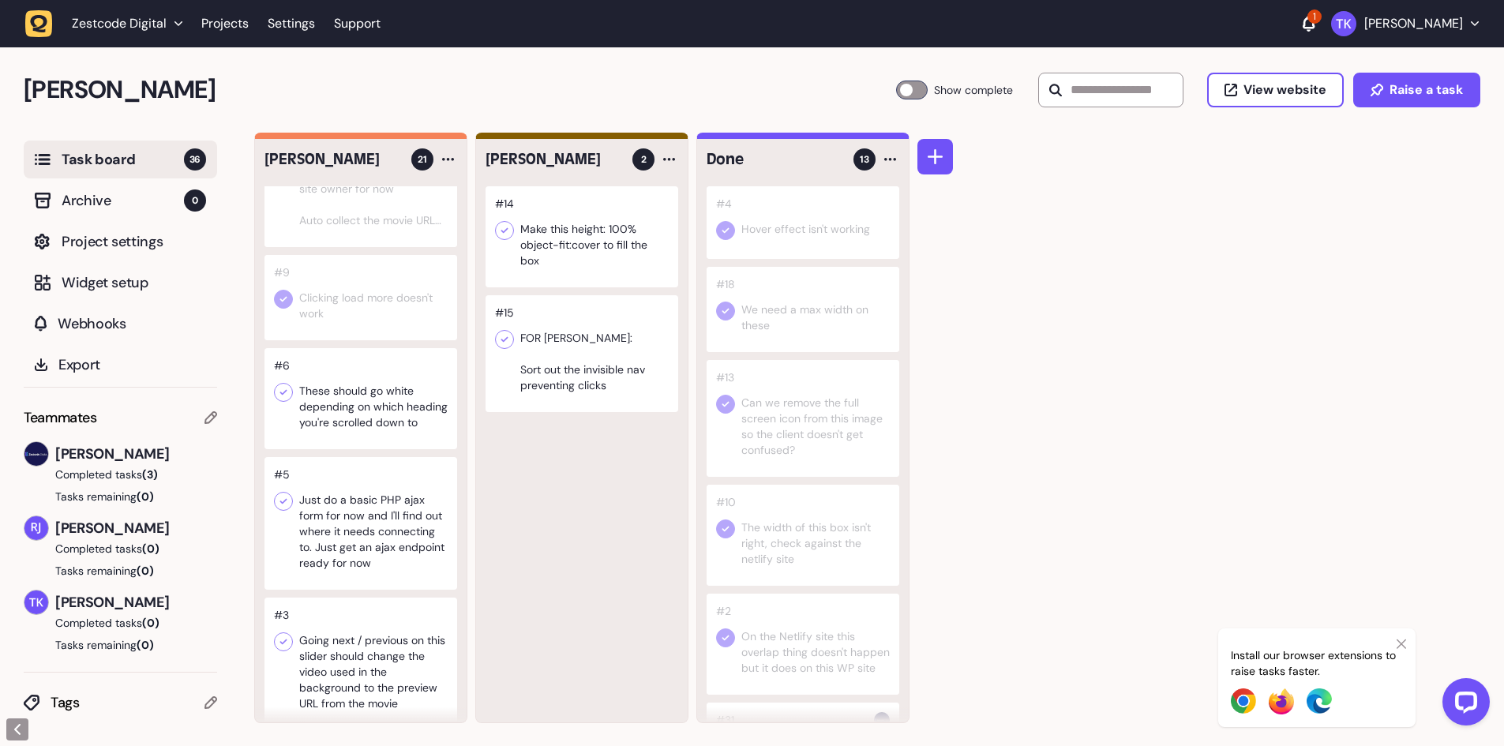
click at [281, 324] on div at bounding box center [360, 297] width 193 height 85
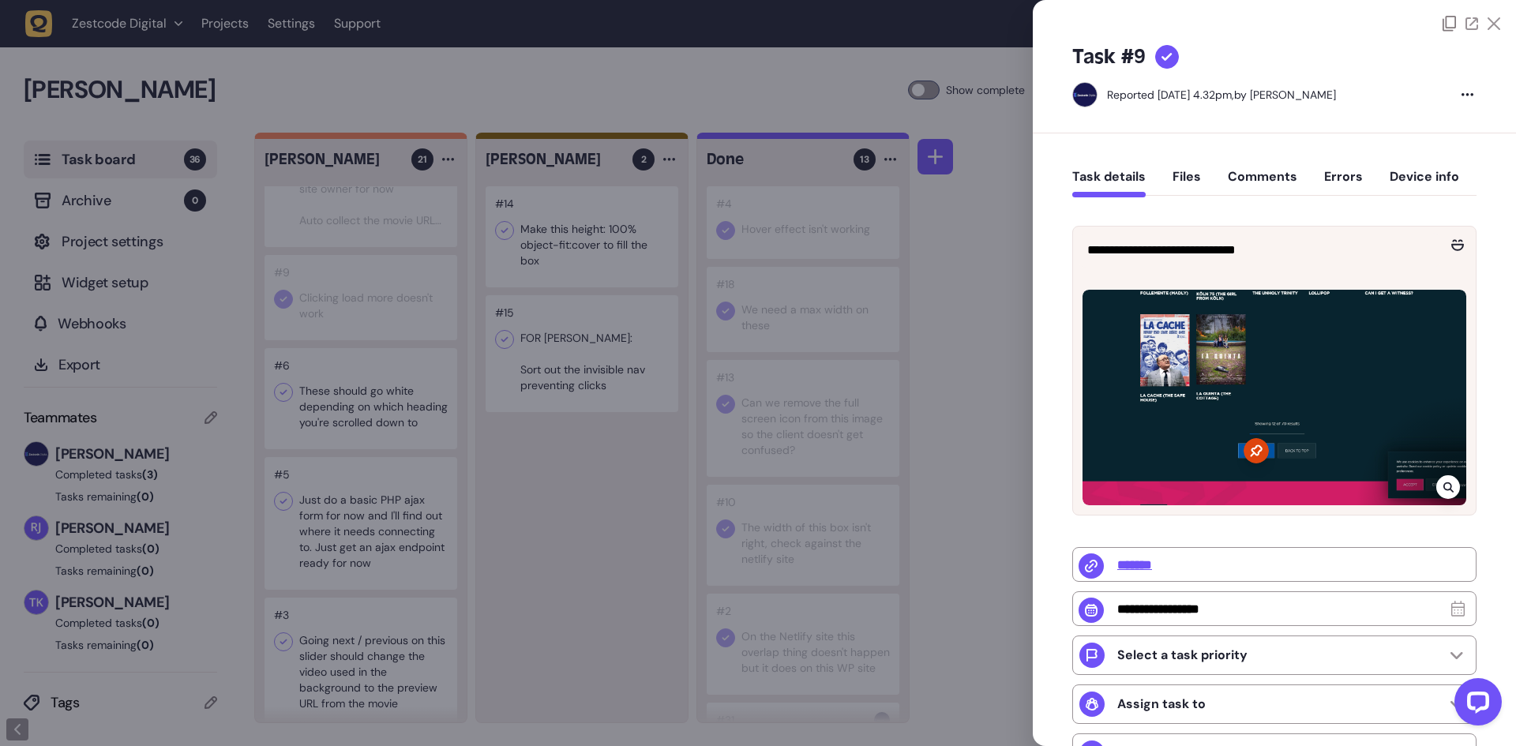
click at [287, 315] on div at bounding box center [758, 373] width 1516 height 746
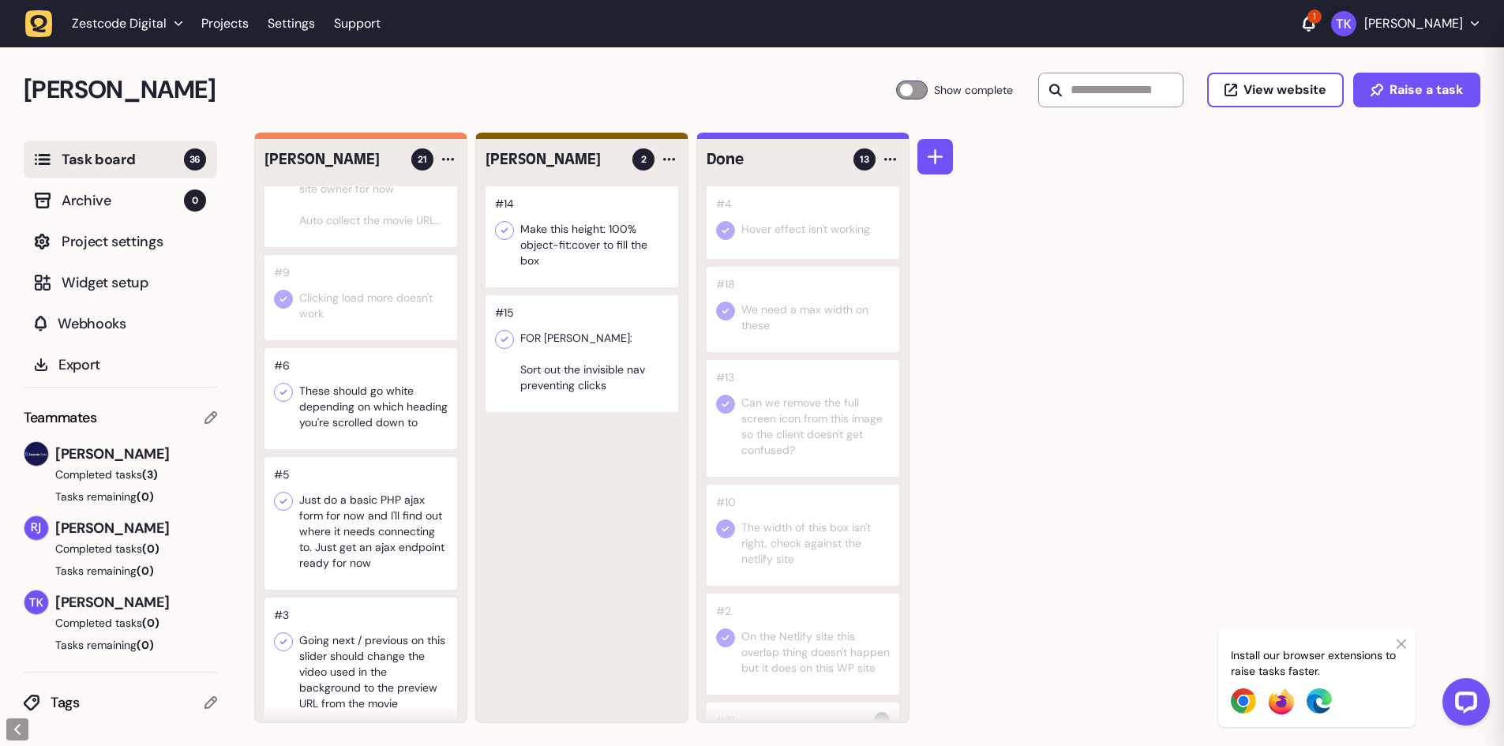
click at [287, 307] on icon at bounding box center [283, 299] width 16 height 16
click at [347, 415] on div at bounding box center [360, 398] width 193 height 101
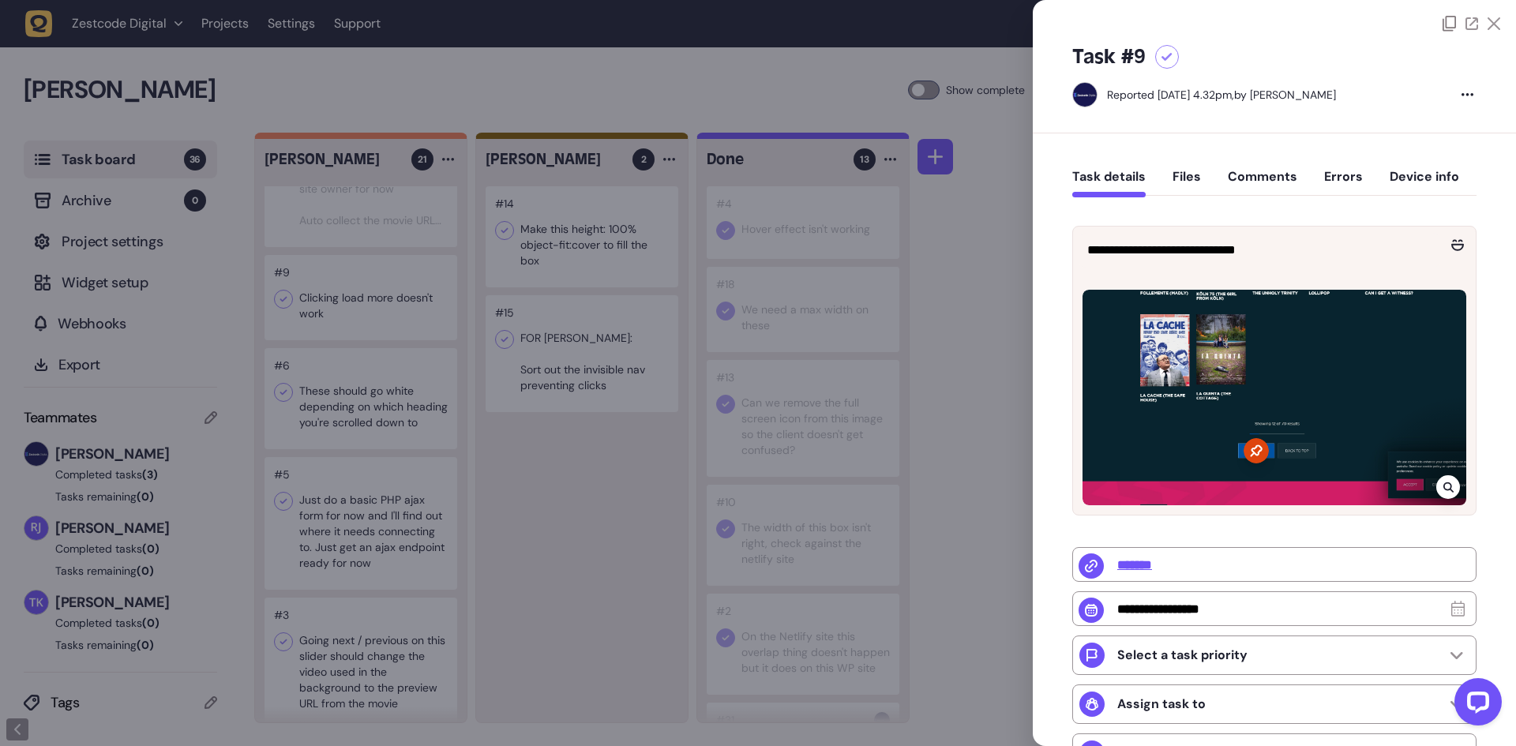
type input "**********"
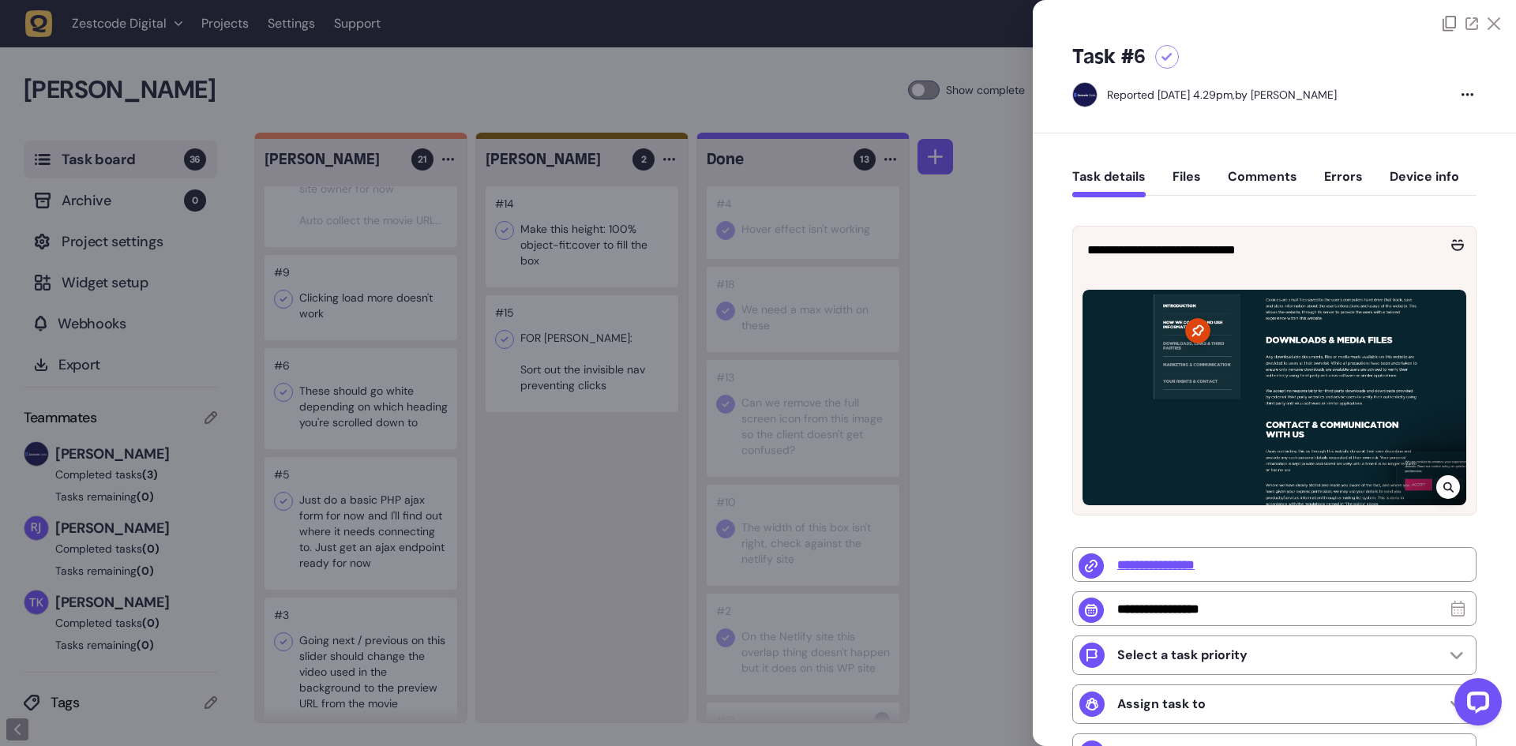
click at [318, 323] on div at bounding box center [758, 373] width 1516 height 746
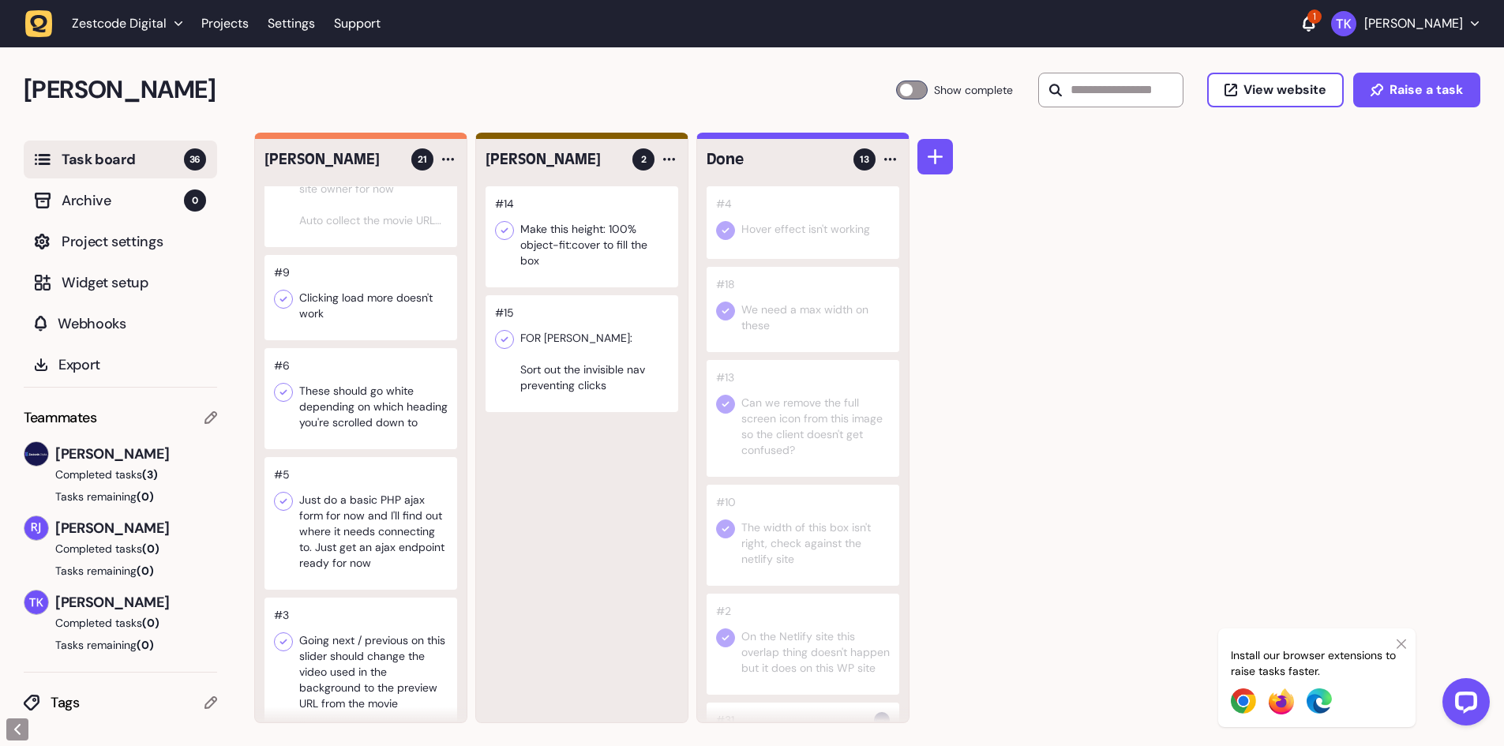
click at [284, 307] on icon at bounding box center [283, 299] width 16 height 16
click at [345, 423] on div at bounding box center [360, 398] width 193 height 101
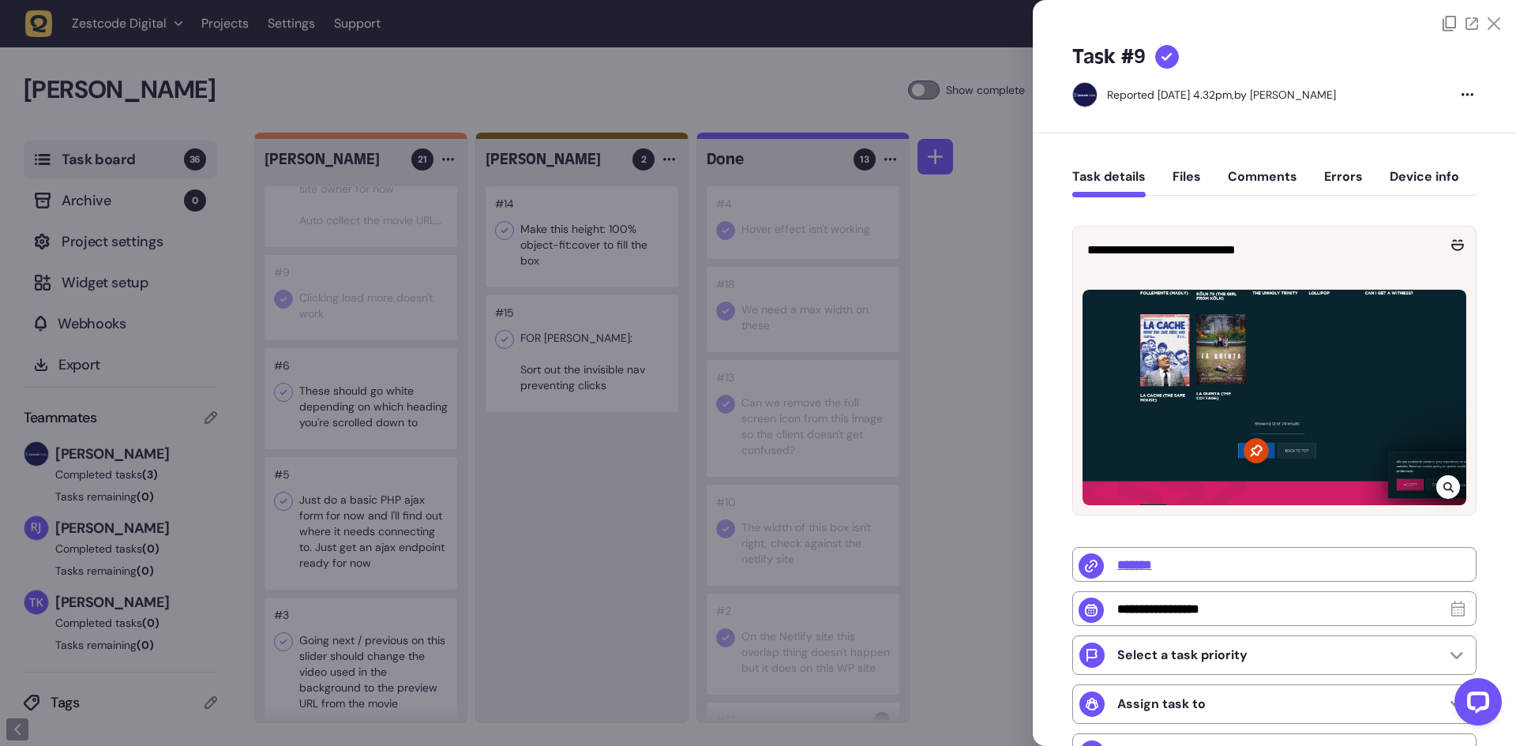
type input "**********"
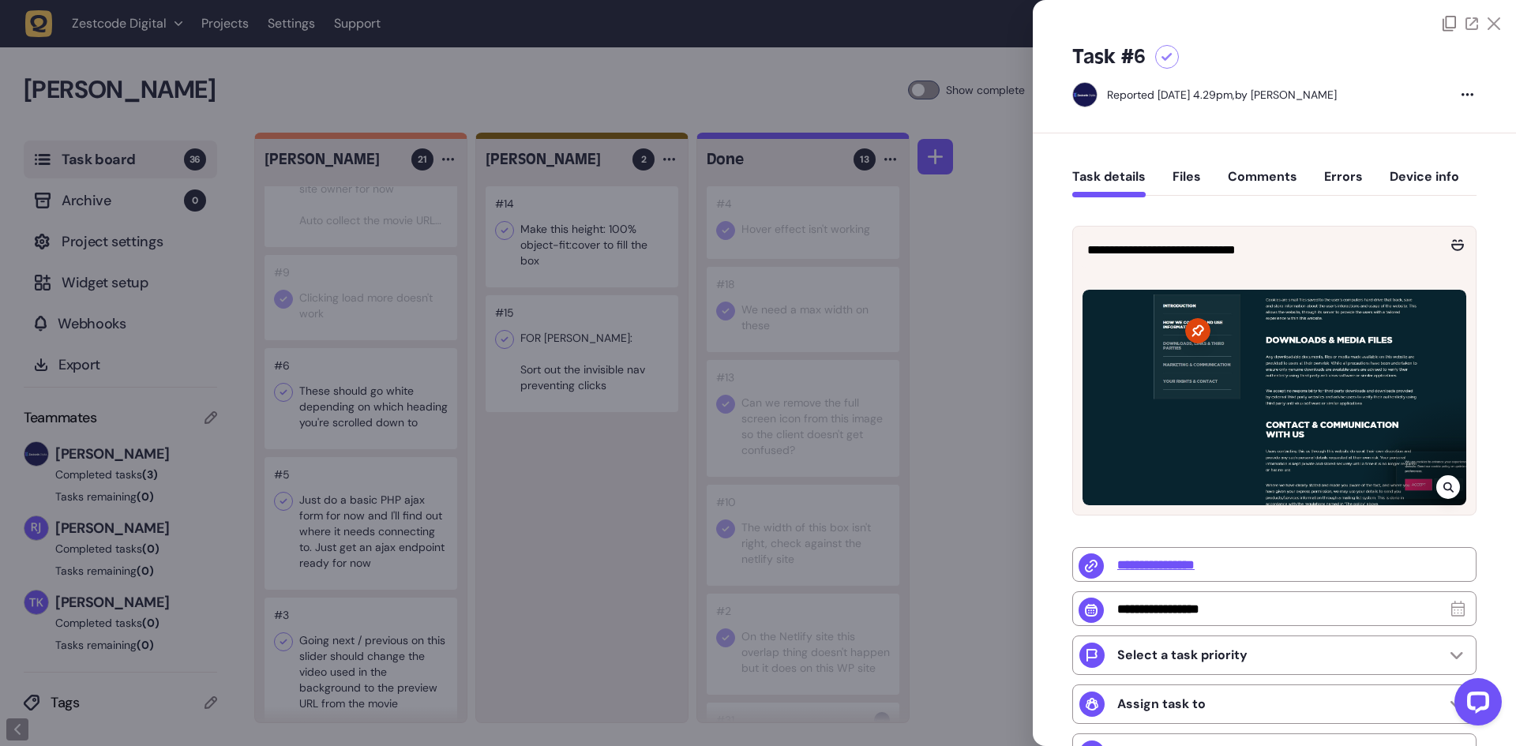
click at [345, 423] on div at bounding box center [758, 373] width 1516 height 746
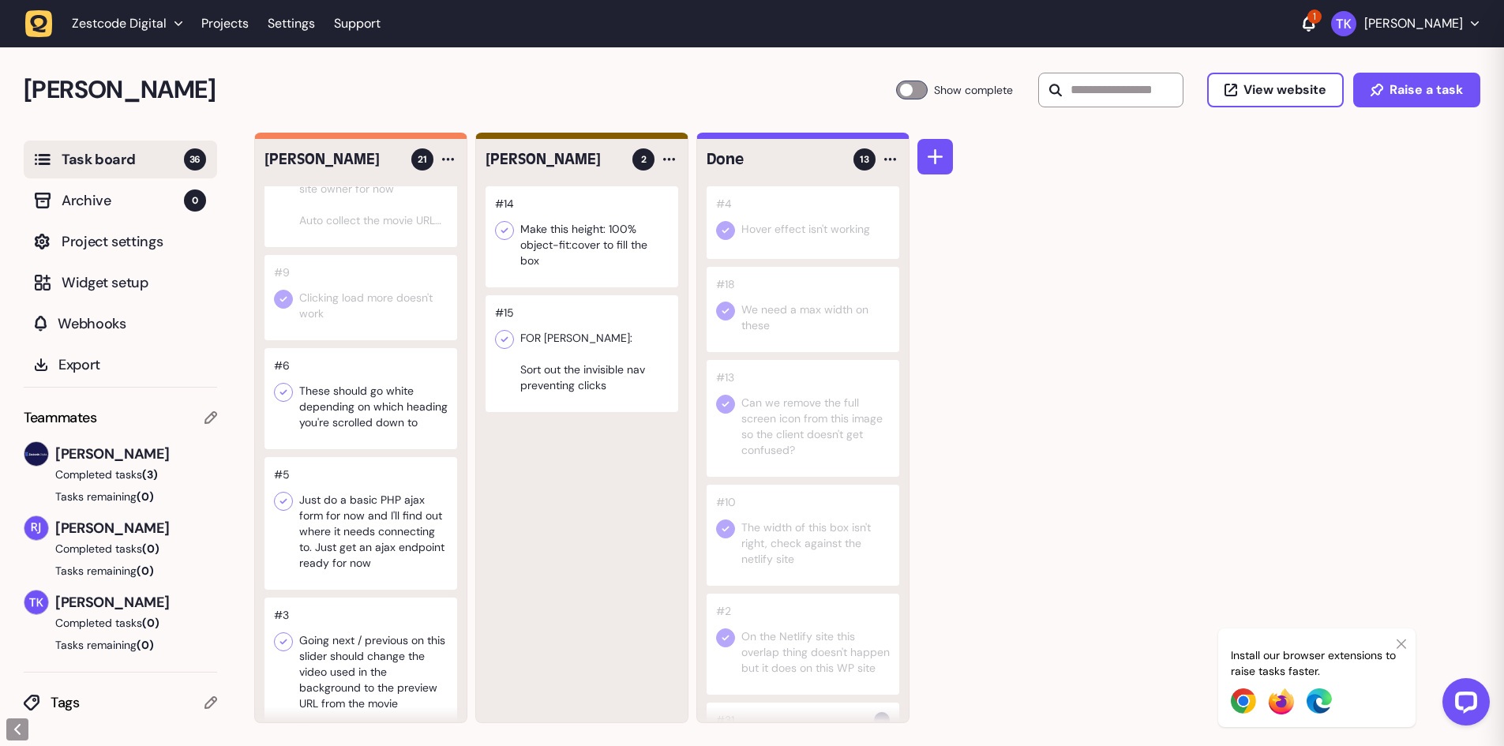
click at [345, 423] on div at bounding box center [360, 398] width 193 height 101
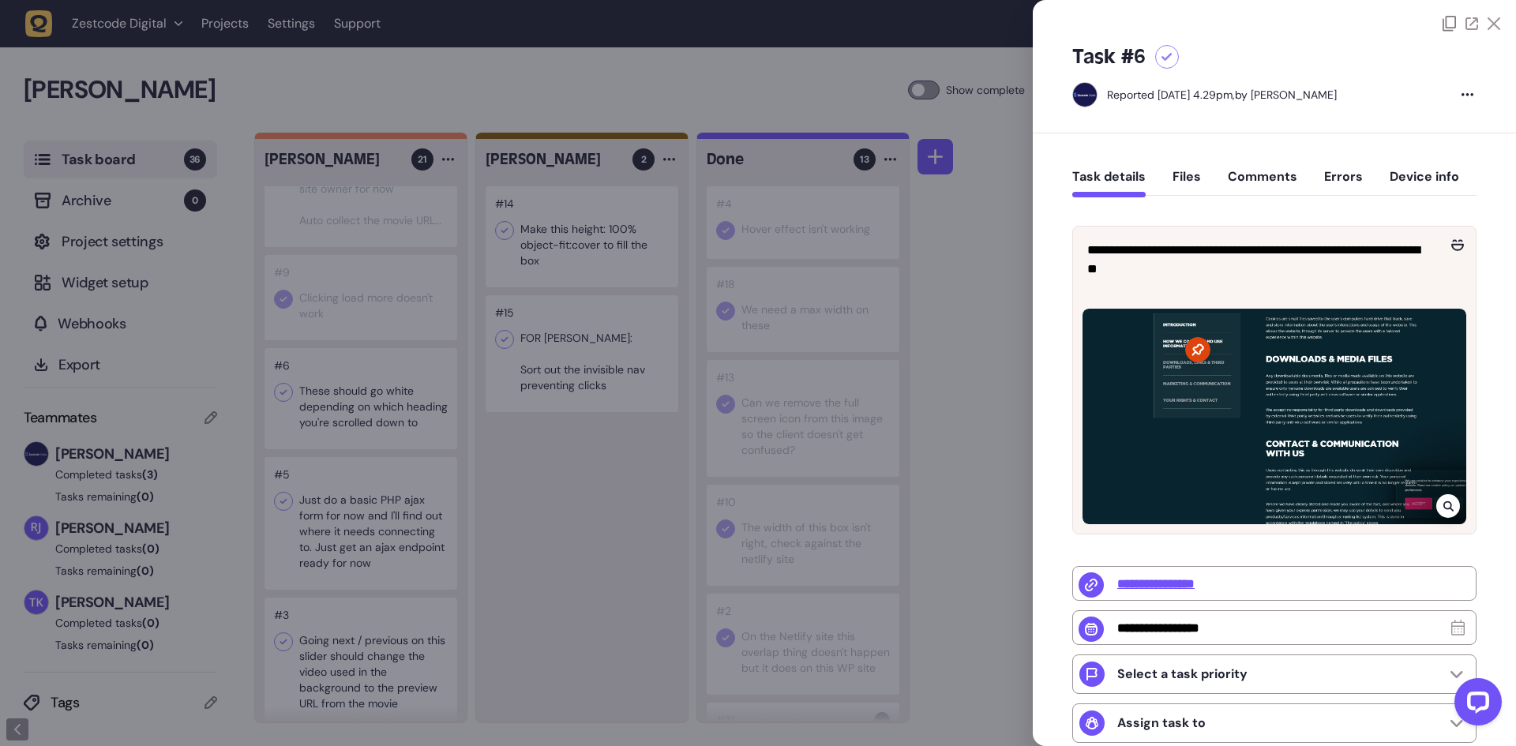
click at [360, 444] on div at bounding box center [758, 373] width 1516 height 746
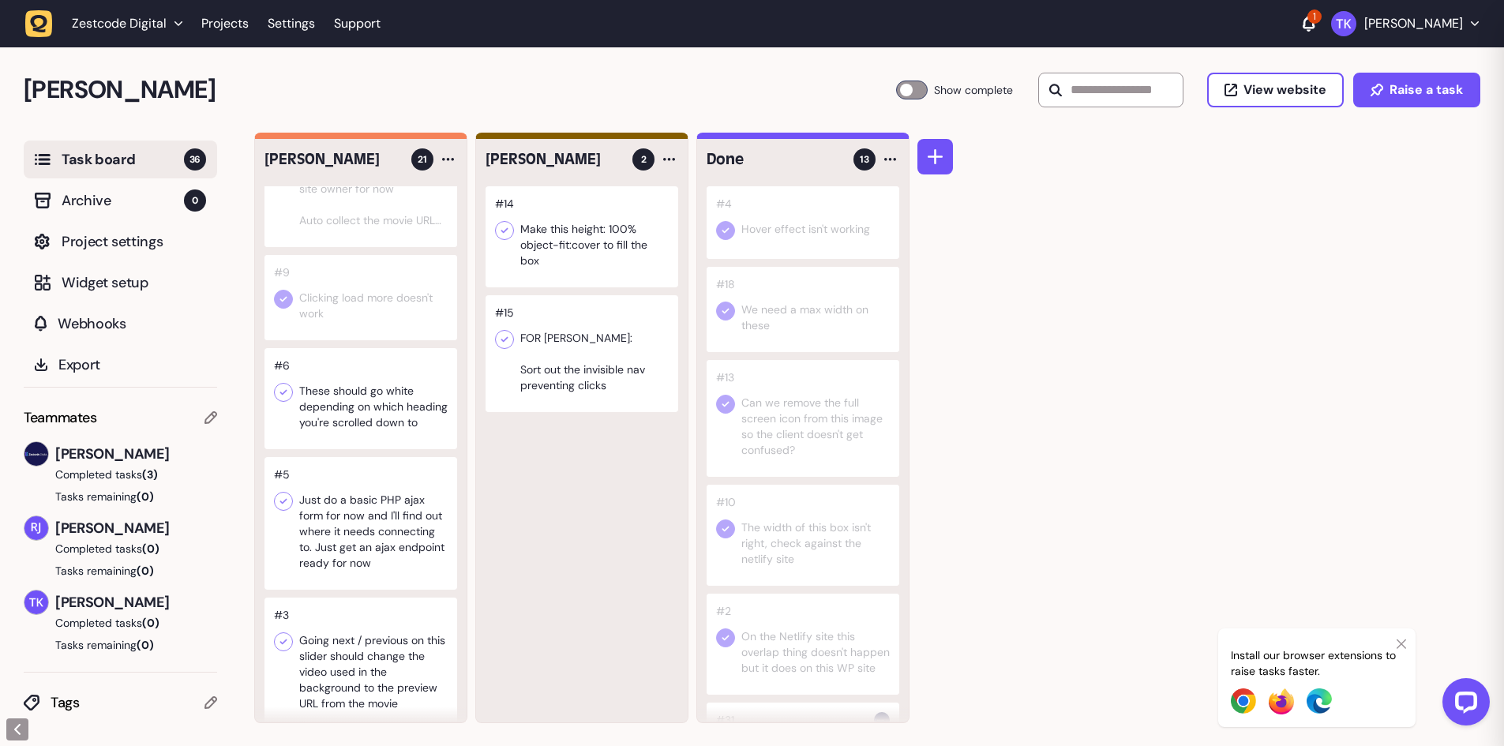
click at [362, 435] on div at bounding box center [360, 398] width 193 height 101
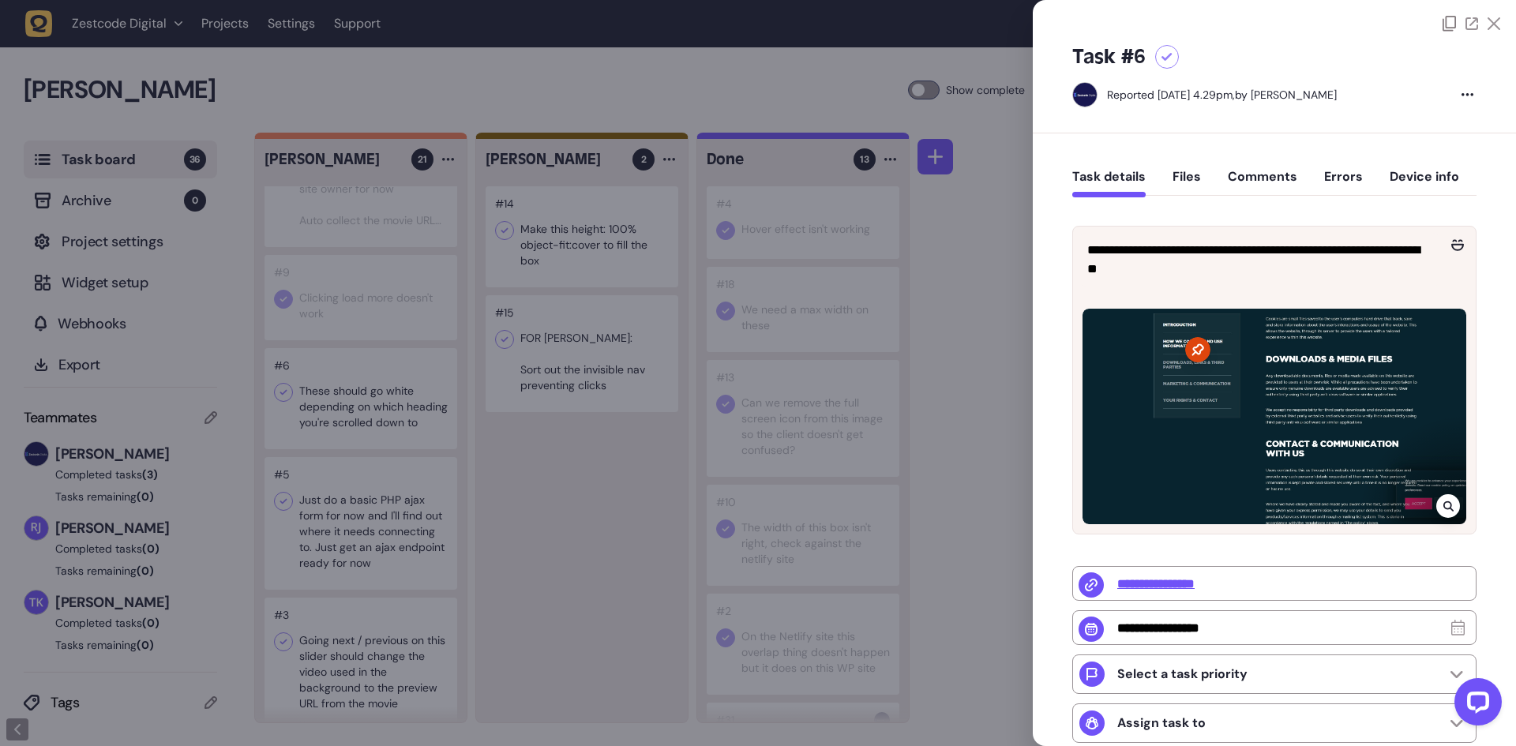
click at [571, 534] on div at bounding box center [758, 373] width 1516 height 746
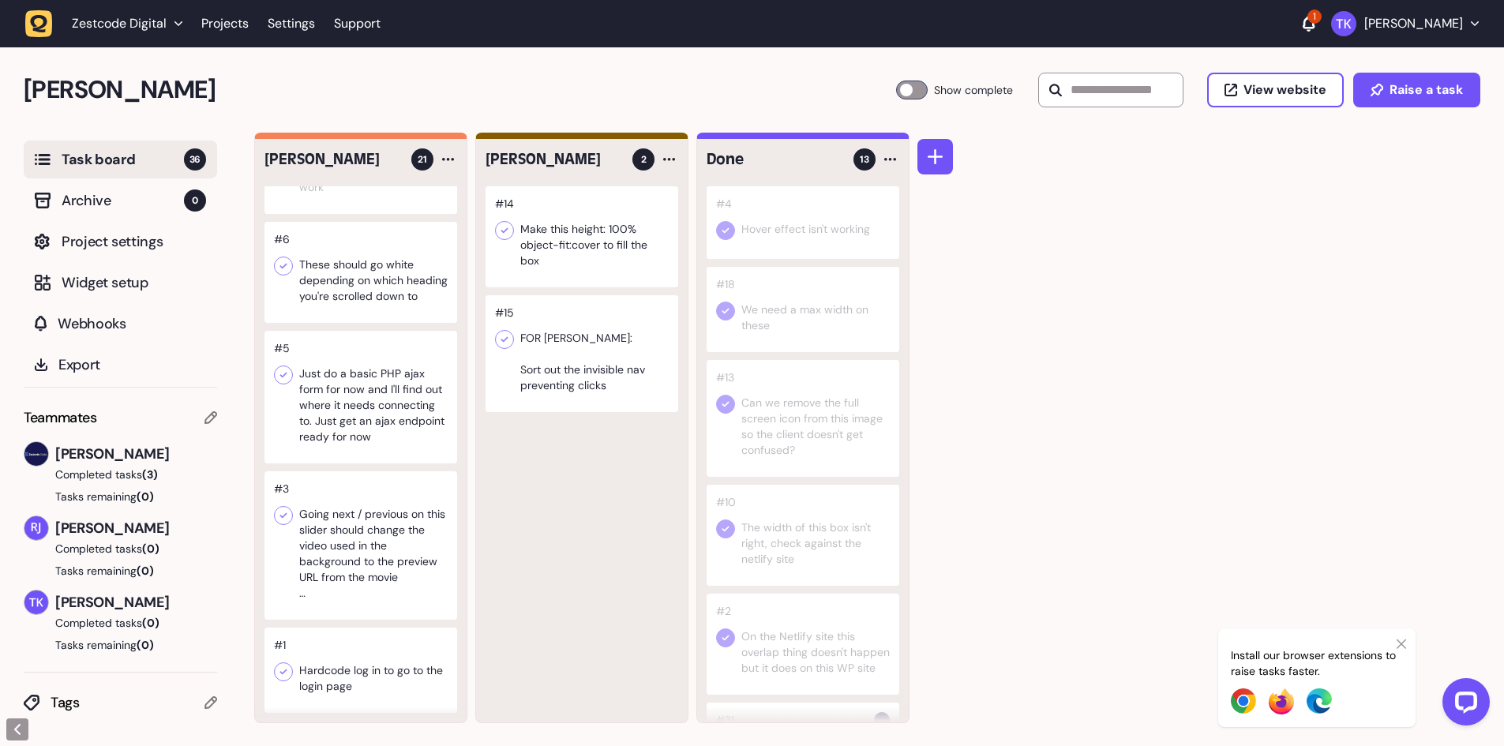
scroll to position [1719, 0]
click at [368, 410] on div at bounding box center [360, 397] width 193 height 133
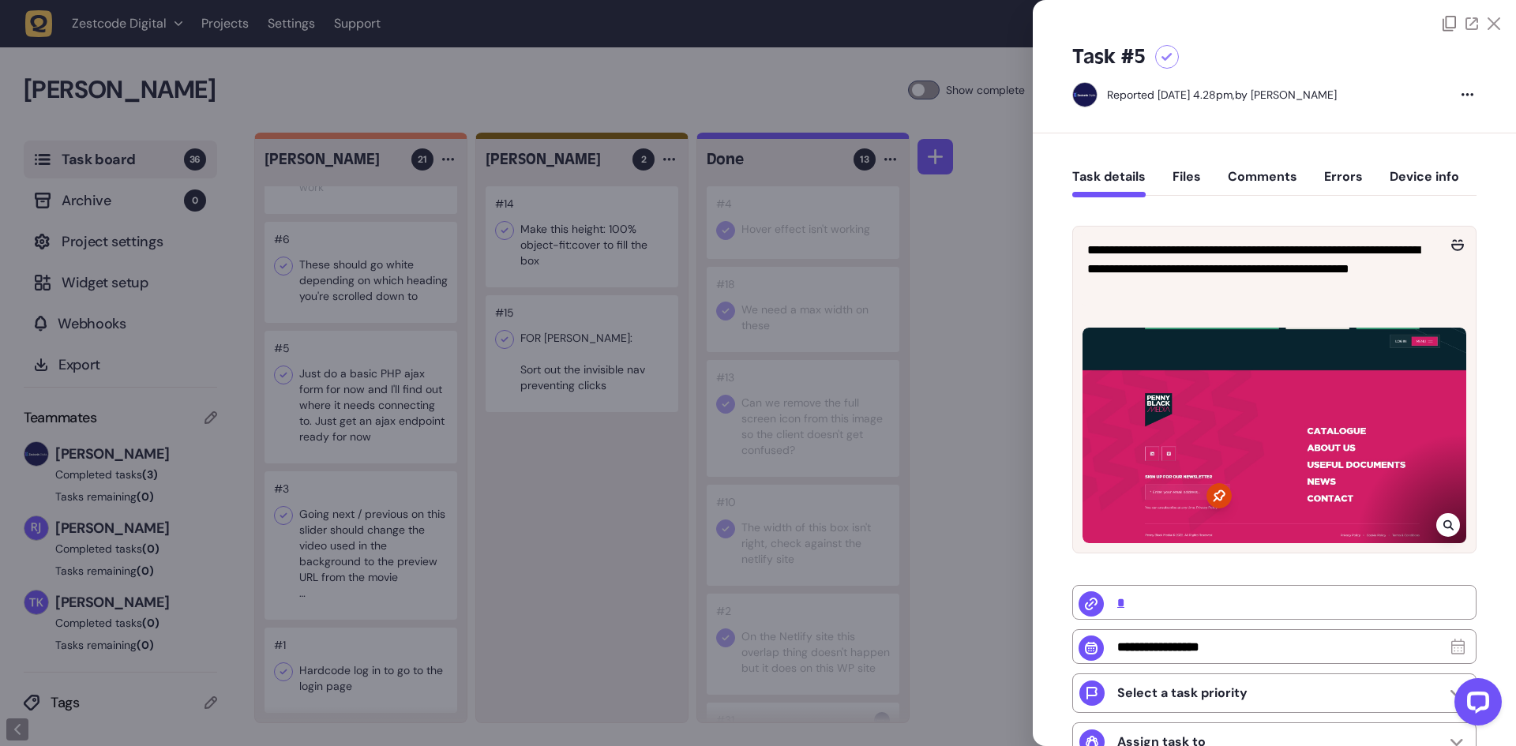
click at [368, 410] on div at bounding box center [758, 373] width 1516 height 746
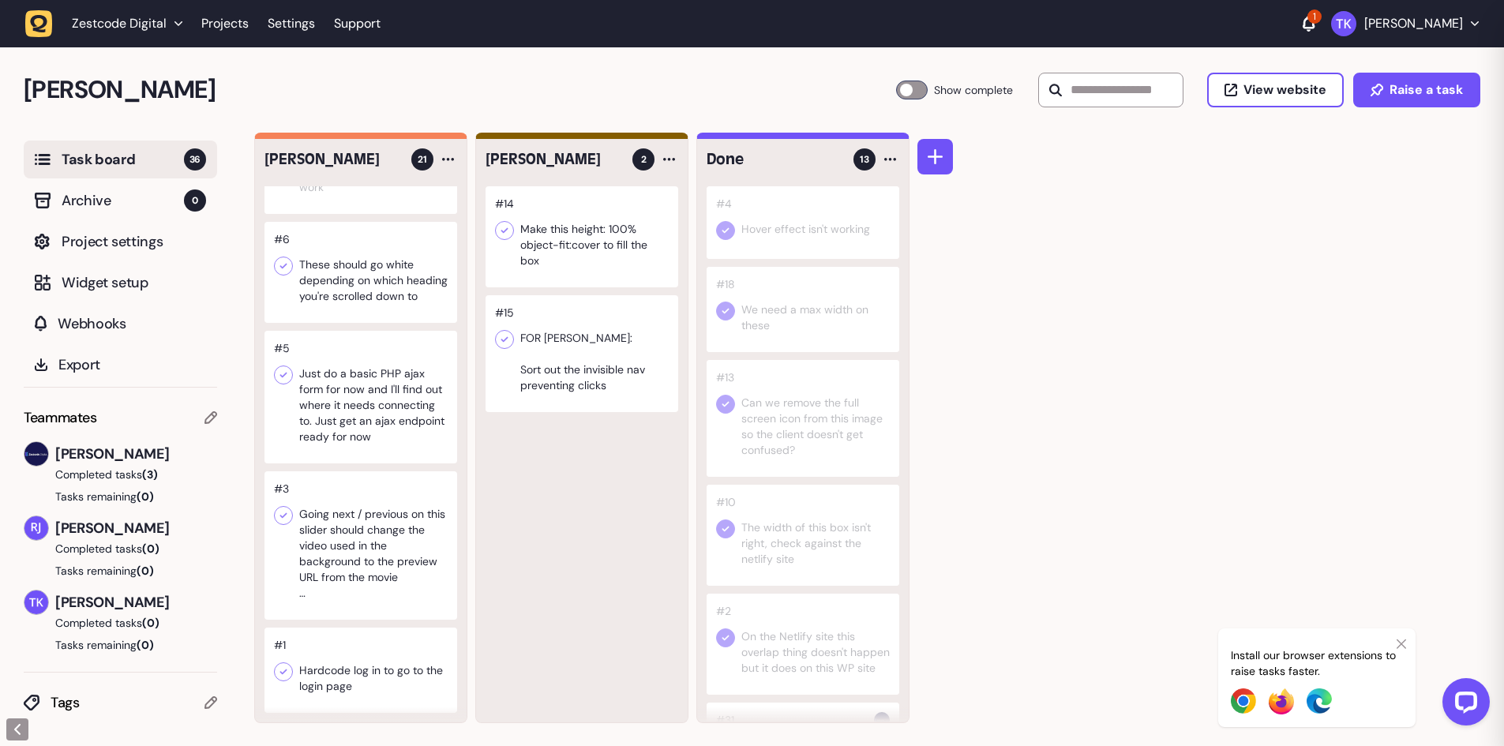
click at [368, 410] on div at bounding box center [360, 397] width 193 height 133
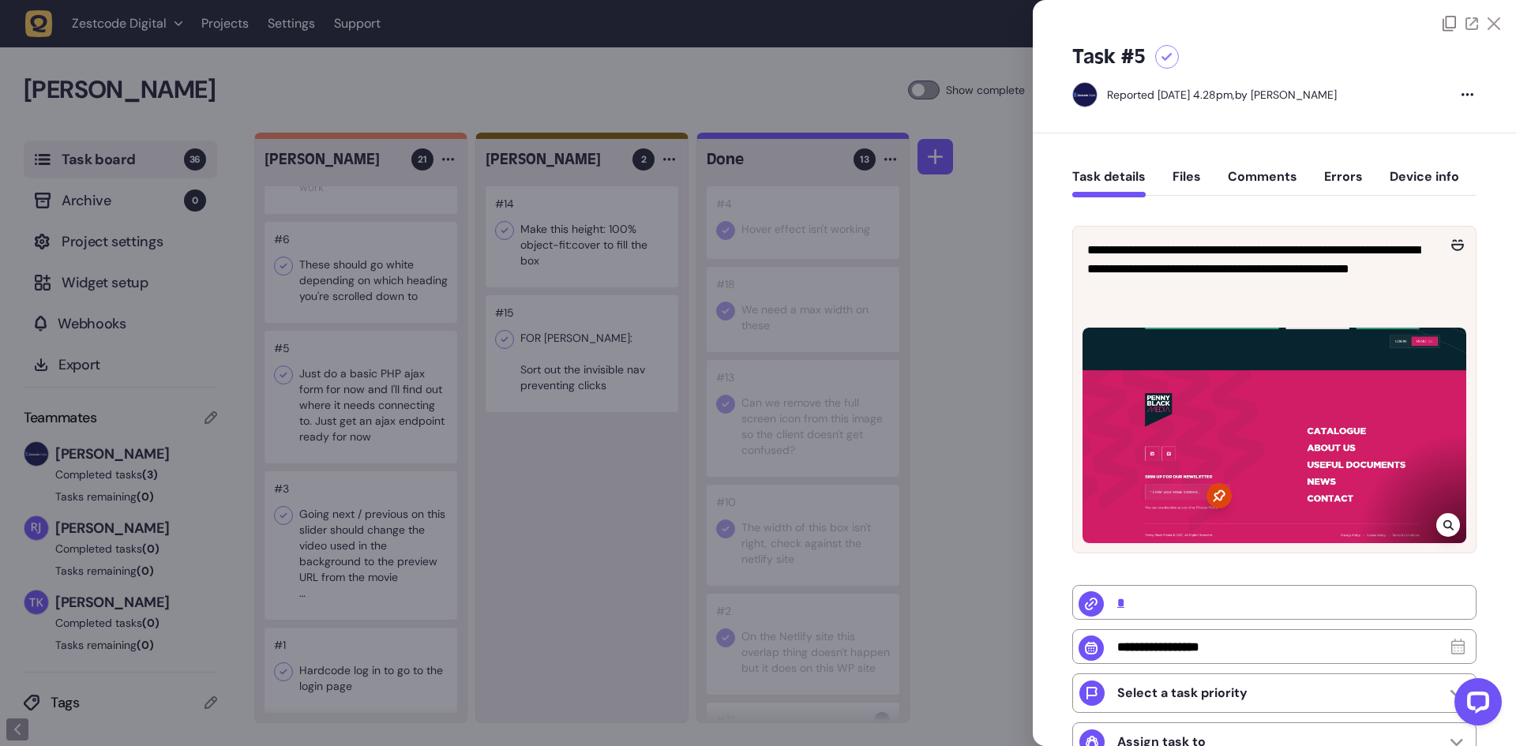
click at [387, 357] on div at bounding box center [758, 373] width 1516 height 746
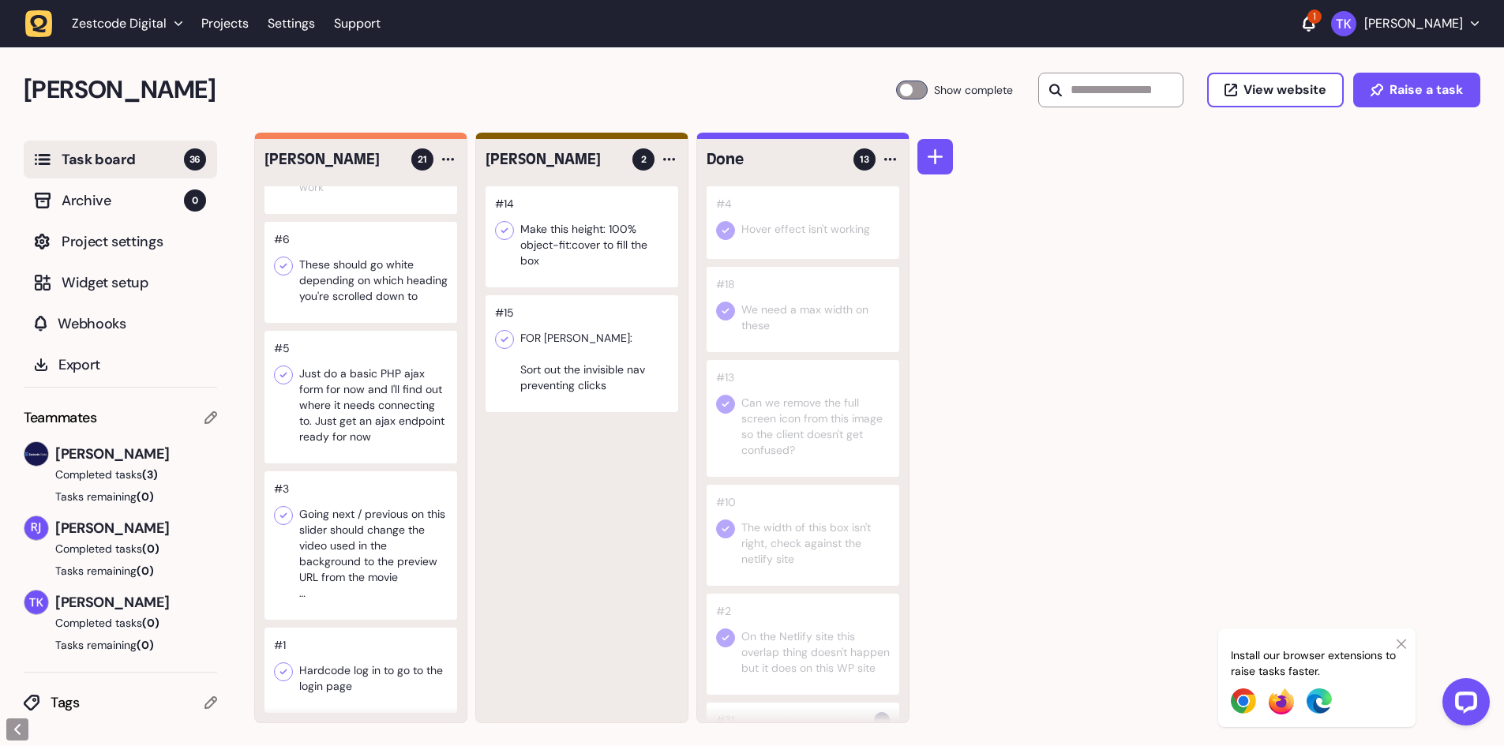
scroll to position [1, 0]
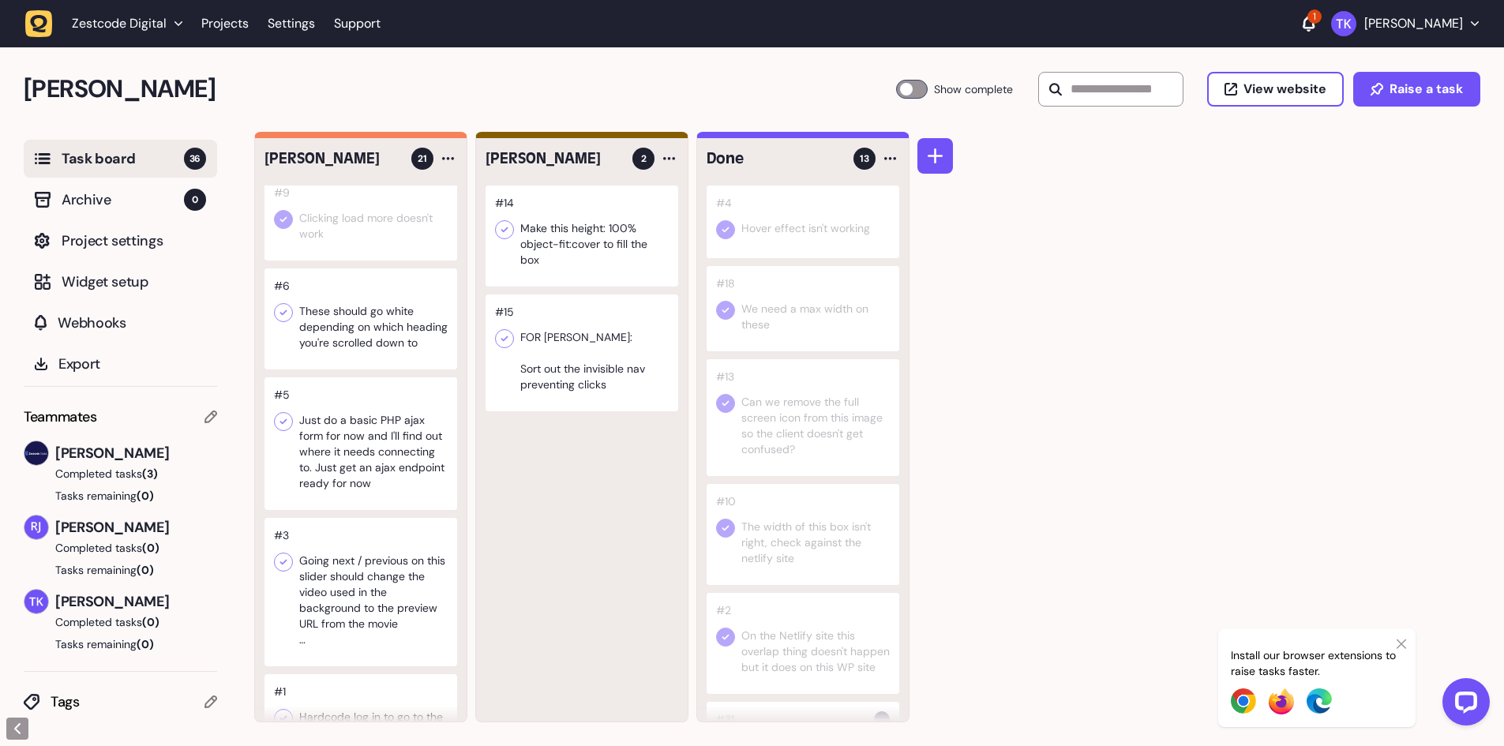
click at [282, 316] on icon at bounding box center [283, 313] width 7 height 6
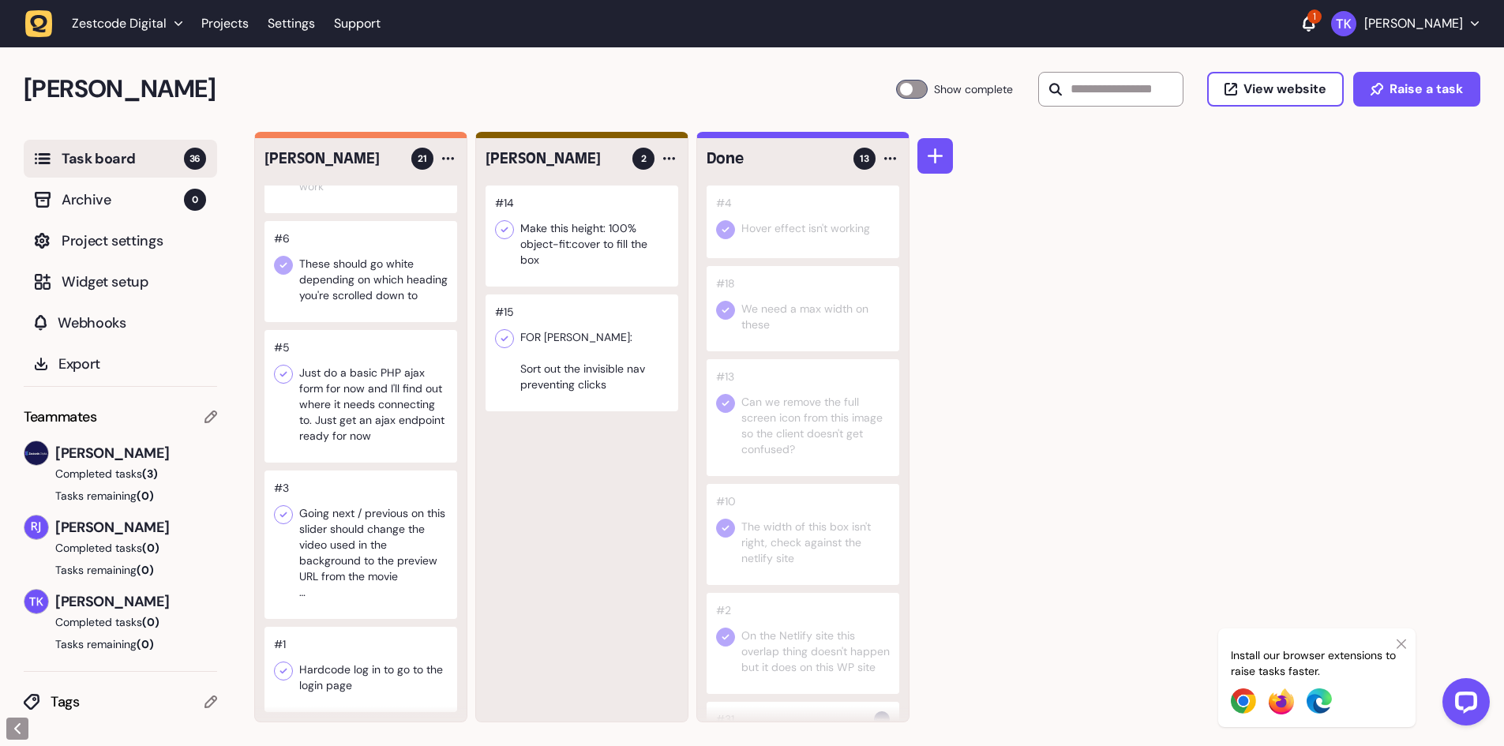
scroll to position [1719, 0]
click at [337, 412] on div at bounding box center [360, 396] width 193 height 133
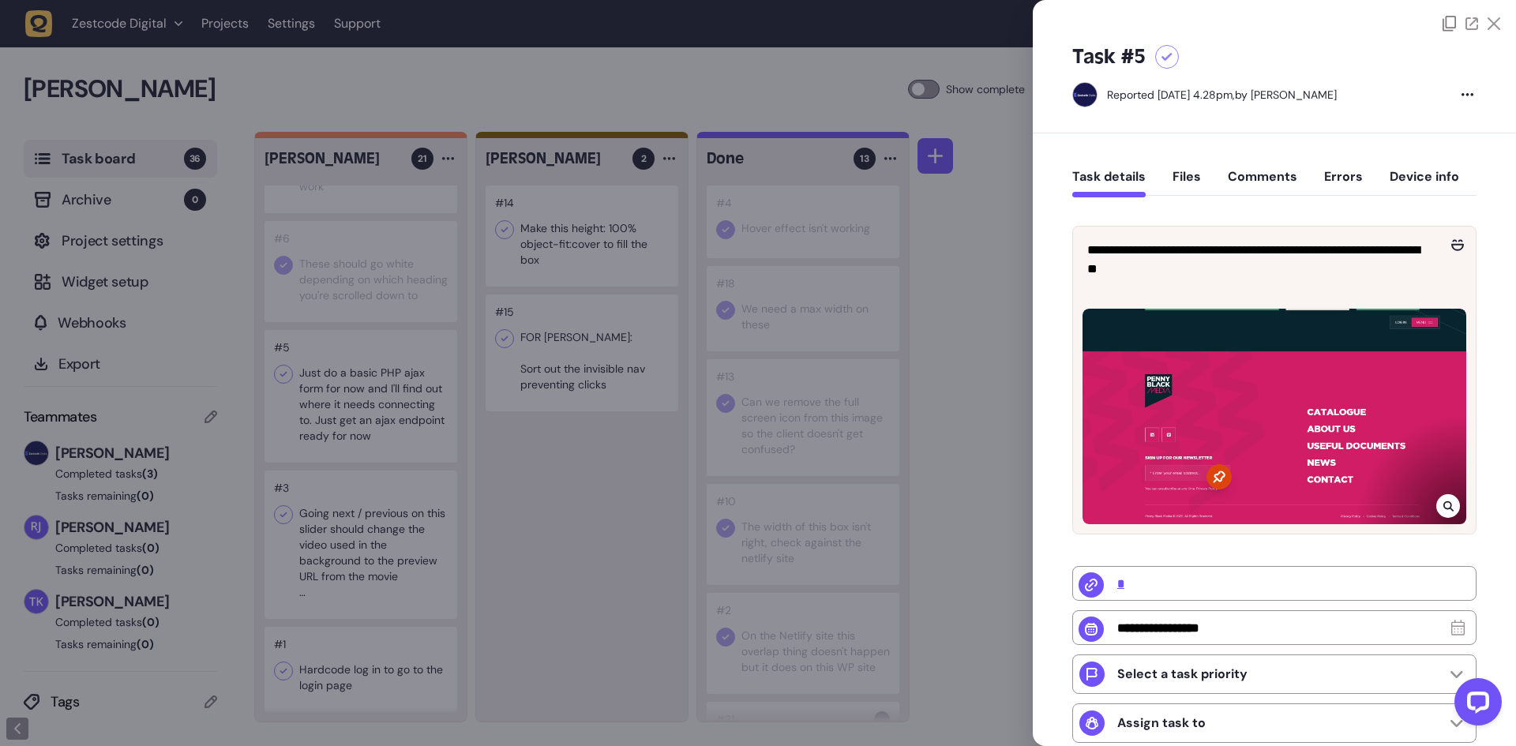
click at [341, 421] on div at bounding box center [758, 373] width 1516 height 746
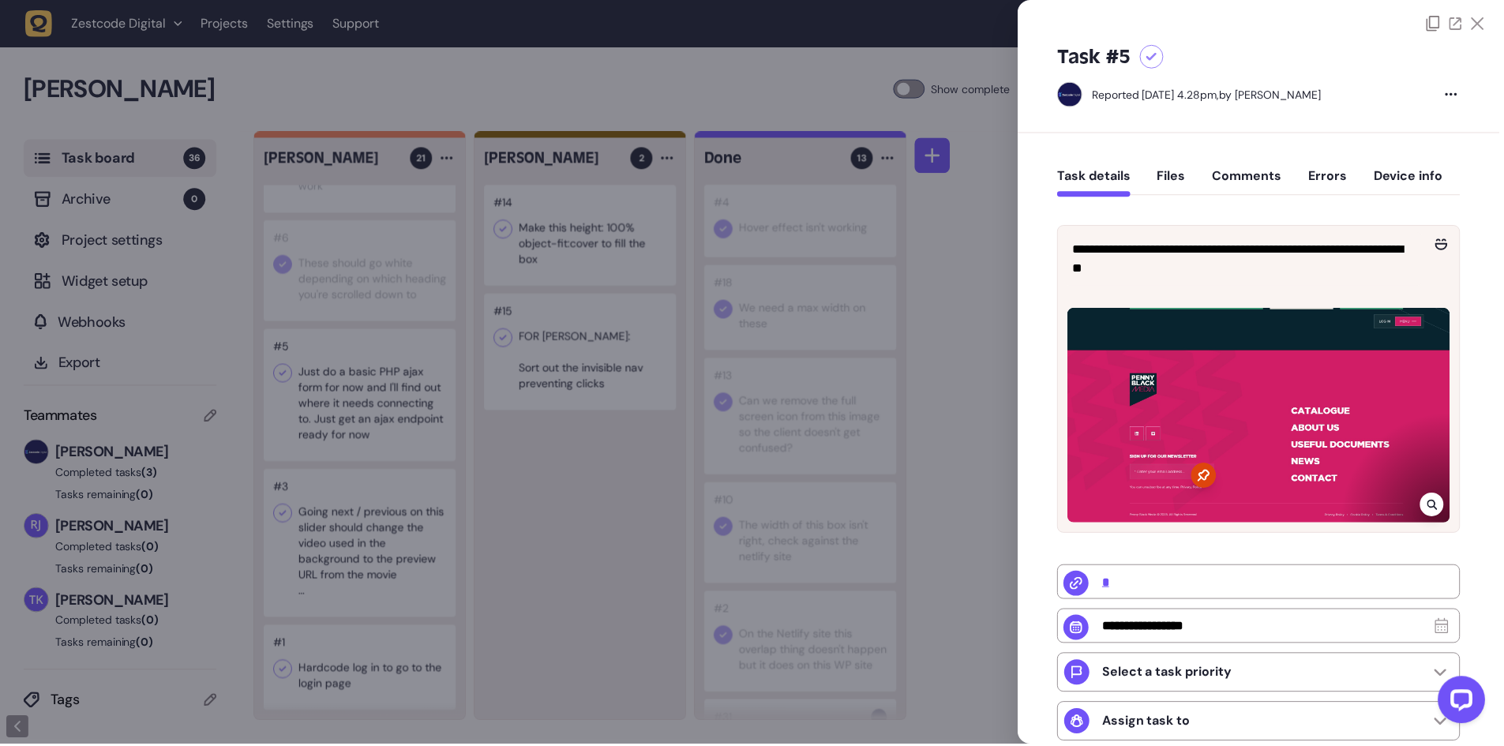
click at [341, 421] on div at bounding box center [360, 396] width 193 height 133
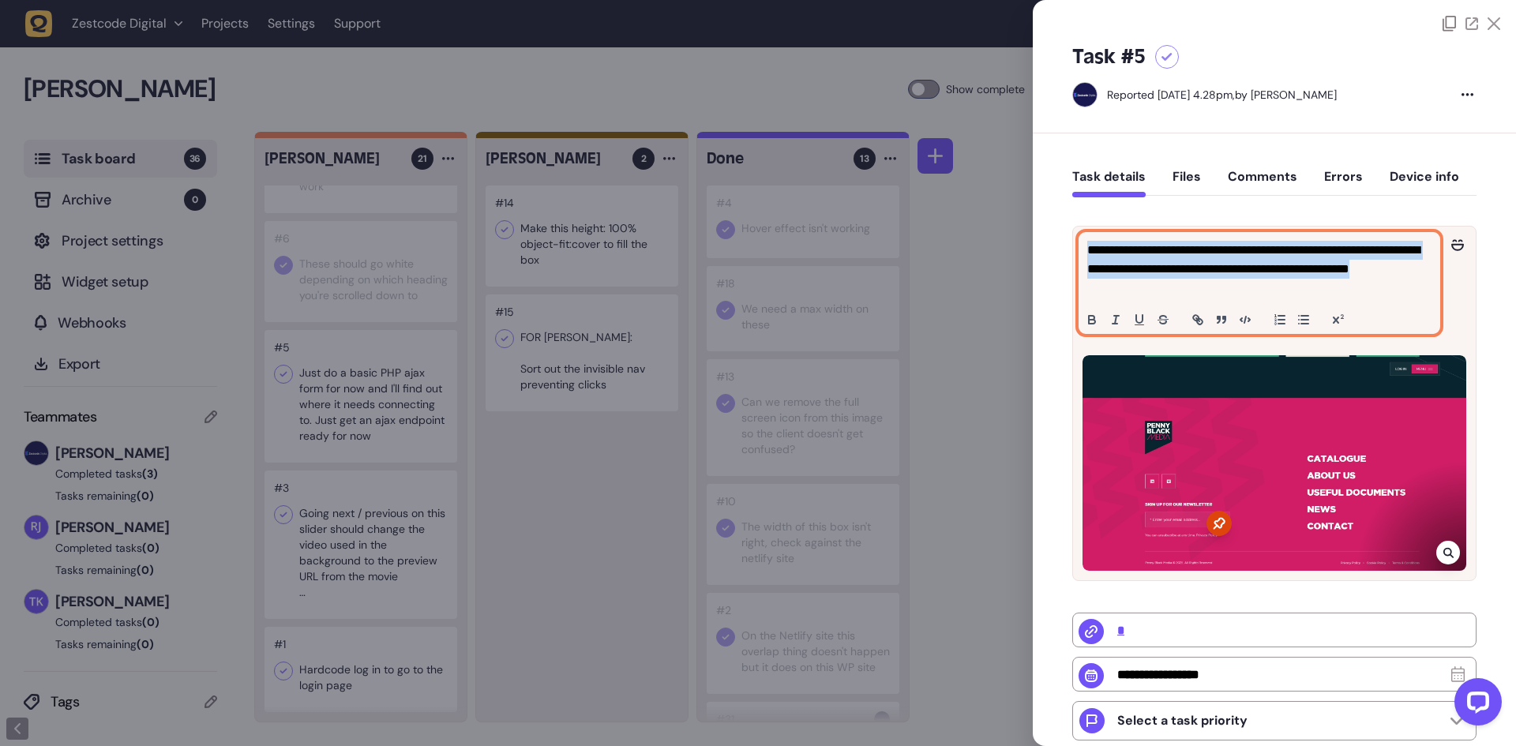
drag, startPoint x: 1238, startPoint y: 289, endPoint x: 1068, endPoint y: 251, distance: 173.9
click at [1068, 251] on div "**********" at bounding box center [1274, 579] width 483 height 893
copy p "**********"
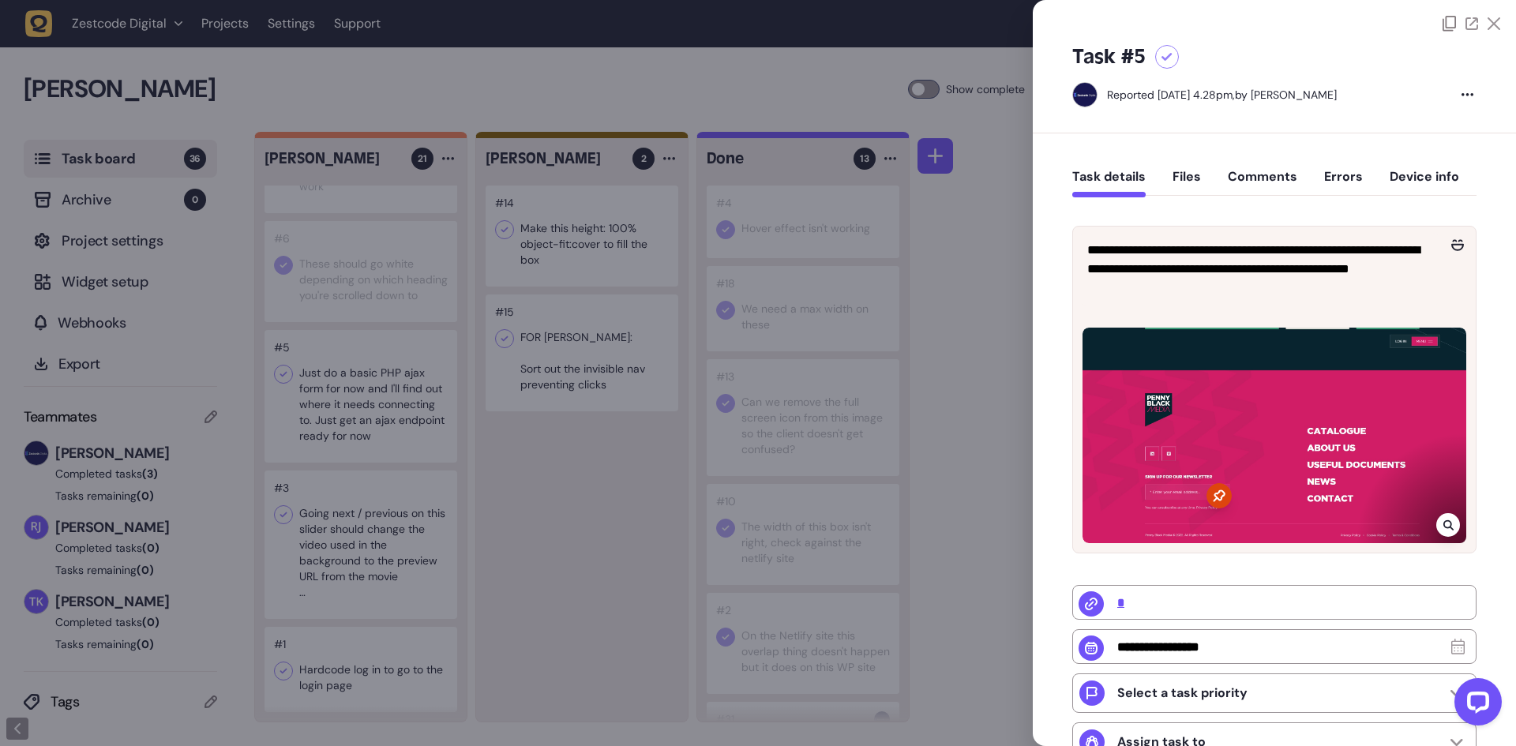
click at [568, 507] on div at bounding box center [758, 373] width 1516 height 746
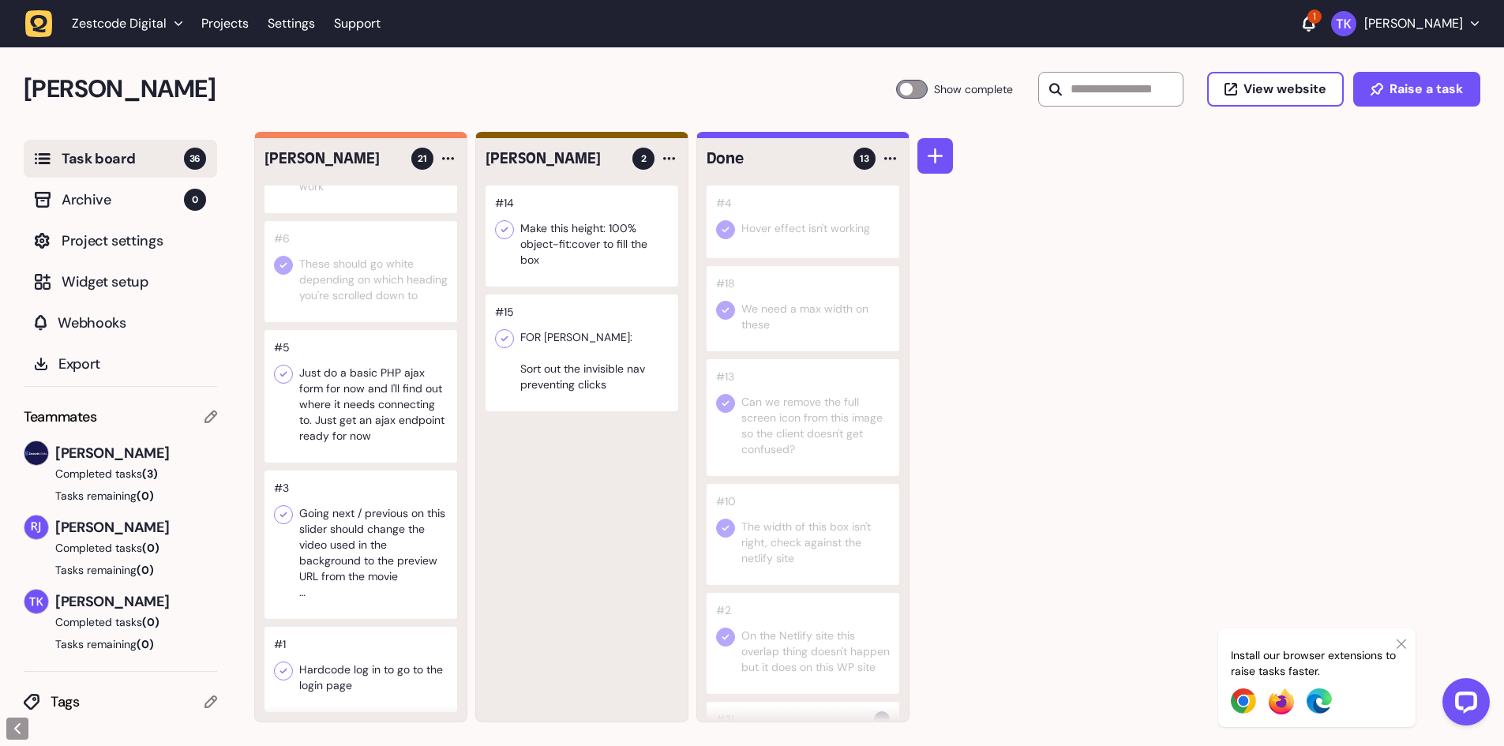
click at [375, 527] on div at bounding box center [360, 544] width 193 height 148
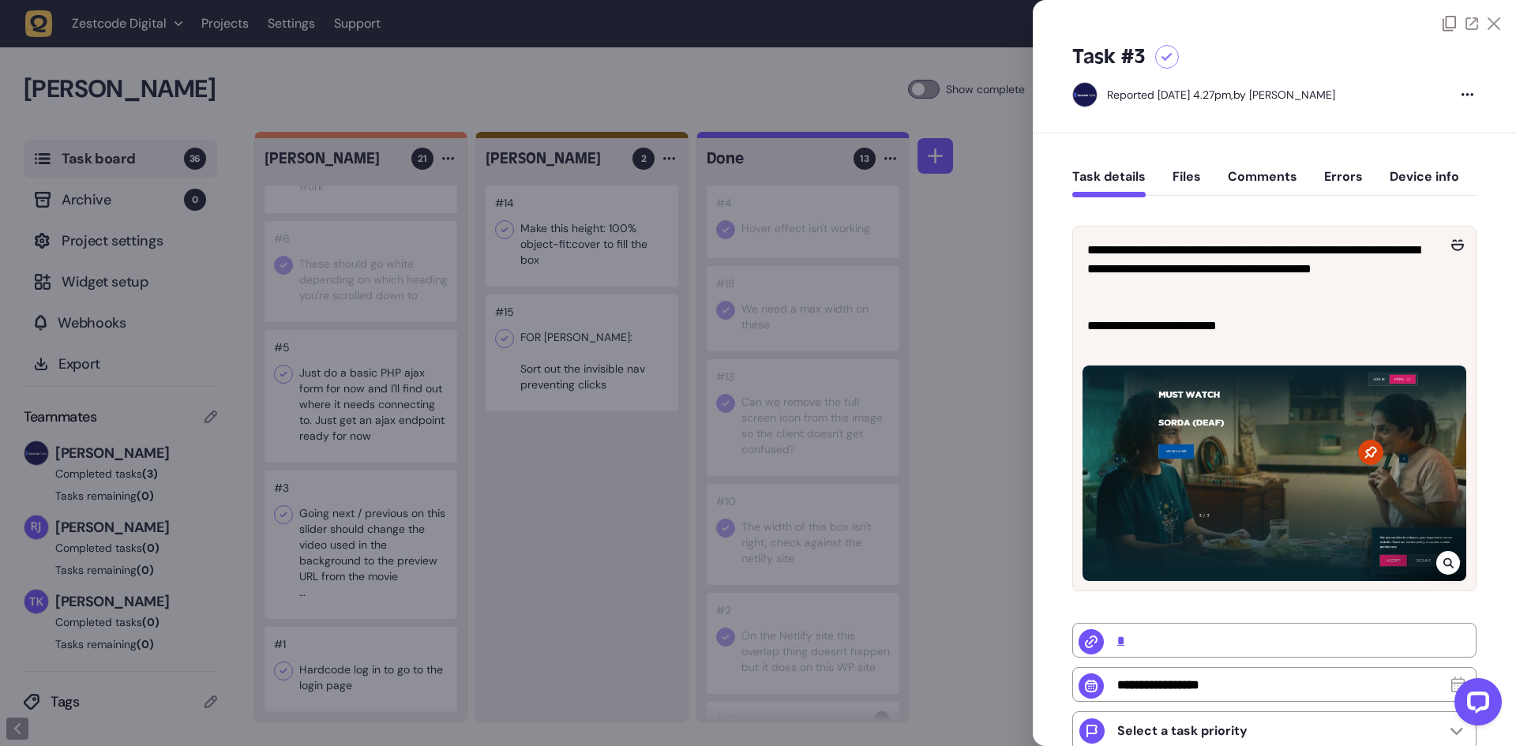
click at [370, 544] on div at bounding box center [758, 373] width 1516 height 746
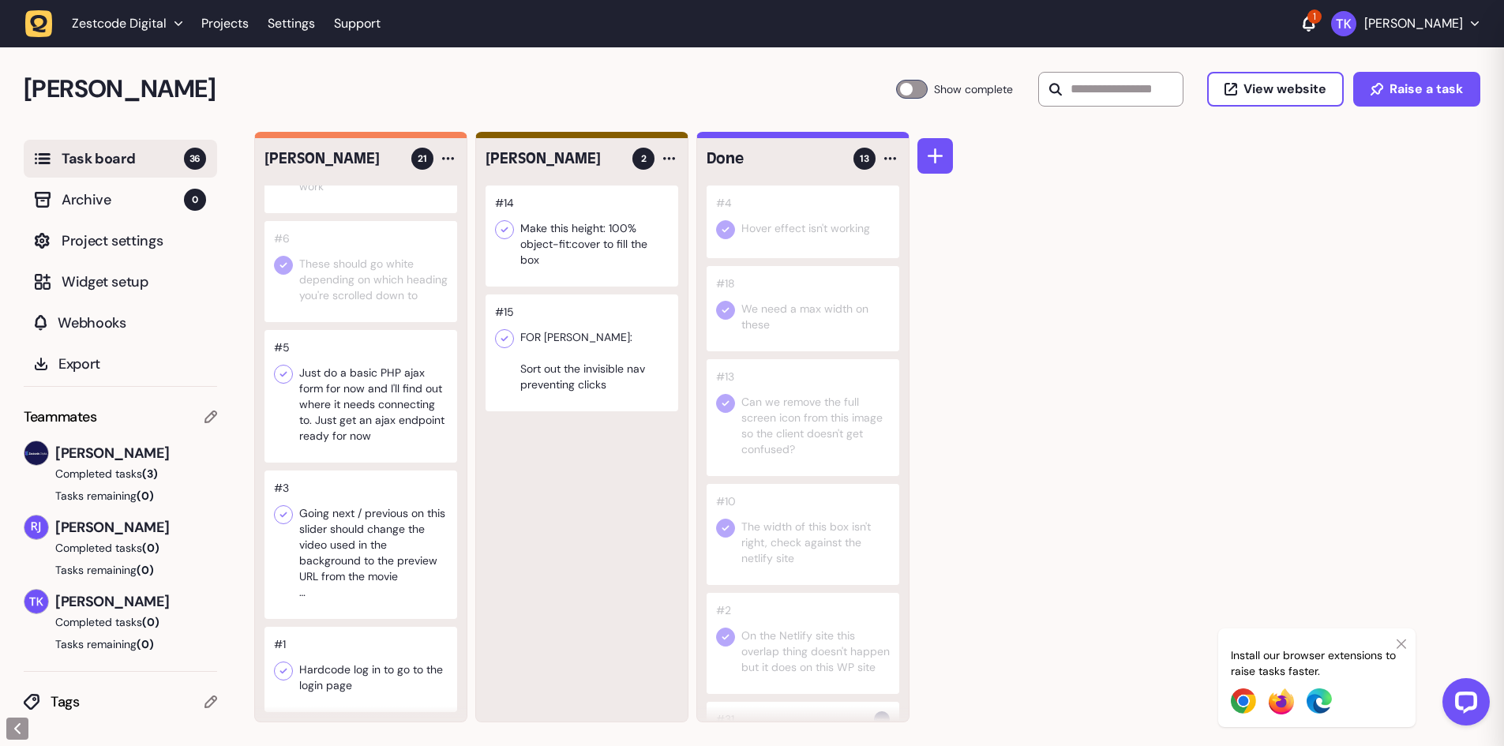
click at [370, 543] on div at bounding box center [360, 544] width 193 height 148
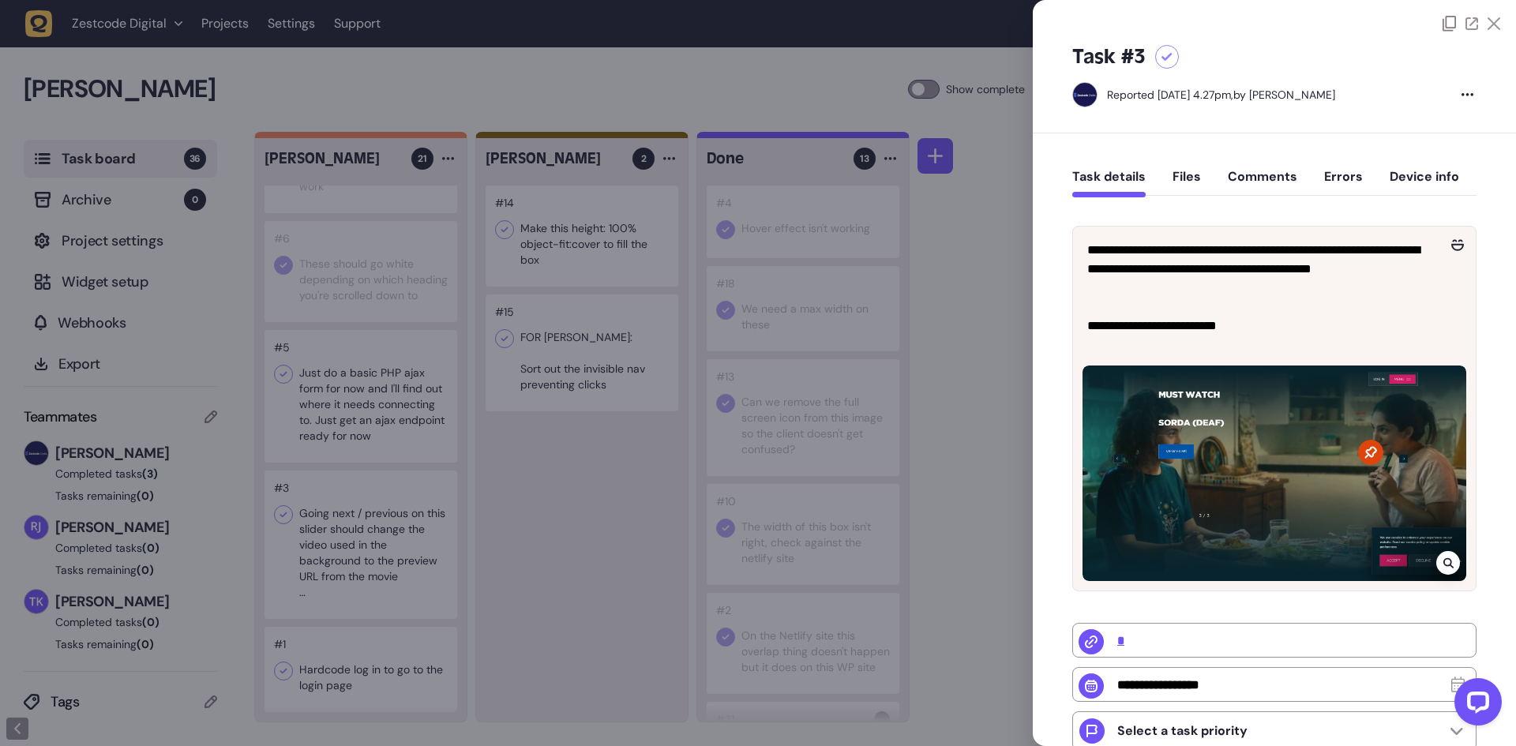
click at [373, 520] on div at bounding box center [758, 373] width 1516 height 746
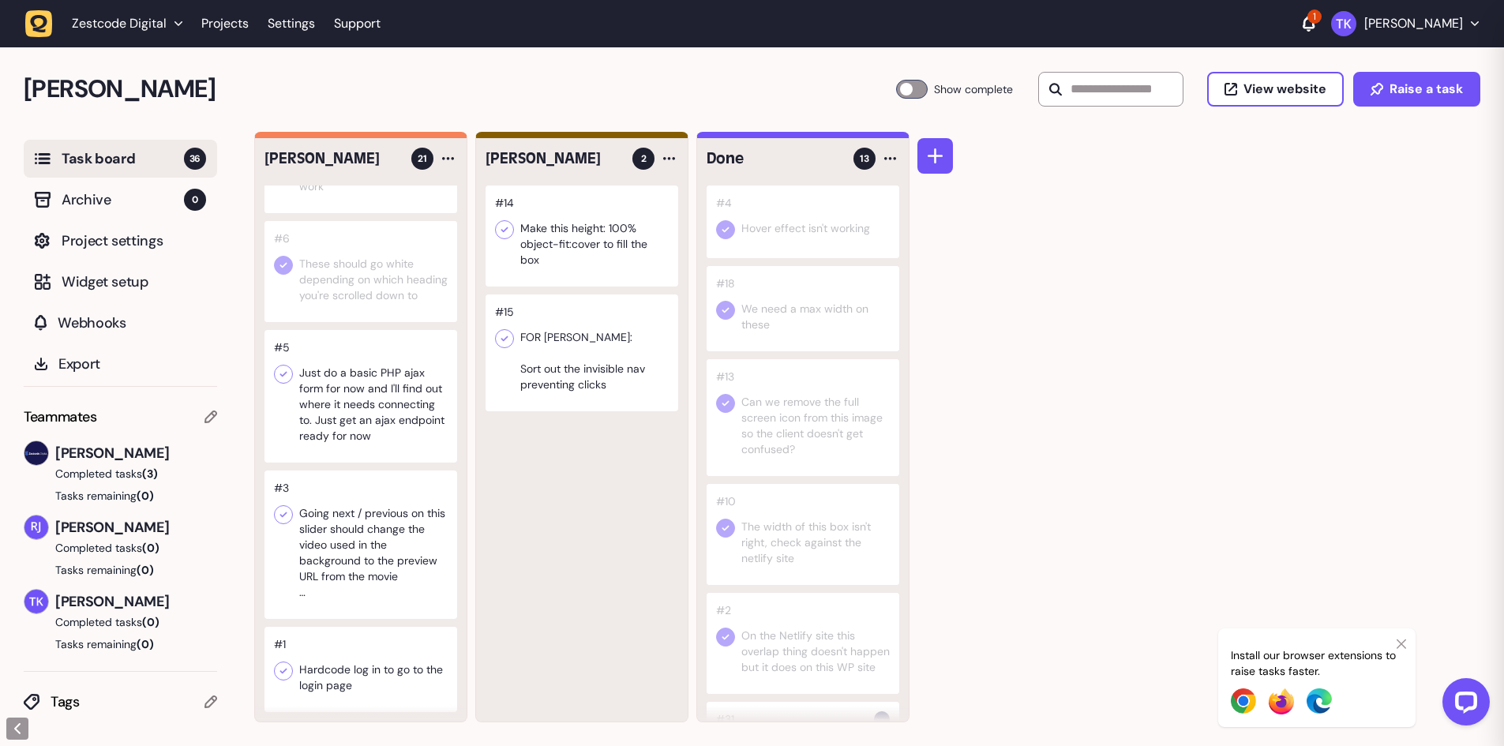
click at [373, 520] on div at bounding box center [360, 544] width 193 height 148
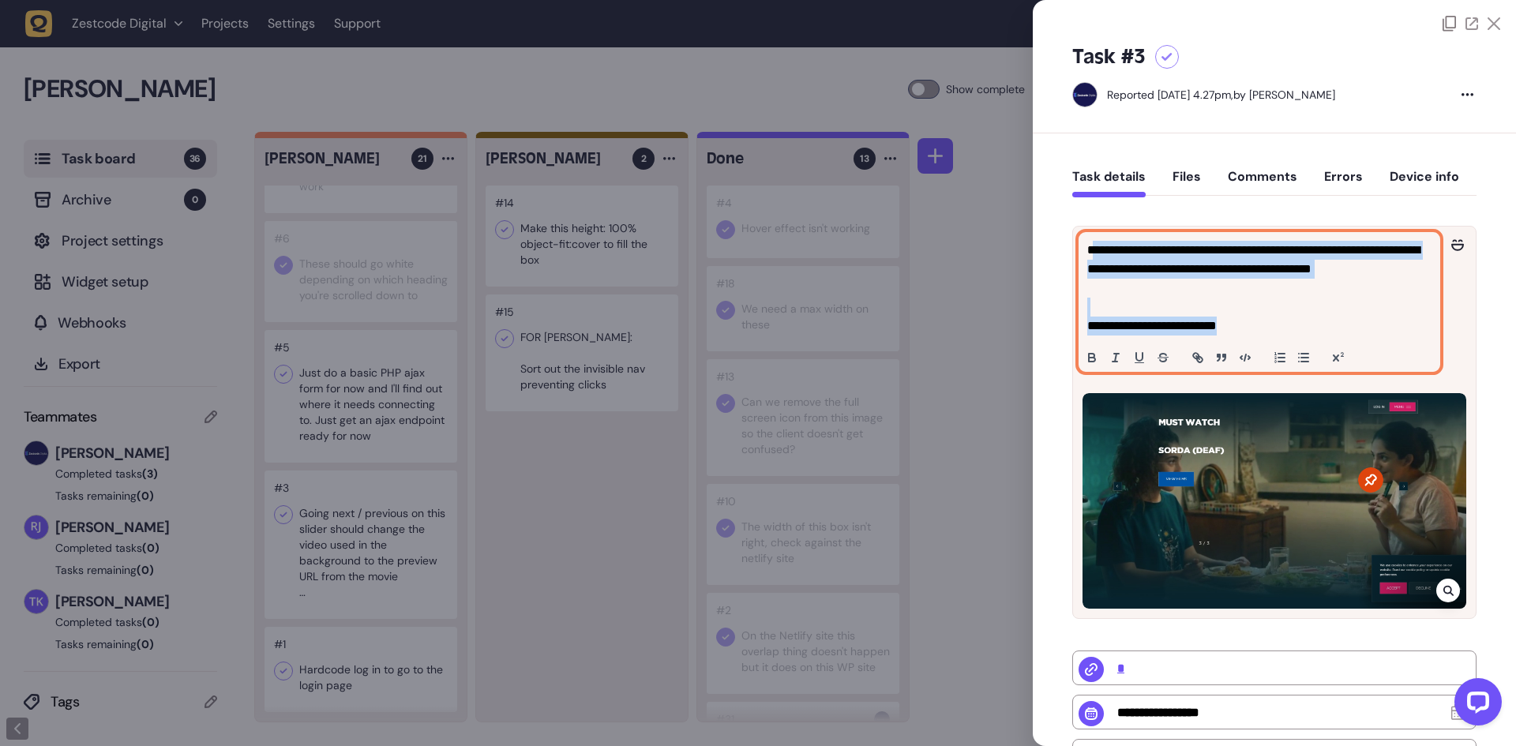
drag, startPoint x: 1251, startPoint y: 313, endPoint x: 1095, endPoint y: 237, distance: 173.7
click at [1095, 237] on div "**********" at bounding box center [1259, 302] width 360 height 138
click at [1164, 262] on p "**********" at bounding box center [1257, 269] width 340 height 57
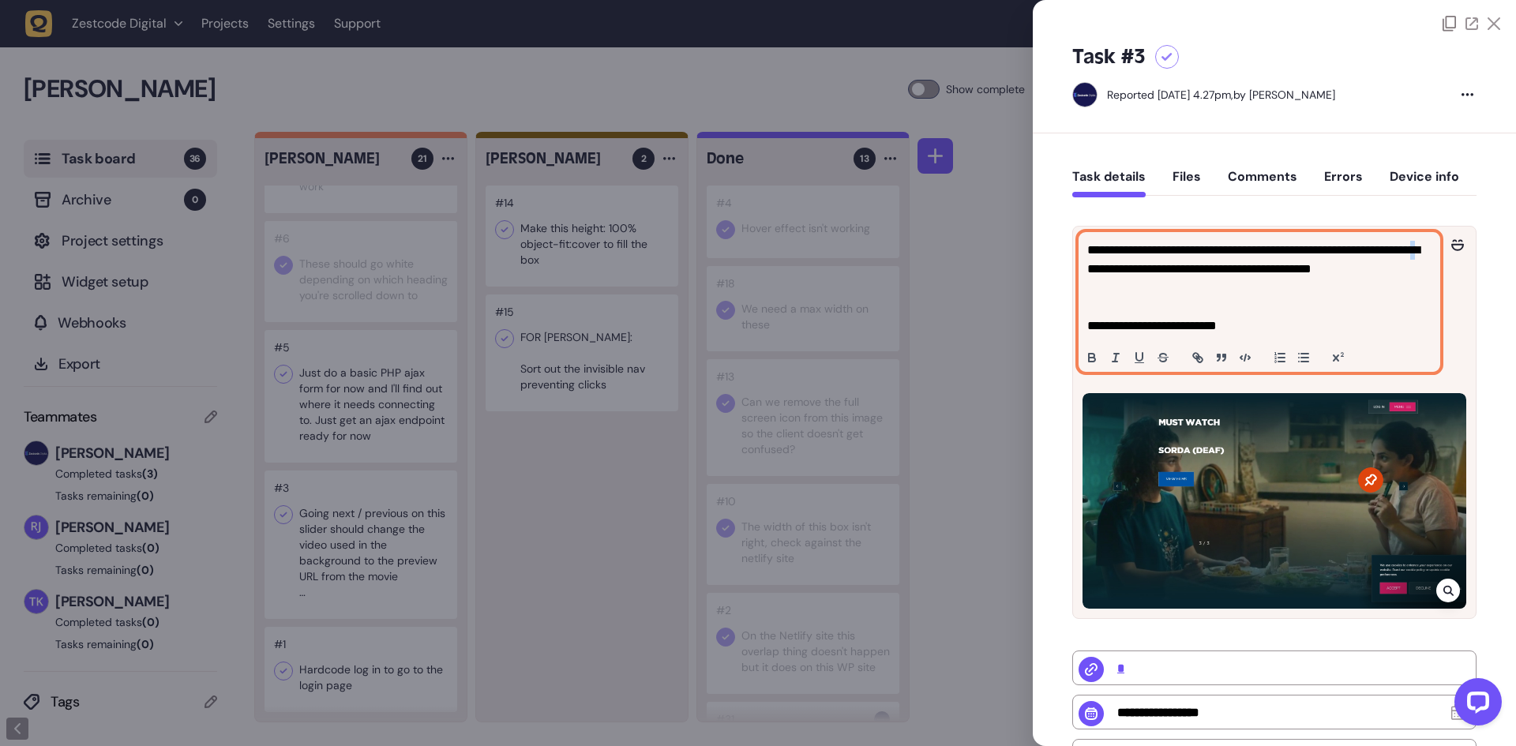
click at [1164, 262] on p "**********" at bounding box center [1257, 269] width 340 height 57
click at [1222, 268] on p "**********" at bounding box center [1257, 269] width 340 height 57
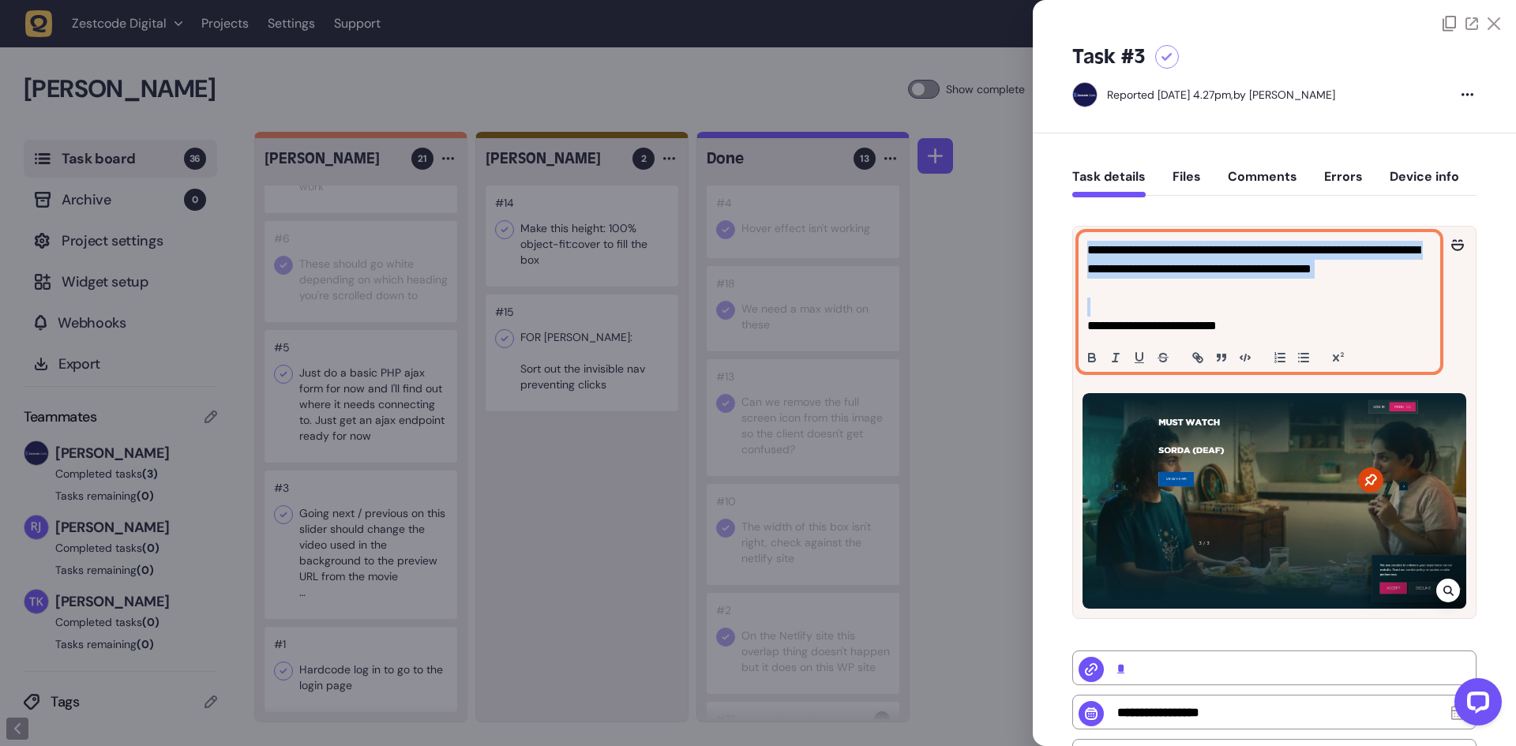
click at [1222, 268] on p "**********" at bounding box center [1257, 269] width 340 height 57
click at [1272, 328] on p "**********" at bounding box center [1257, 326] width 340 height 19
drag, startPoint x: 1298, startPoint y: 335, endPoint x: 1100, endPoint y: 249, distance: 216.0
click at [1100, 249] on div "**********" at bounding box center [1259, 302] width 360 height 138
click at [1190, 267] on p "**********" at bounding box center [1257, 269] width 340 height 57
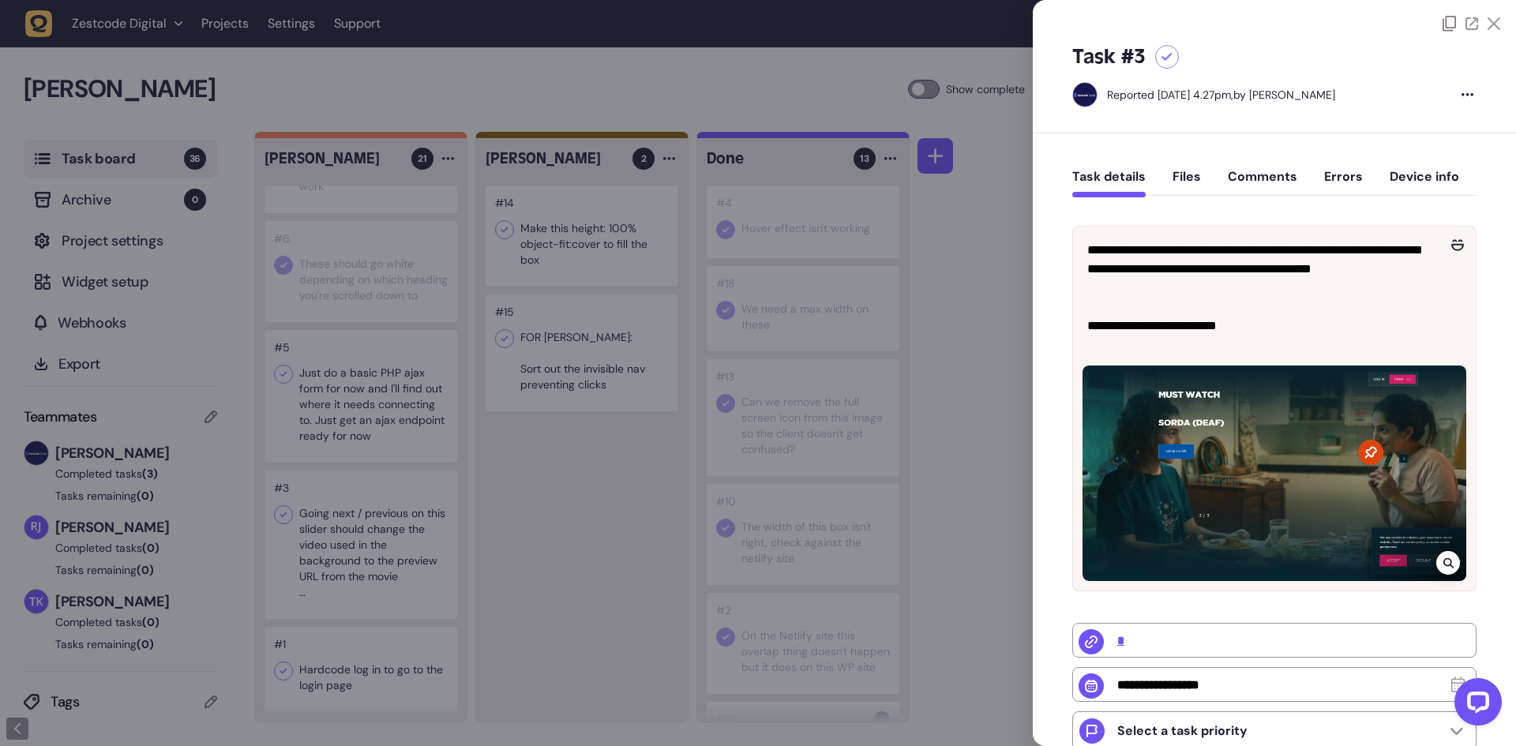
click at [402, 507] on div at bounding box center [758, 373] width 1516 height 746
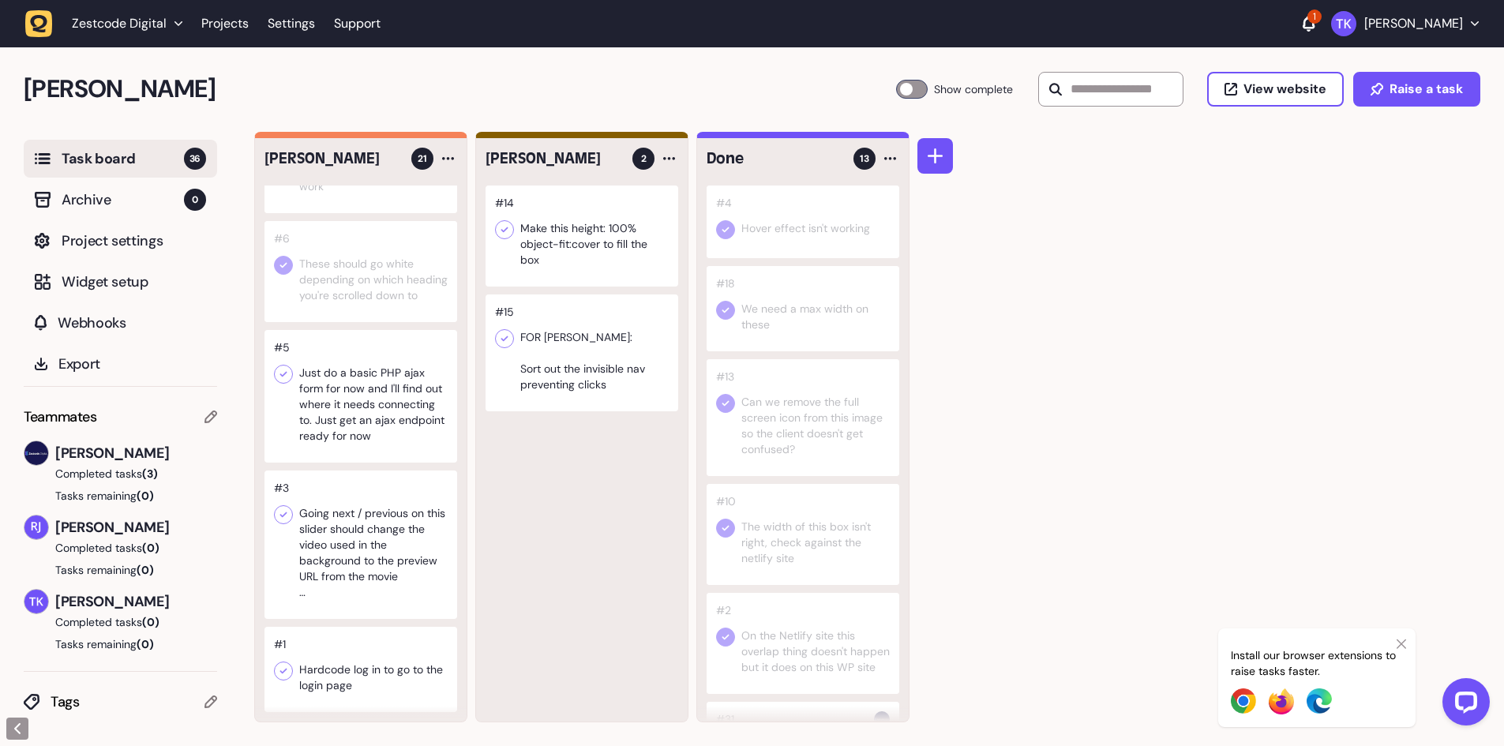
click at [367, 665] on div at bounding box center [360, 669] width 193 height 85
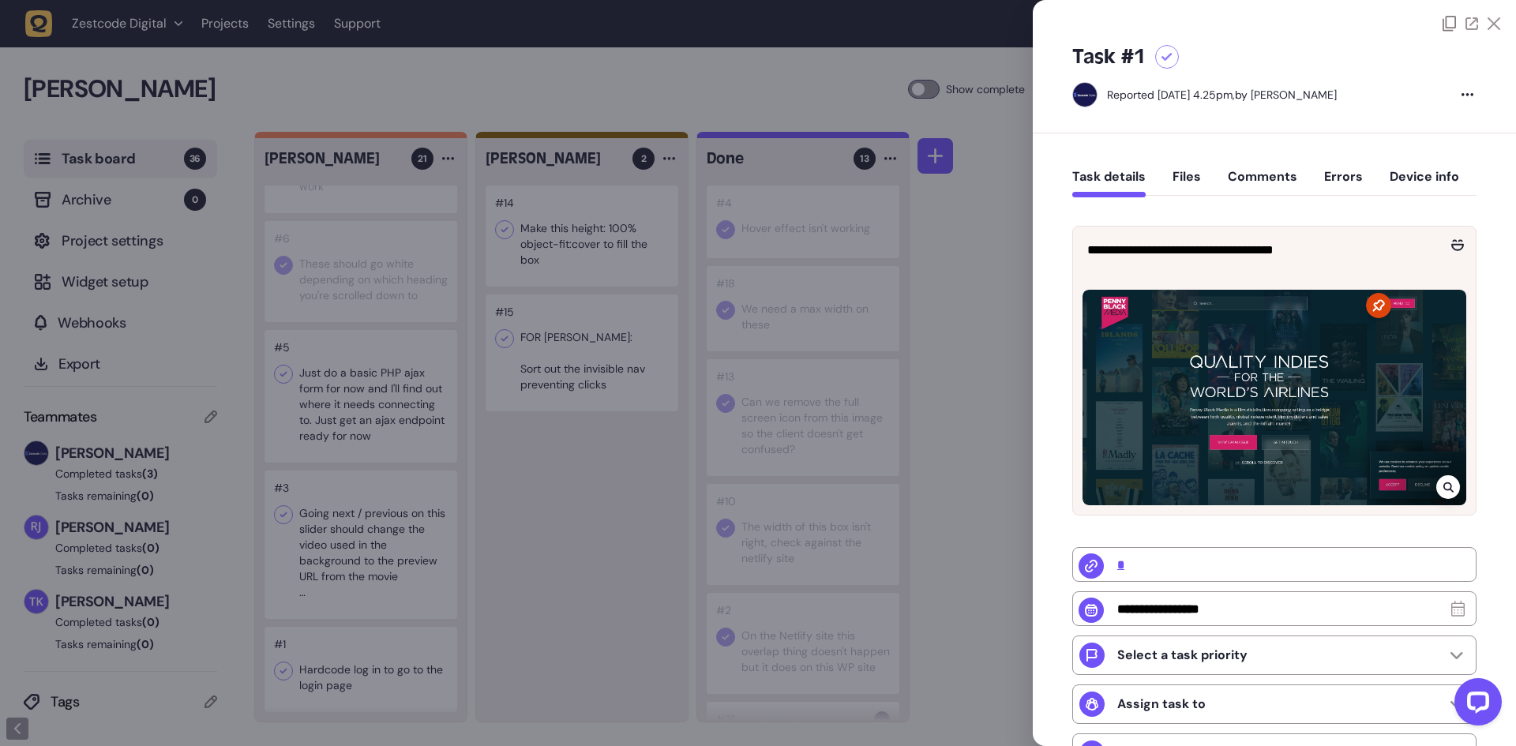
click at [388, 657] on div at bounding box center [758, 373] width 1516 height 746
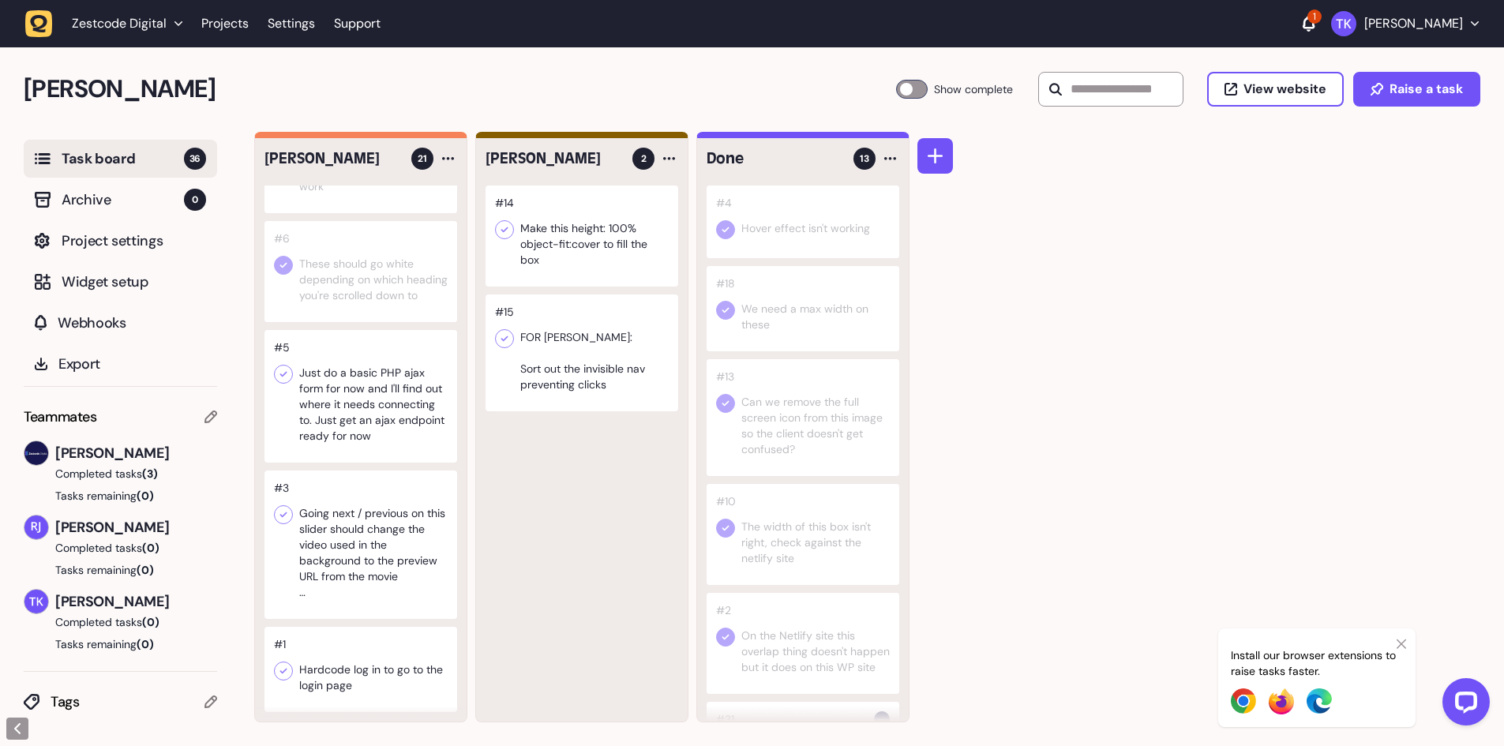
click at [379, 595] on div at bounding box center [360, 544] width 193 height 148
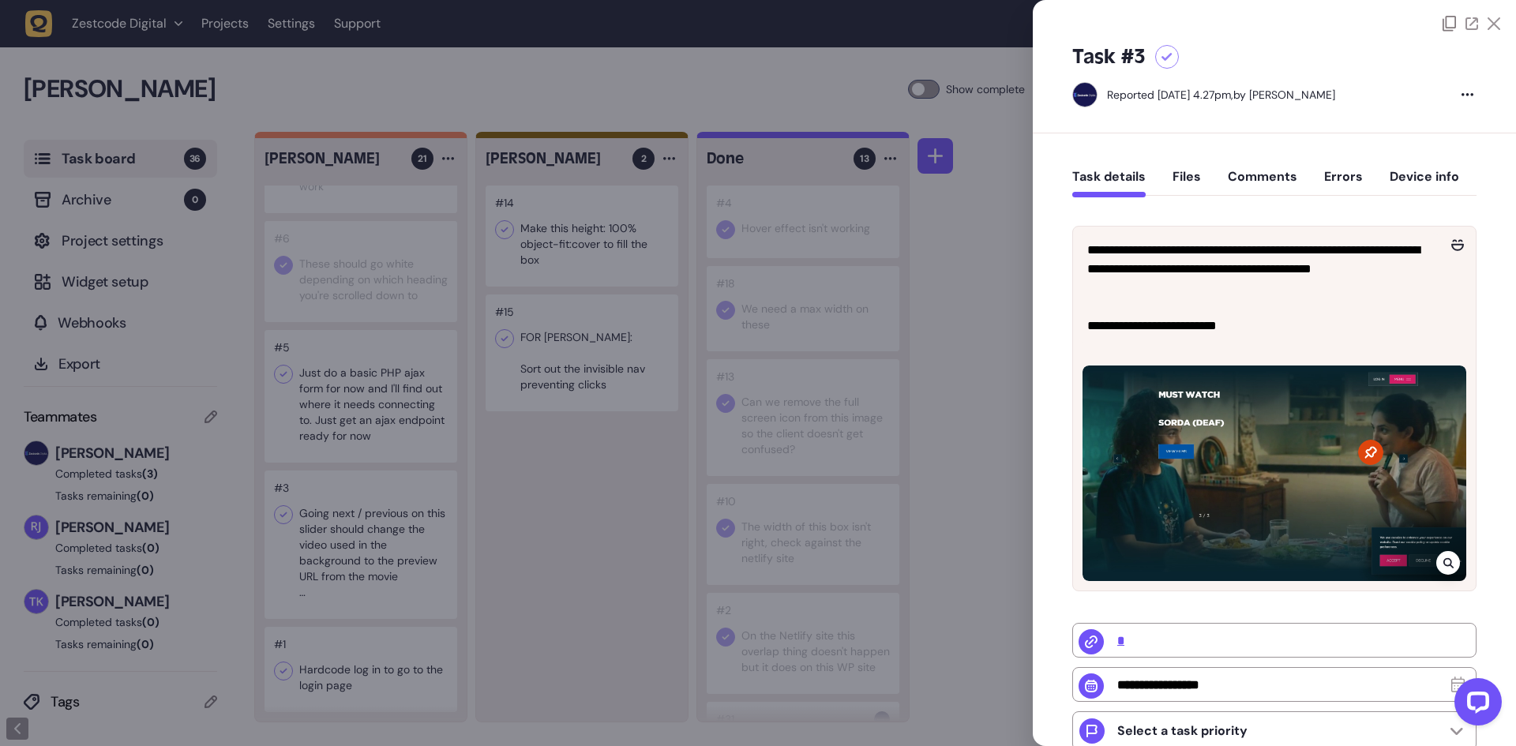
click at [660, 515] on div at bounding box center [758, 373] width 1516 height 746
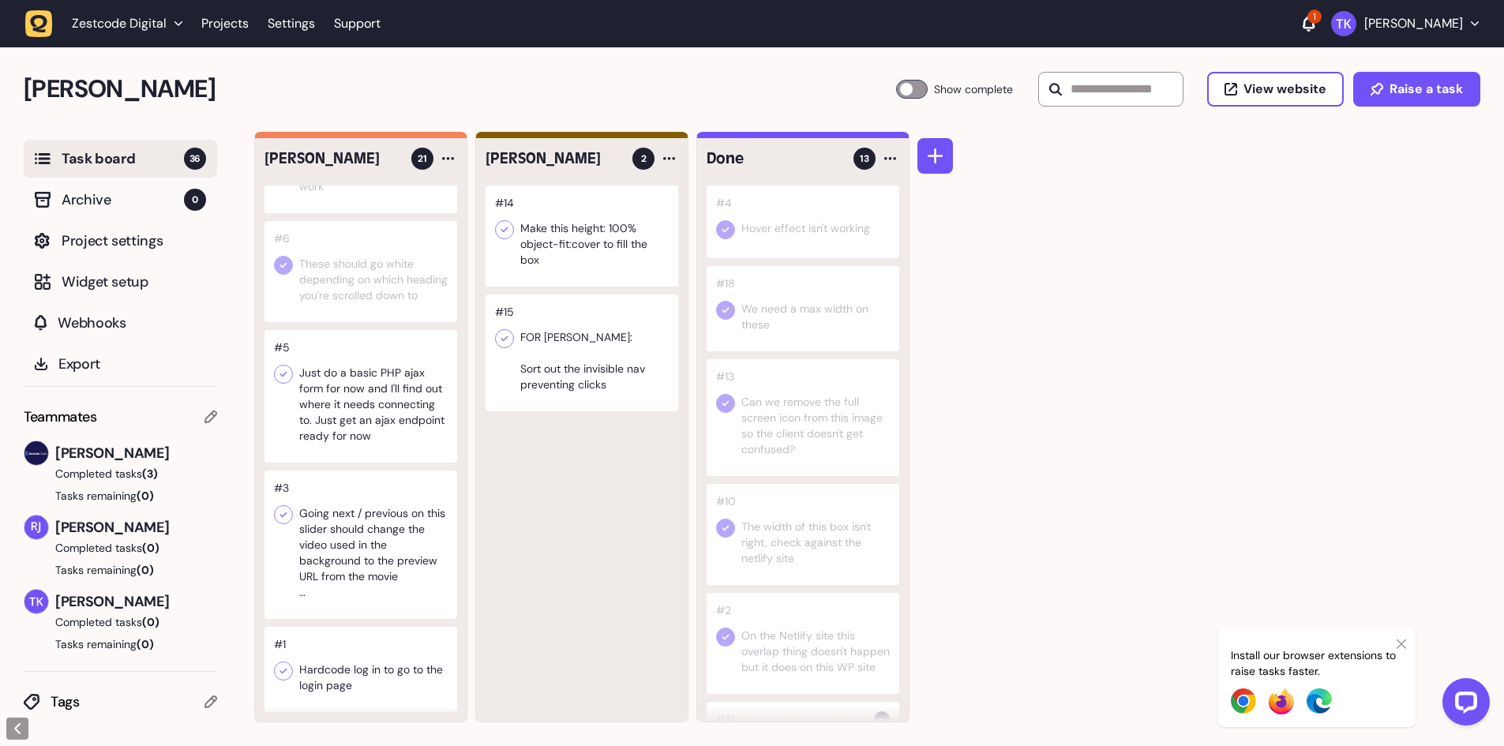
click at [276, 379] on icon at bounding box center [283, 374] width 16 height 16
click at [348, 582] on div at bounding box center [360, 544] width 193 height 148
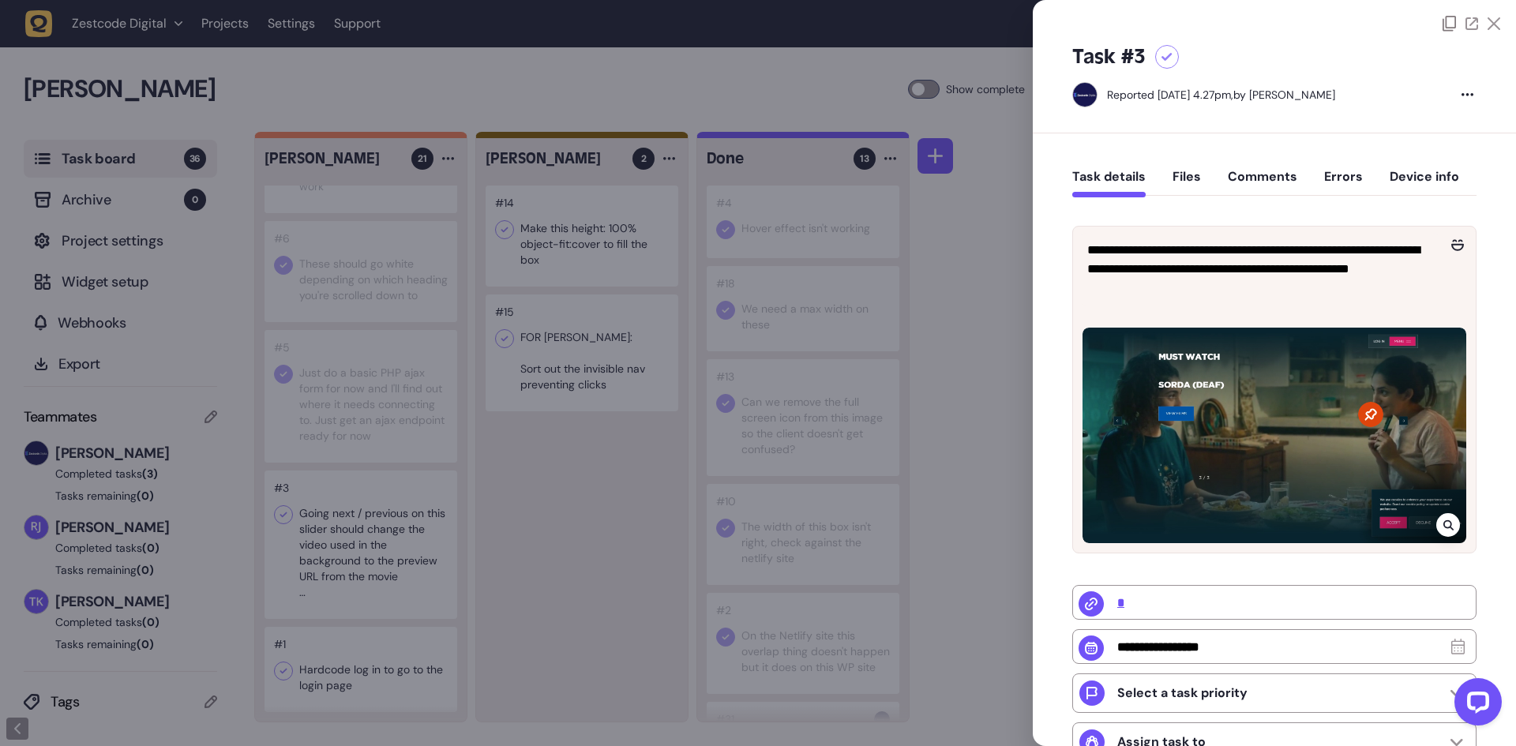
click at [354, 558] on div at bounding box center [758, 373] width 1516 height 746
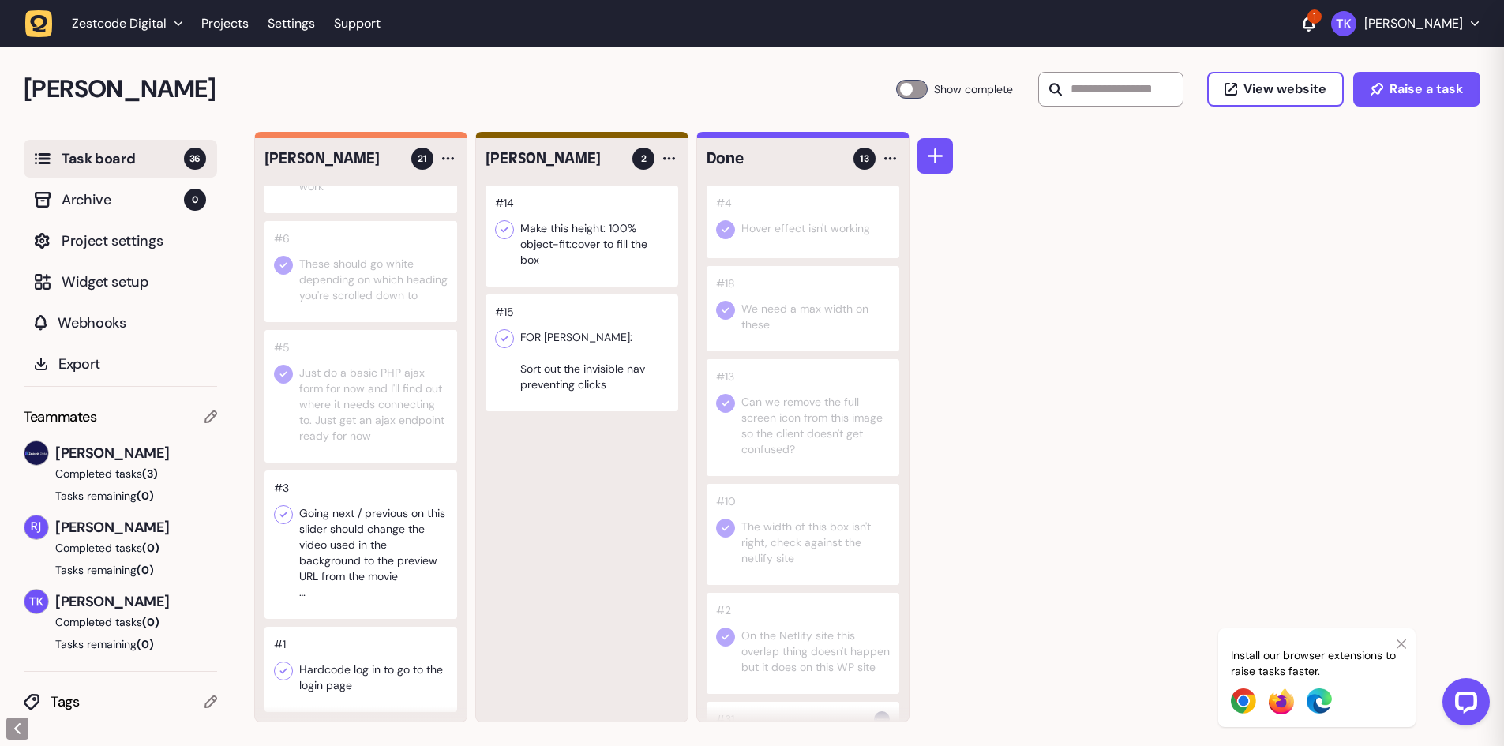
click at [354, 558] on div at bounding box center [360, 544] width 193 height 148
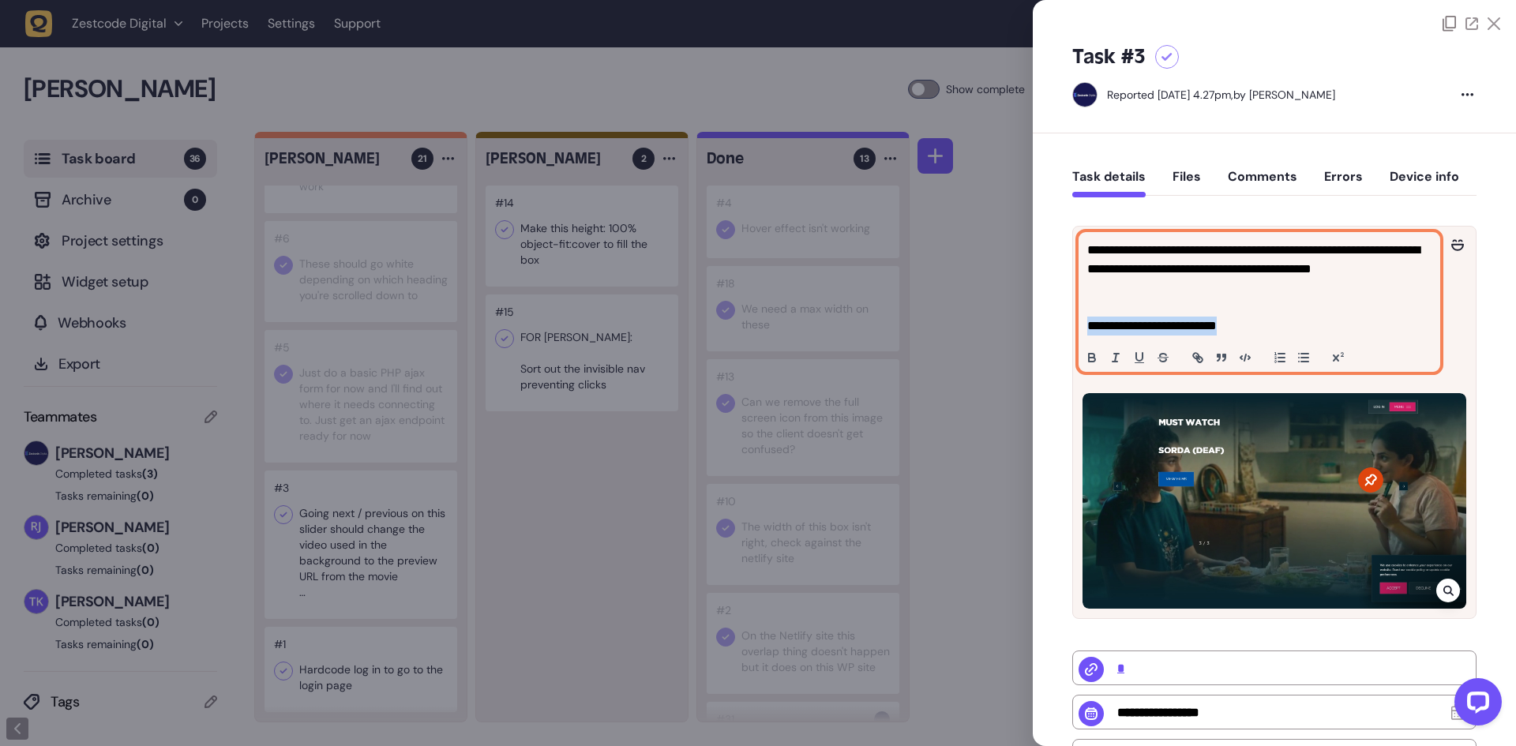
drag, startPoint x: 1280, startPoint y: 320, endPoint x: 1055, endPoint y: 322, distance: 225.0
click at [1055, 322] on div "**********" at bounding box center [1274, 598] width 483 height 931
copy p "**********"
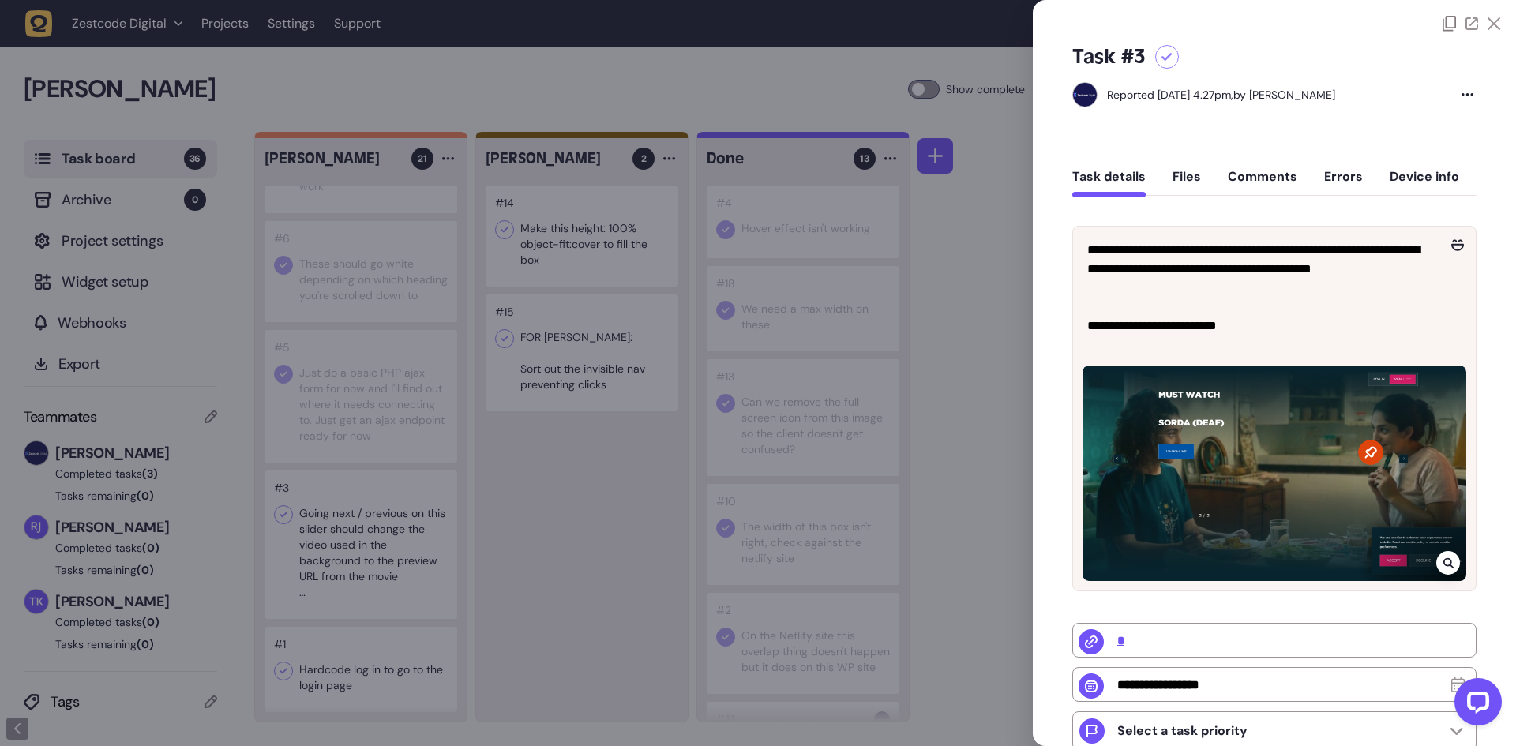
click at [607, 427] on div at bounding box center [758, 373] width 1516 height 746
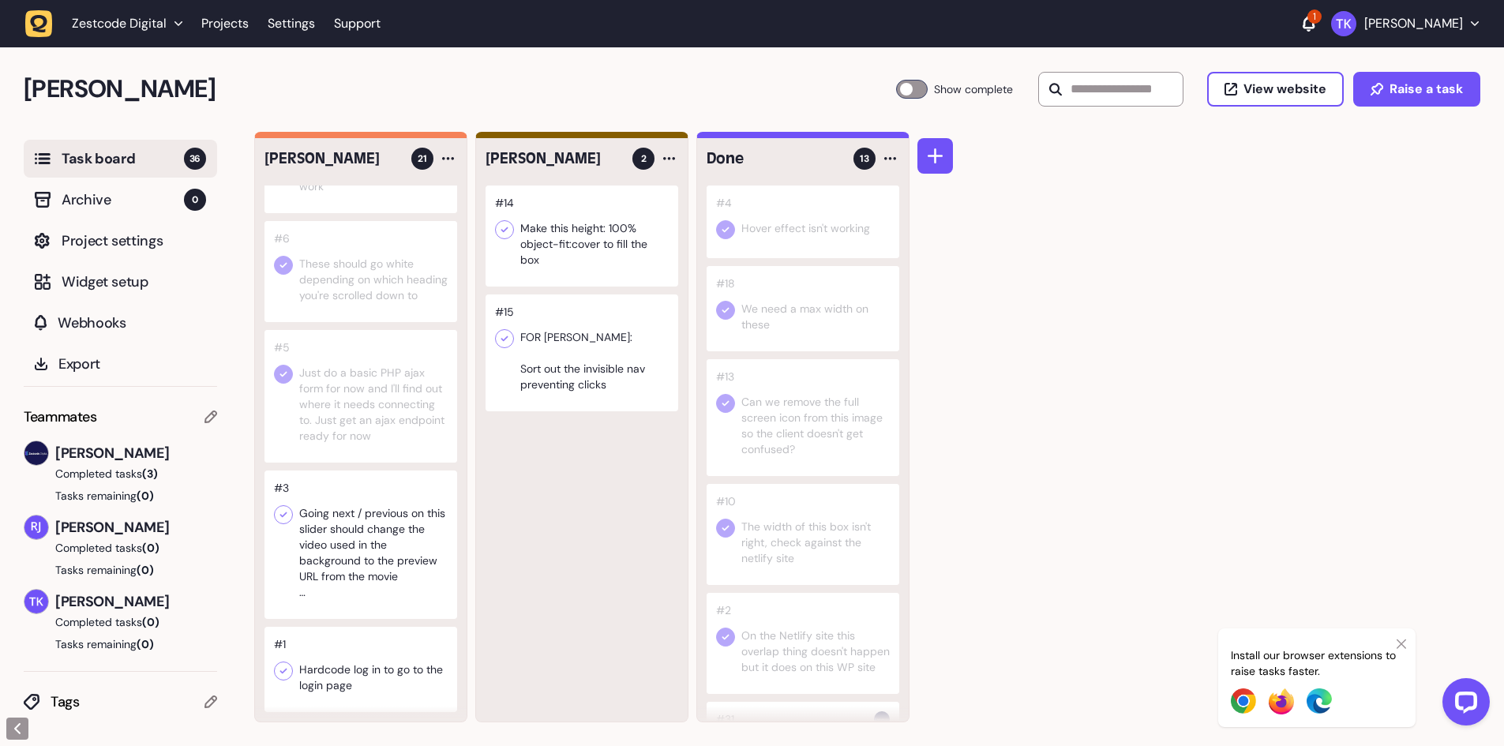
click at [385, 657] on div at bounding box center [360, 669] width 193 height 85
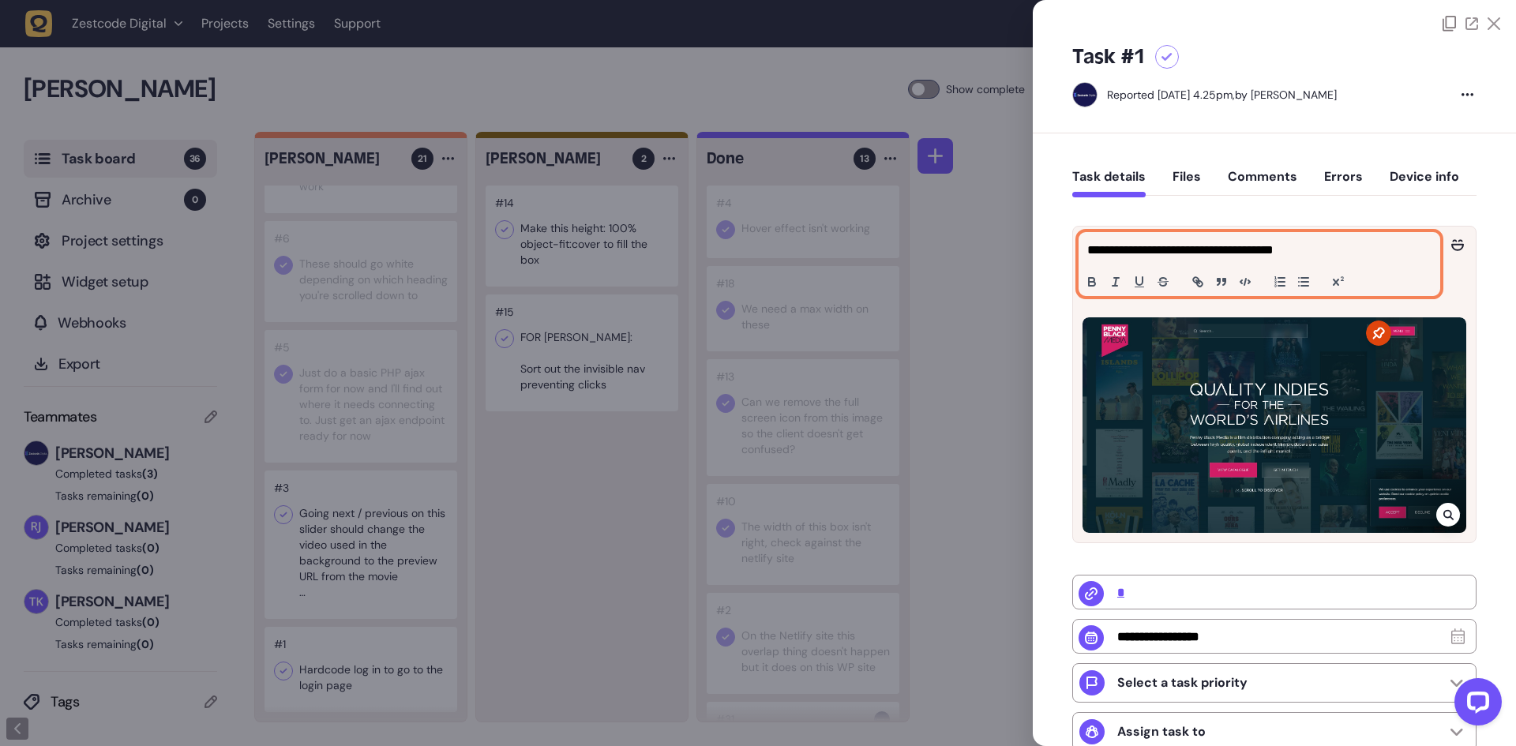
click at [1182, 248] on p "**********" at bounding box center [1257, 250] width 340 height 19
click at [1265, 248] on p "**********" at bounding box center [1257, 250] width 340 height 19
drag, startPoint x: 1336, startPoint y: 250, endPoint x: 1088, endPoint y: 246, distance: 247.9
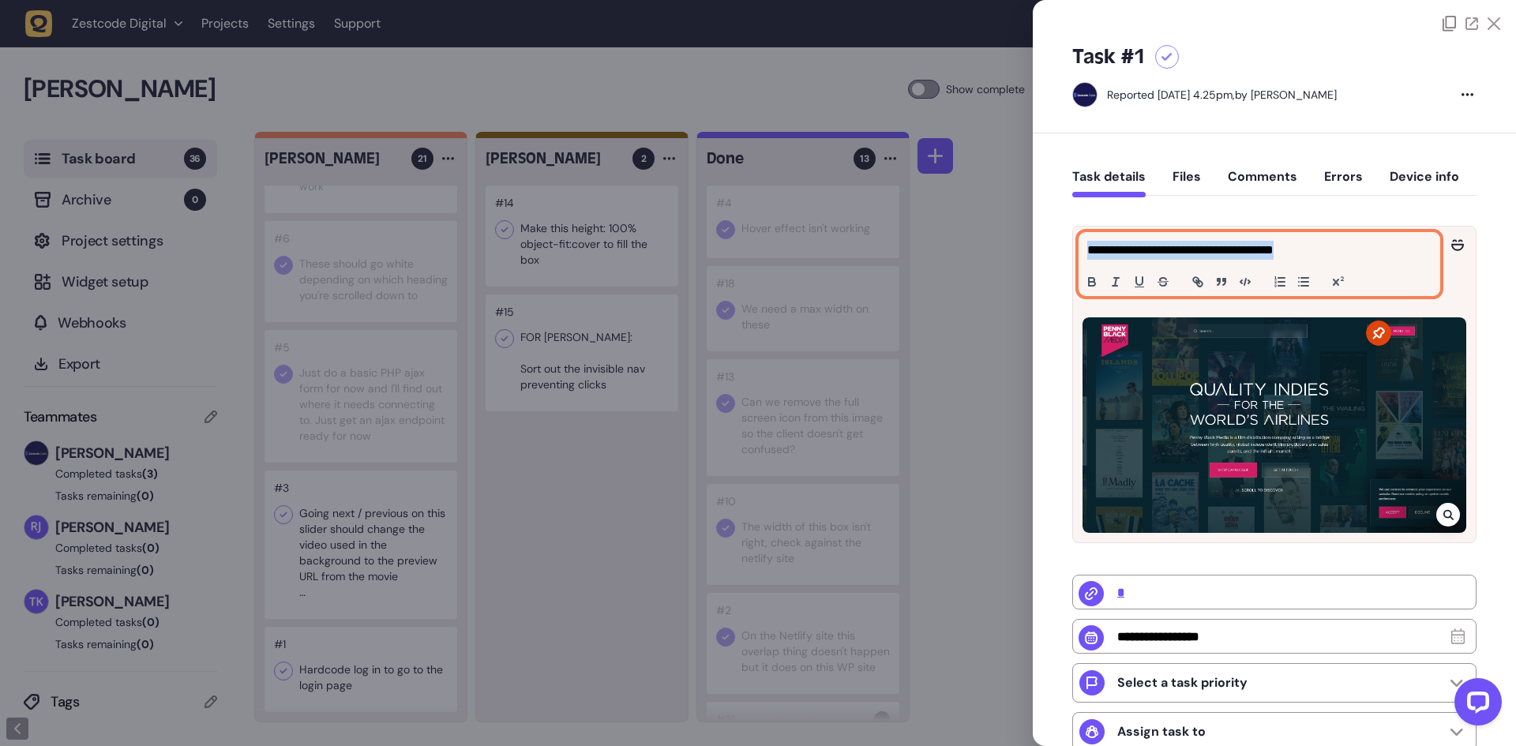
click at [1088, 246] on p "**********" at bounding box center [1257, 250] width 340 height 19
click at [1181, 249] on p "**********" at bounding box center [1257, 250] width 340 height 19
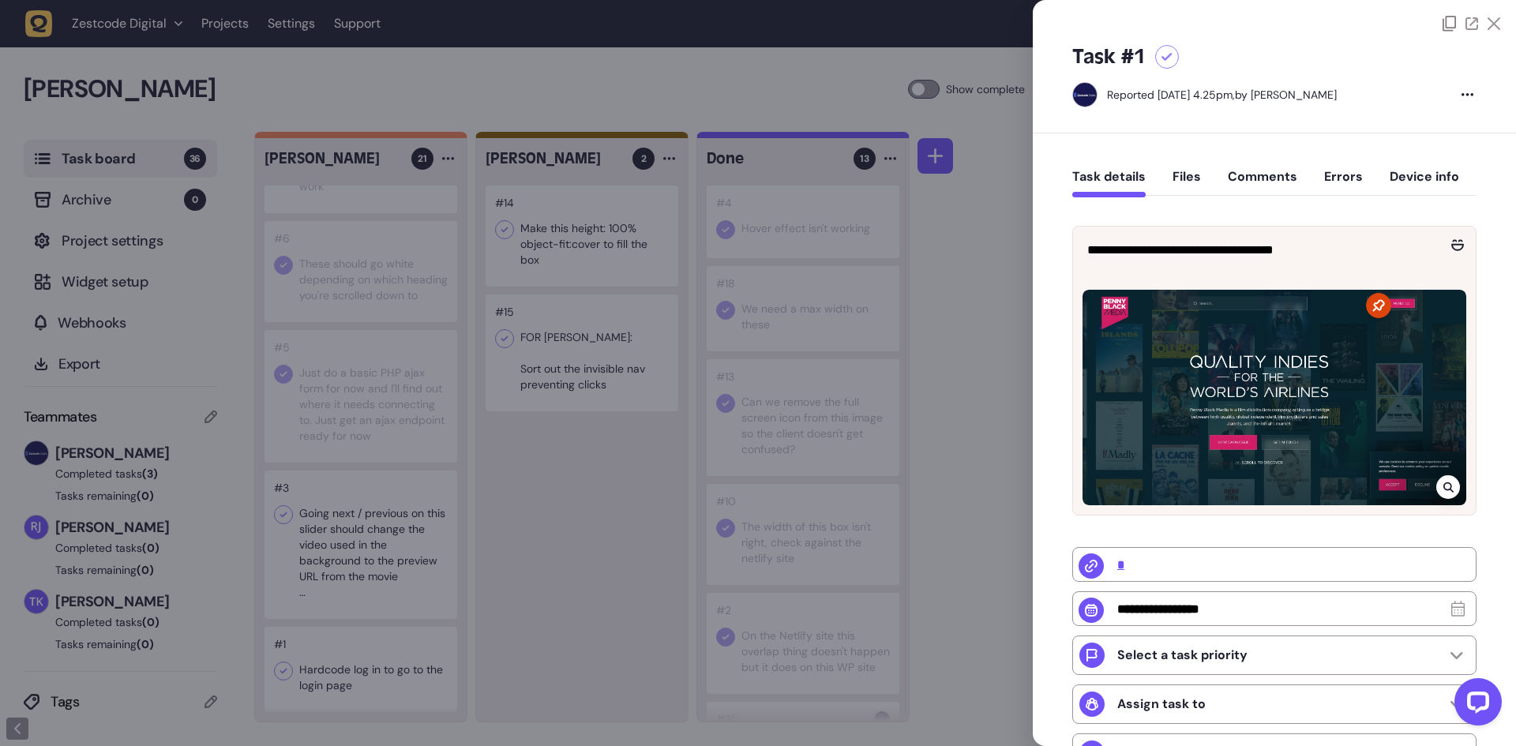
click at [978, 411] on div at bounding box center [758, 373] width 1516 height 746
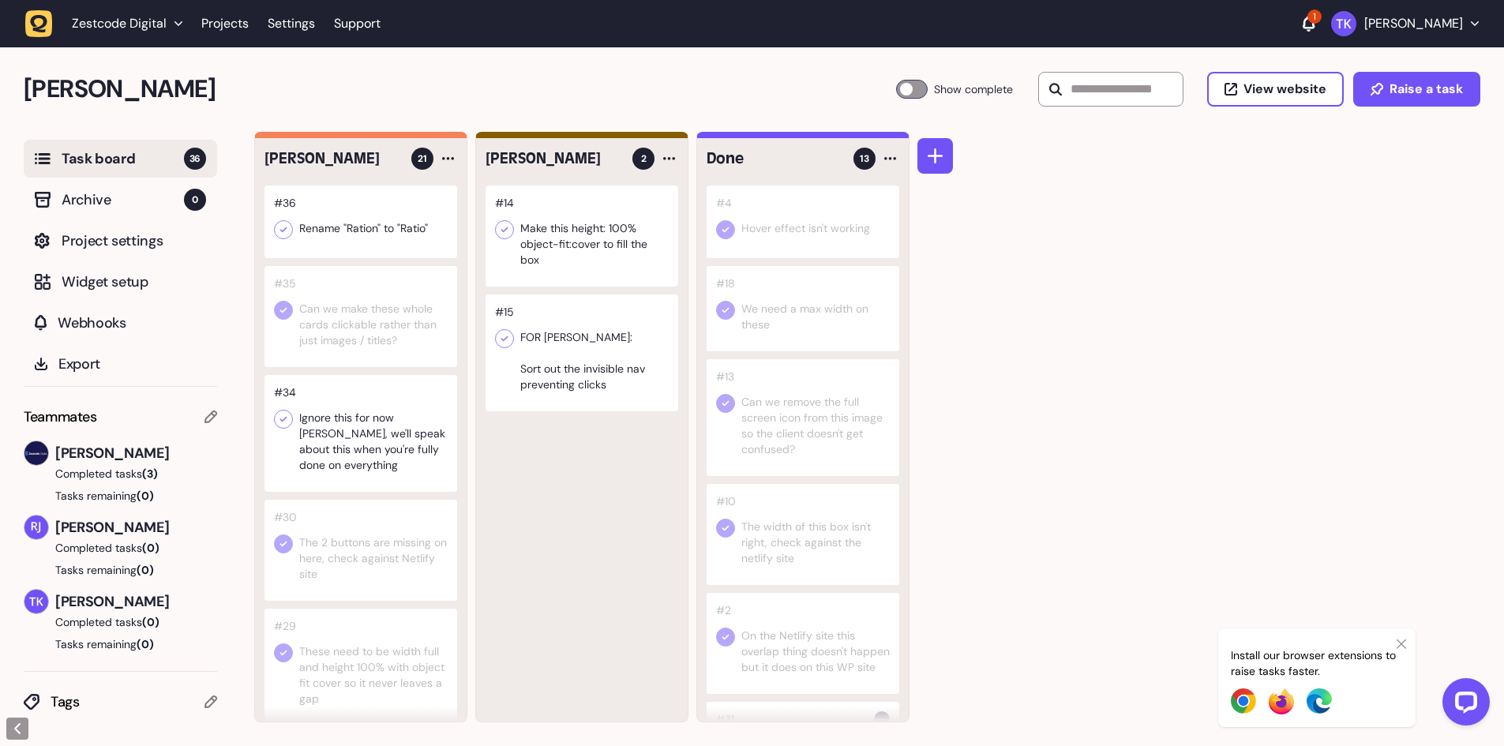
click at [369, 453] on div at bounding box center [360, 433] width 193 height 117
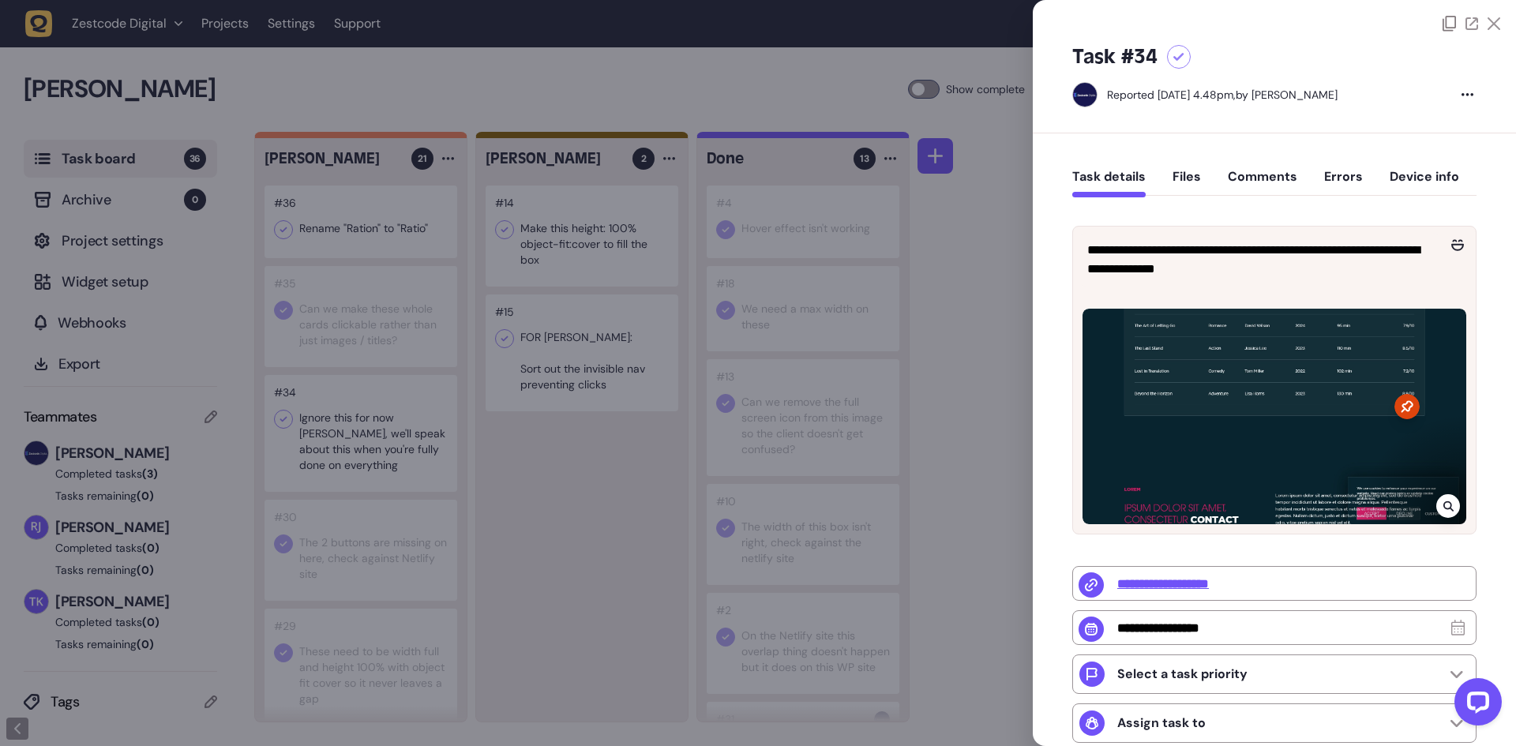
click at [368, 431] on div at bounding box center [758, 373] width 1516 height 746
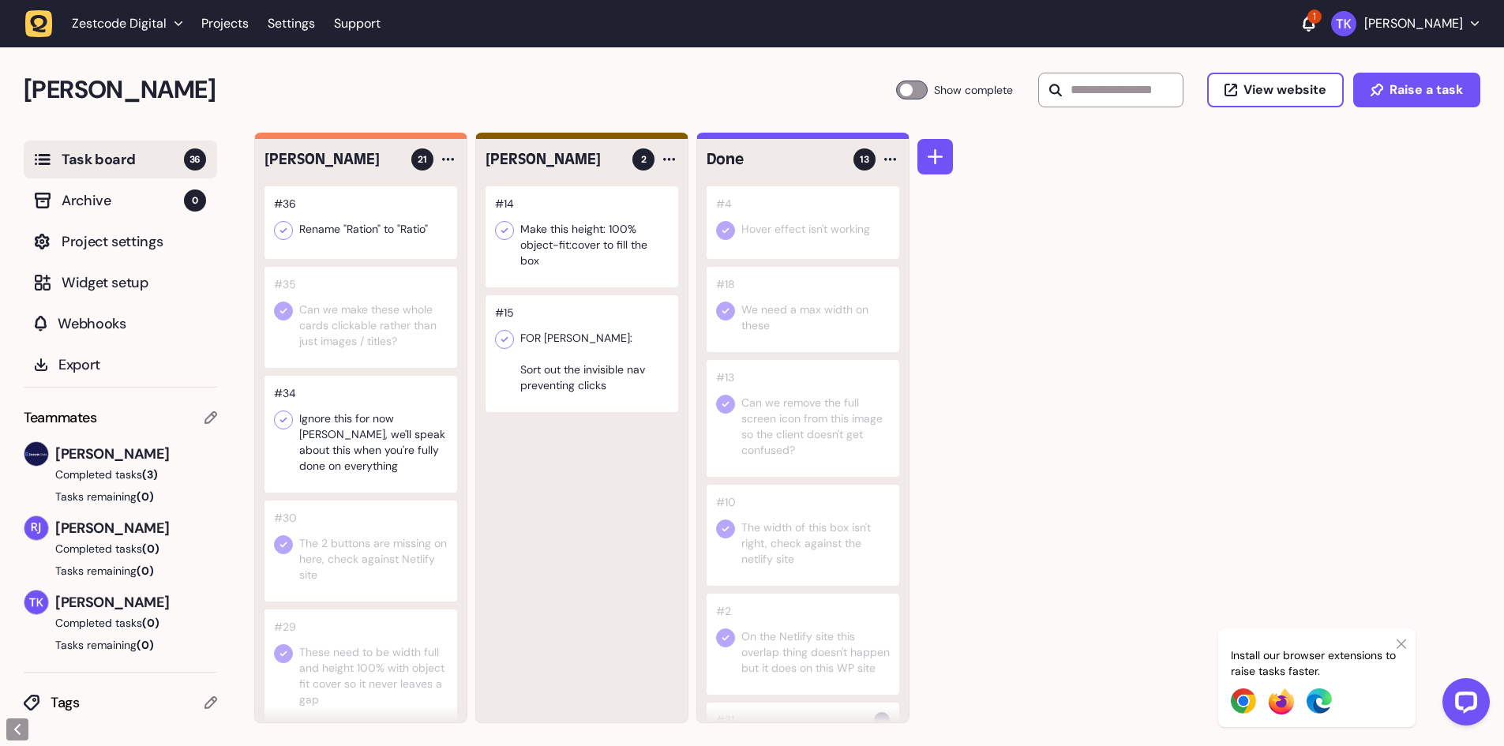
click at [379, 227] on div at bounding box center [360, 222] width 193 height 73
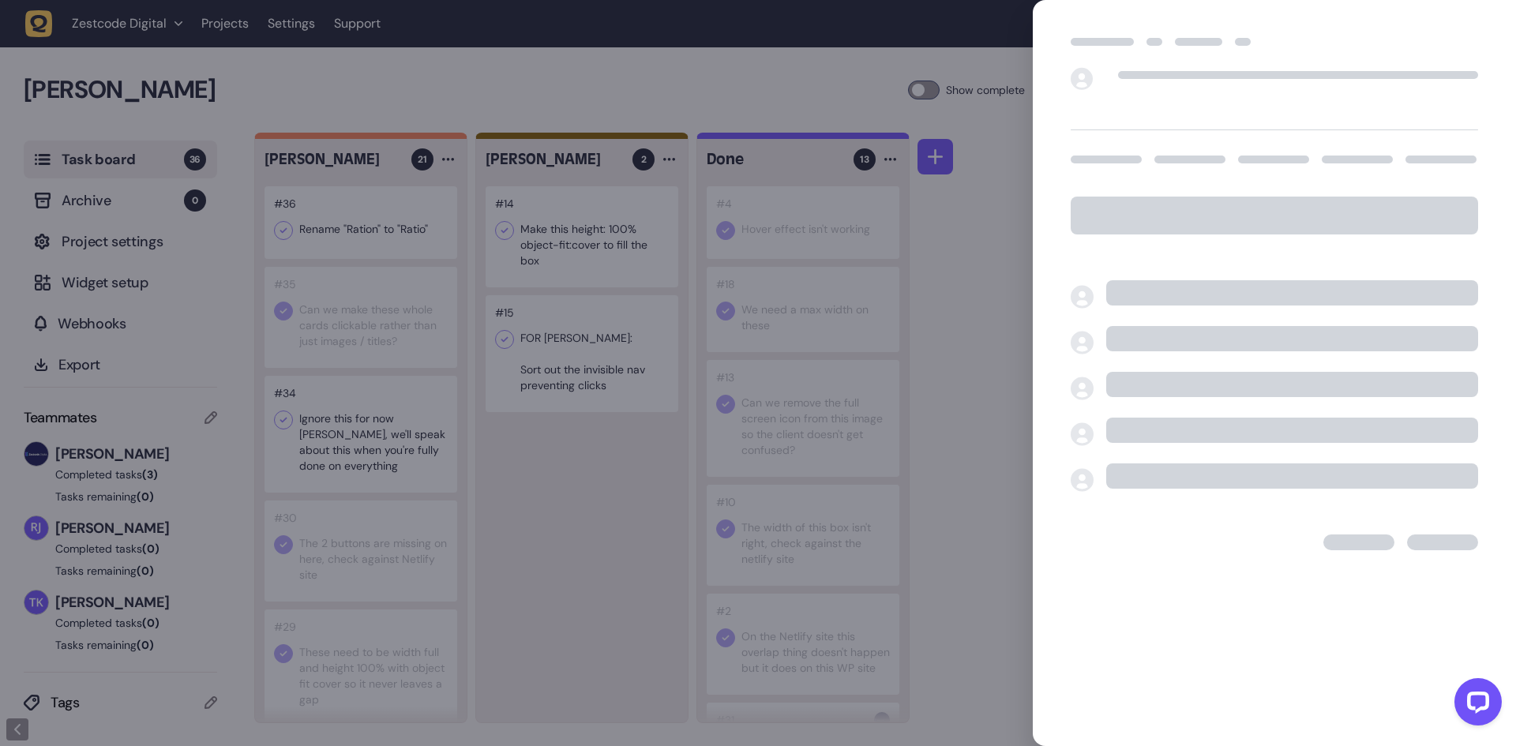
click at [366, 240] on div at bounding box center [758, 373] width 1516 height 746
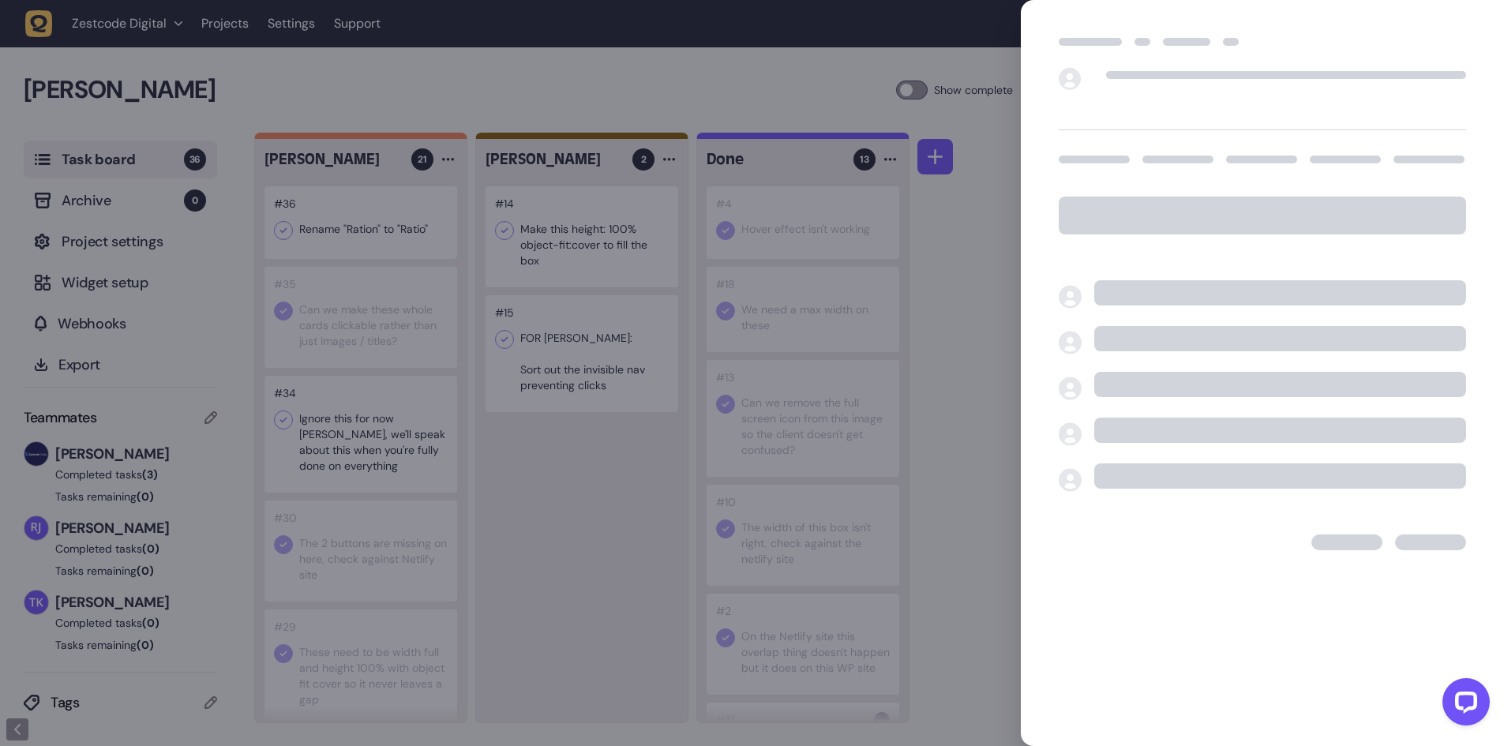
click at [366, 240] on div at bounding box center [360, 222] width 193 height 73
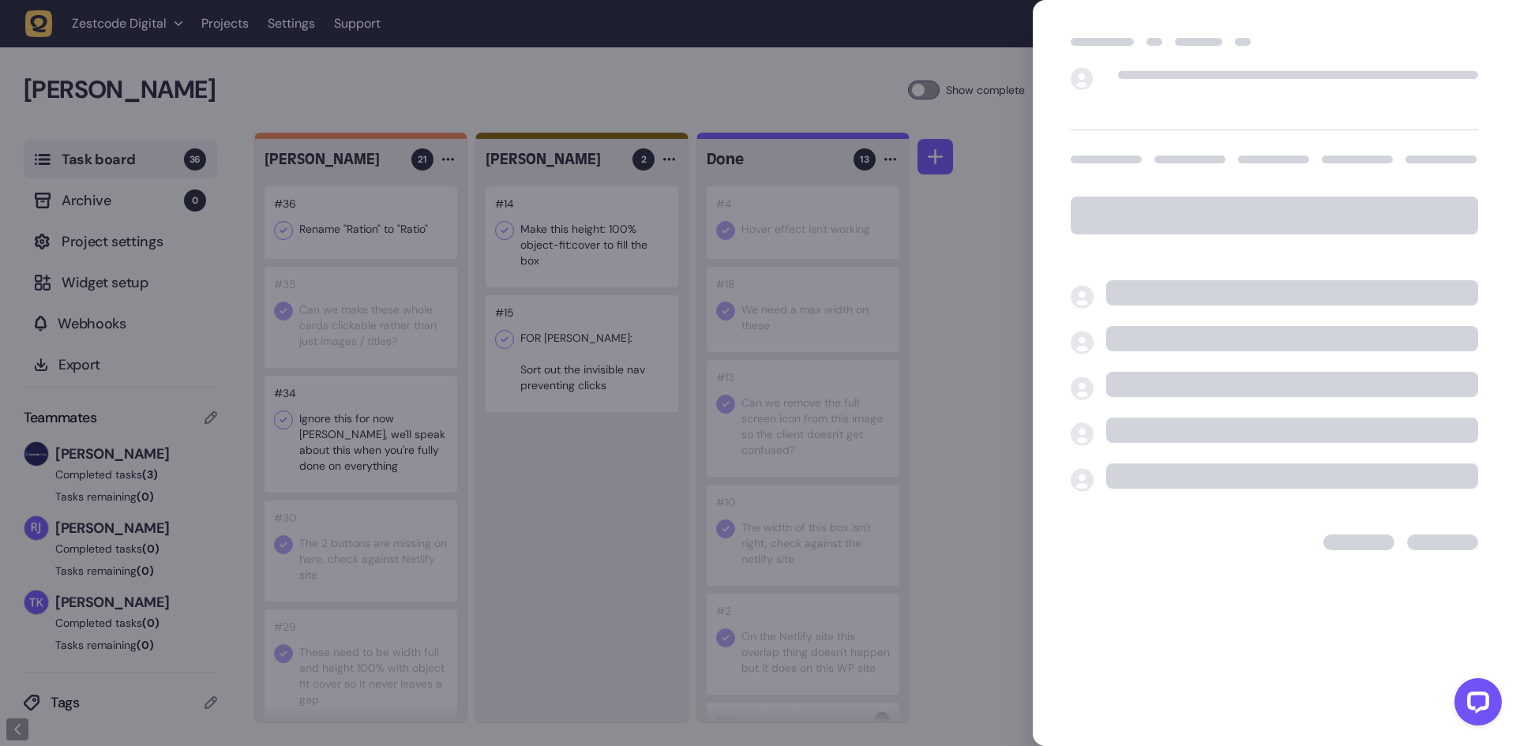
click at [363, 242] on div at bounding box center [758, 373] width 1516 height 746
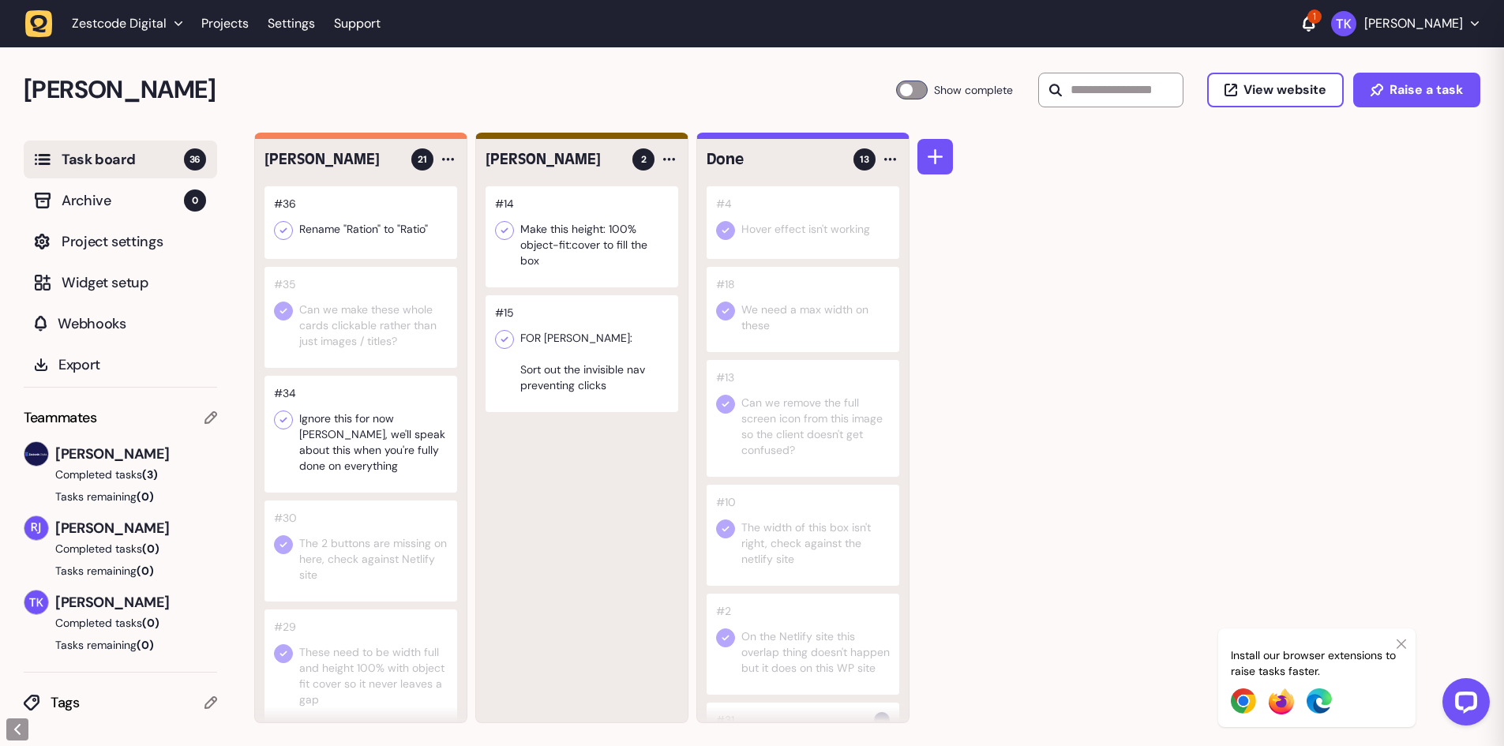
click at [362, 309] on div at bounding box center [360, 317] width 193 height 101
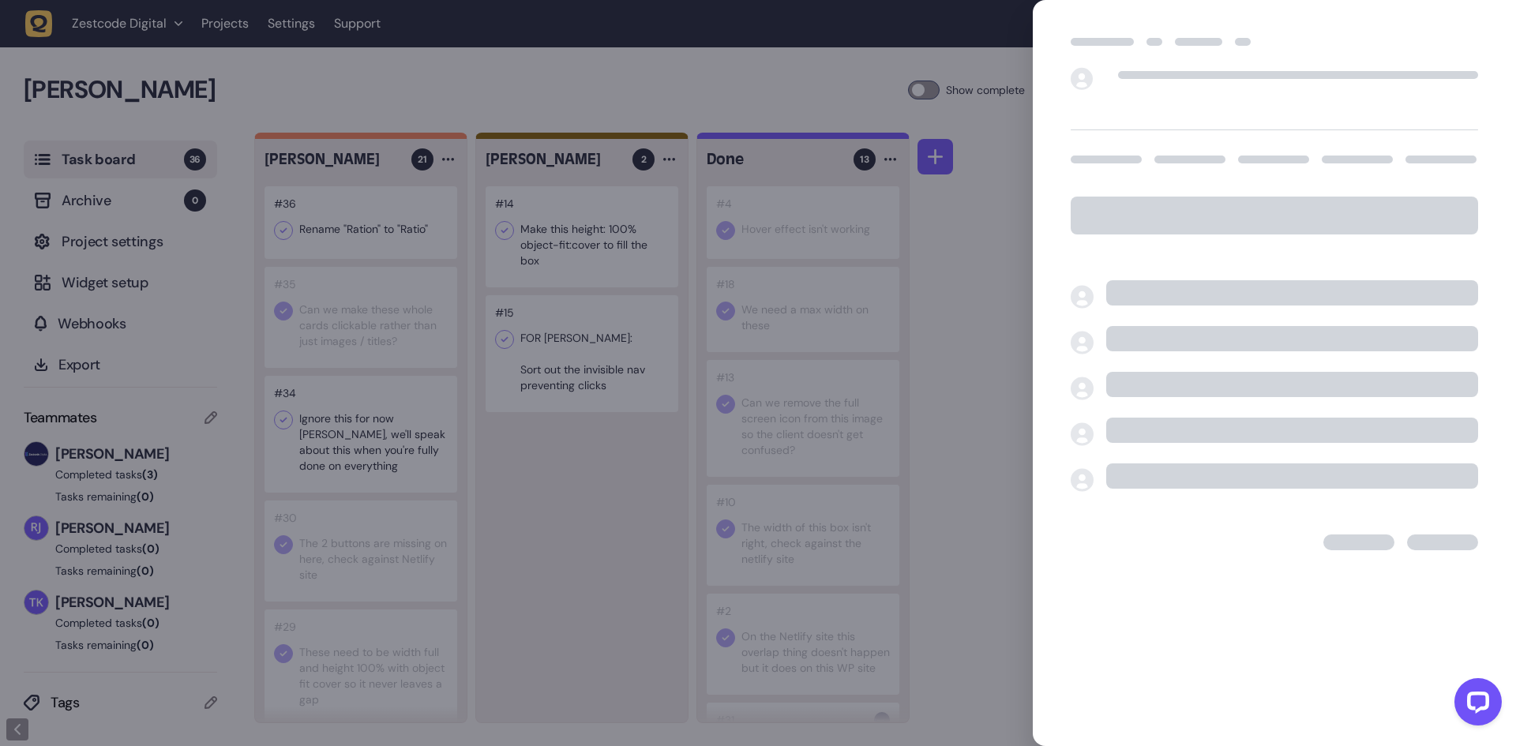
click at [362, 309] on div at bounding box center [758, 373] width 1516 height 746
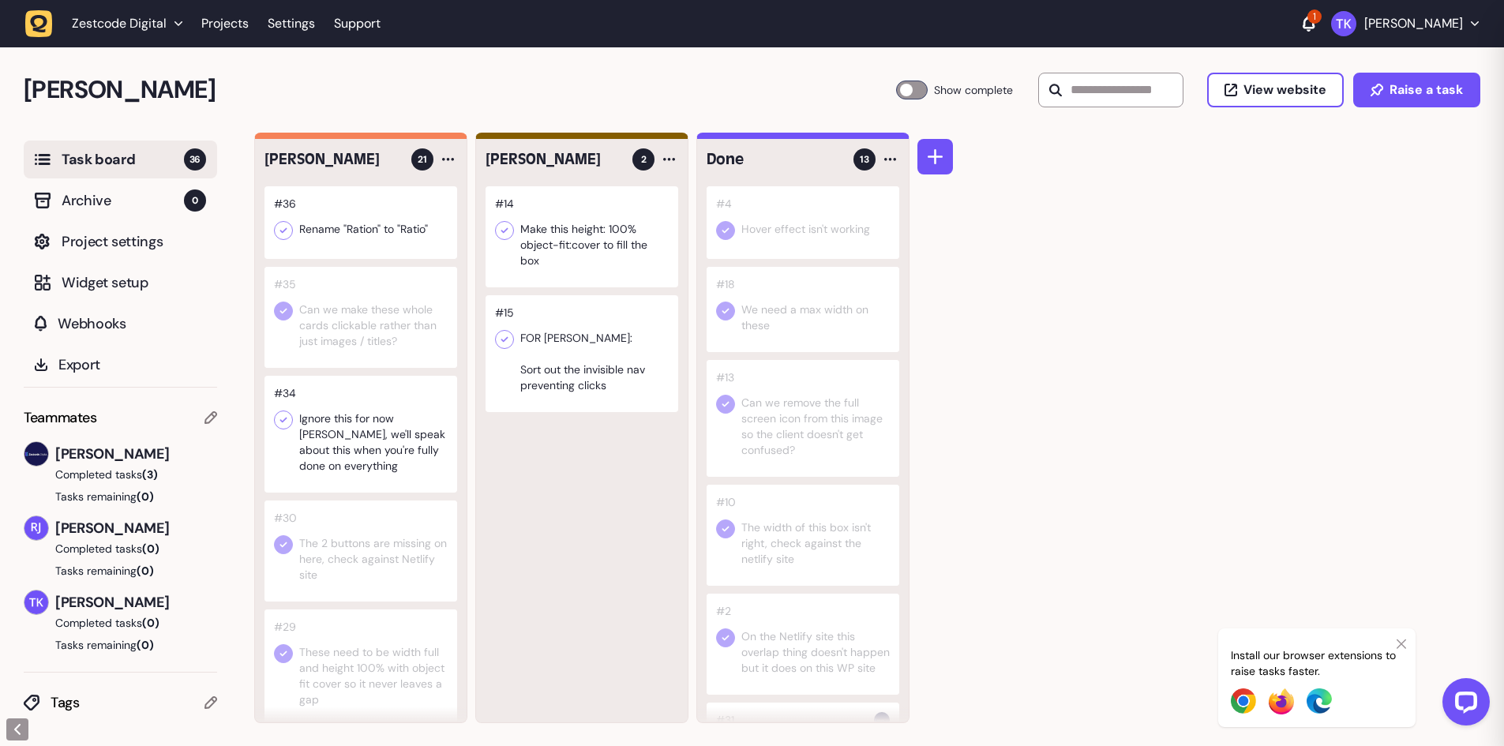
click at [364, 240] on div at bounding box center [360, 222] width 193 height 73
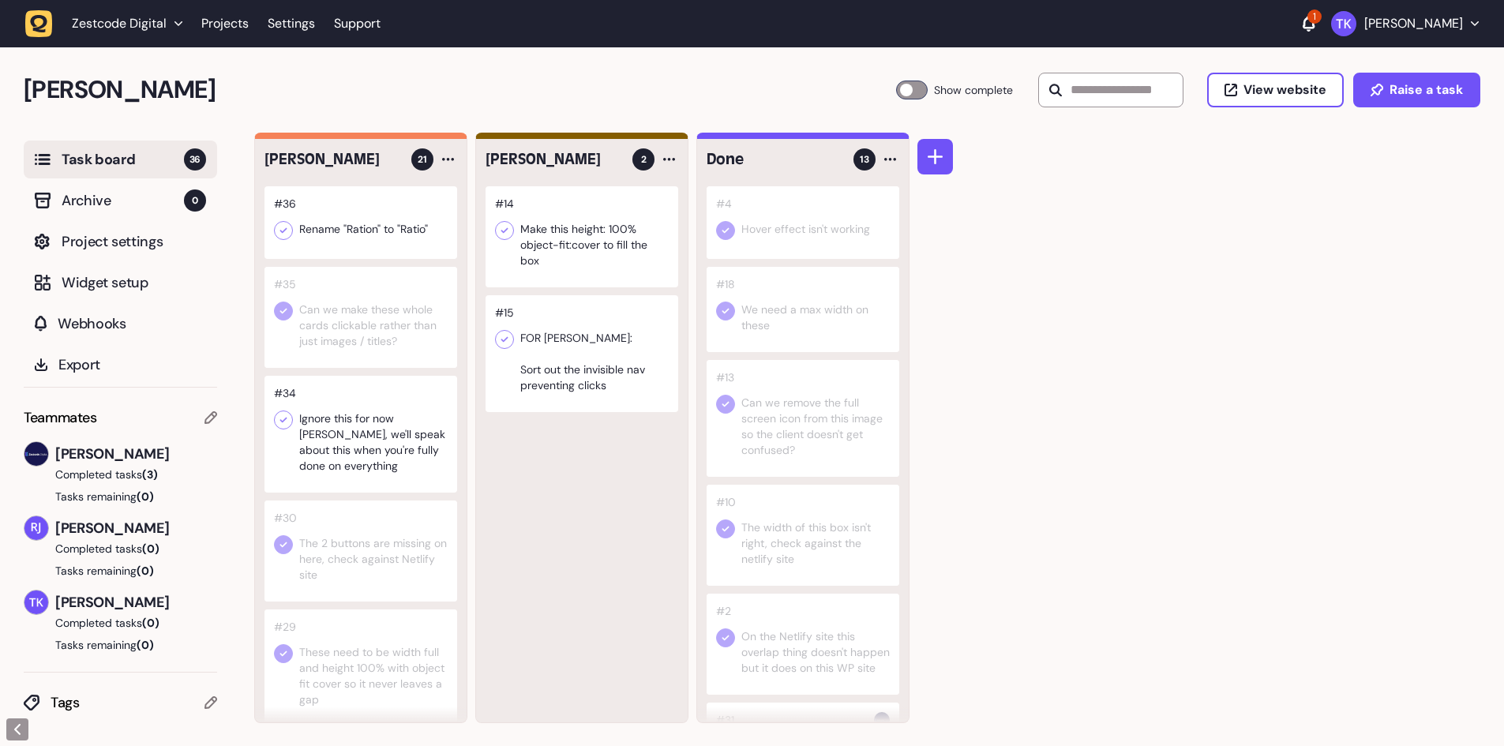
click at [282, 227] on icon at bounding box center [283, 231] width 16 height 16
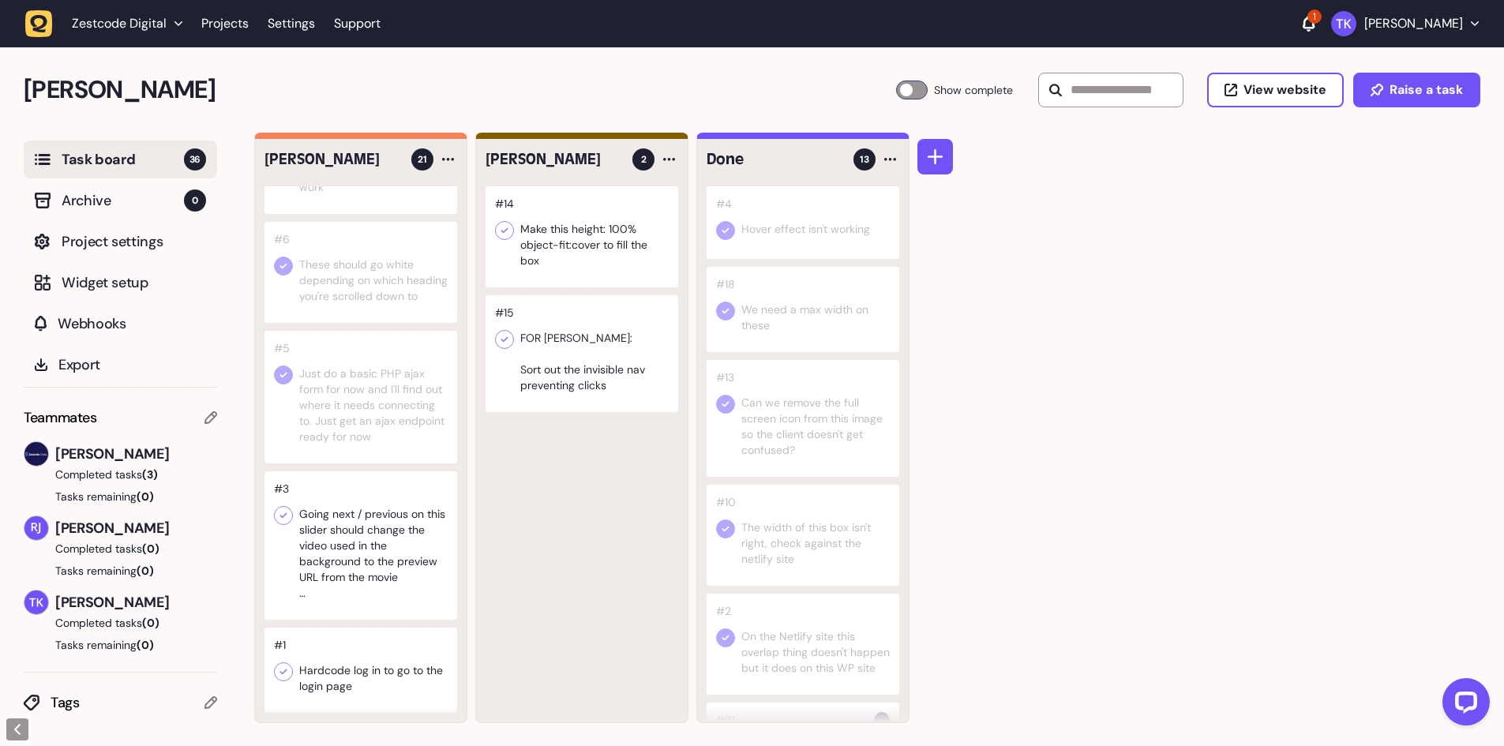
scroll to position [1719, 0]
click at [282, 514] on icon at bounding box center [283, 516] width 16 height 16
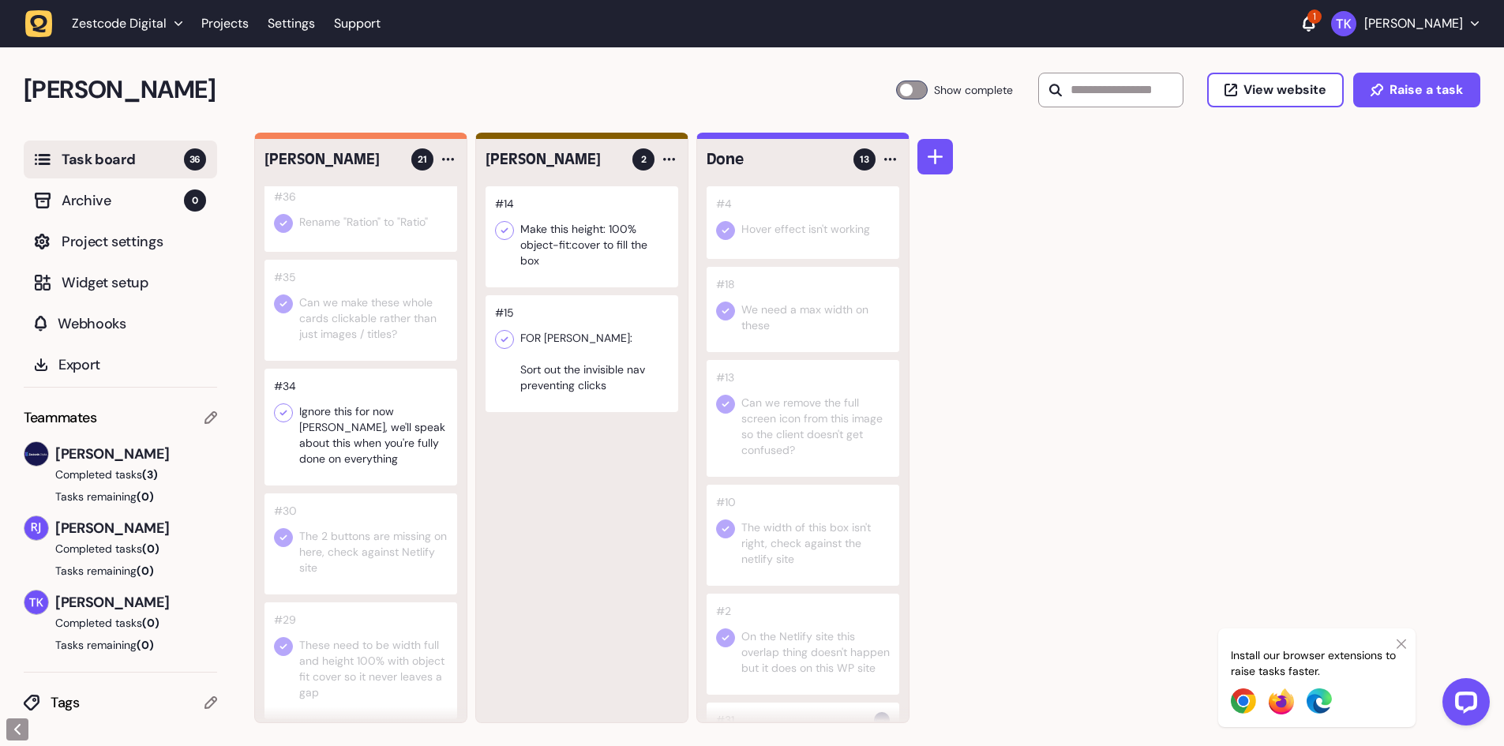
scroll to position [0, 0]
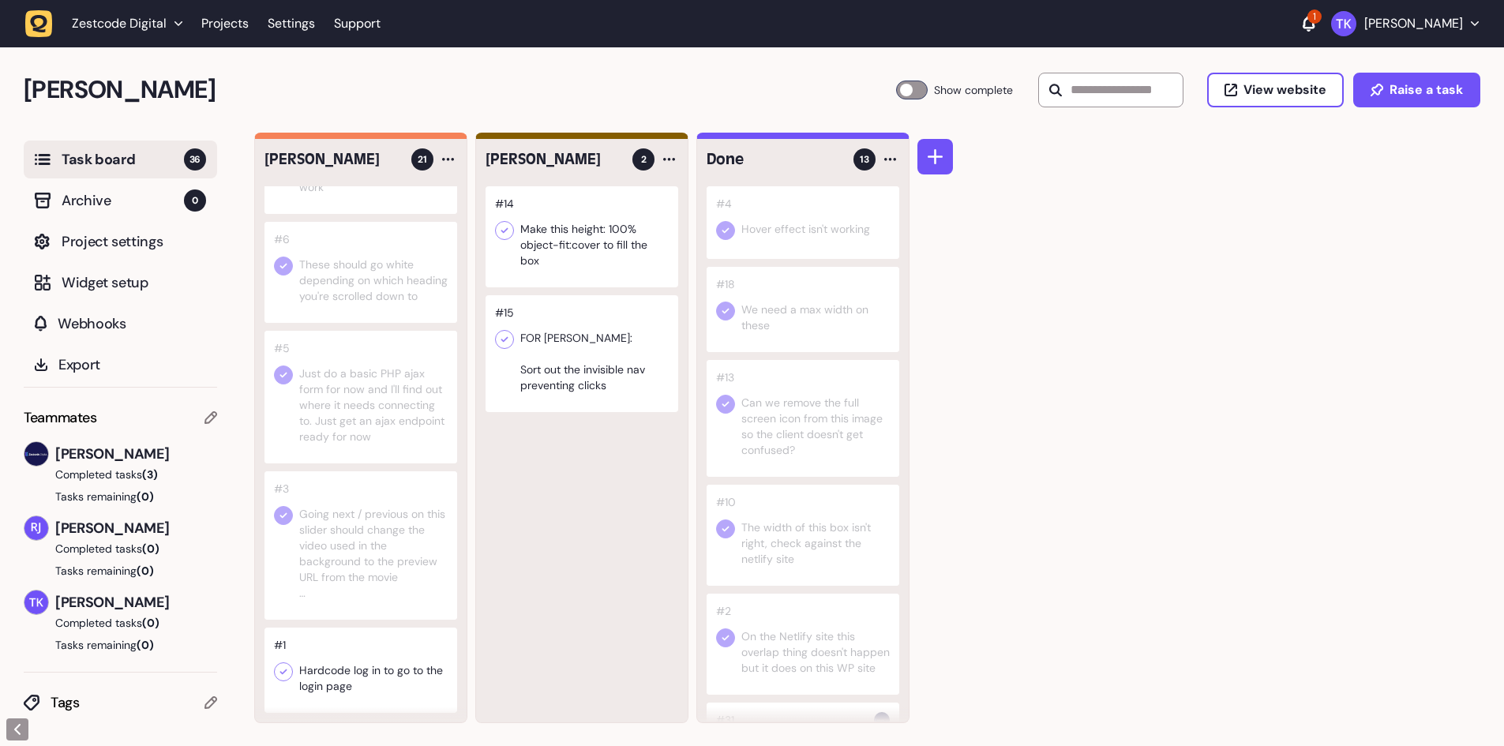
scroll to position [1, 0]
click at [285, 673] on icon at bounding box center [283, 671] width 16 height 16
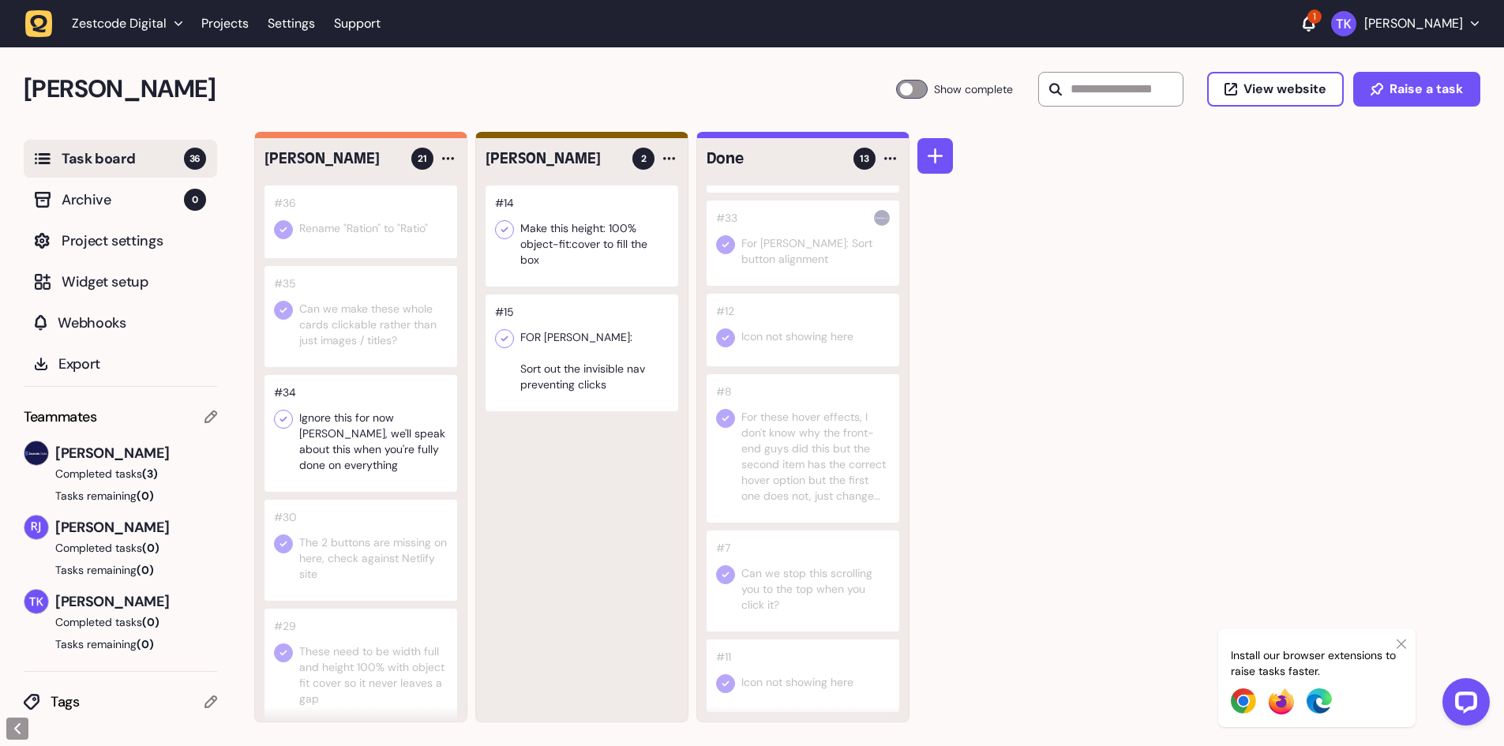
scroll to position [0, 0]
